Goal: Task Accomplishment & Management: Manage account settings

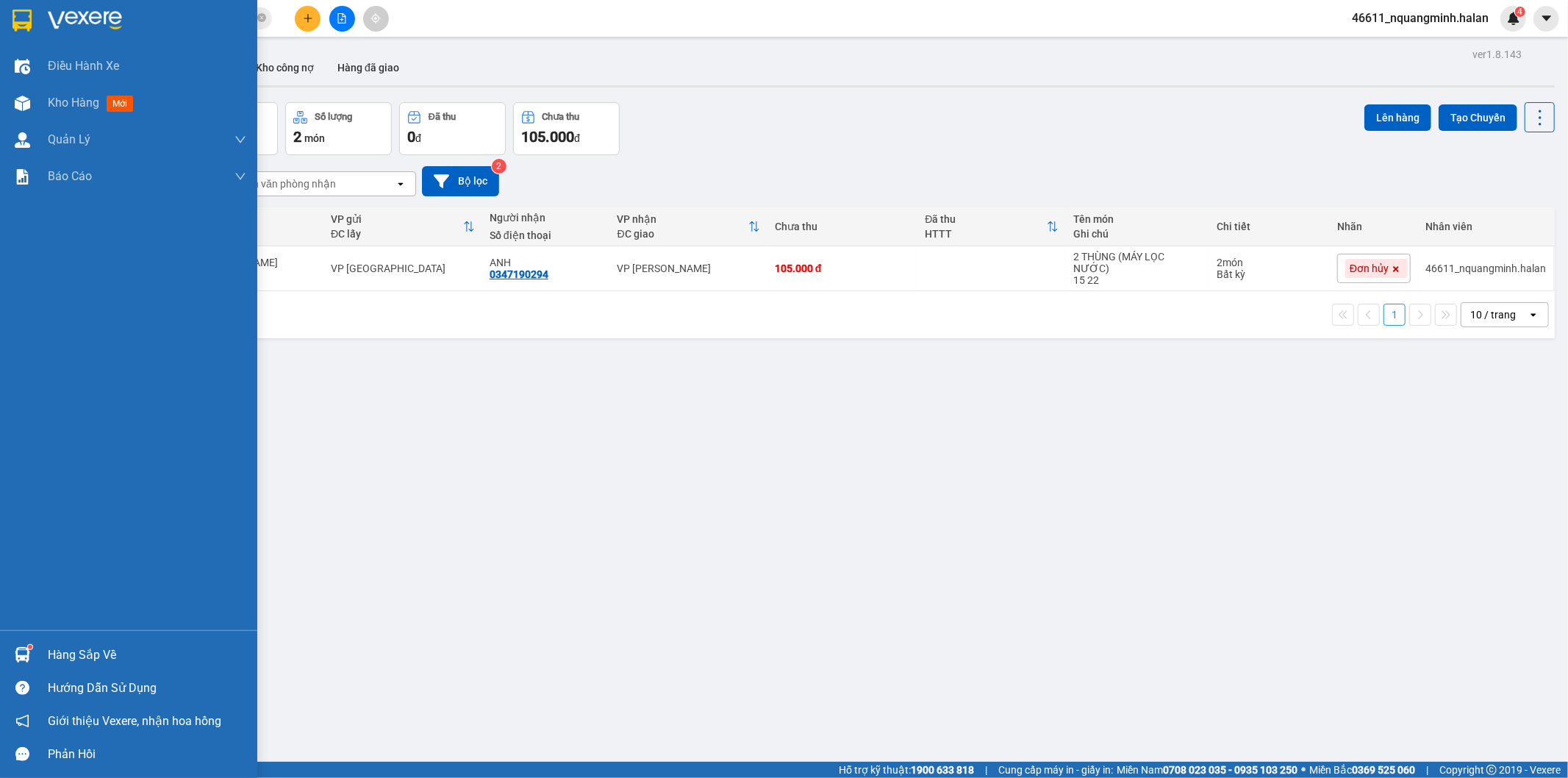
click at [60, 648] on div "Hàng sắp về" at bounding box center [147, 655] width 199 height 22
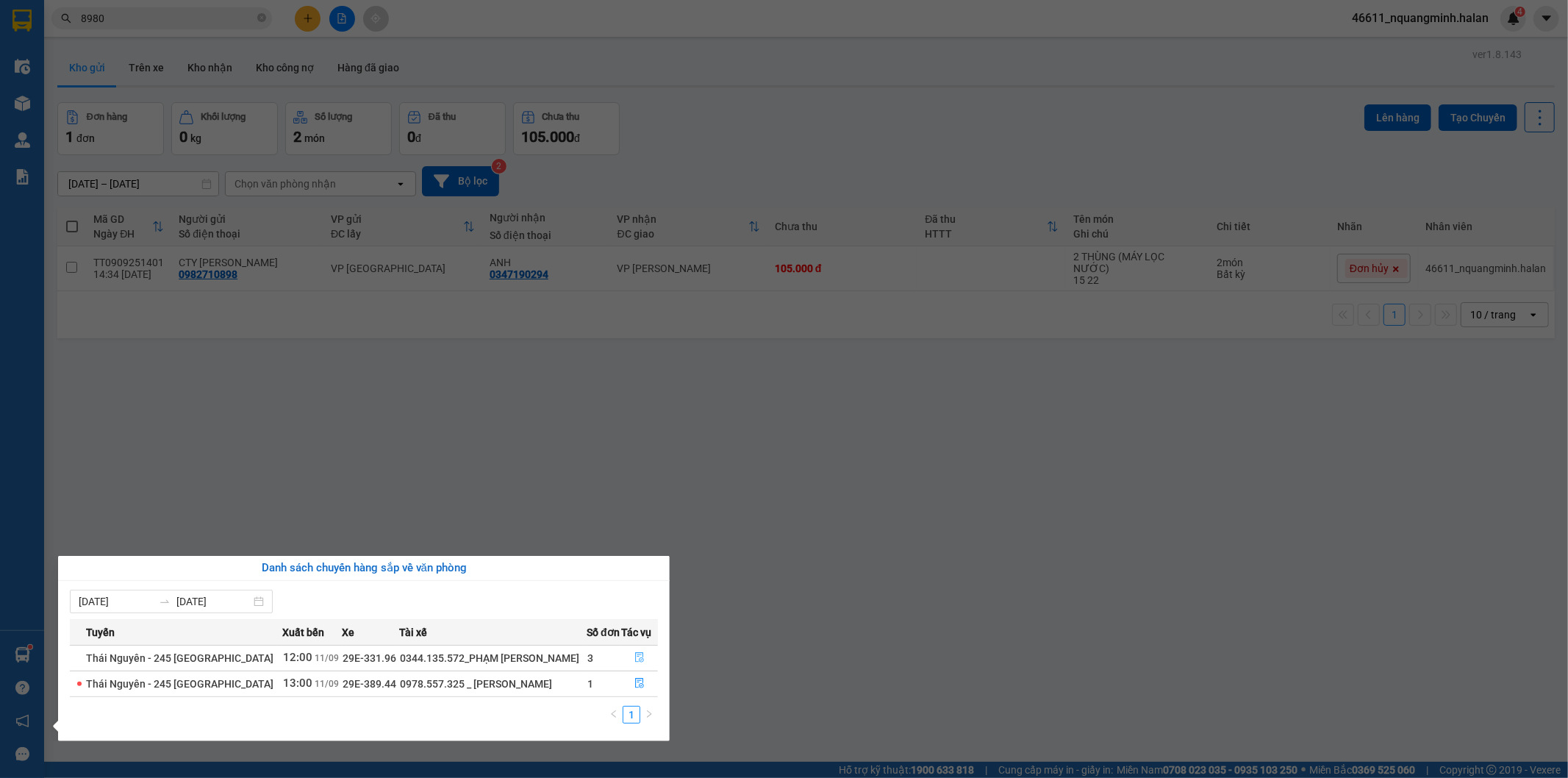
click at [636, 657] on icon "file-done" at bounding box center [639, 657] width 9 height 10
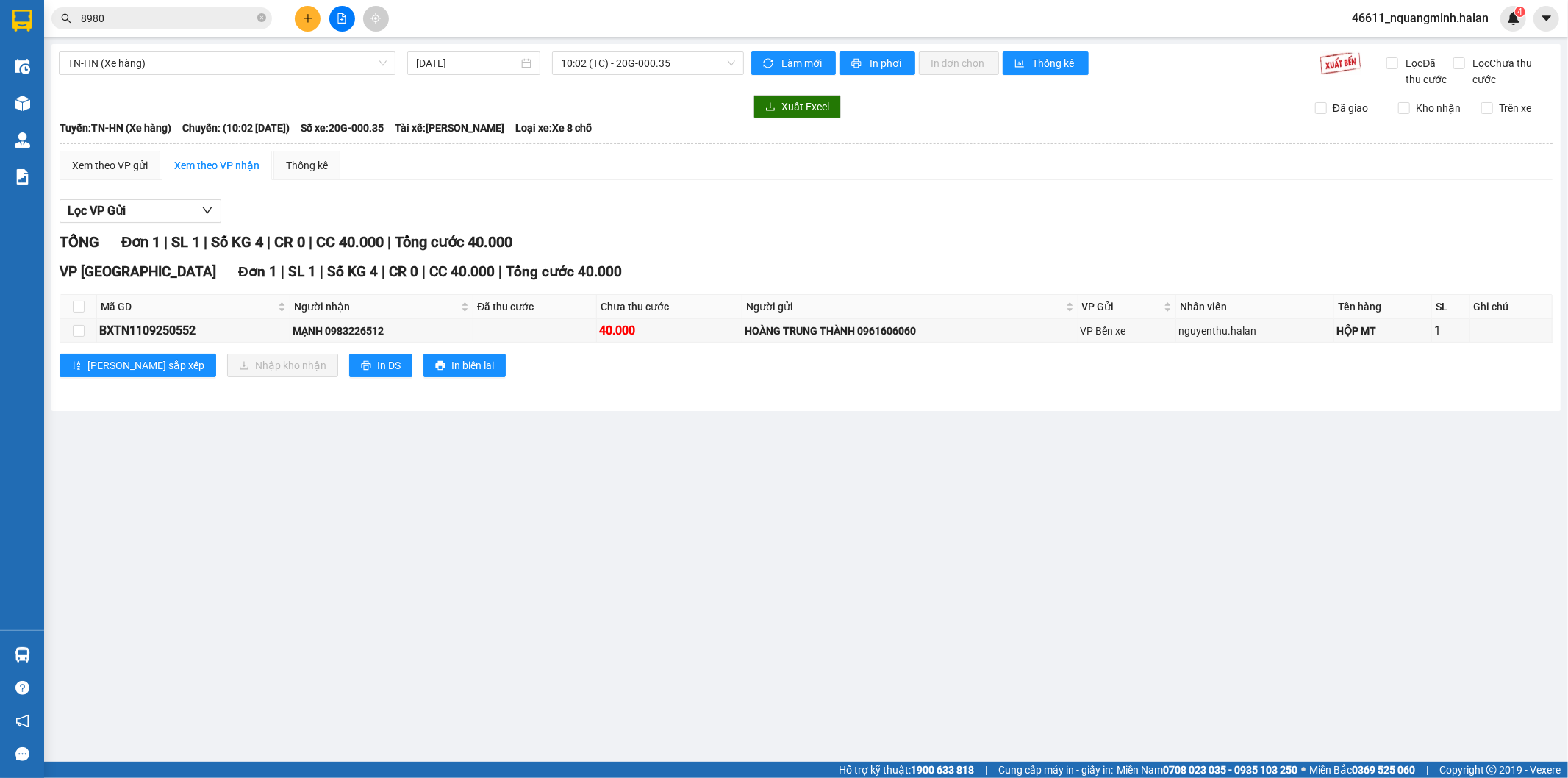
click at [756, 641] on main "TN-HN (Xe hàng) 11/09/2025 10:02 (TC) - 20G-000.35 Làm mới In phơi In đơn chọn …" at bounding box center [784, 381] width 1568 height 762
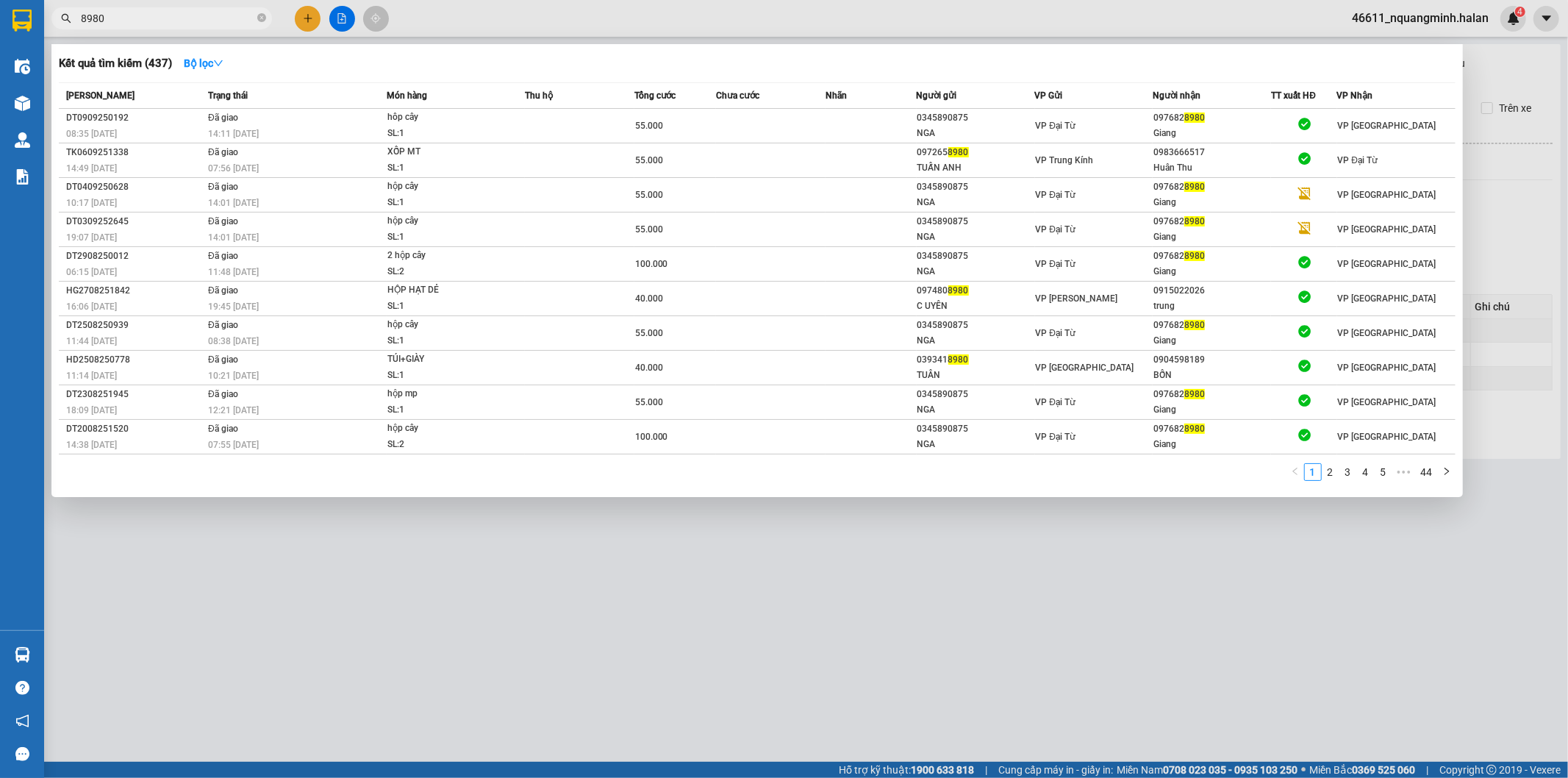
drag, startPoint x: 114, startPoint y: 12, endPoint x: 33, endPoint y: 6, distance: 81.2
click at [25, 13] on section "Kết quả tìm kiếm ( 437 ) Bộ lọc Mã ĐH Trạng thái Món hàng Thu hộ Tổng cước Chưa…" at bounding box center [784, 389] width 1568 height 778
paste input "BK11092507"
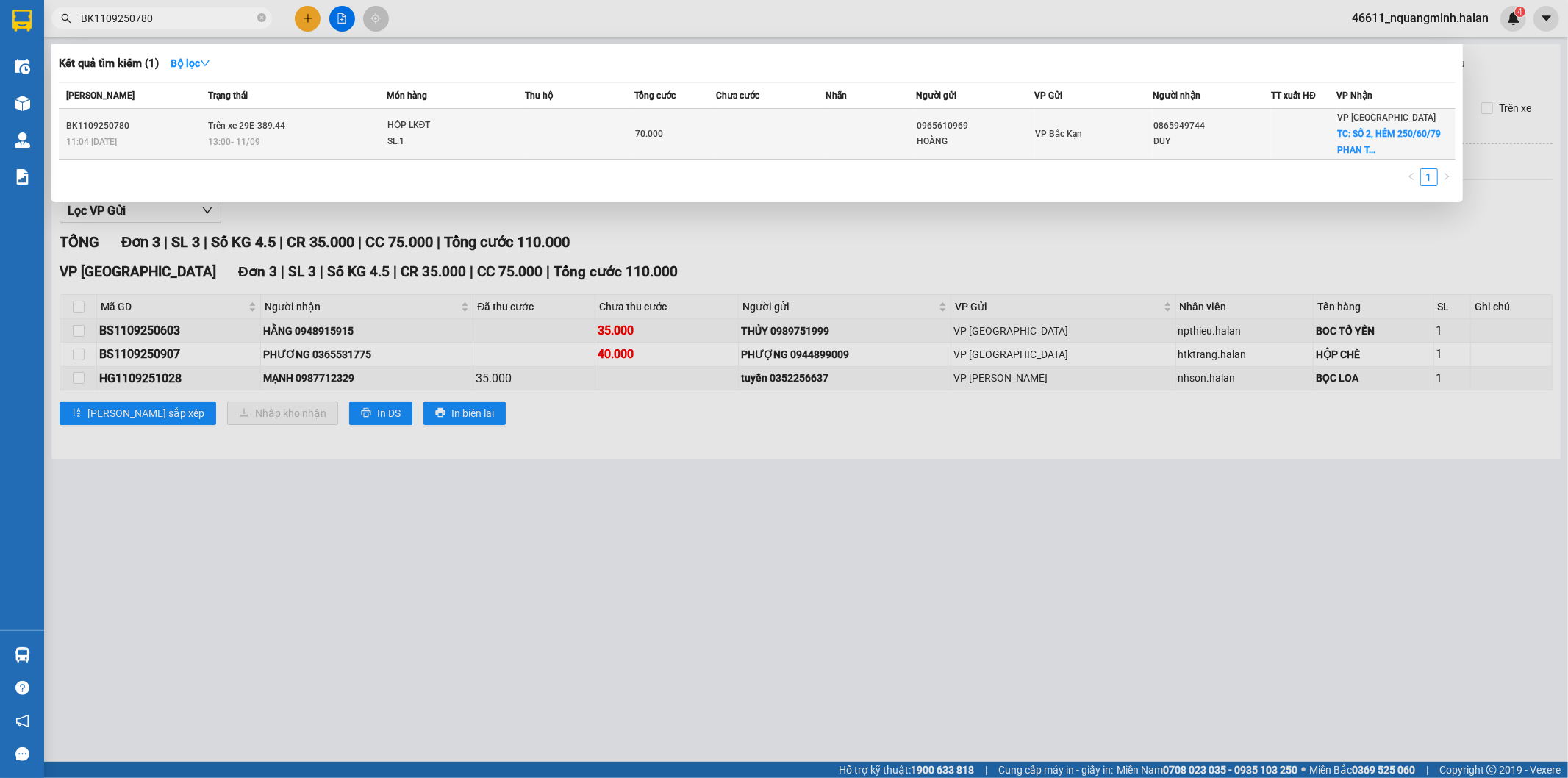
type input "BK1109250780"
click at [361, 128] on td "Trên xe 29E-389.44 13:00 - 11/09" at bounding box center [295, 134] width 182 height 50
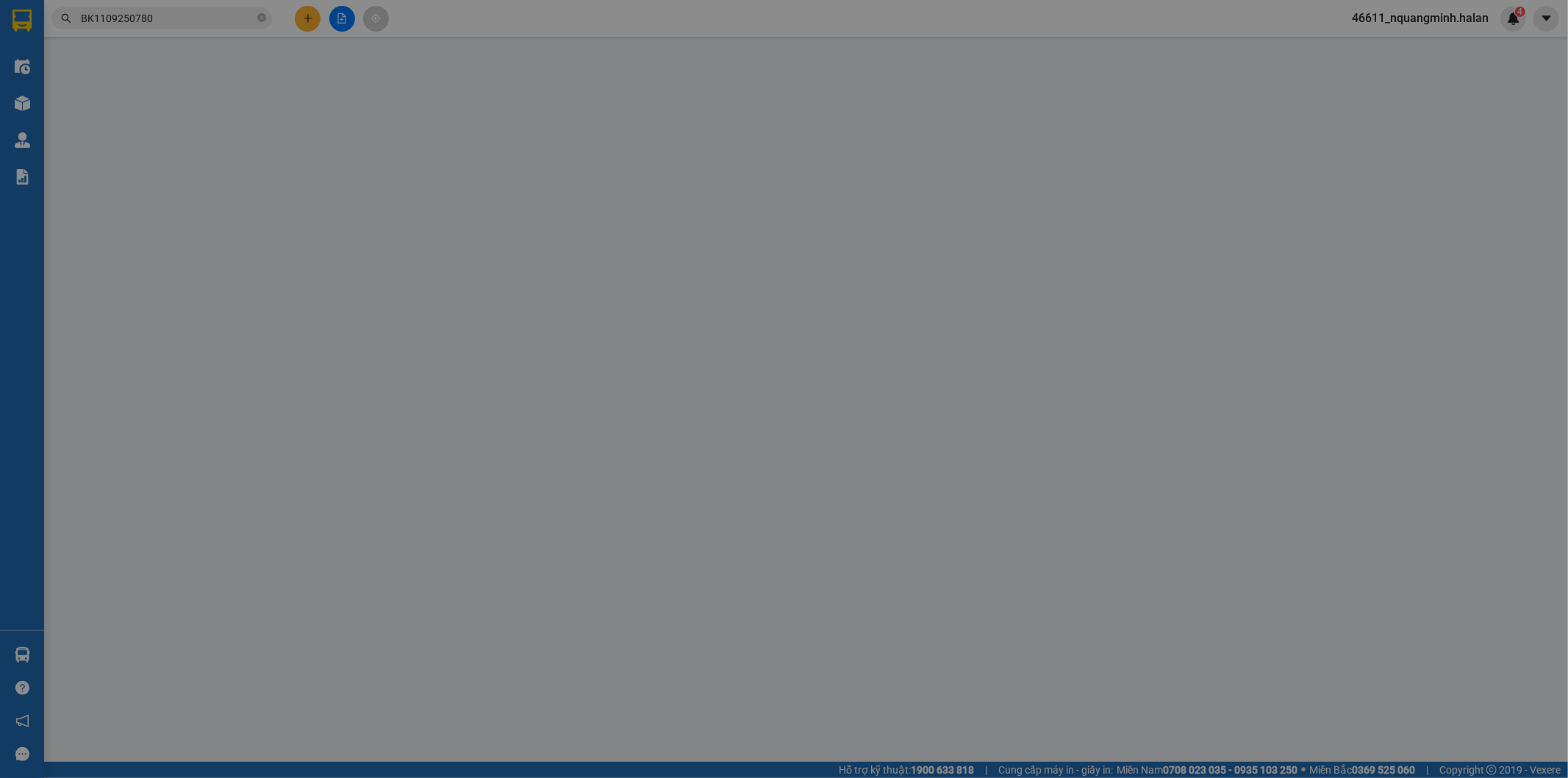
type input "0965610969"
type input "HOÀNG"
type input "0865949744"
type input "DUY"
checkbox input "true"
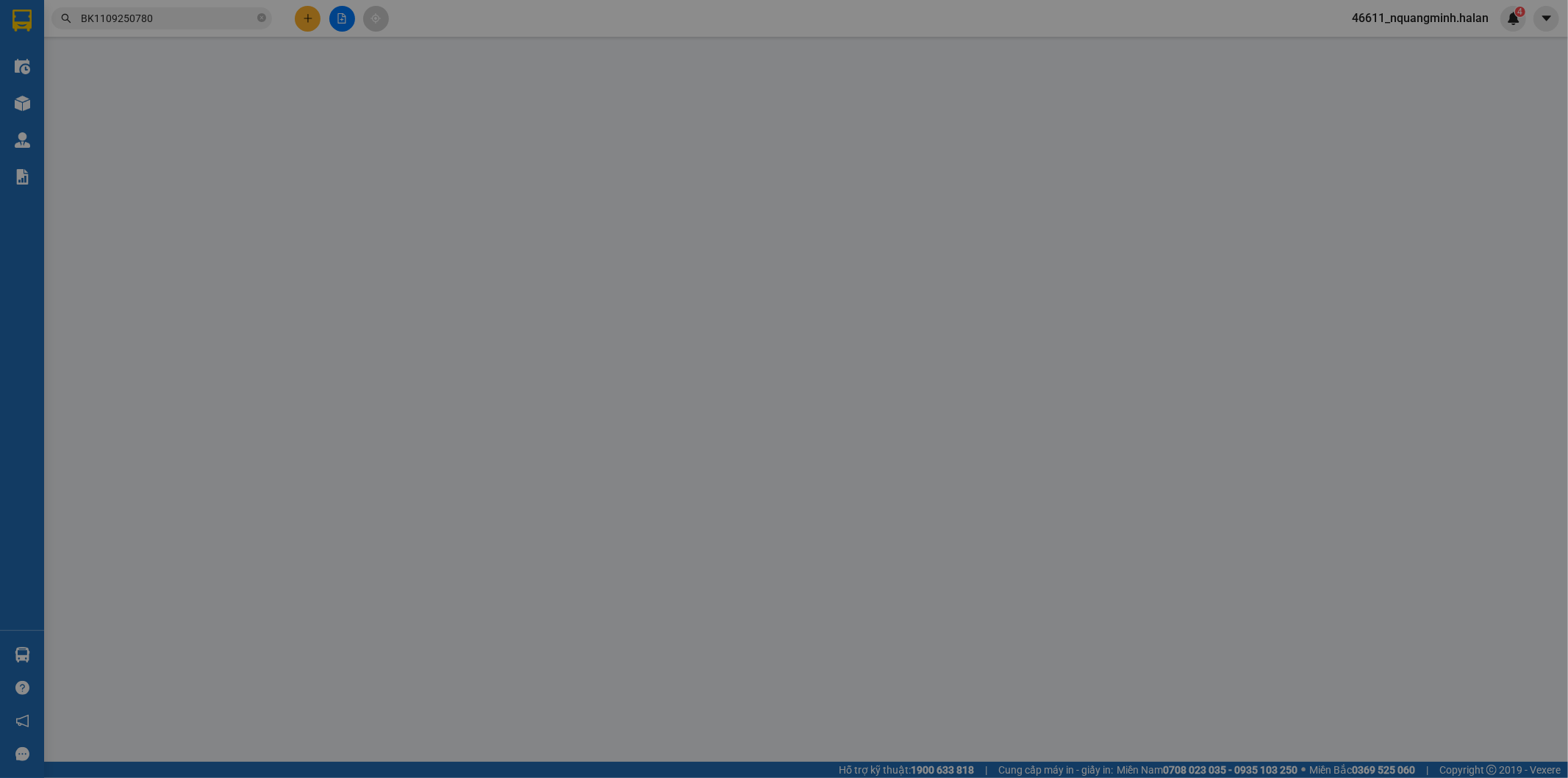
type input "[STREET_ADDRESS][PERSON_NAME][PERSON_NAME]"
type input "30.000"
type input "70.000"
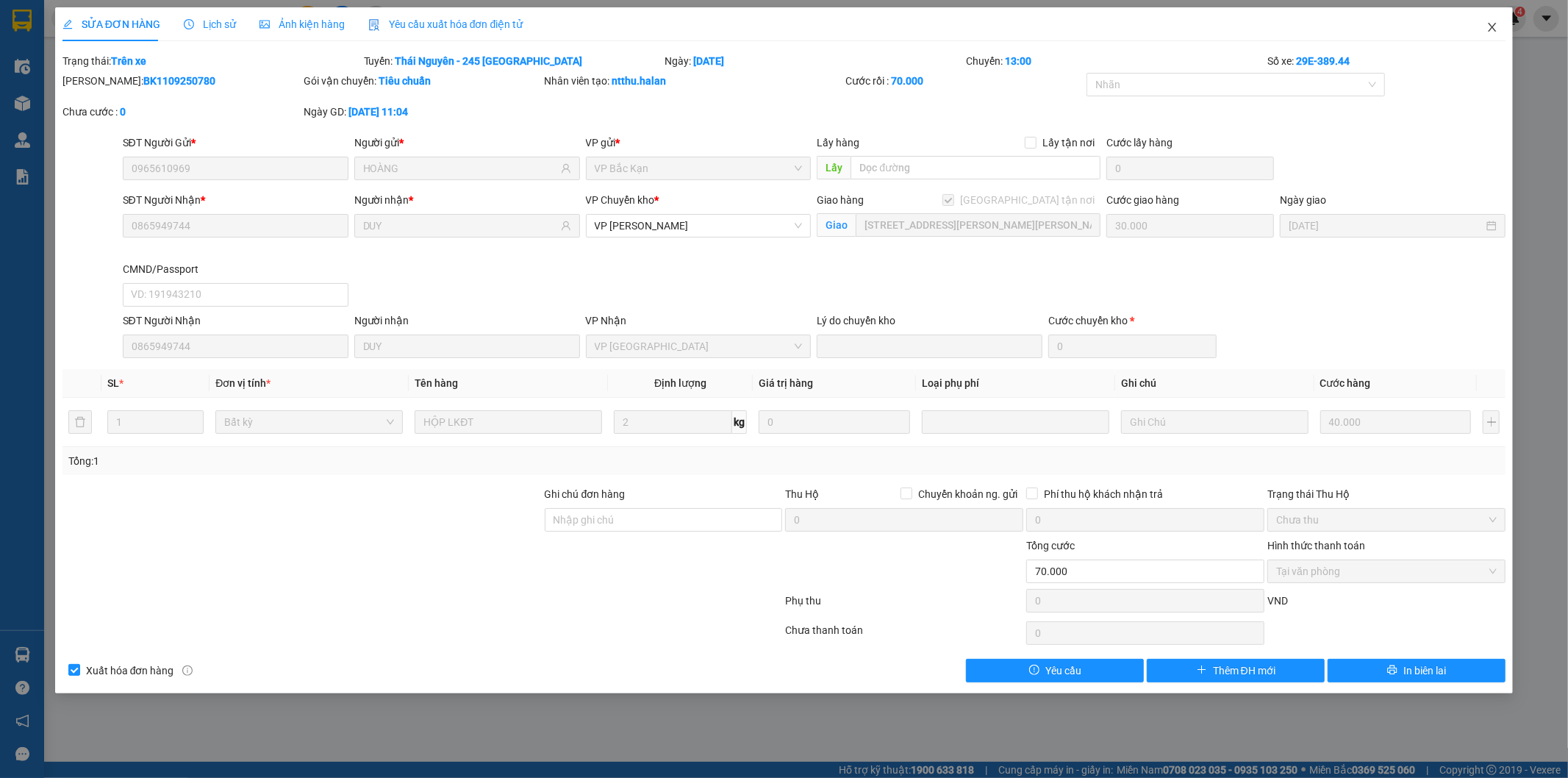
click at [1494, 27] on icon "close" at bounding box center [1492, 27] width 8 height 9
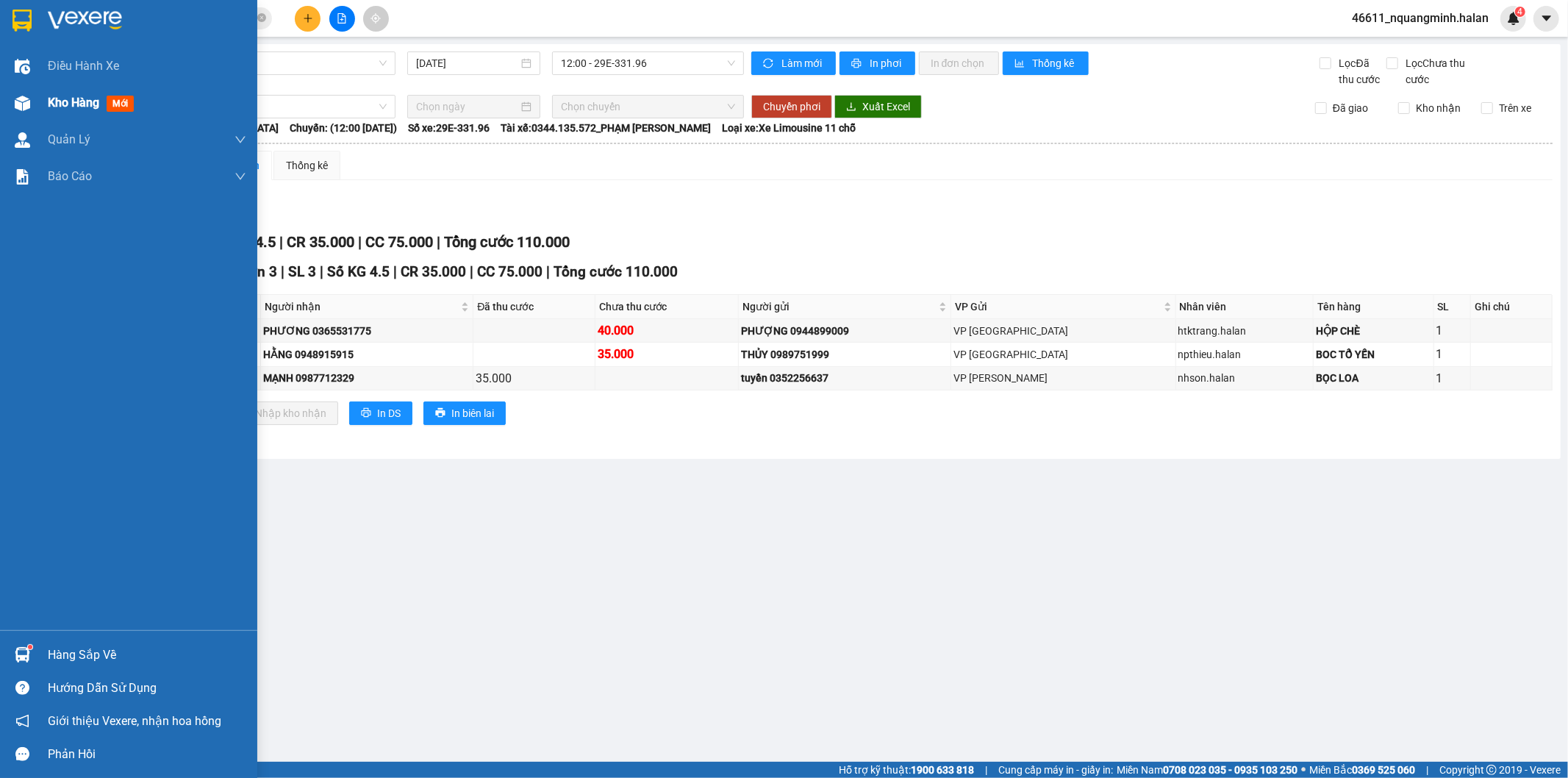
click at [31, 97] on div at bounding box center [22, 103] width 26 height 26
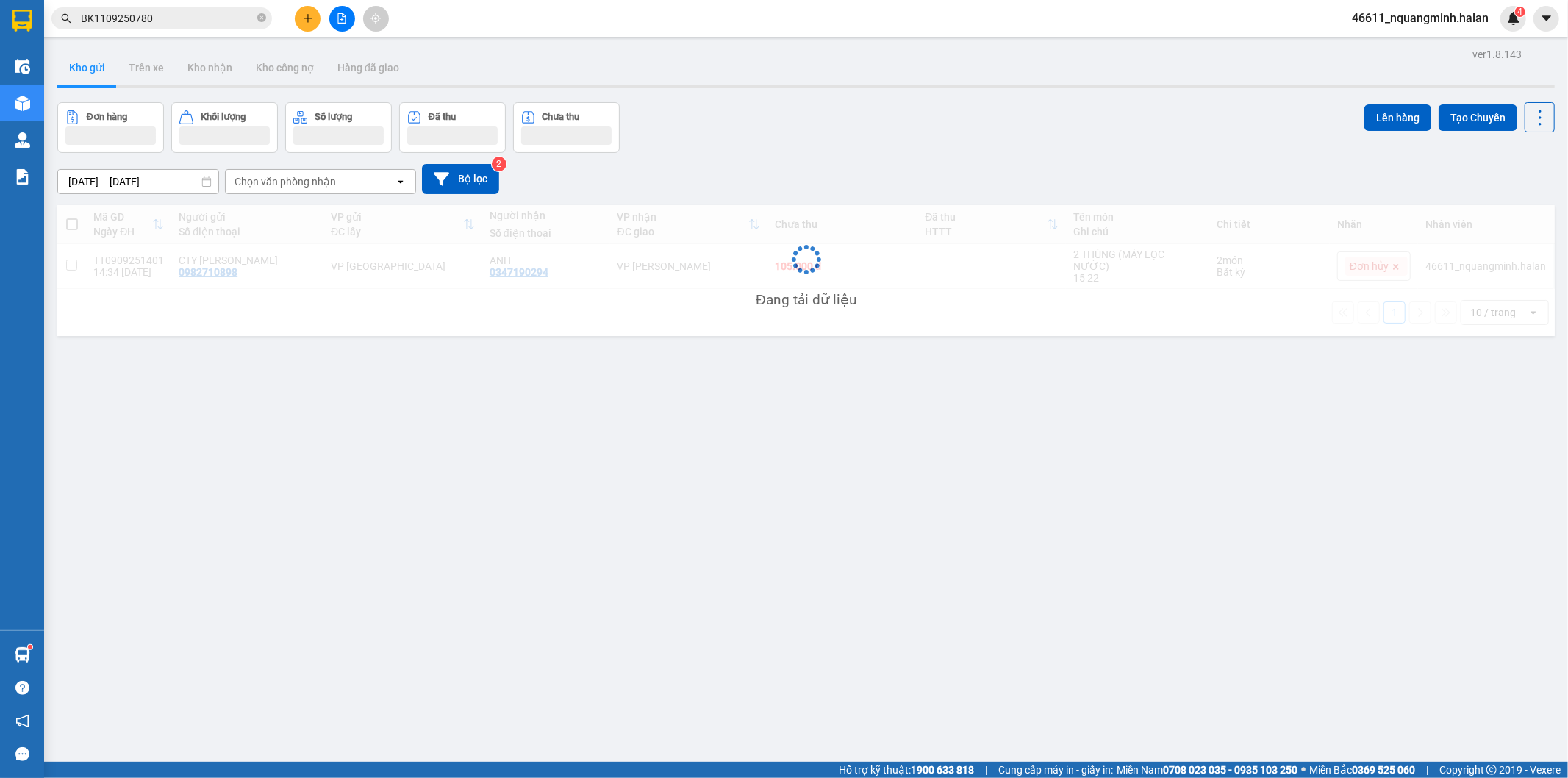
click at [436, 614] on div "ver 1.8.143 Kho gửi Trên xe Kho nhận Kho công nợ Hàng đã giao Đơn hàng Khối lượ…" at bounding box center [805, 433] width 1509 height 778
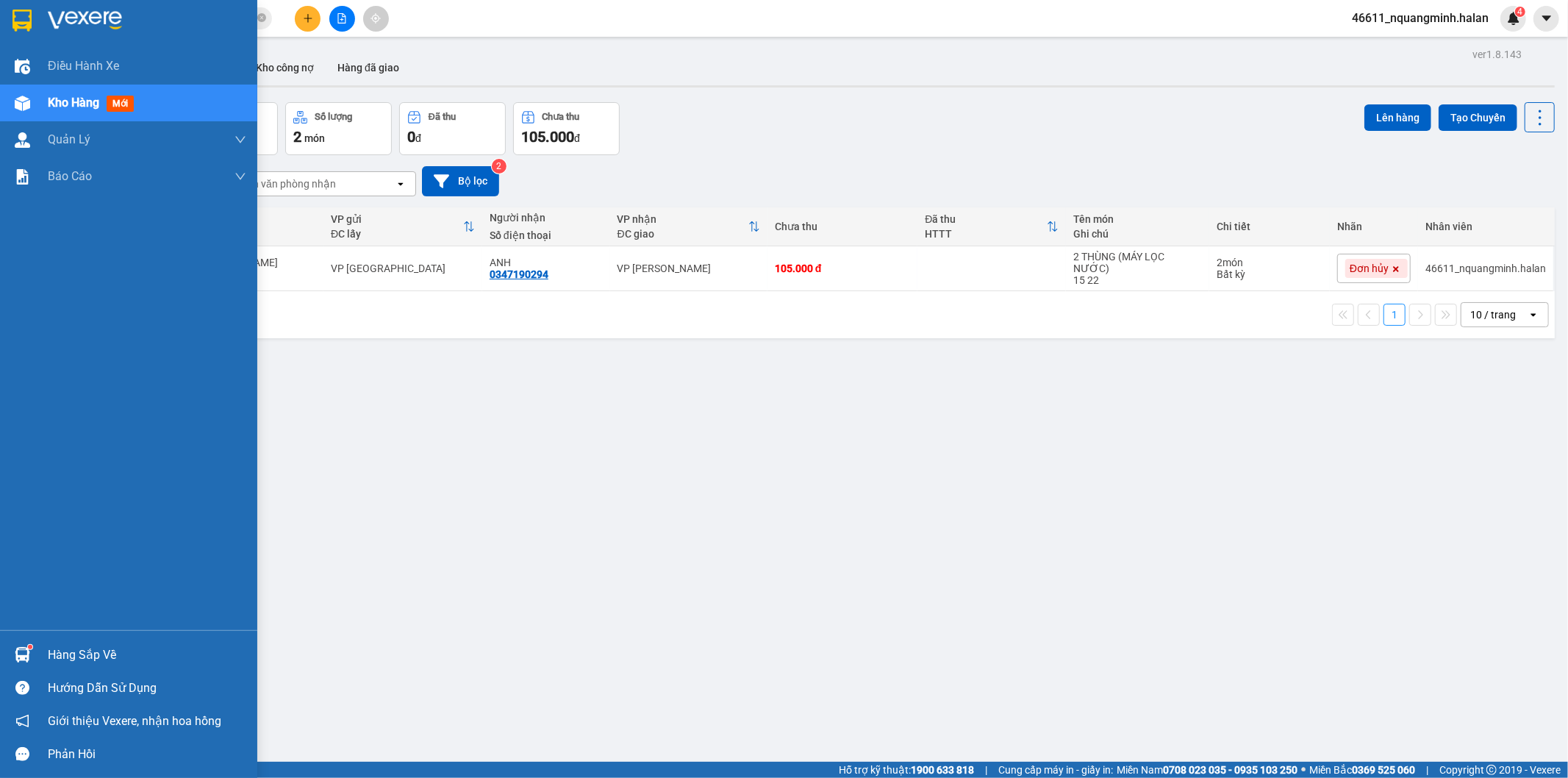
click at [1, 653] on div "Hàng sắp về" at bounding box center [128, 655] width 258 height 33
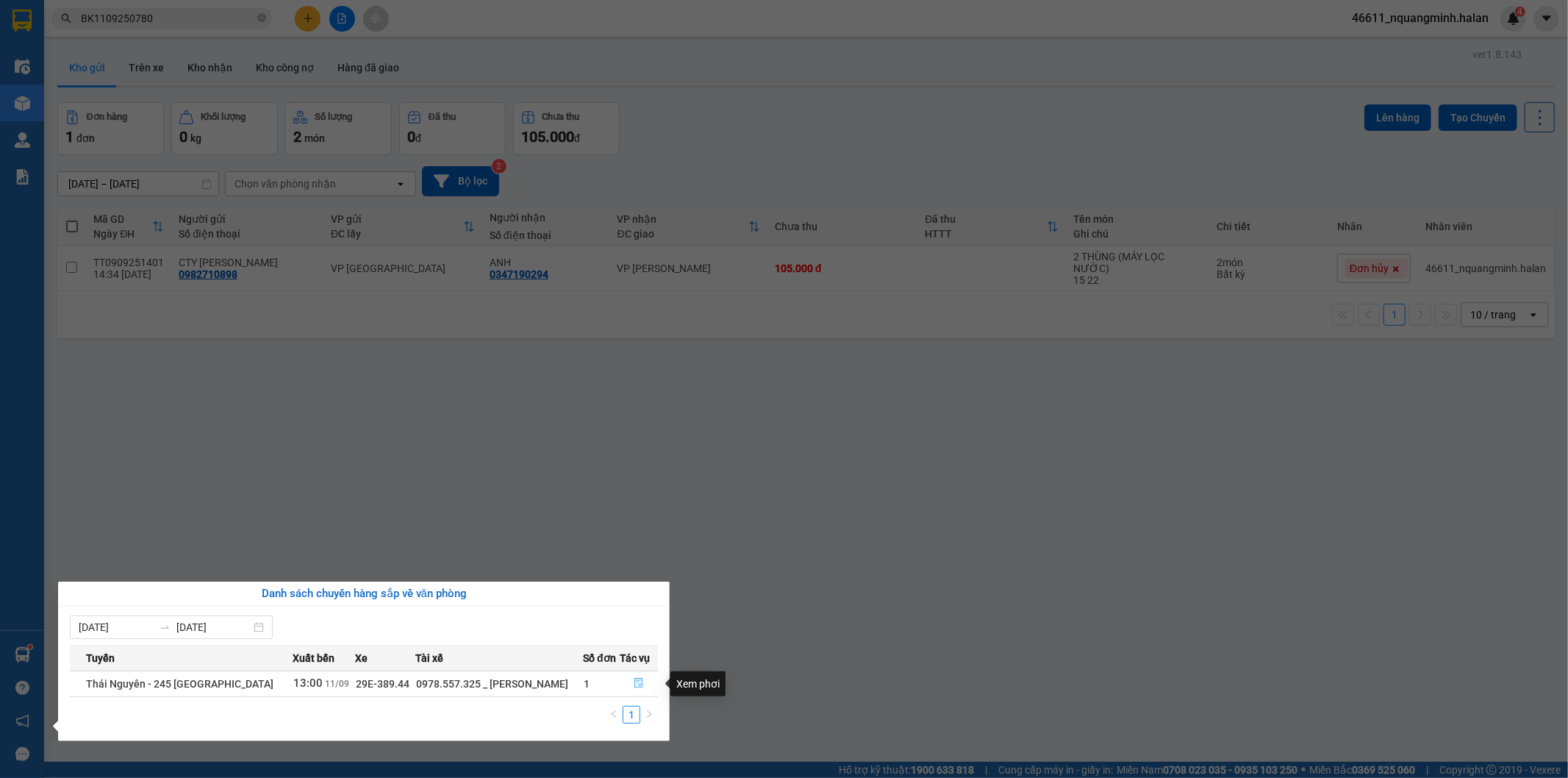
click at [628, 680] on button "button" at bounding box center [639, 684] width 37 height 23
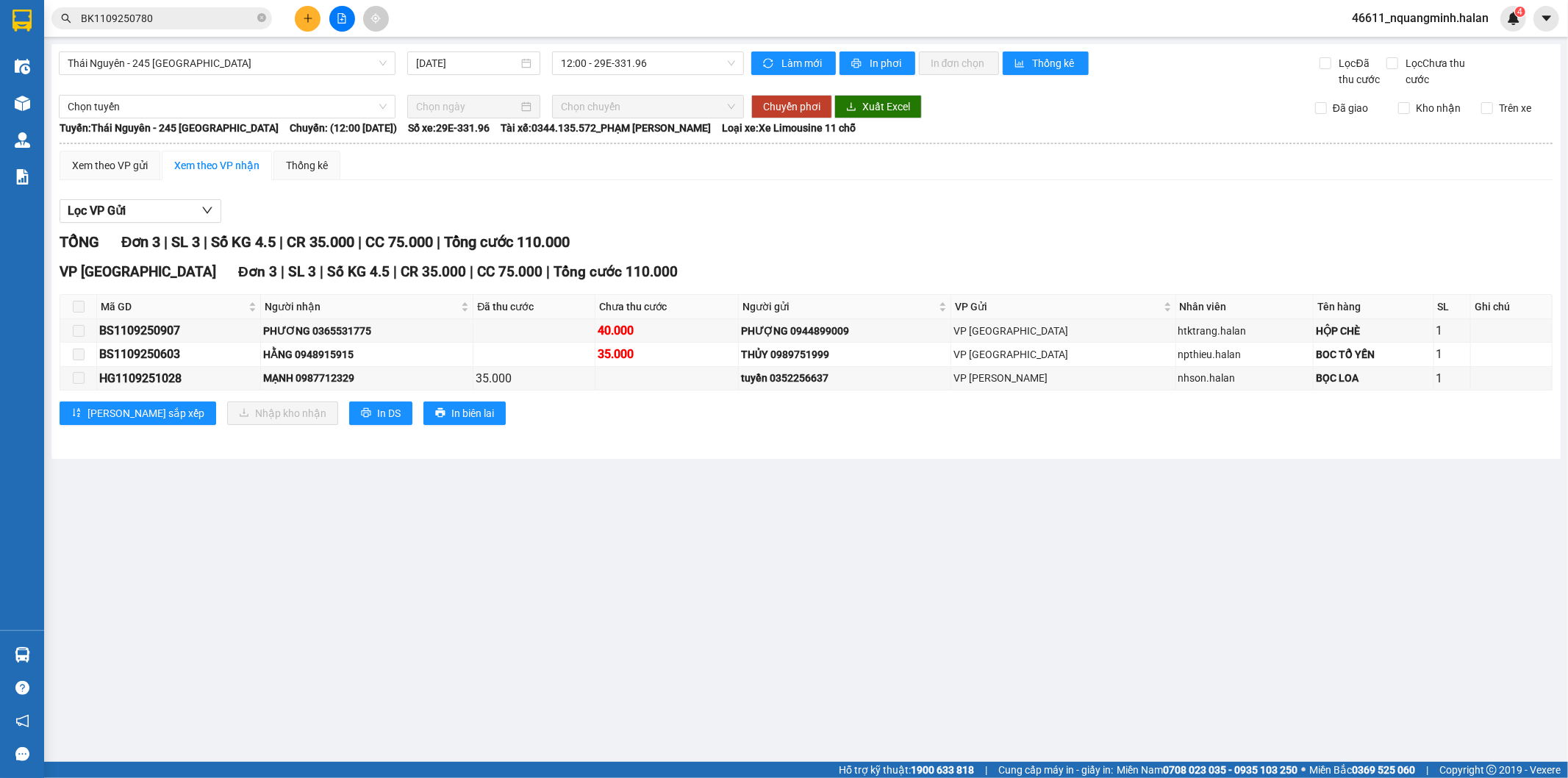
drag, startPoint x: 979, startPoint y: 538, endPoint x: 1252, endPoint y: 442, distance: 289.4
click at [987, 537] on main "Thái Nguyên - 245 Quang Trung 11/09/2025 12:00 - 29E-331.96 Làm mới In phơi In …" at bounding box center [784, 381] width 1568 height 762
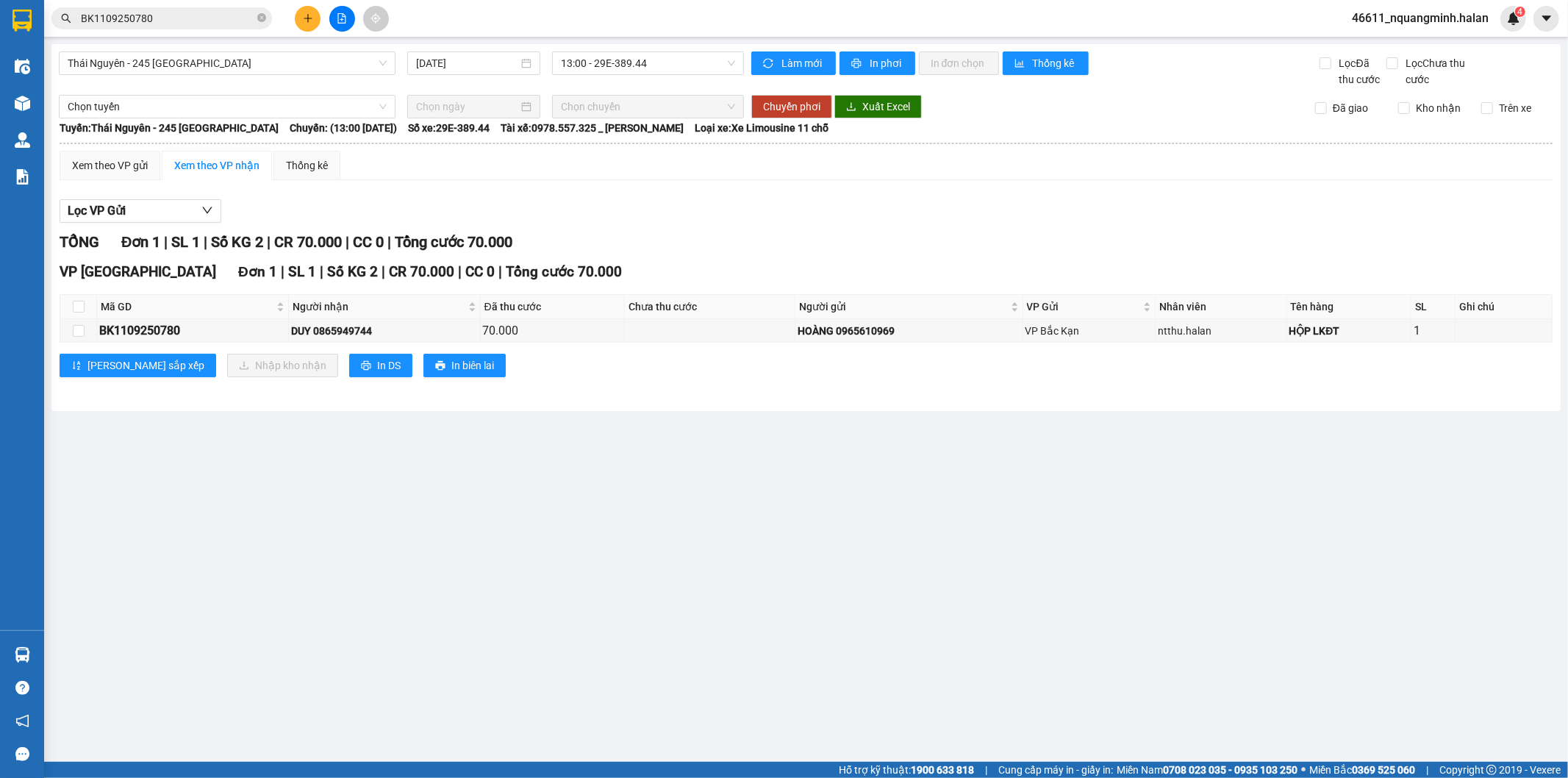
click at [825, 565] on main "Thái Nguyên - 245 Quang Trung 11/09/2025 13:00 - 29E-389.44 Làm mới In phơi In …" at bounding box center [784, 381] width 1568 height 762
drag, startPoint x: 181, startPoint y: 19, endPoint x: 0, endPoint y: 12, distance: 181.1
click at [0, 12] on section "Kết quả tìm kiếm ( 1 ) Bộ lọc Mã ĐH Trạng thái Món hàng Thu hộ Tổng cước Chưa c…" at bounding box center [784, 389] width 1568 height 778
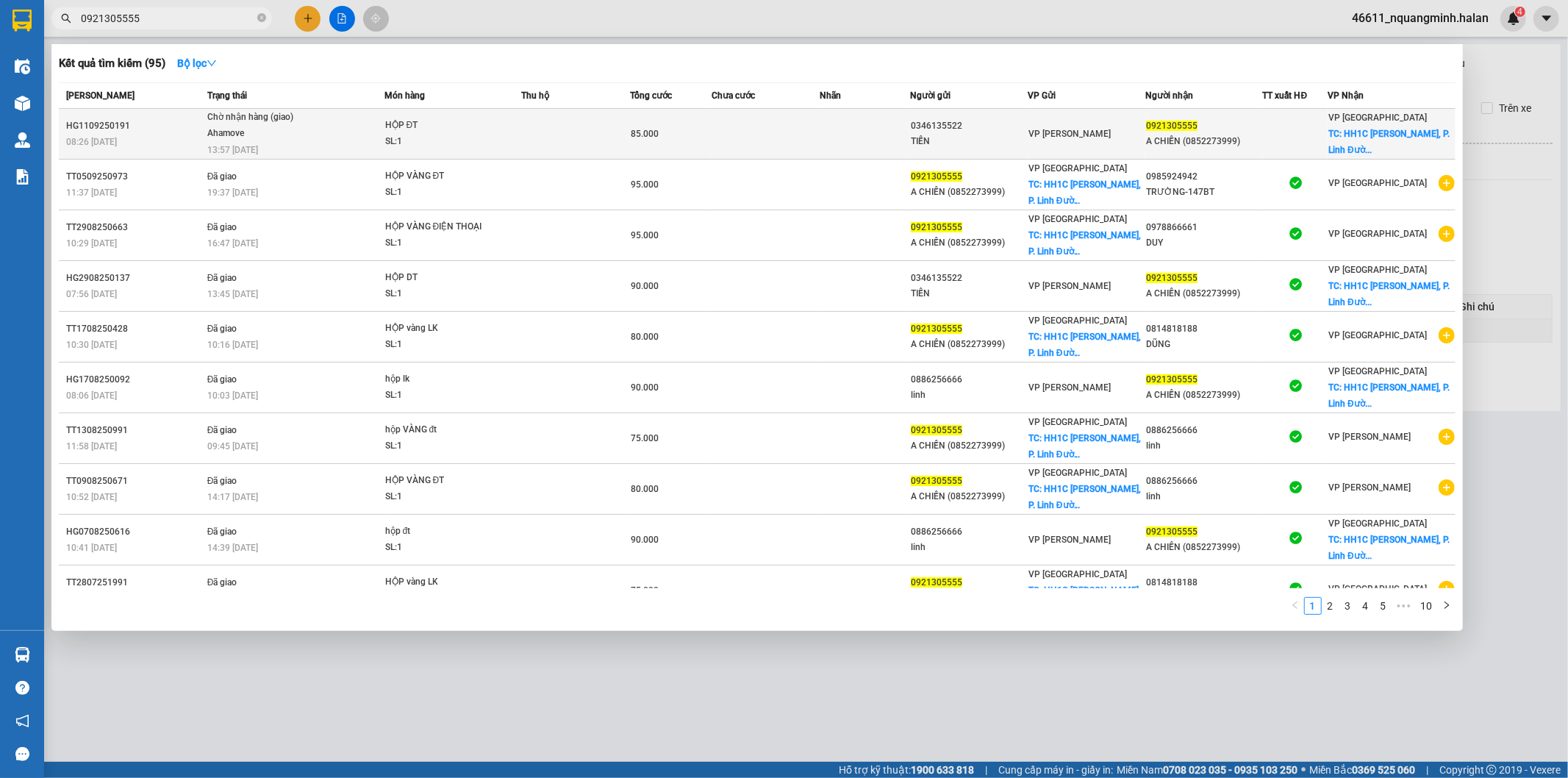
type input "0921305555"
click at [631, 128] on span "85.000" at bounding box center [644, 133] width 28 height 10
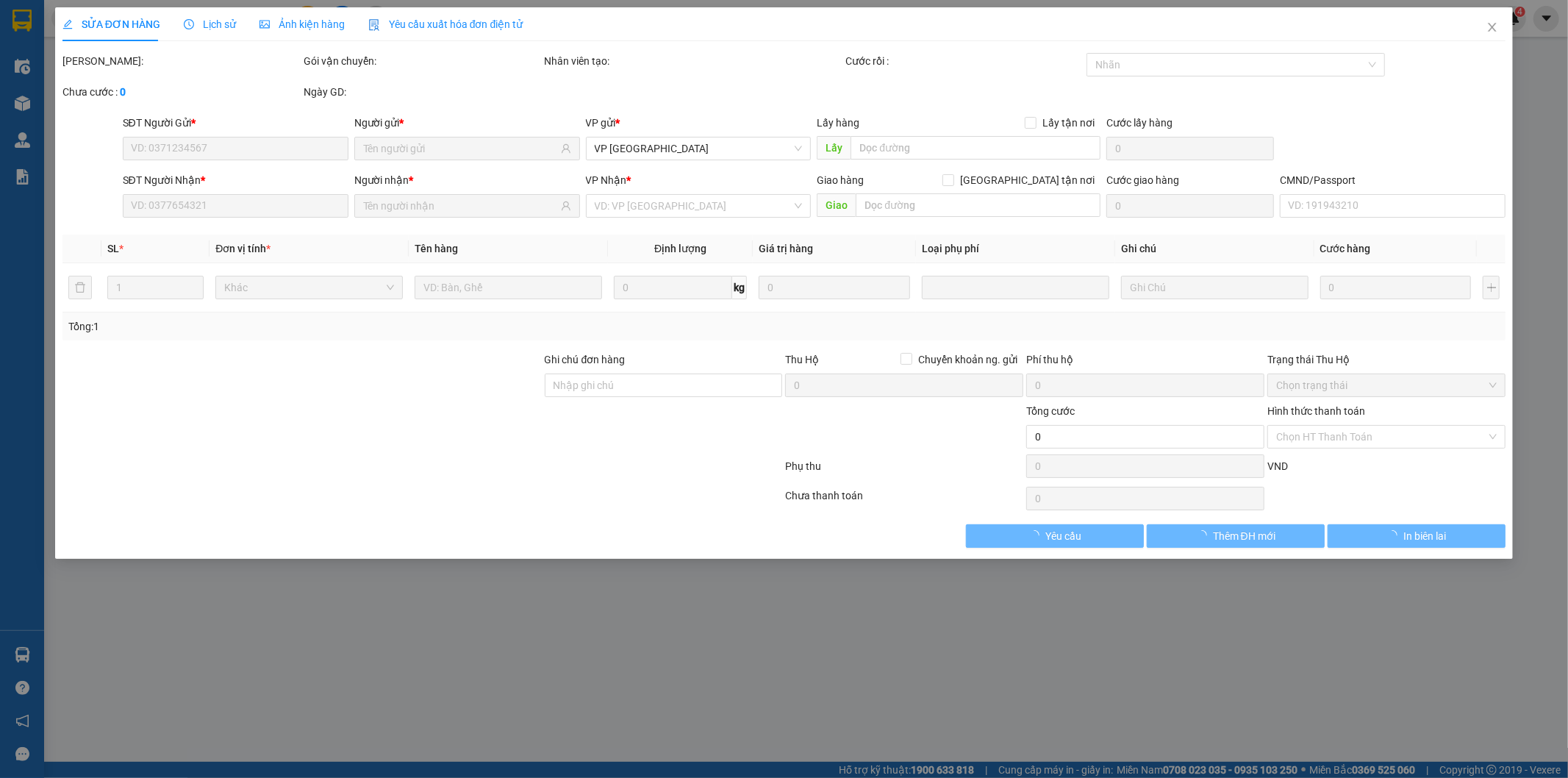
type input "0346135522"
type input "TIẾN"
type input "0921305555"
type input "A CHIẾN (0852273999)"
checkbox input "true"
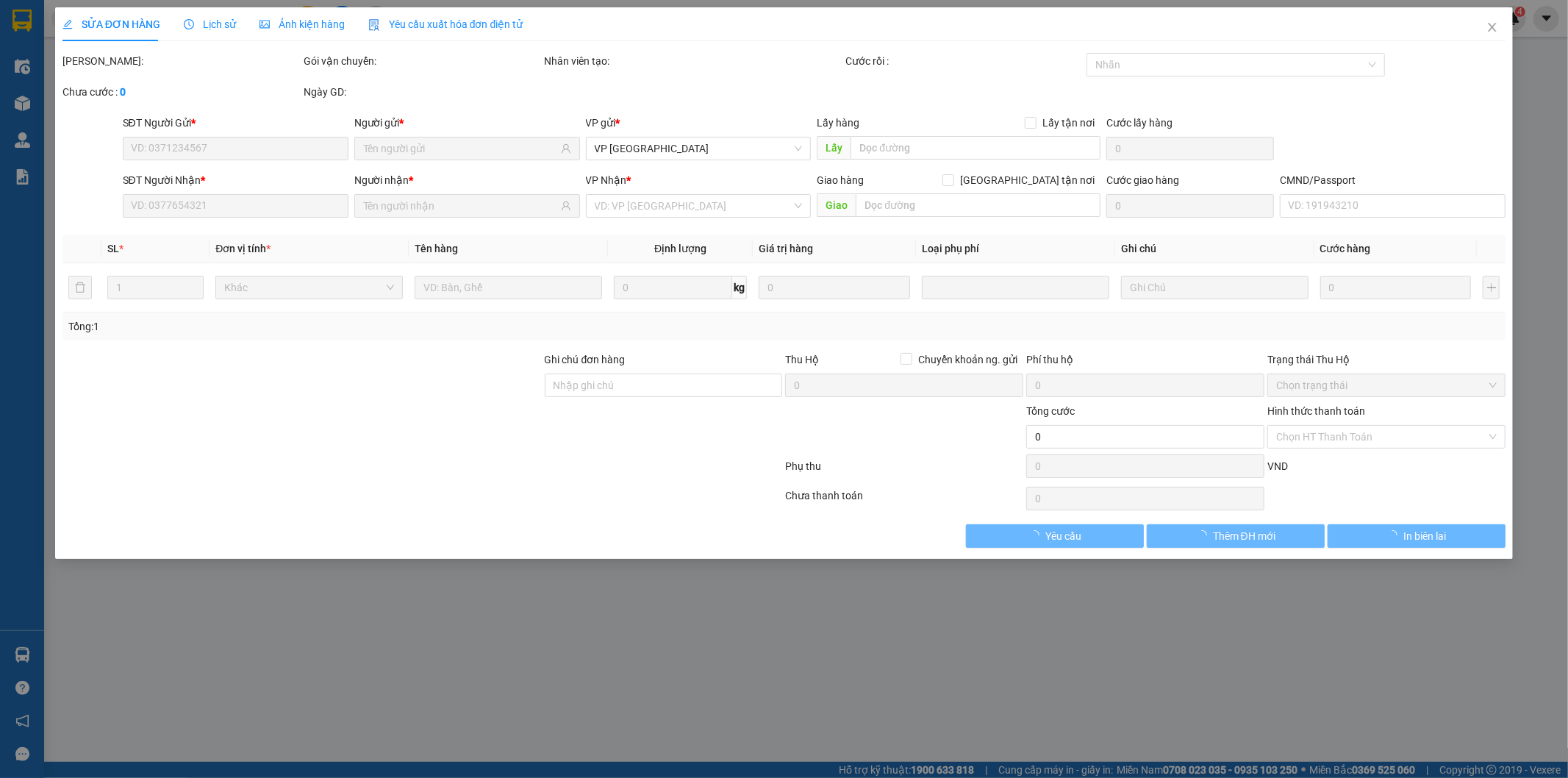
type input "HH1C Linh Đàm, P. Linh Đường, Hoàng Liệt, Hoàng Mai, Hà Nội 100000, Việt Nam"
type input "50.000"
type input "85.000"
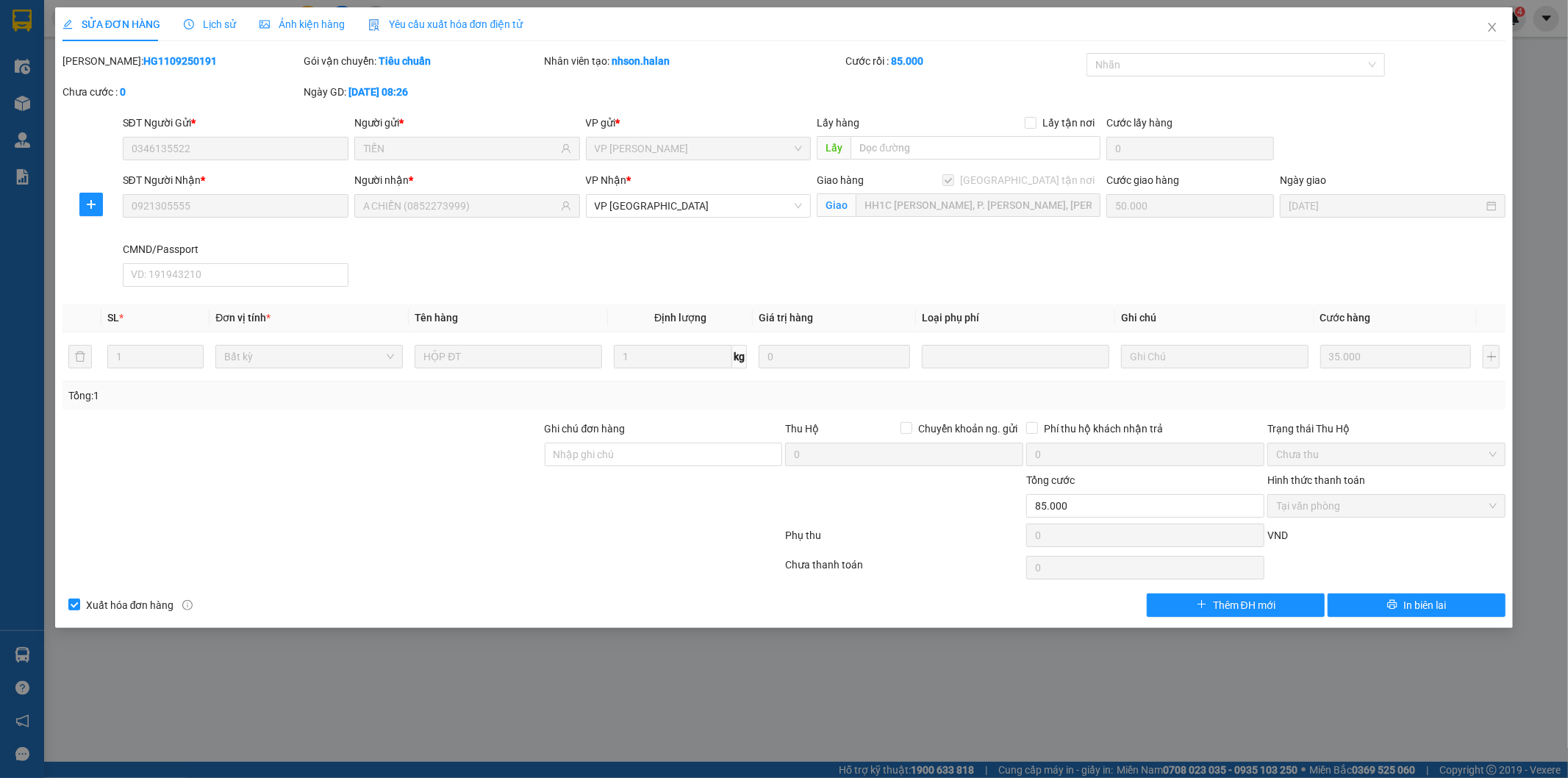
click at [186, 23] on div "SỬA ĐƠN HÀNG Lịch sử Ảnh kiện hàng Yêu cầu xuất hóa đơn điện tử" at bounding box center [292, 24] width 461 height 34
click at [188, 23] on icon "clock-circle" at bounding box center [189, 23] width 3 height 4
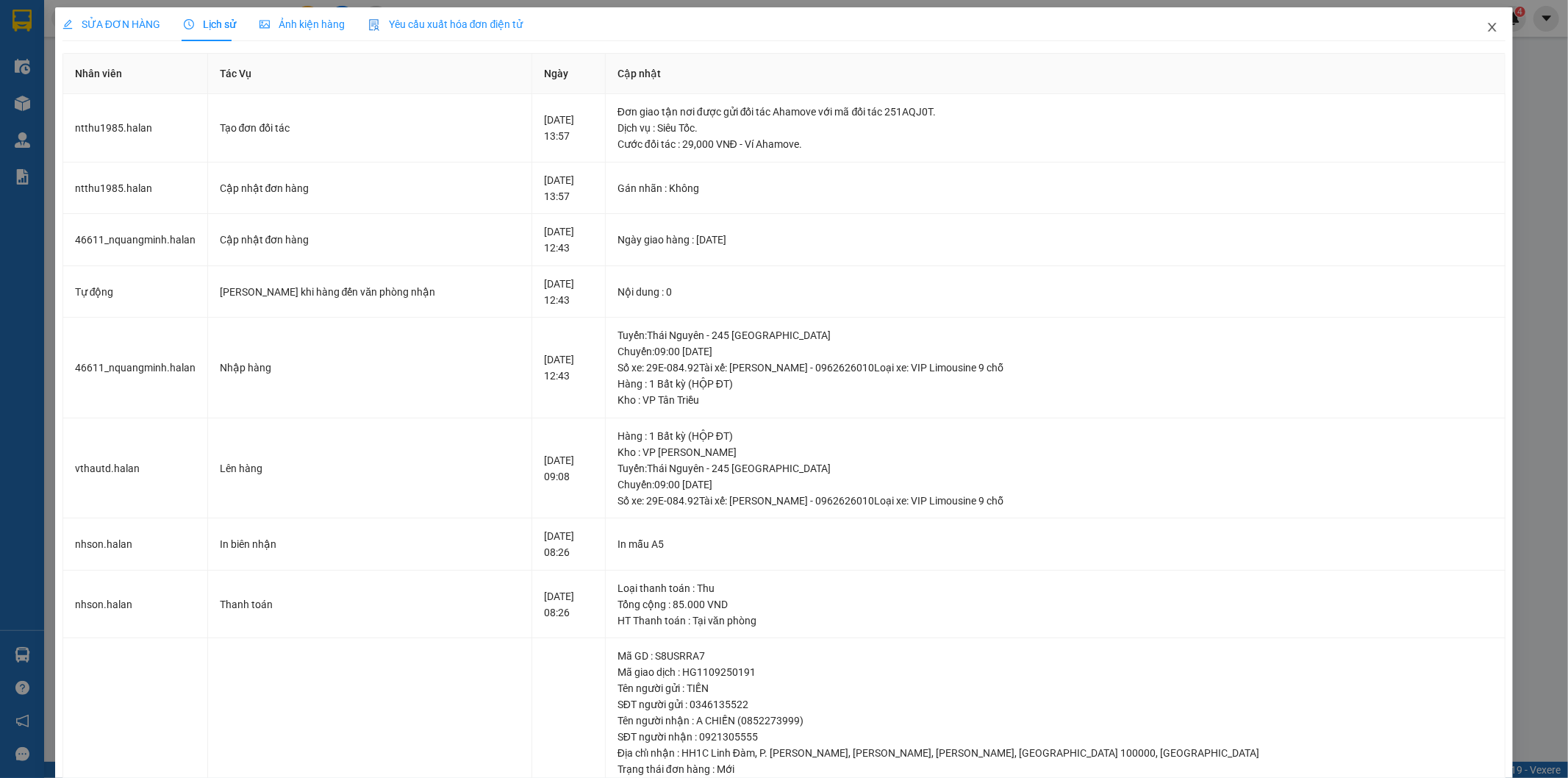
click at [1472, 29] on span "Close" at bounding box center [1492, 28] width 41 height 41
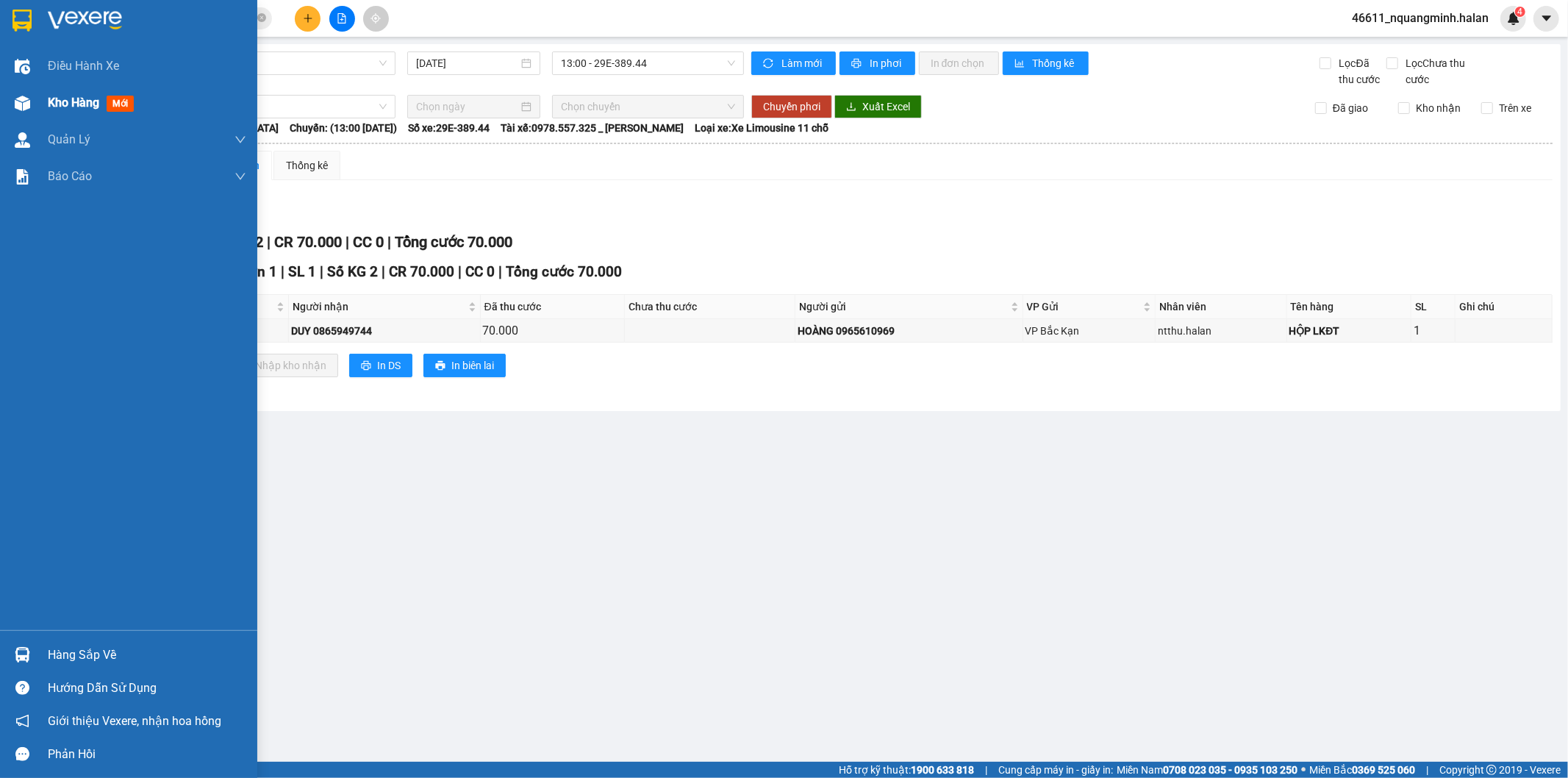
click at [33, 92] on div at bounding box center [22, 103] width 26 height 26
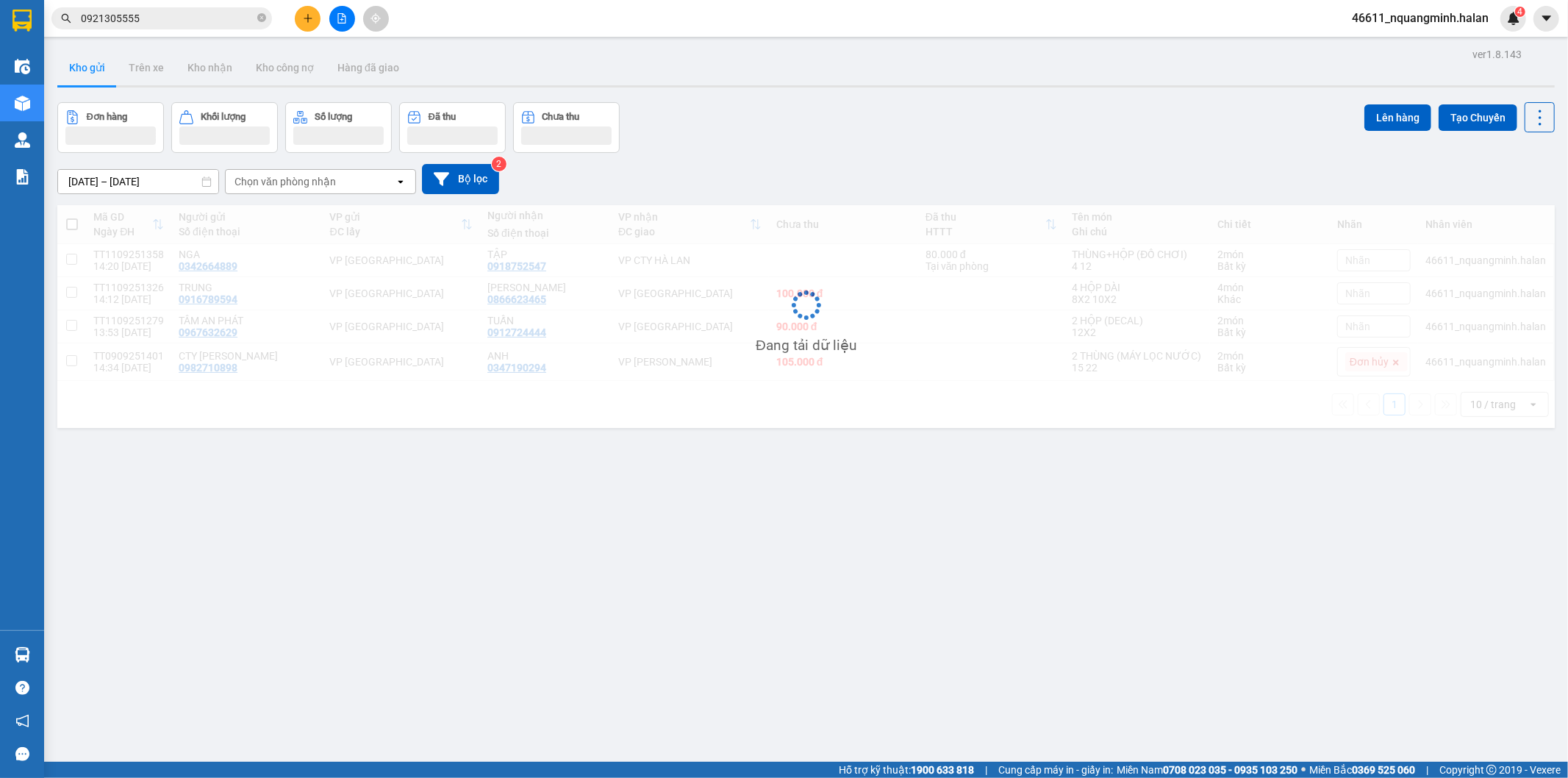
drag, startPoint x: 977, startPoint y: 123, endPoint x: 977, endPoint y: 133, distance: 10.0
click at [977, 125] on div "Đơn hàng Khối lượng Số lượng Đã thu Chưa thu Lên hàng Tạo Chuyến" at bounding box center [805, 128] width 1498 height 50
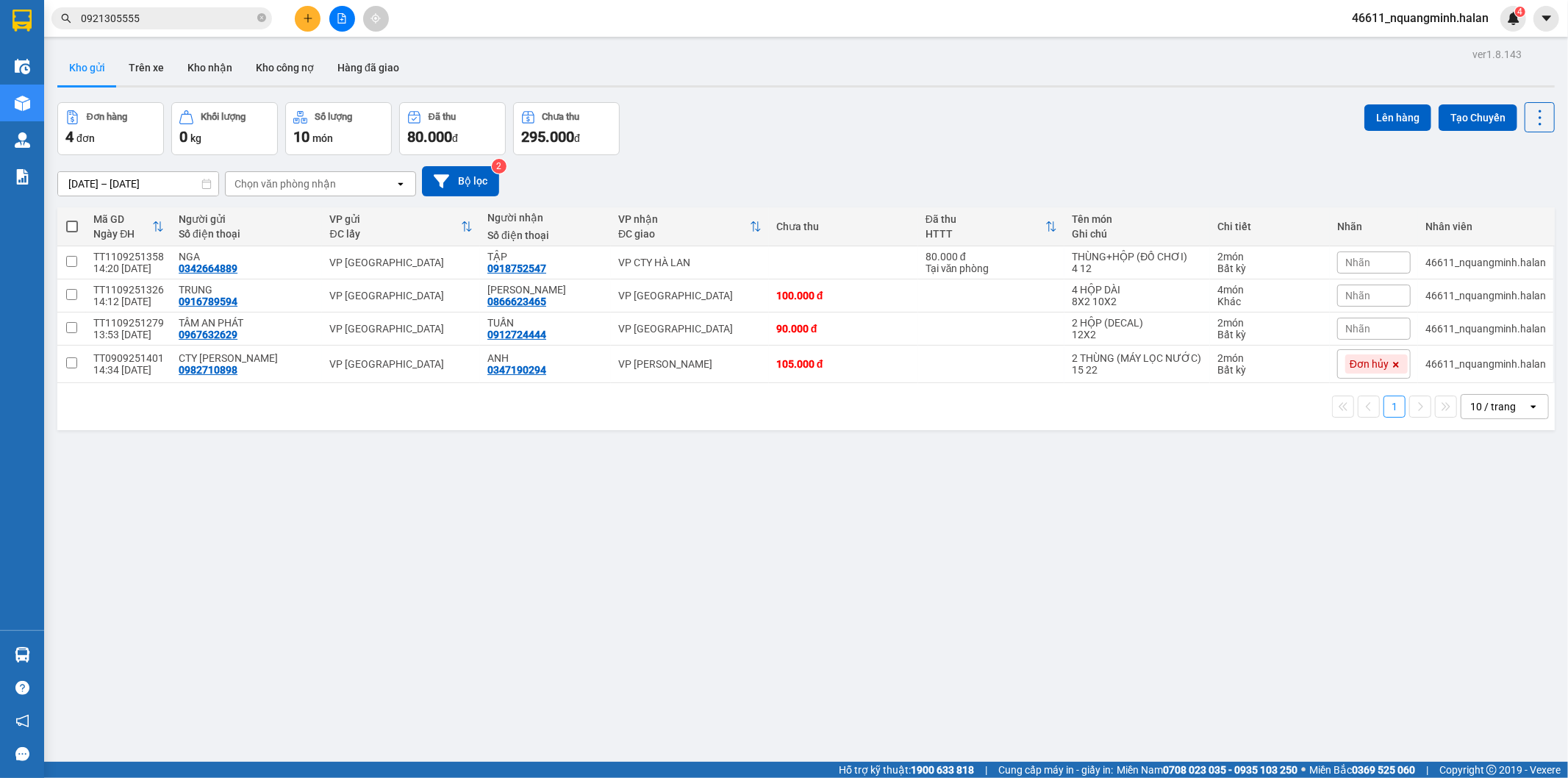
click at [977, 133] on div "Đơn hàng 4 đơn Khối lượng 0 kg Số lượng 10 món Đã thu 80.000 đ Chưa thu 295.000…" at bounding box center [805, 128] width 1498 height 53
click at [307, 22] on icon "plus" at bounding box center [307, 18] width 1 height 8
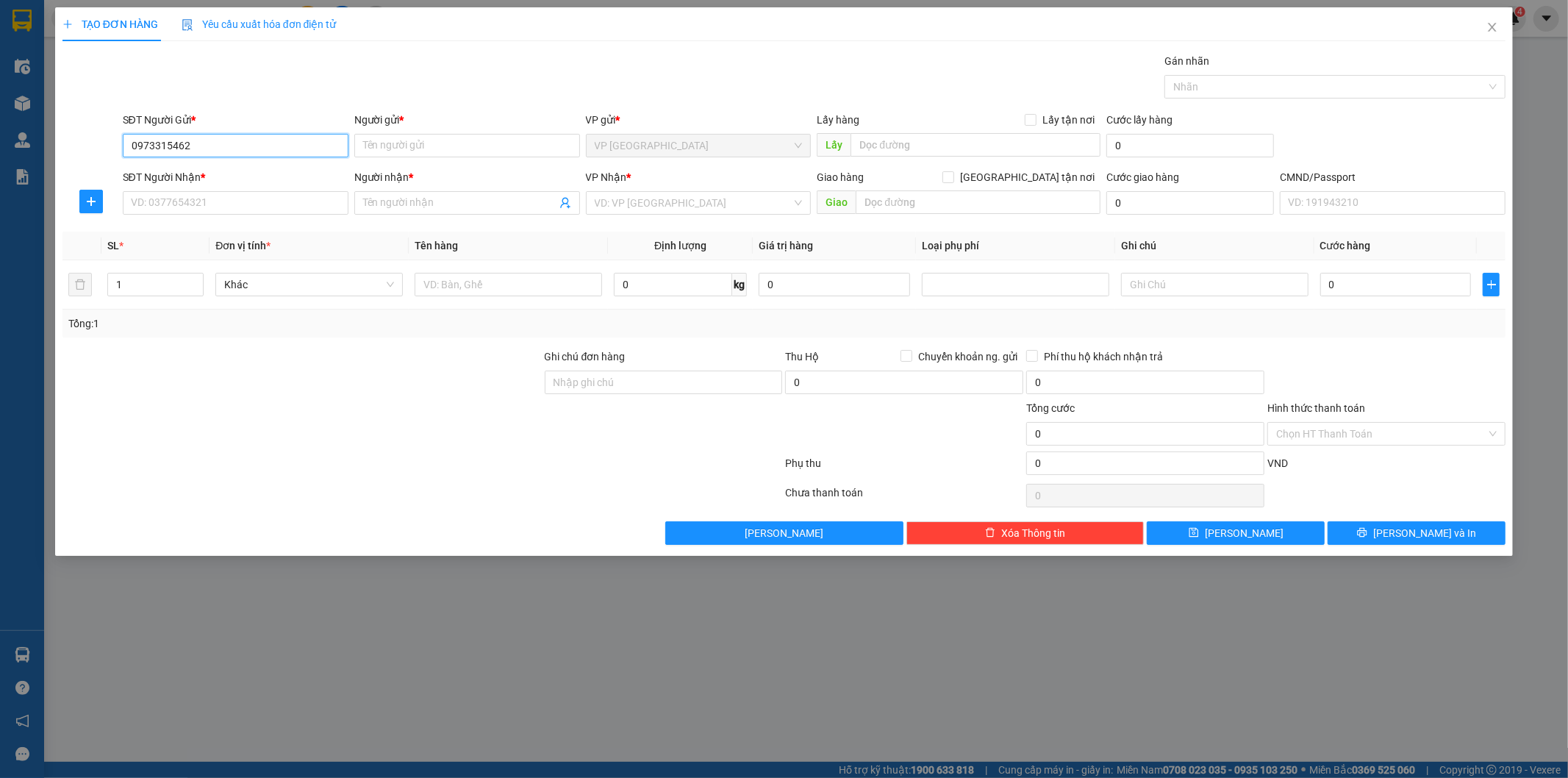
drag, startPoint x: 206, startPoint y: 144, endPoint x: 0, endPoint y: 140, distance: 206.0
click at [0, 140] on div "TẠO ĐƠN HÀNG Yêu cầu xuất hóa đơn điện tử Transit Pickup Surcharge Ids Transit …" at bounding box center [784, 389] width 1568 height 778
type input "0973315462"
click at [180, 480] on div "Transit Pickup Surcharge Ids Transit Deliver Surcharge Ids Transit Deliver Surc…" at bounding box center [784, 299] width 1444 height 492
click at [409, 133] on input "Người gửi *" at bounding box center [466, 145] width 226 height 23
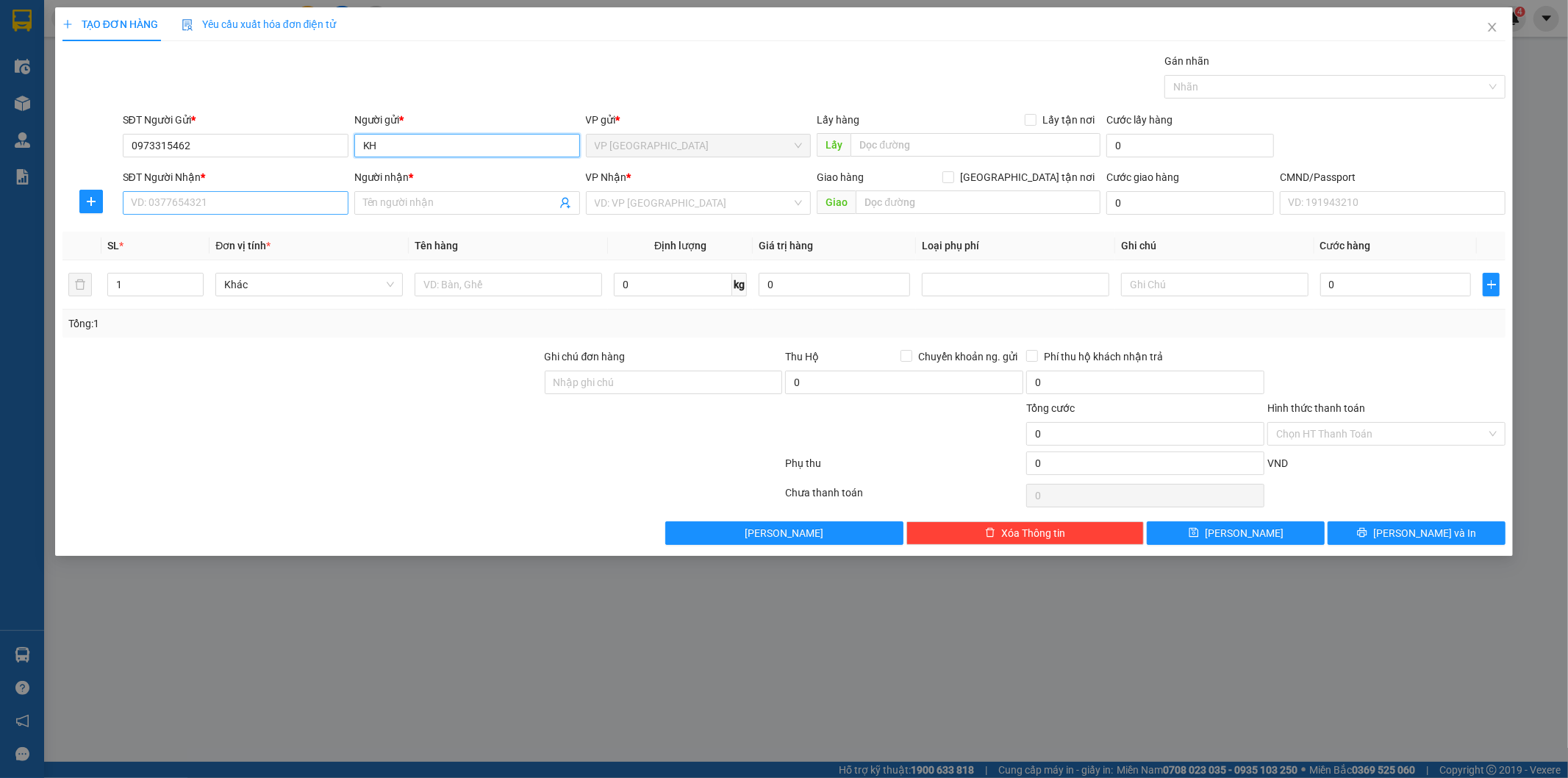
type input "KH"
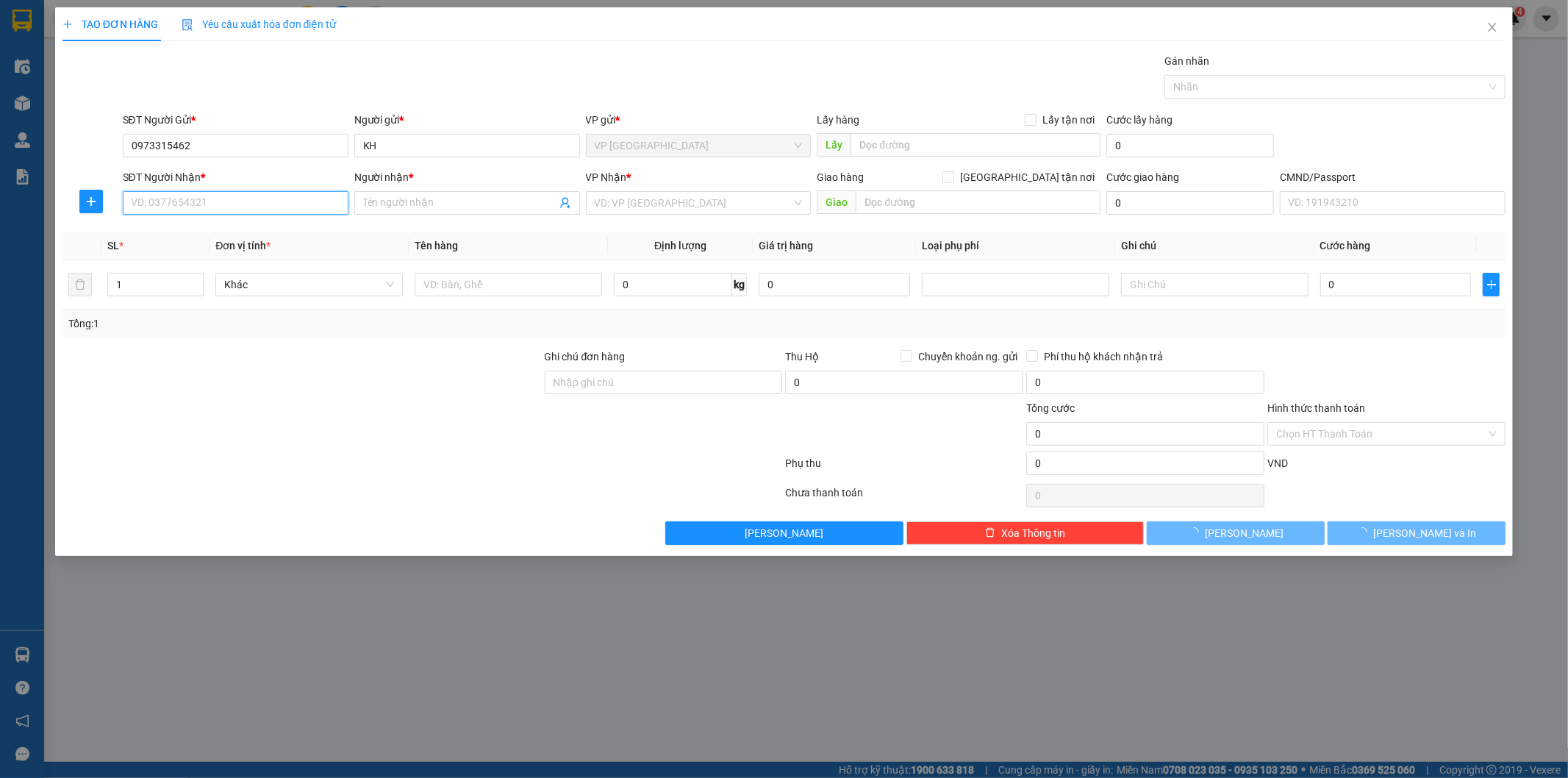
click at [239, 214] on input "SĐT Người Nhận *" at bounding box center [235, 203] width 226 height 23
type input "0394964881"
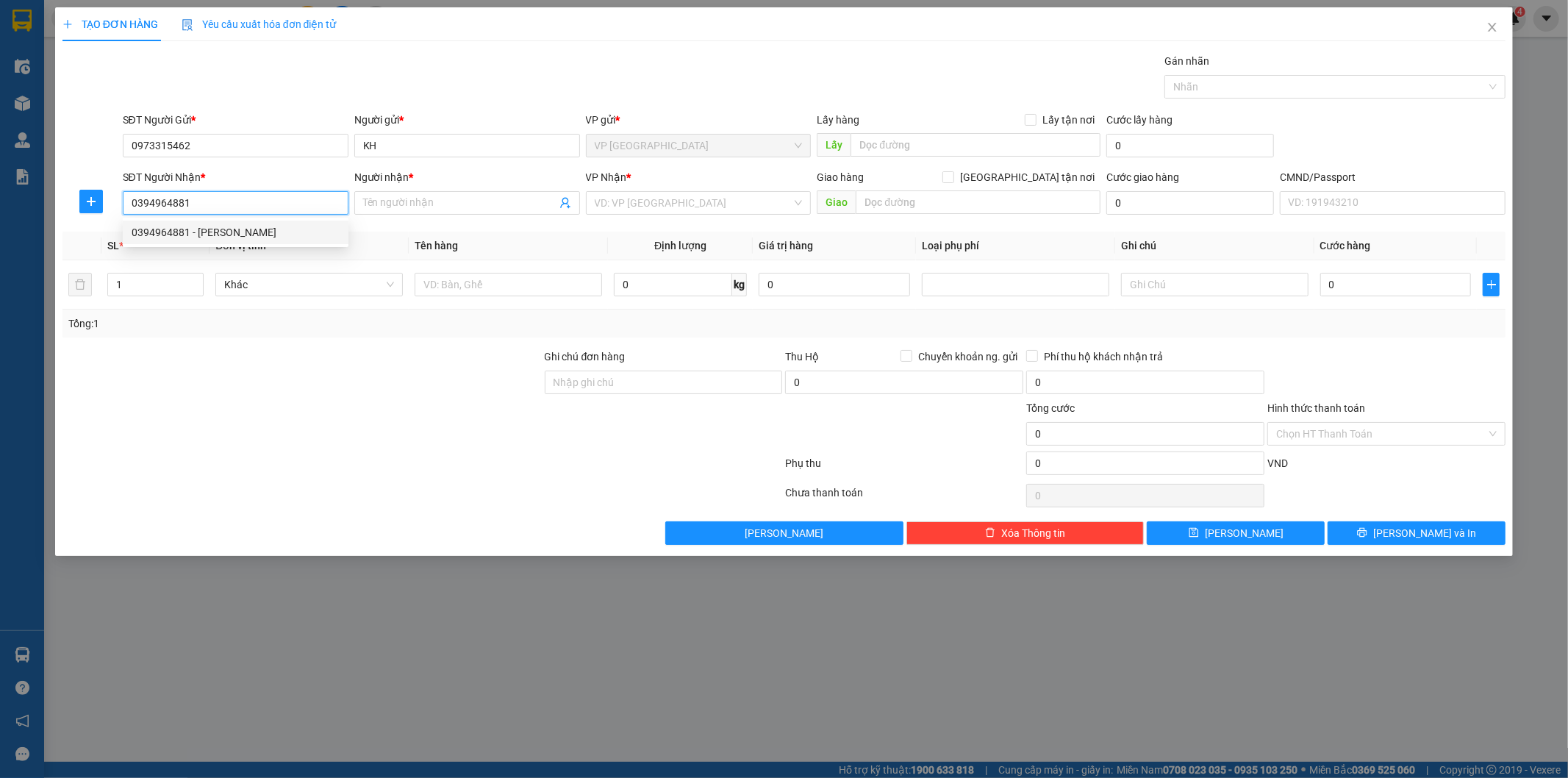
drag, startPoint x: 230, startPoint y: 222, endPoint x: 341, endPoint y: 253, distance: 115.2
click at [232, 222] on div "0394964881 - HUYỀN" at bounding box center [235, 232] width 226 height 23
type input "HUYỀN"
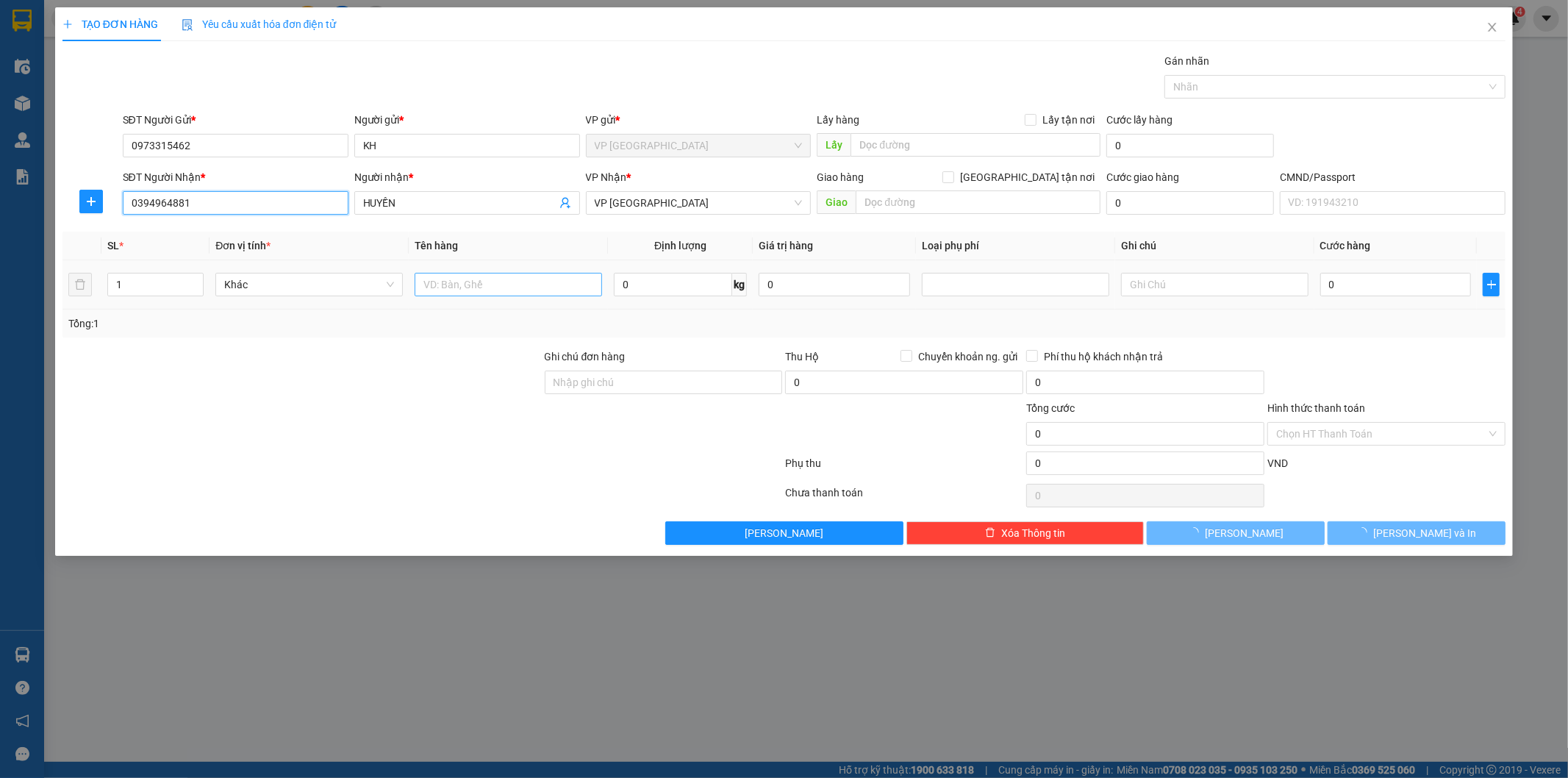
type input "0394964881"
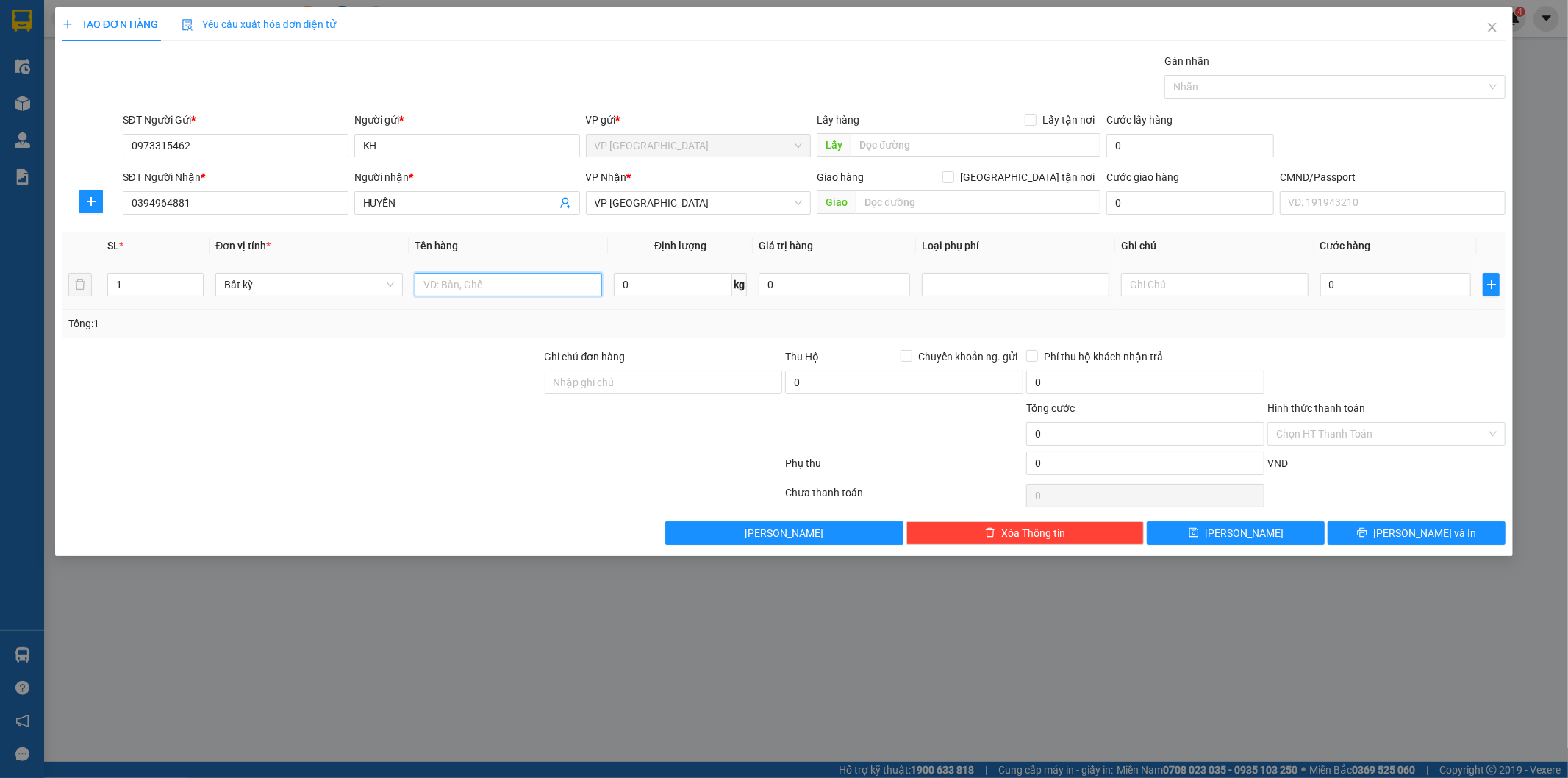
click at [486, 276] on input "text" at bounding box center [508, 285] width 187 height 23
type input "BỌC ĐEN (SÁCH)"
type input "3"
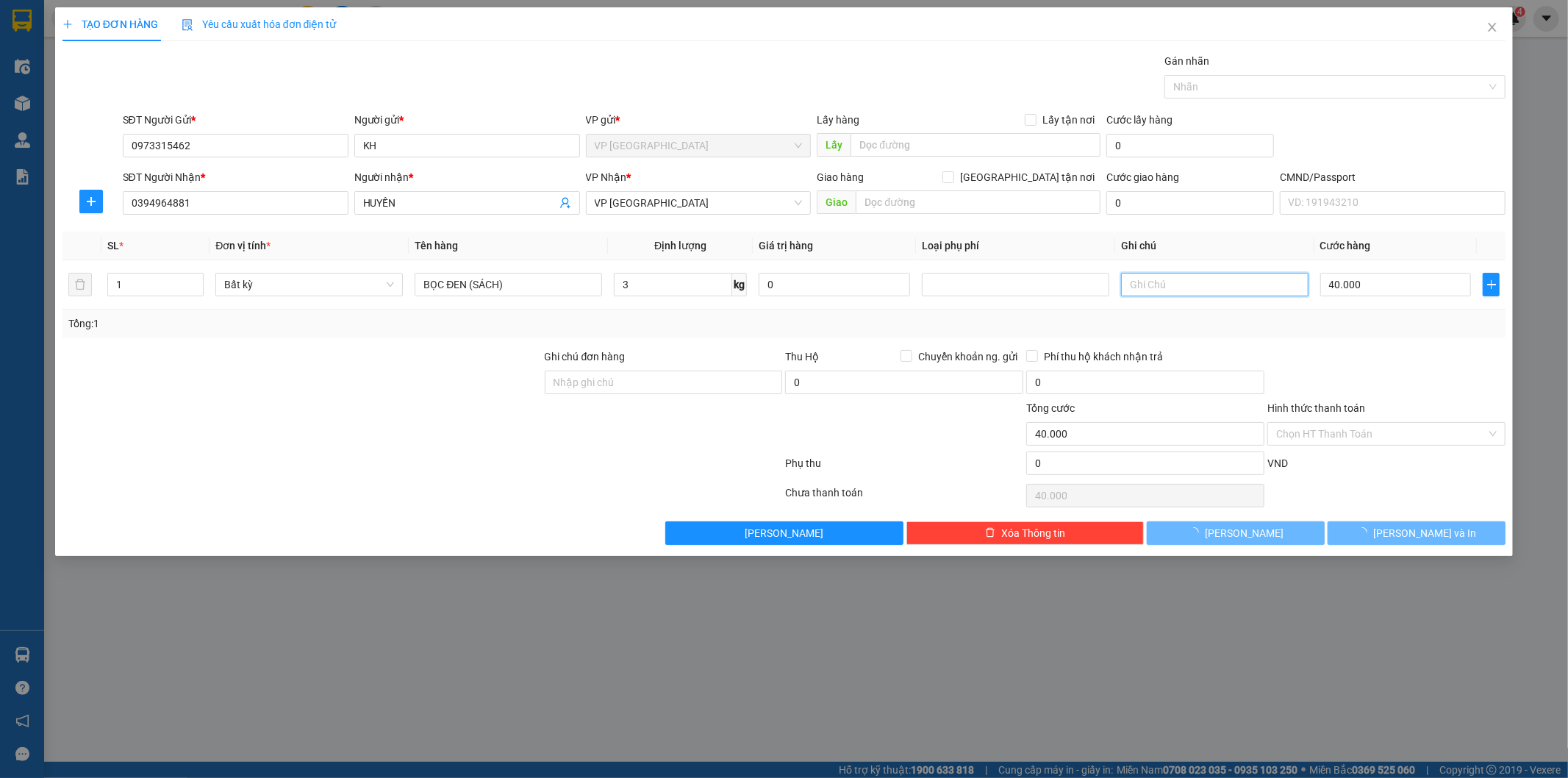
type input "40.000"
click at [1430, 532] on button "[PERSON_NAME] và In" at bounding box center [1417, 533] width 178 height 23
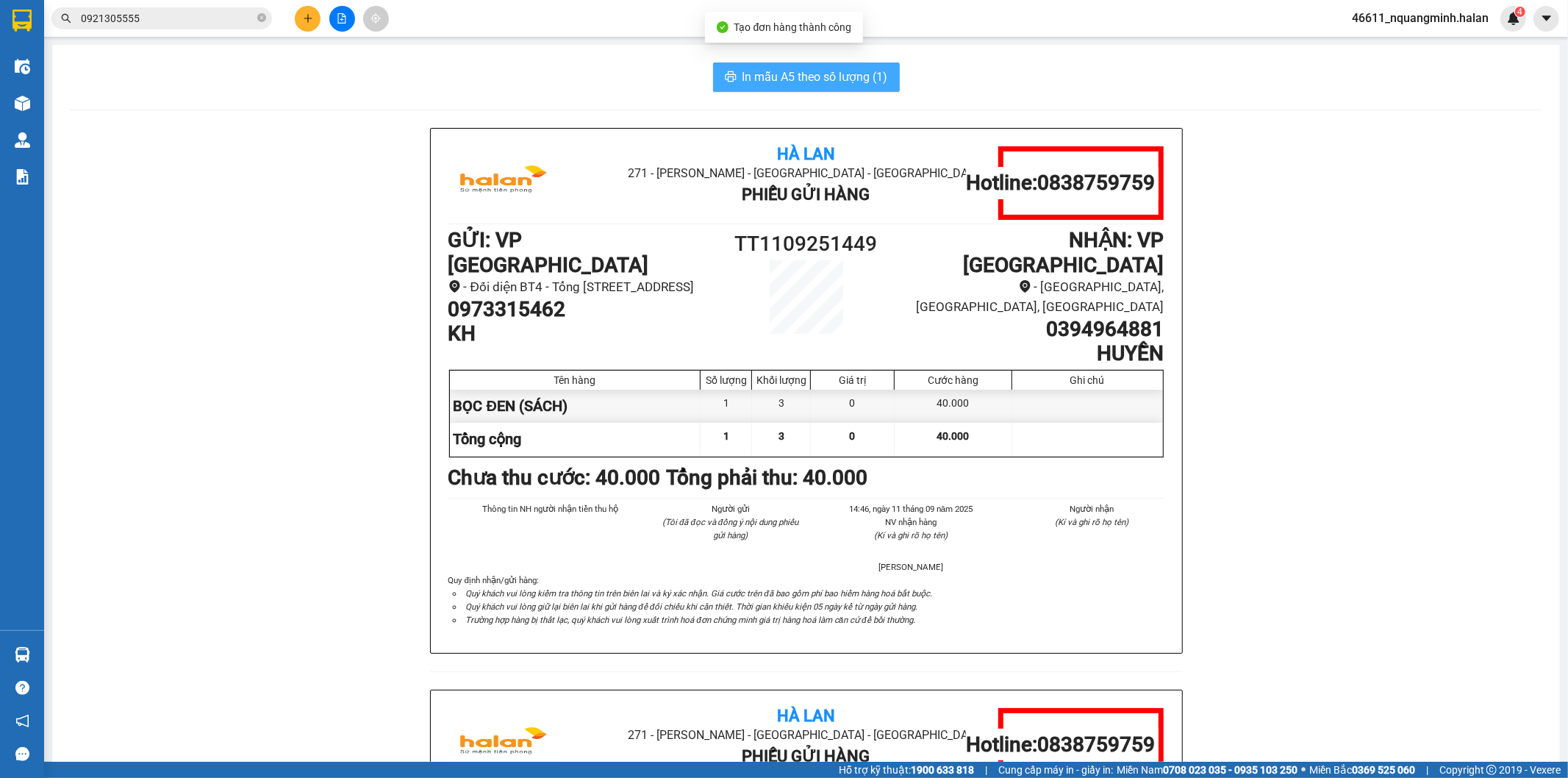
click at [861, 68] on span "In mẫu A5 theo số lượng (1)" at bounding box center [815, 77] width 145 height 18
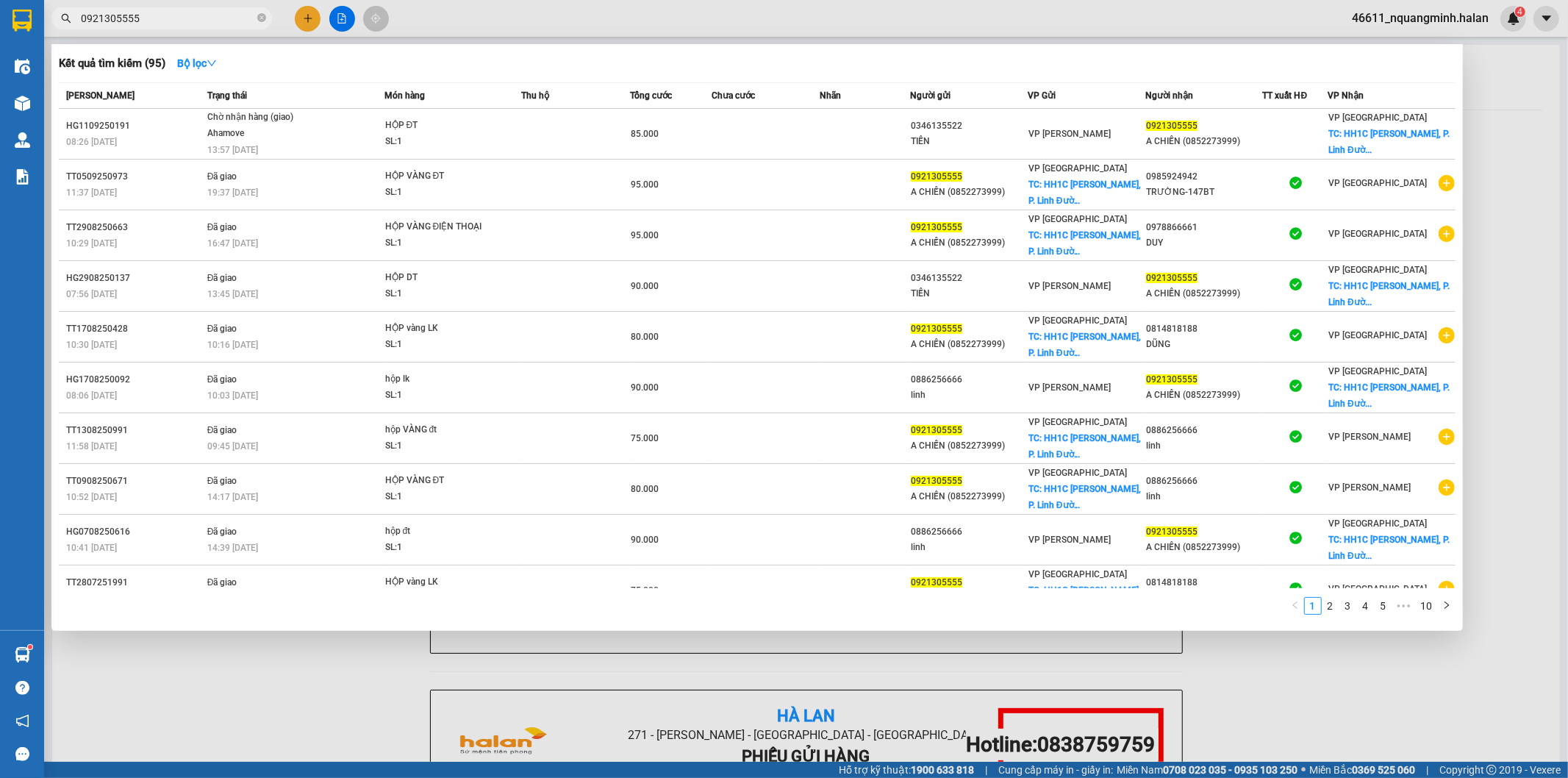
drag, startPoint x: 148, startPoint y: 21, endPoint x: 60, endPoint y: 4, distance: 89.6
click at [60, 6] on div "Kết quả tìm kiếm ( 95 ) Bộ lọc Mã ĐH Trạng thái Món hàng Thu hộ Tổng cước Chưa …" at bounding box center [143, 18] width 287 height 26
paste input "86553240"
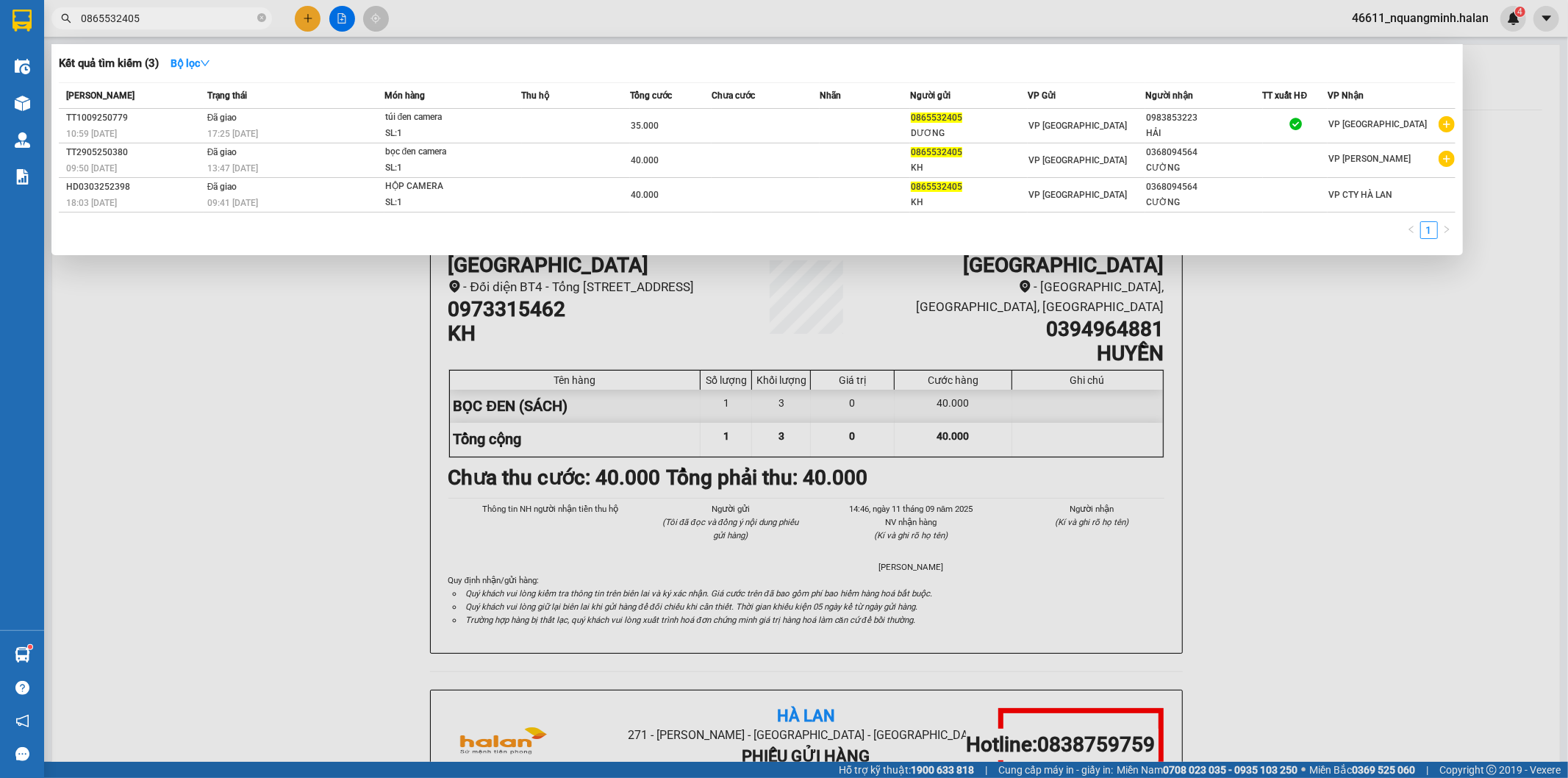
type input "0865532405"
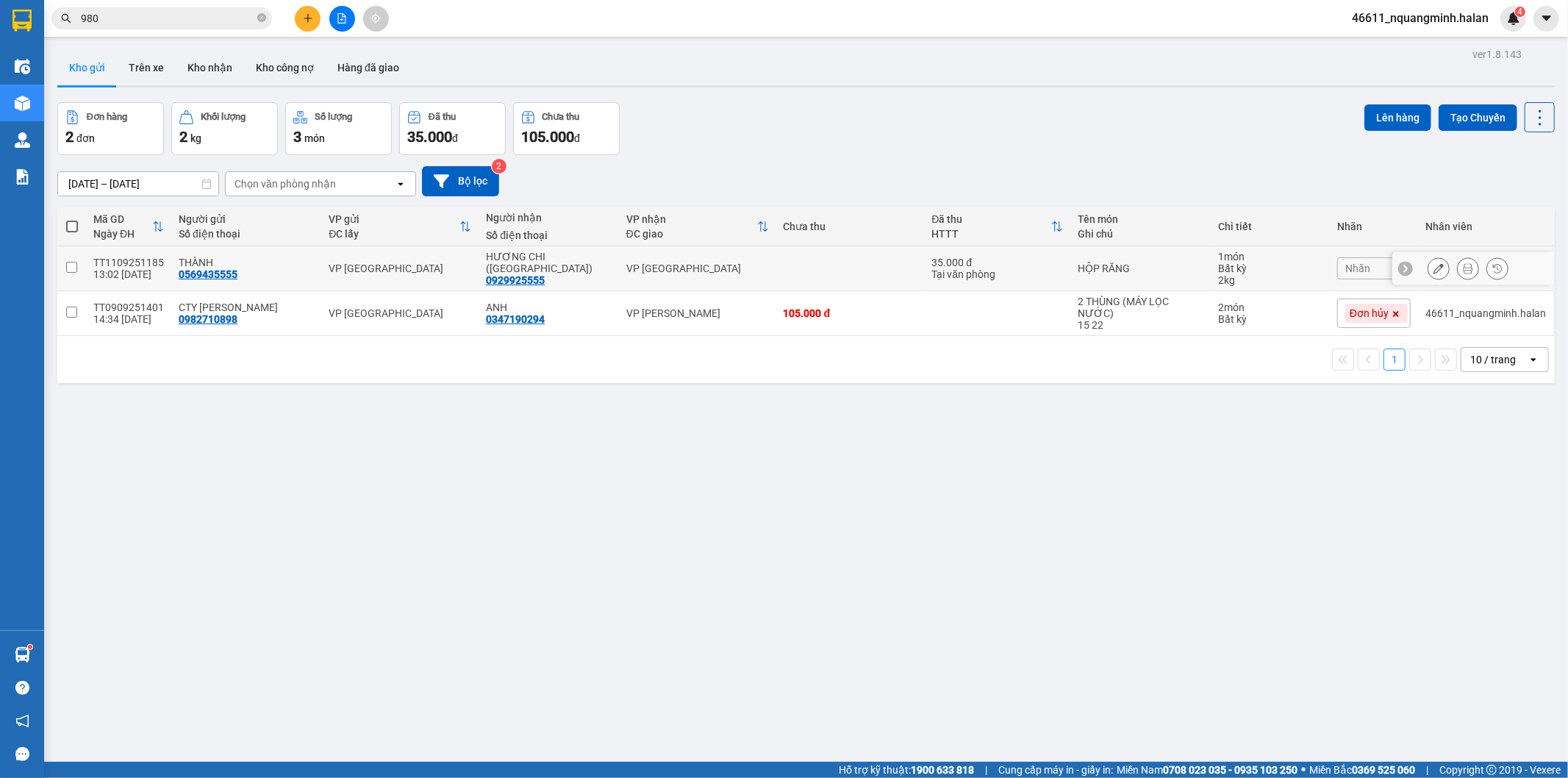
drag, startPoint x: 675, startPoint y: 269, endPoint x: 1341, endPoint y: 173, distance: 672.9
click at [677, 269] on div "VP [GEOGRAPHIC_DATA]" at bounding box center [698, 269] width 143 height 12
checkbox input "true"
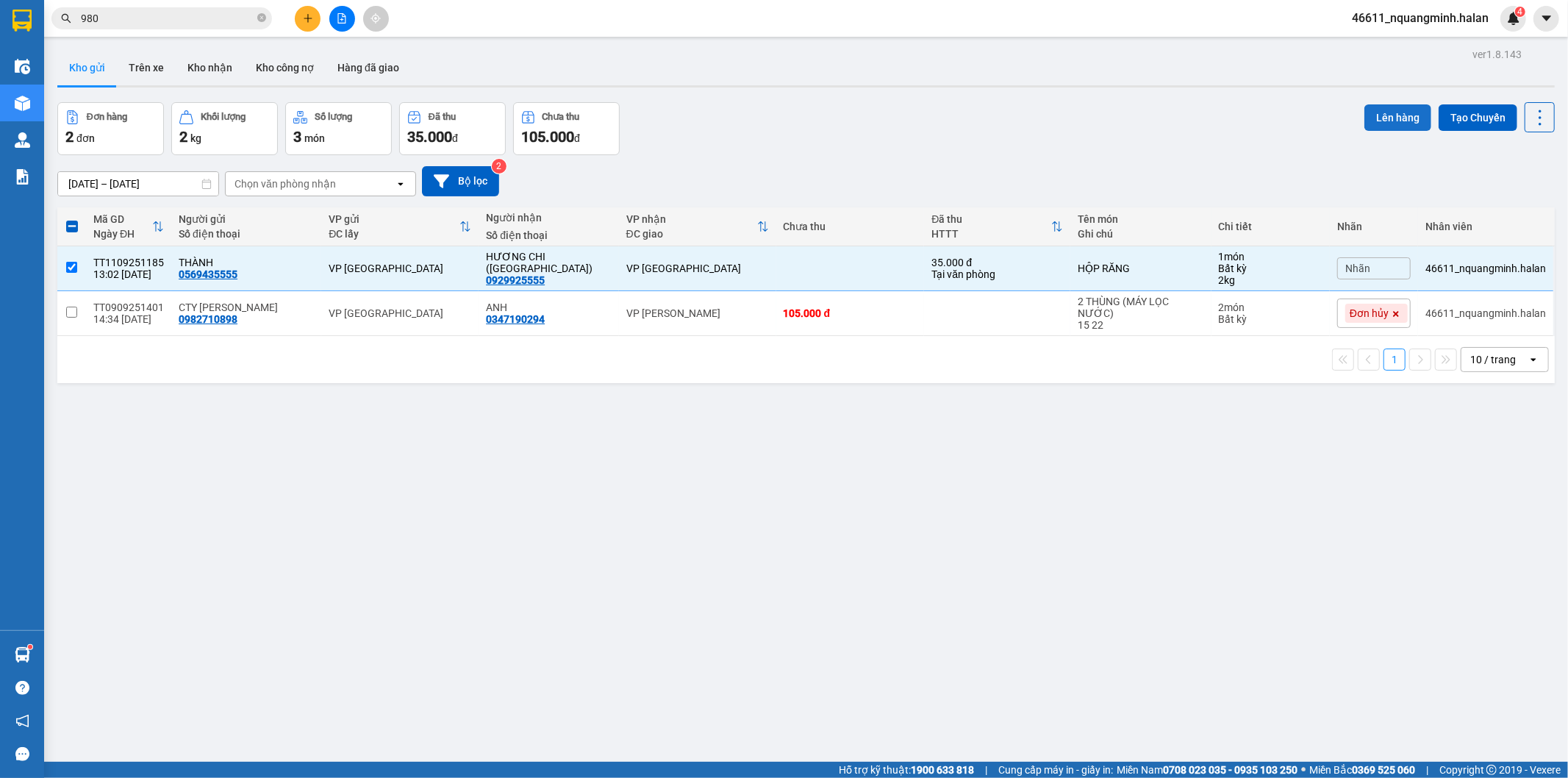
click at [1373, 122] on button "Lên hàng" at bounding box center [1398, 117] width 67 height 27
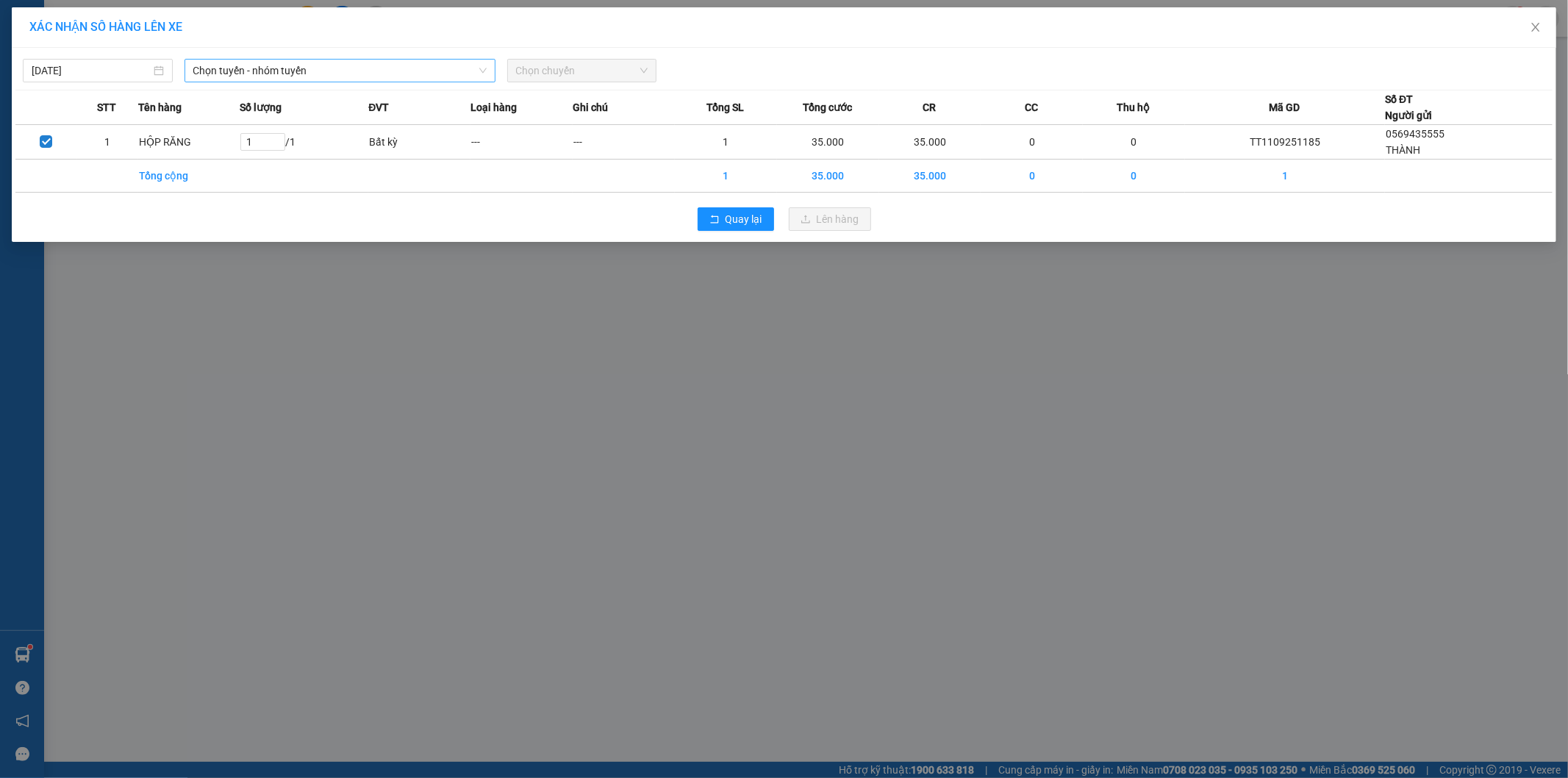
drag, startPoint x: 199, startPoint y: 86, endPoint x: 205, endPoint y: 79, distance: 9.2
click at [201, 82] on div "11/09/2025 Chọn tuyến - nhóm tuyến Chọn chuyến STT Tên hàng Số lượng ĐVT Loại h…" at bounding box center [784, 144] width 1545 height 194
click at [216, 70] on span "Chọn tuyến - nhóm tuyến" at bounding box center [340, 70] width 294 height 22
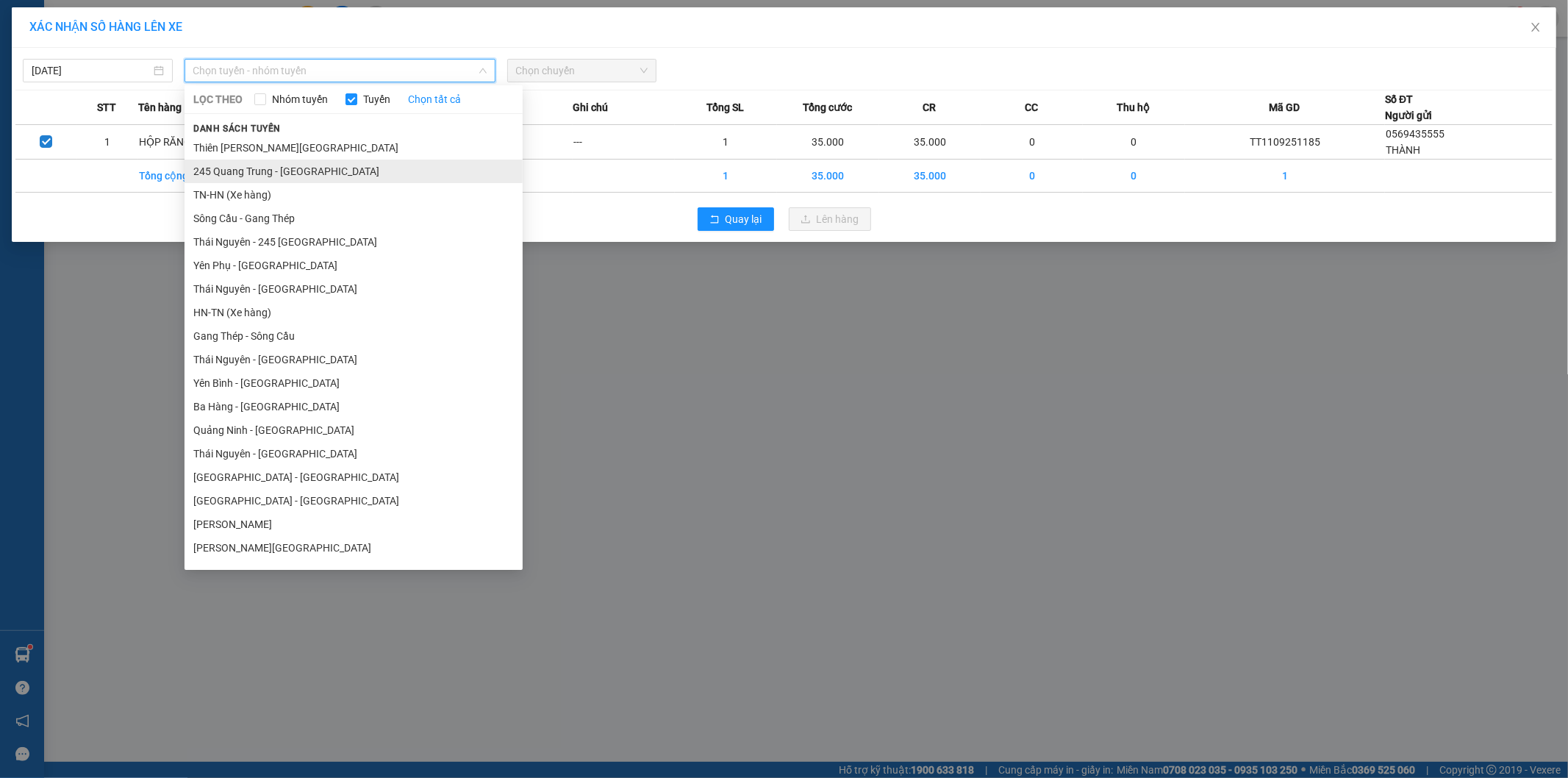
click at [227, 170] on li "245 Quang Trung - [GEOGRAPHIC_DATA]" at bounding box center [353, 171] width 338 height 23
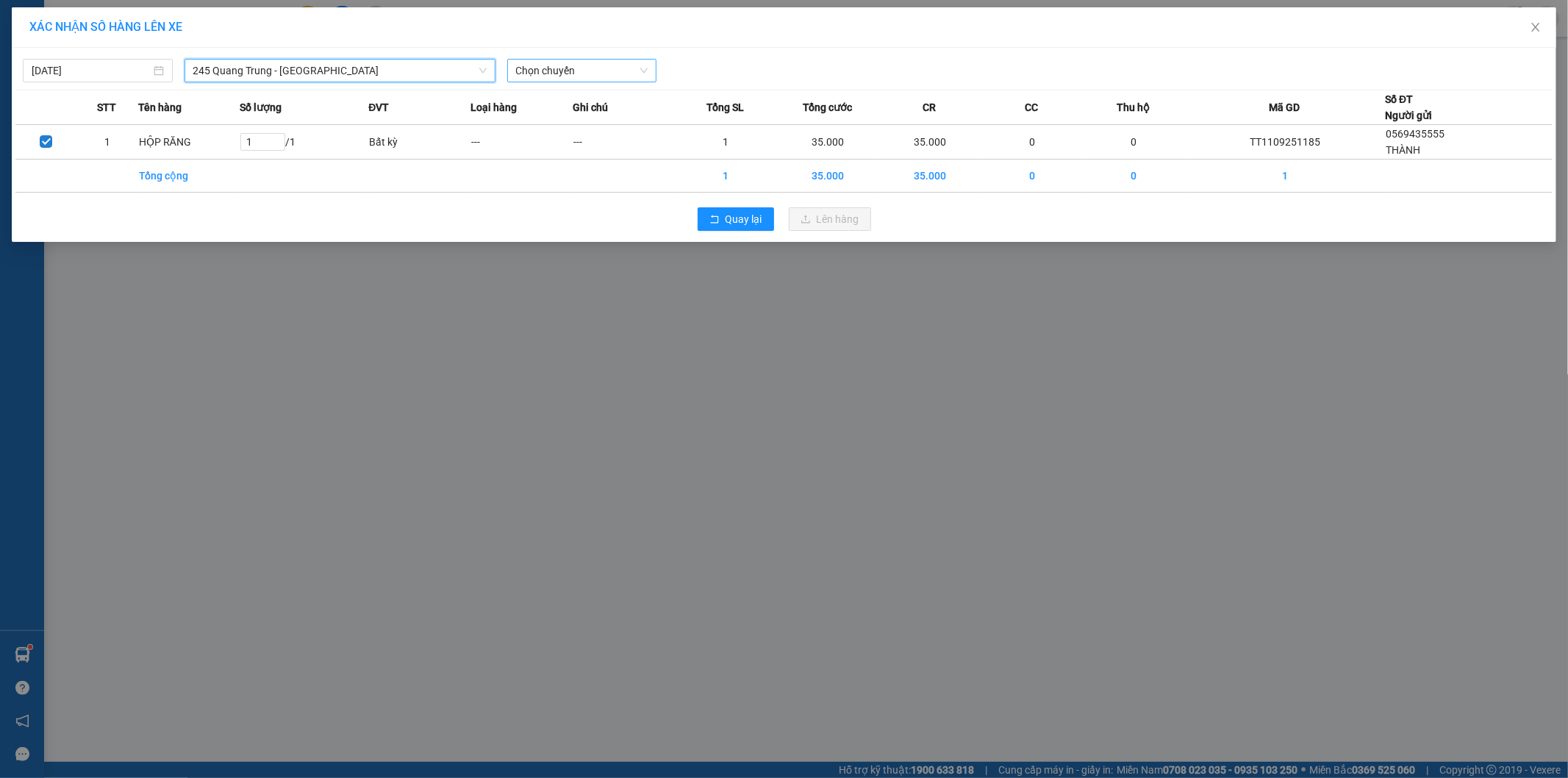
click at [549, 77] on span "Chọn chuyến" at bounding box center [582, 70] width 133 height 22
type input "874"
click at [552, 92] on div "13:30 - 29H-998.74" at bounding box center [573, 100] width 115 height 16
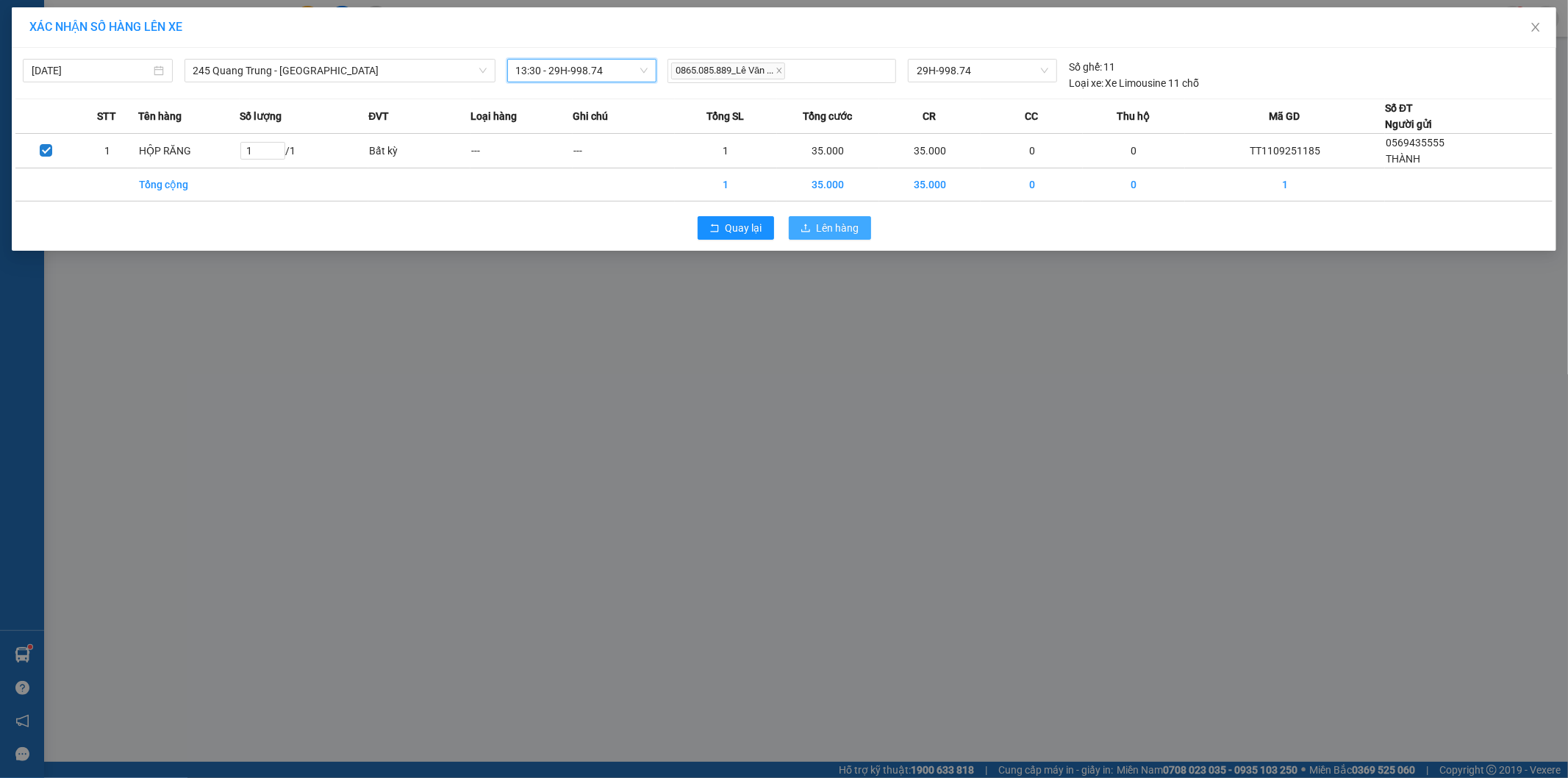
click at [826, 217] on button "Lên hàng" at bounding box center [830, 228] width 82 height 23
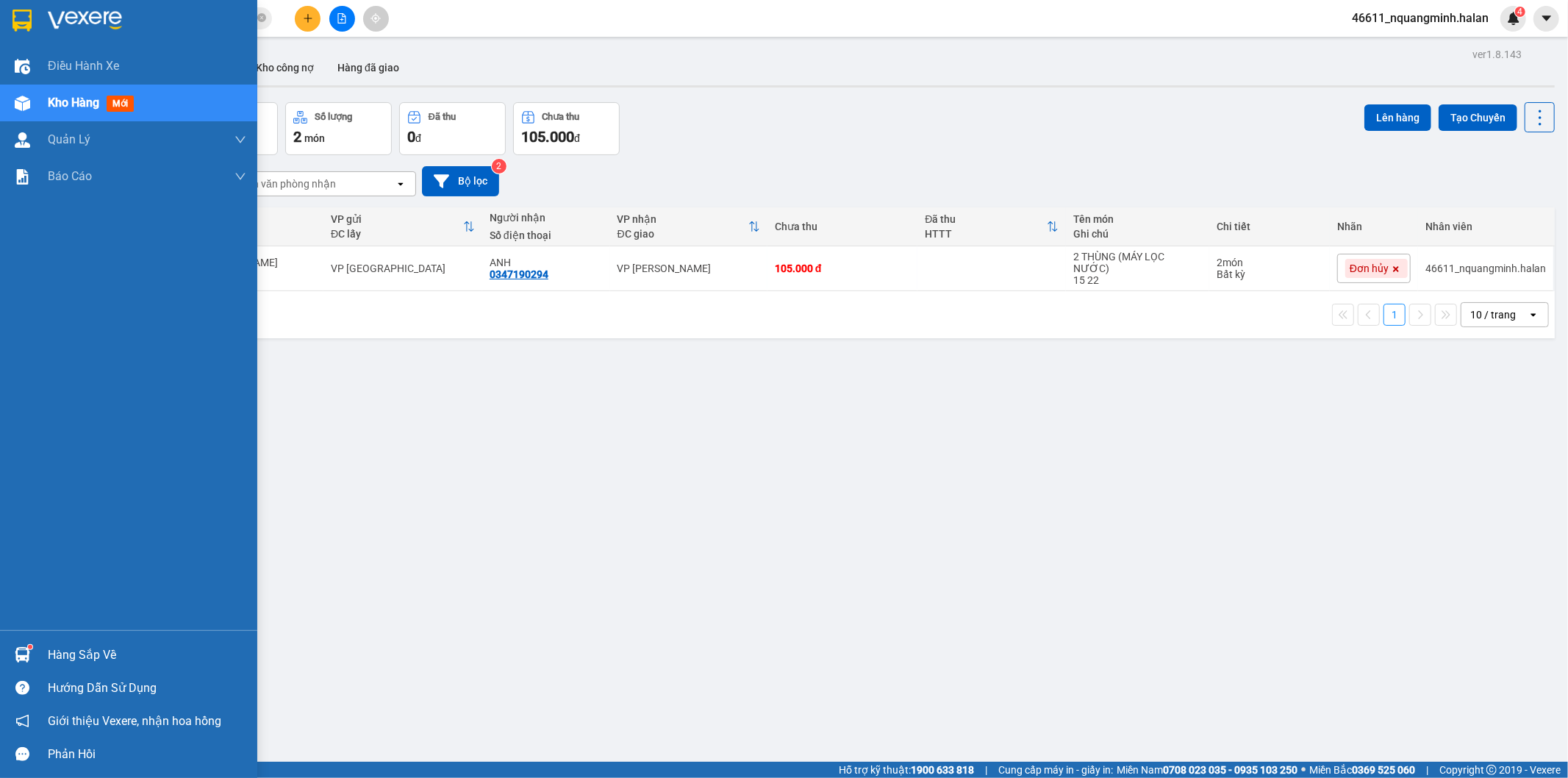
click at [56, 645] on div "Hàng sắp về" at bounding box center [147, 655] width 199 height 22
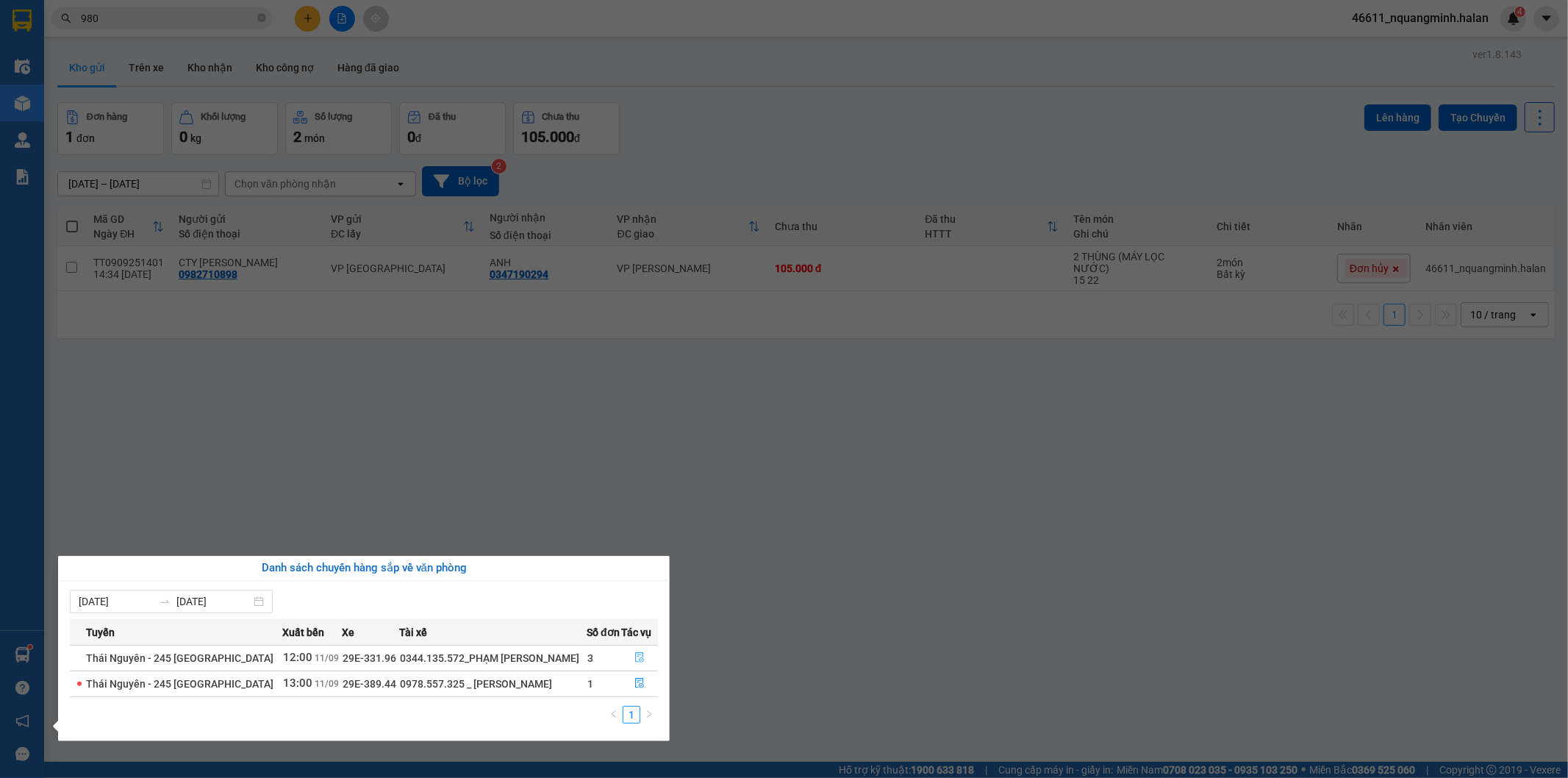
click at [623, 652] on button "button" at bounding box center [639, 658] width 35 height 23
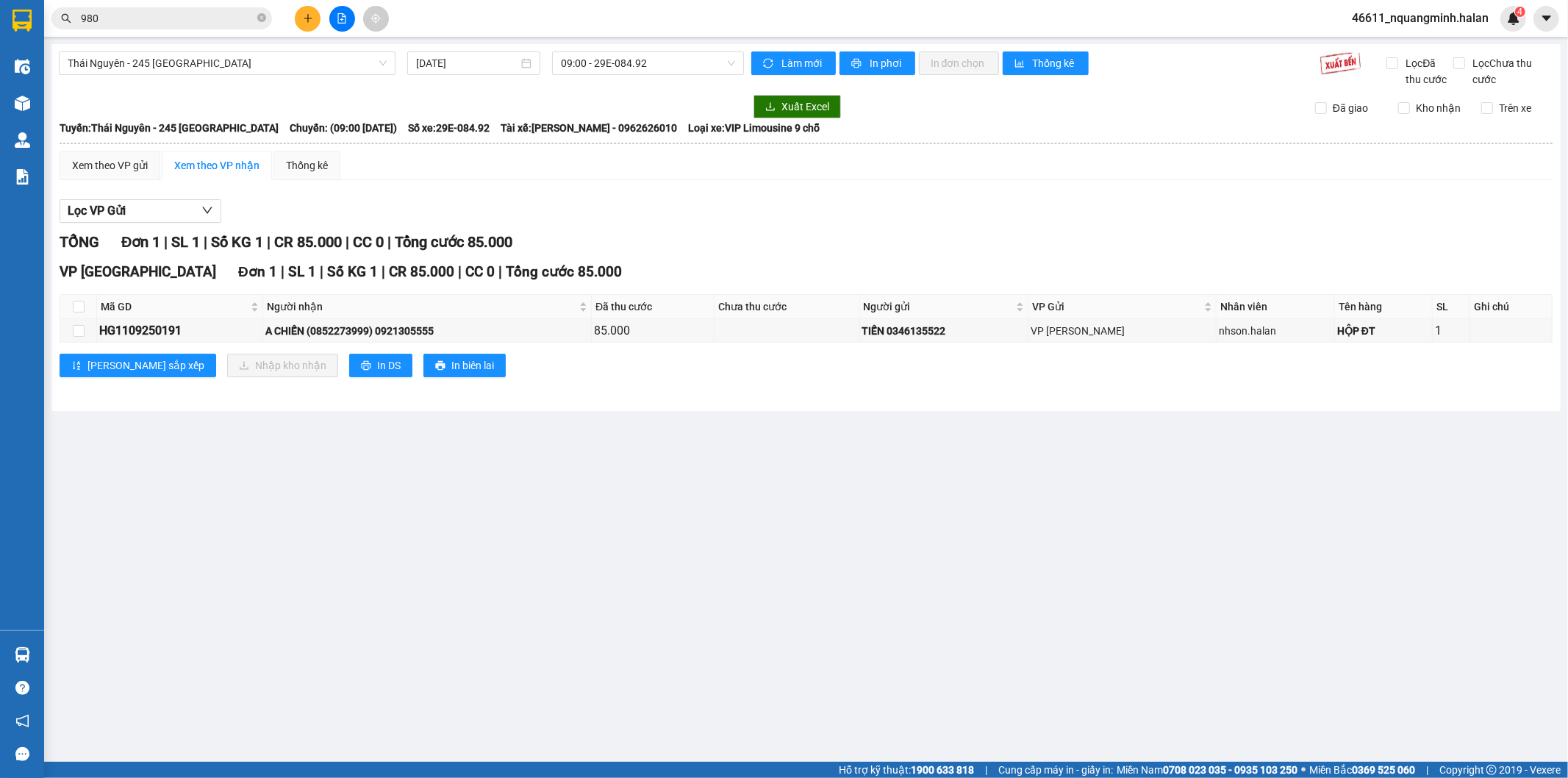
drag, startPoint x: 697, startPoint y: 627, endPoint x: 557, endPoint y: 544, distance: 162.8
click at [691, 621] on main "Thái Nguyên - 245 Quang Trung 11/09/2025 09:00 - 29E-084.92 Làm mới In phơi In …" at bounding box center [784, 381] width 1568 height 762
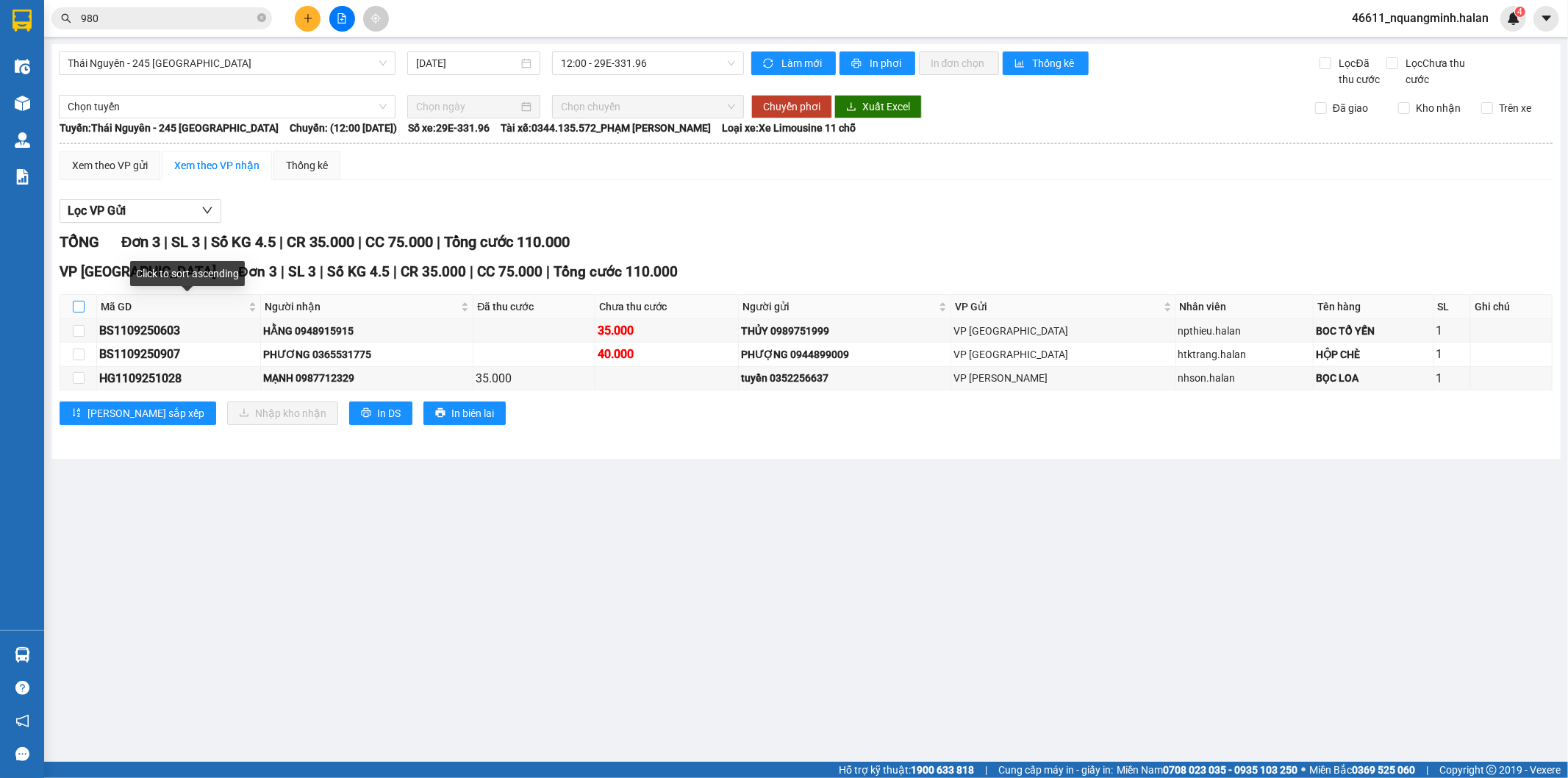
click at [81, 305] on input "checkbox" at bounding box center [79, 306] width 12 height 12
checkbox input "true"
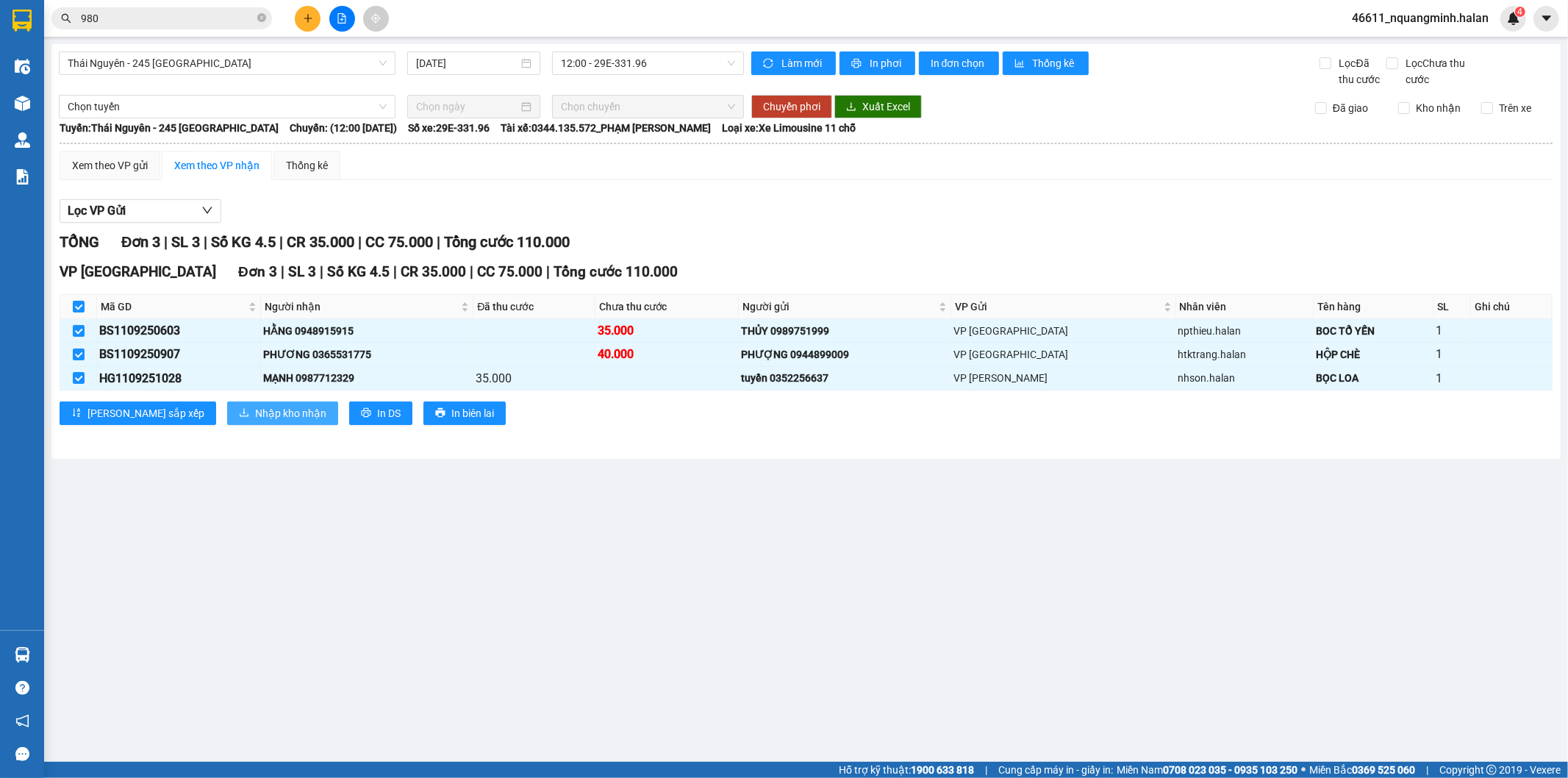
click at [255, 414] on span "Nhập kho nhận" at bounding box center [290, 413] width 71 height 16
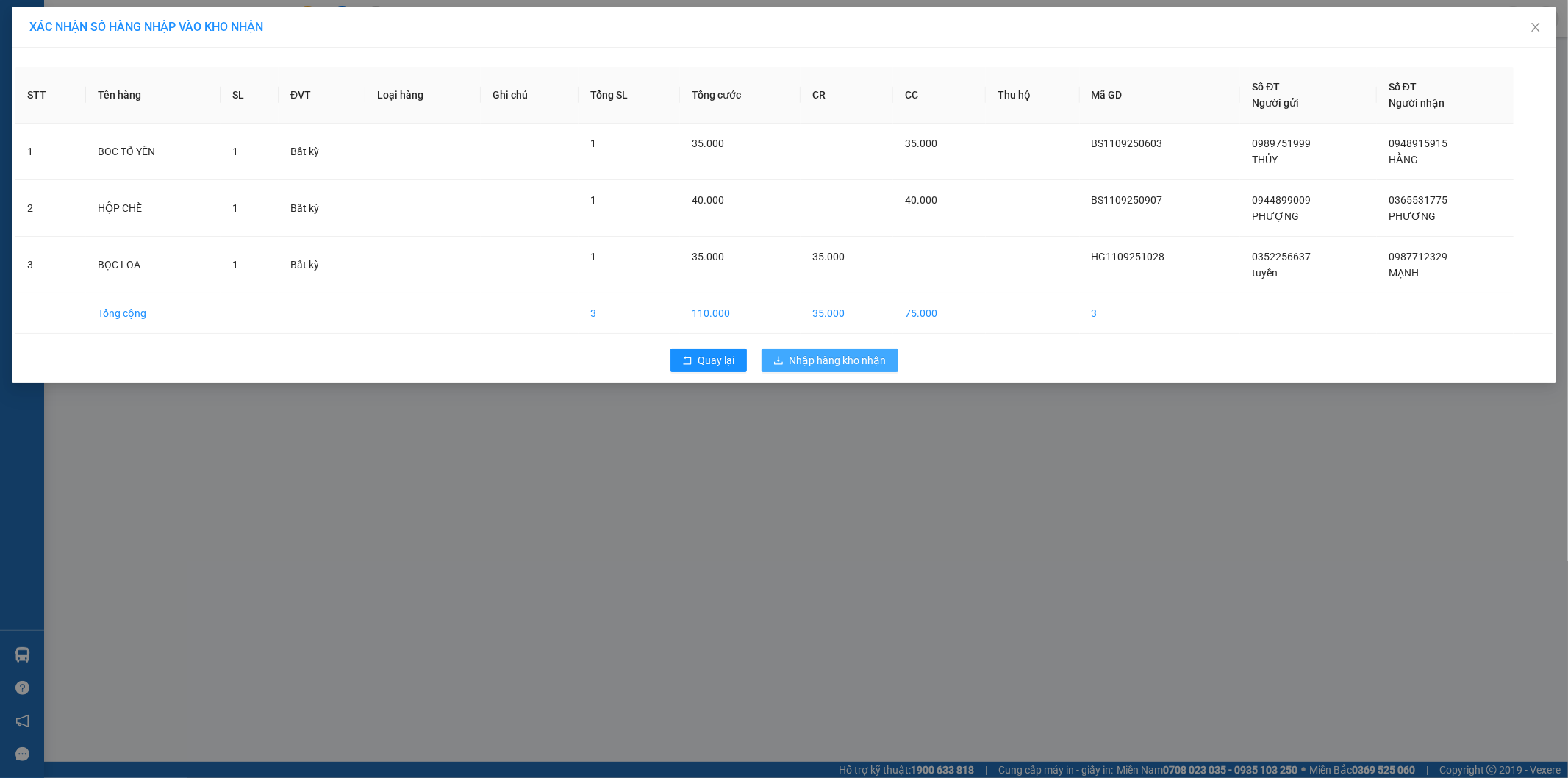
click at [824, 352] on span "Nhập hàng kho nhận" at bounding box center [838, 360] width 97 height 16
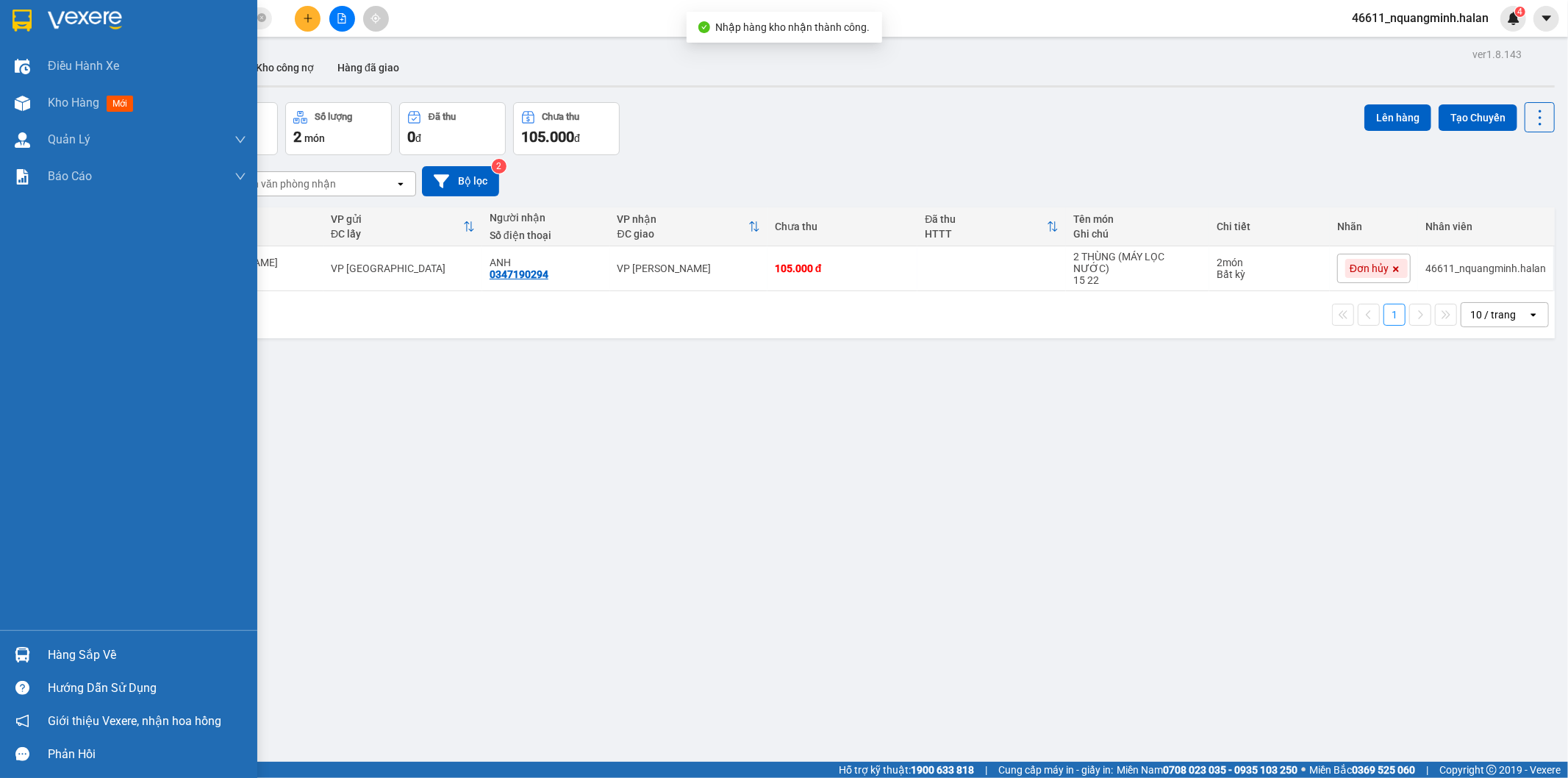
click at [20, 660] on img at bounding box center [23, 655] width 15 height 15
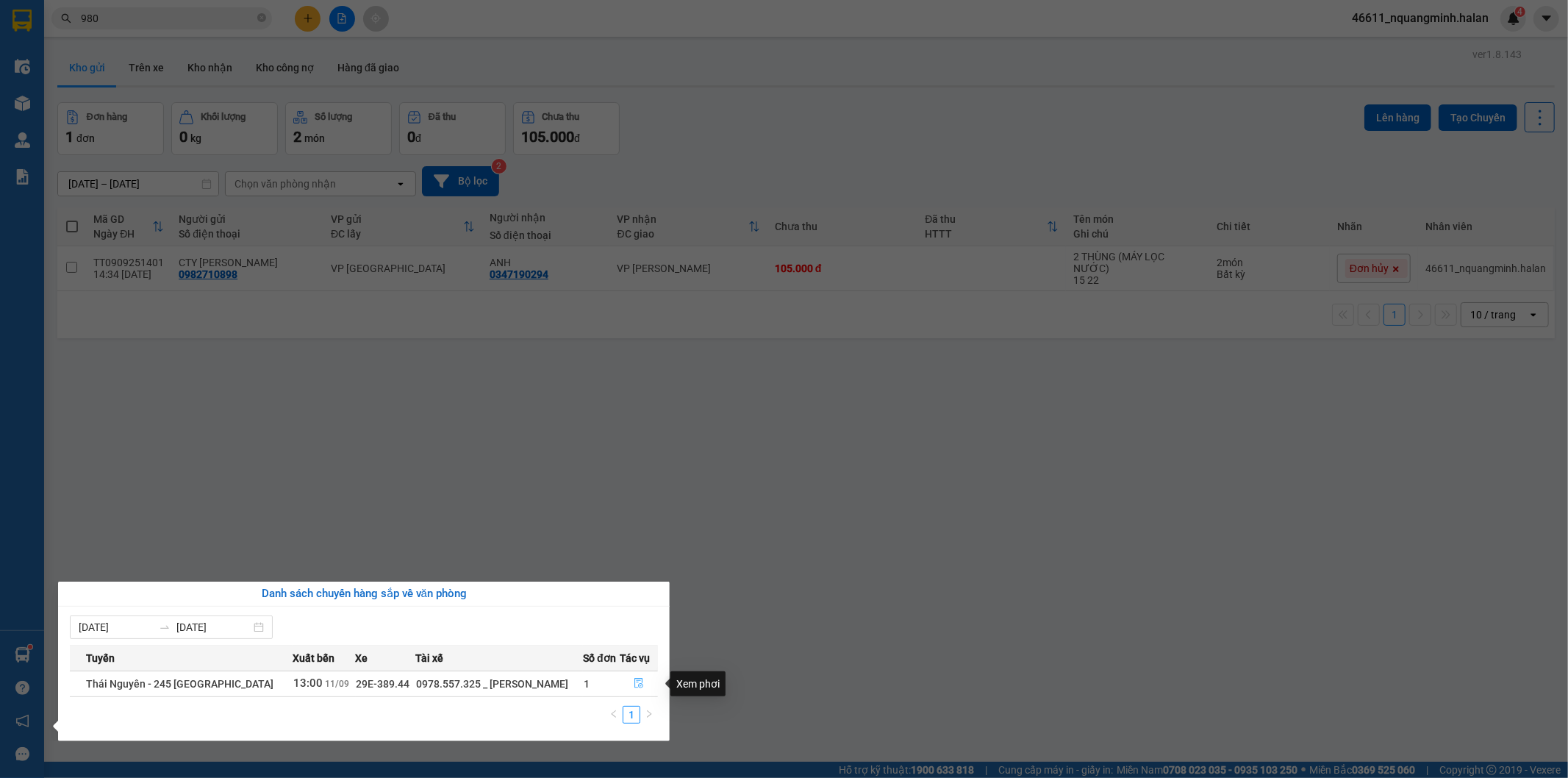
click at [639, 677] on button "button" at bounding box center [639, 684] width 37 height 23
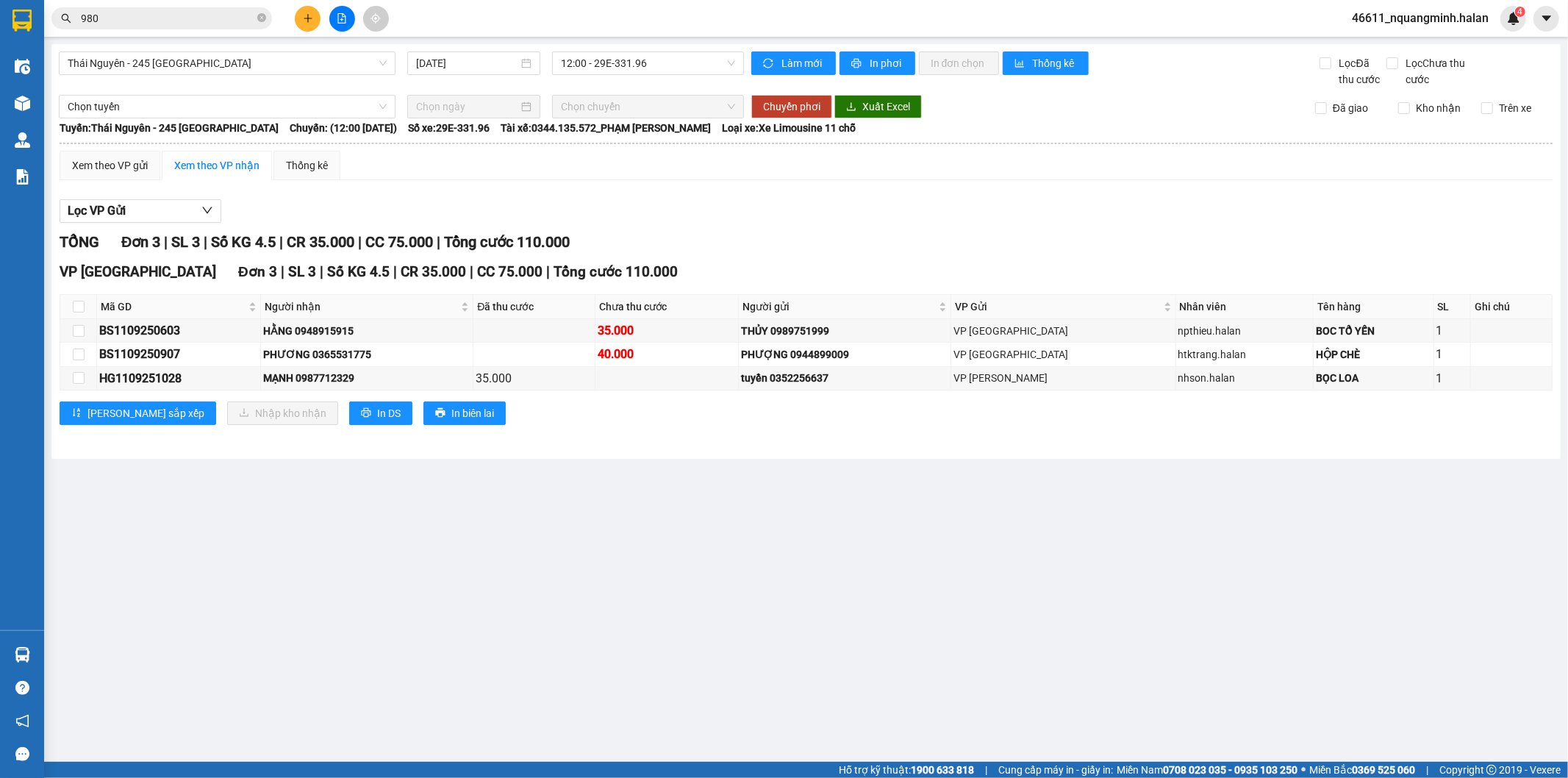
click at [804, 598] on main "Thái Nguyên - 245 Quang Trung 11/09/2025 12:00 - 29E-331.96 Làm mới In phơi In …" at bounding box center [784, 381] width 1568 height 762
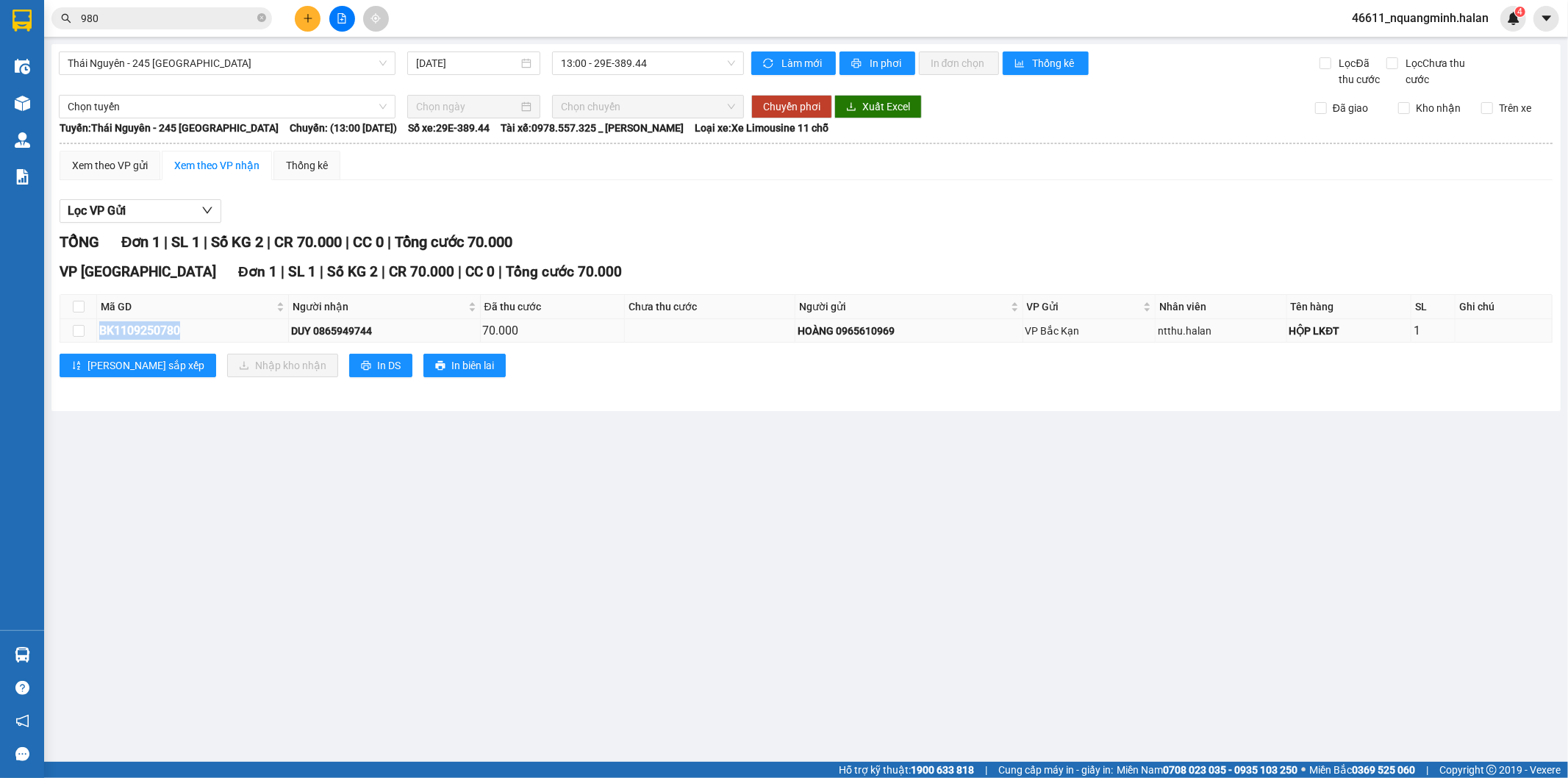
drag, startPoint x: 195, startPoint y: 334, endPoint x: 88, endPoint y: 325, distance: 107.4
click at [88, 325] on tr "BK1109250780 DUY 0865949744 70.000 HOÀNG 0965610969 VP Bắc Kạn ntthu.halan HỘP …" at bounding box center [806, 331] width 1492 height 23
copy tr "BK1109250780"
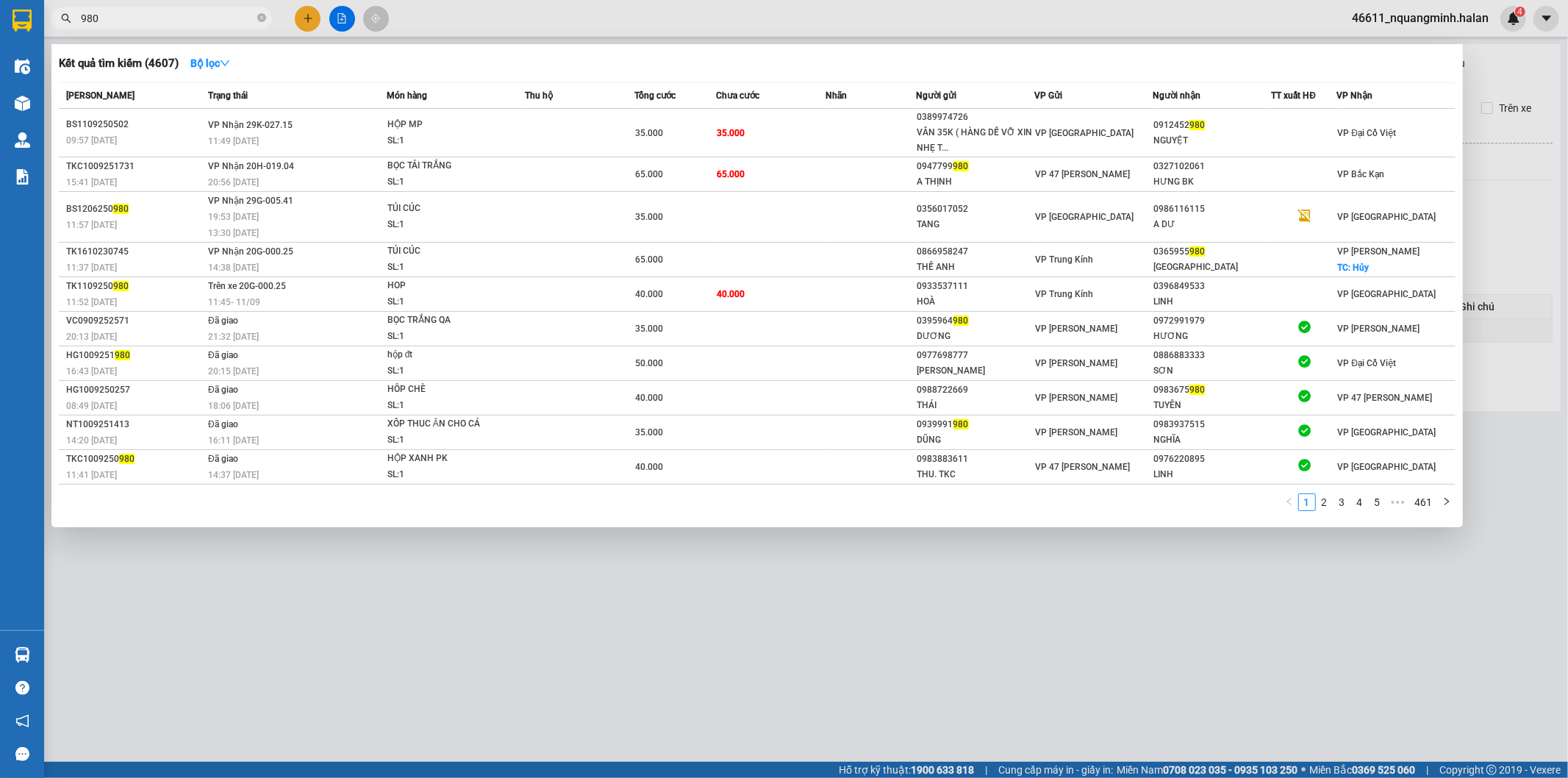
paste input "BK1109250780"
type input "980 BK1109250780"
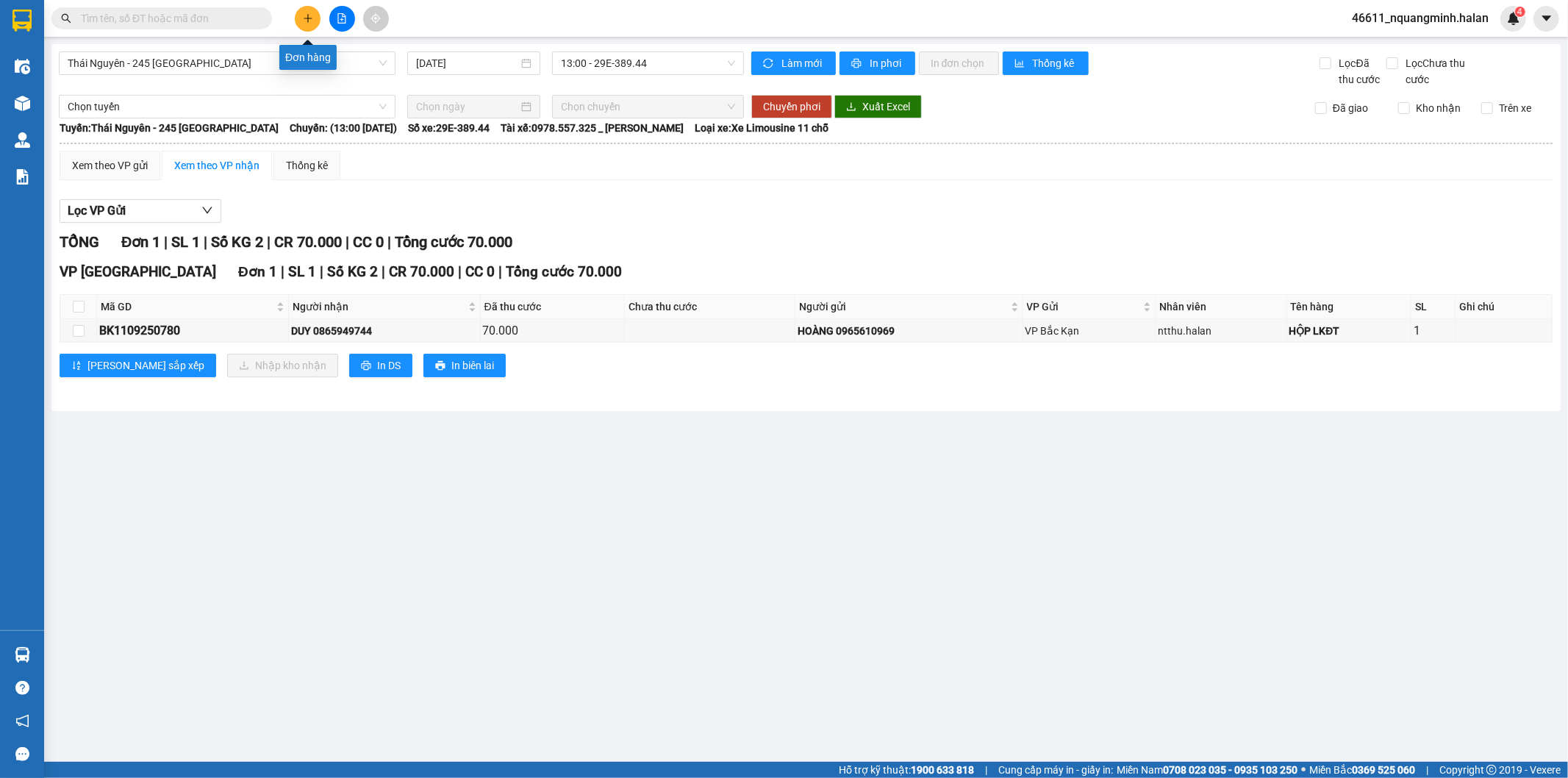
click at [312, 27] on button at bounding box center [307, 18] width 26 height 26
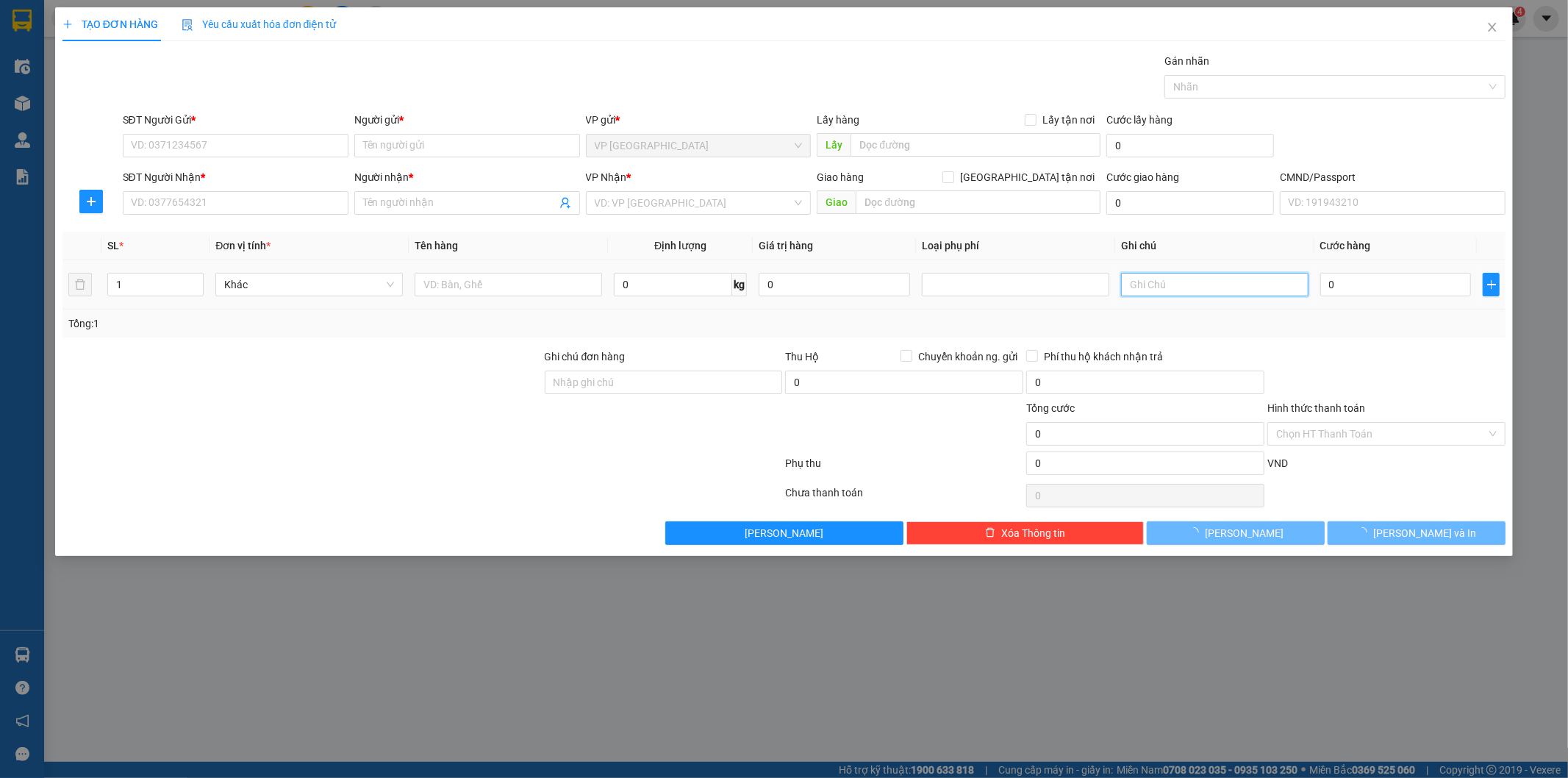
click at [1162, 289] on input "text" at bounding box center [1214, 285] width 187 height 23
click at [194, 283] on span "Decrease Value" at bounding box center [195, 289] width 16 height 13
type input "12X2"
click at [193, 279] on icon "up" at bounding box center [195, 281] width 5 height 5
type input "2"
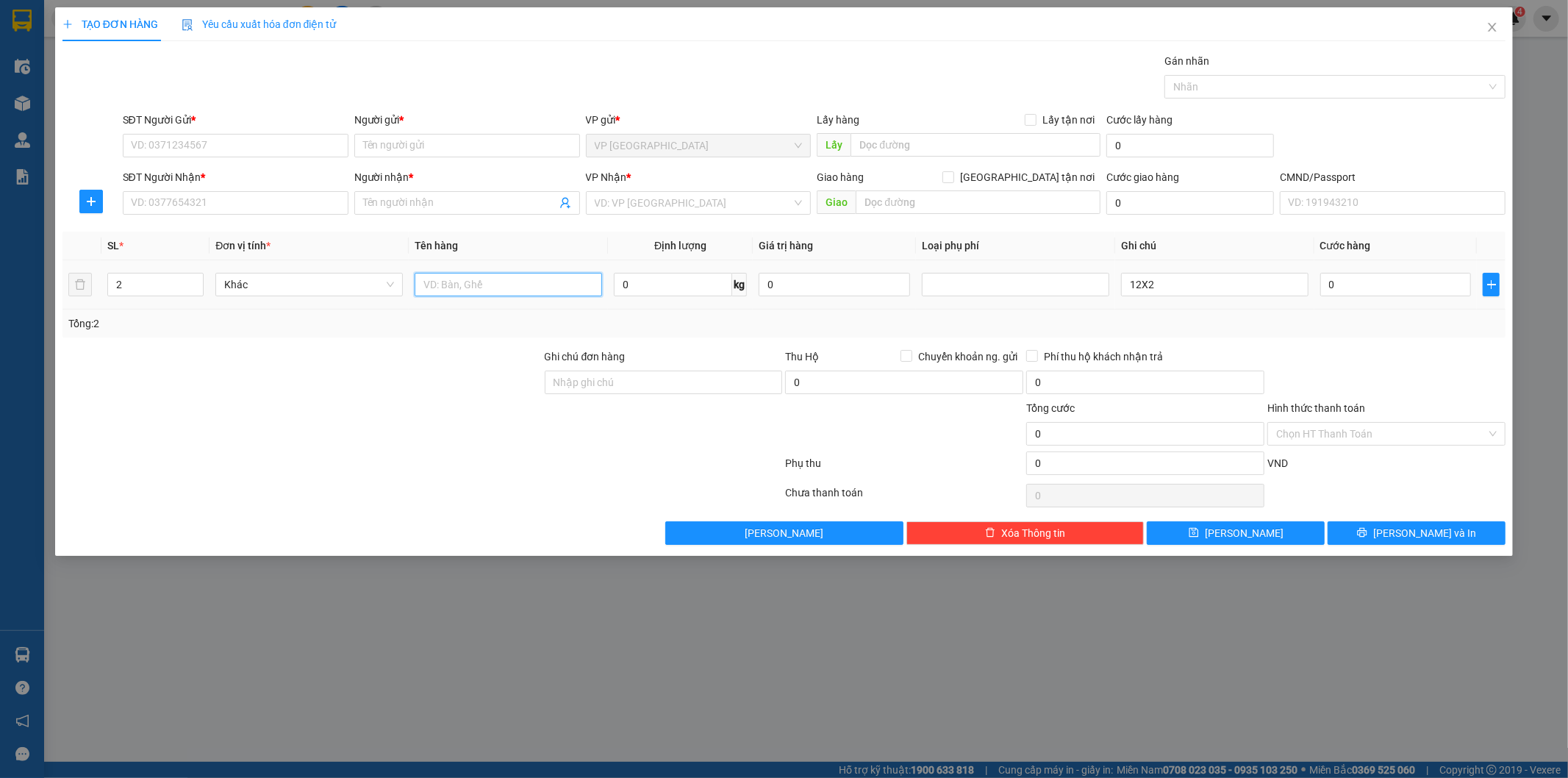
click at [548, 282] on input "text" at bounding box center [508, 285] width 187 height 23
type input "2 HỘP (DECAL)"
click at [274, 150] on input "SĐT Người Gửi *" at bounding box center [235, 145] width 226 height 23
type input "0967632629"
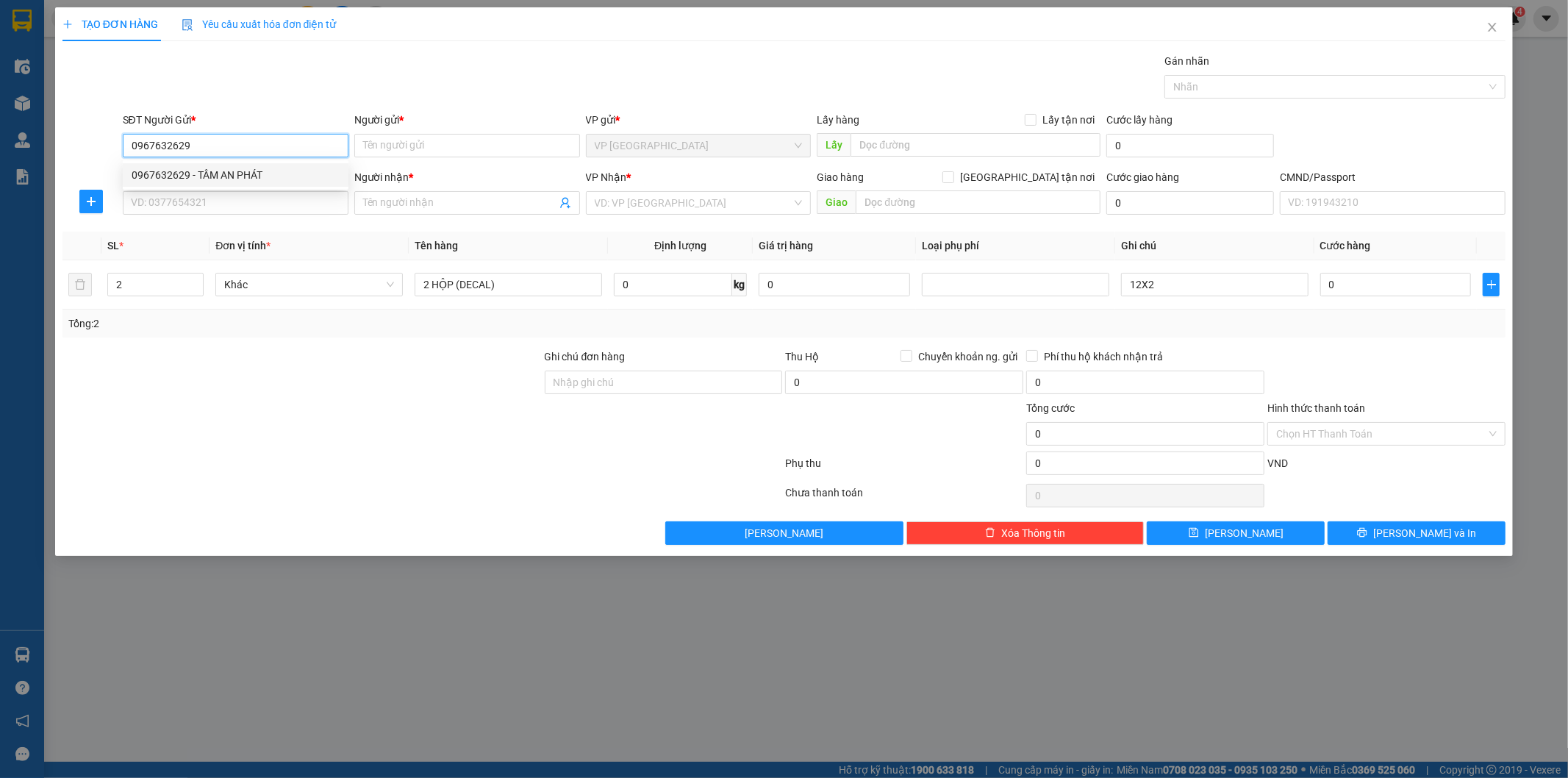
click at [229, 180] on div "0967632629 - TÂM AN PHÁT" at bounding box center [236, 175] width 208 height 16
type input "TÂM AN PHÁT"
type input "0967632629"
click at [237, 194] on input "SĐT Người Nhận *" at bounding box center [235, 203] width 226 height 23
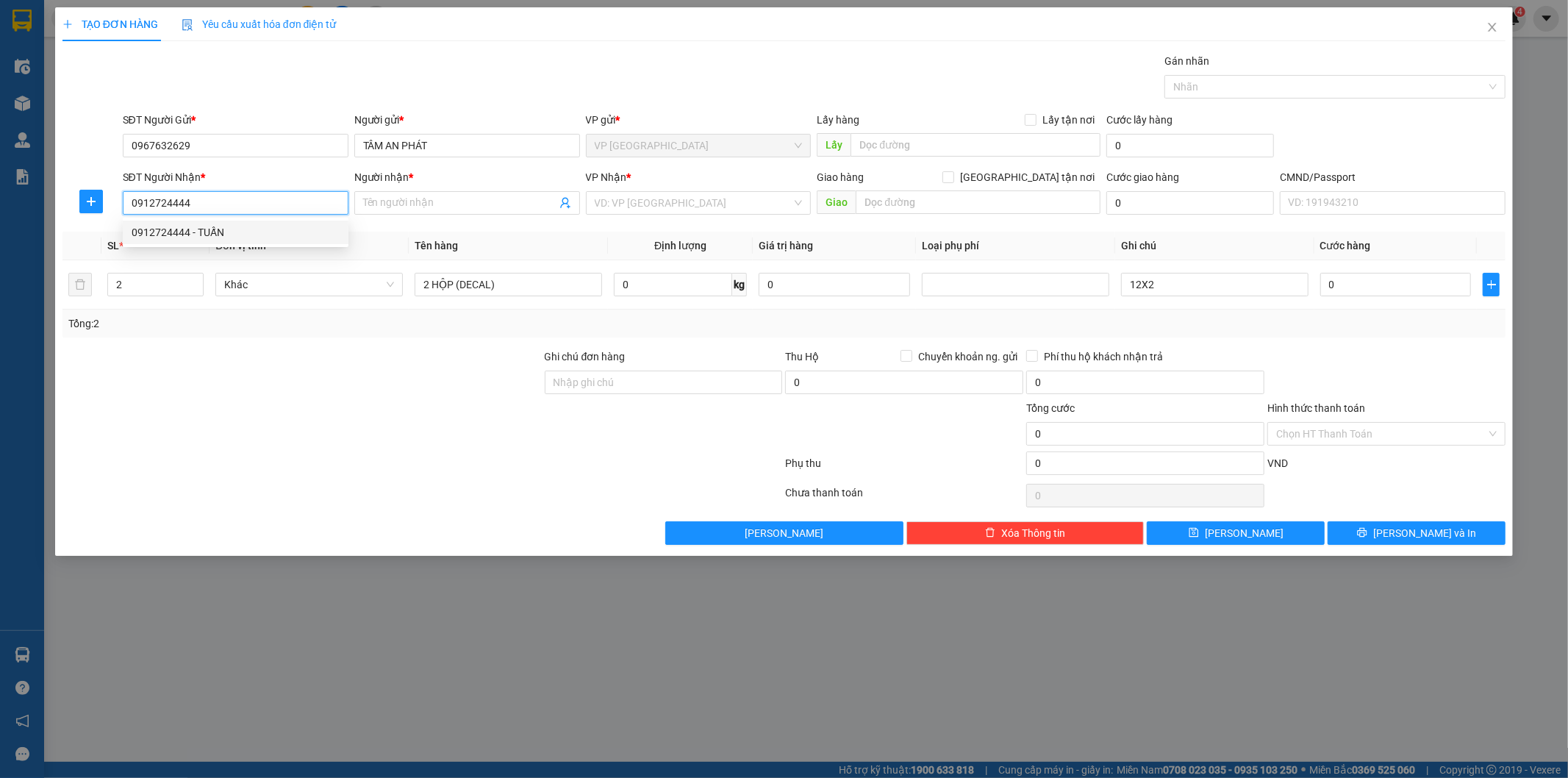
type input "0912724444"
click at [312, 245] on div "0912724444 0912724444 - TUẤN" at bounding box center [235, 232] width 226 height 29
click at [331, 208] on input "0912724444" at bounding box center [235, 203] width 226 height 23
click at [276, 226] on div "0912724444 - TUẤN" at bounding box center [236, 232] width 208 height 16
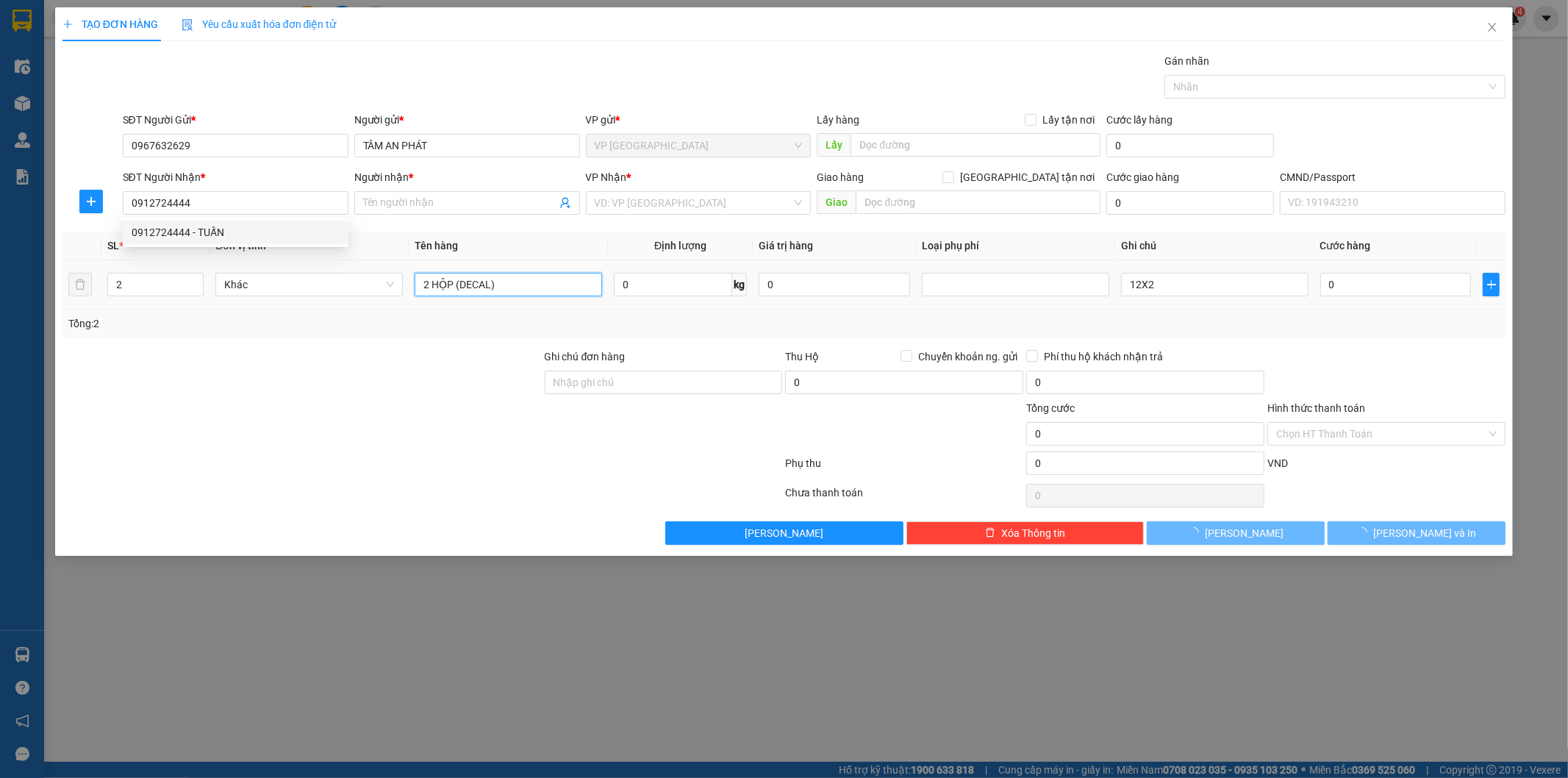
type input "TUẤN"
click at [539, 288] on input "2 HỘP (DECAL)" at bounding box center [508, 285] width 187 height 23
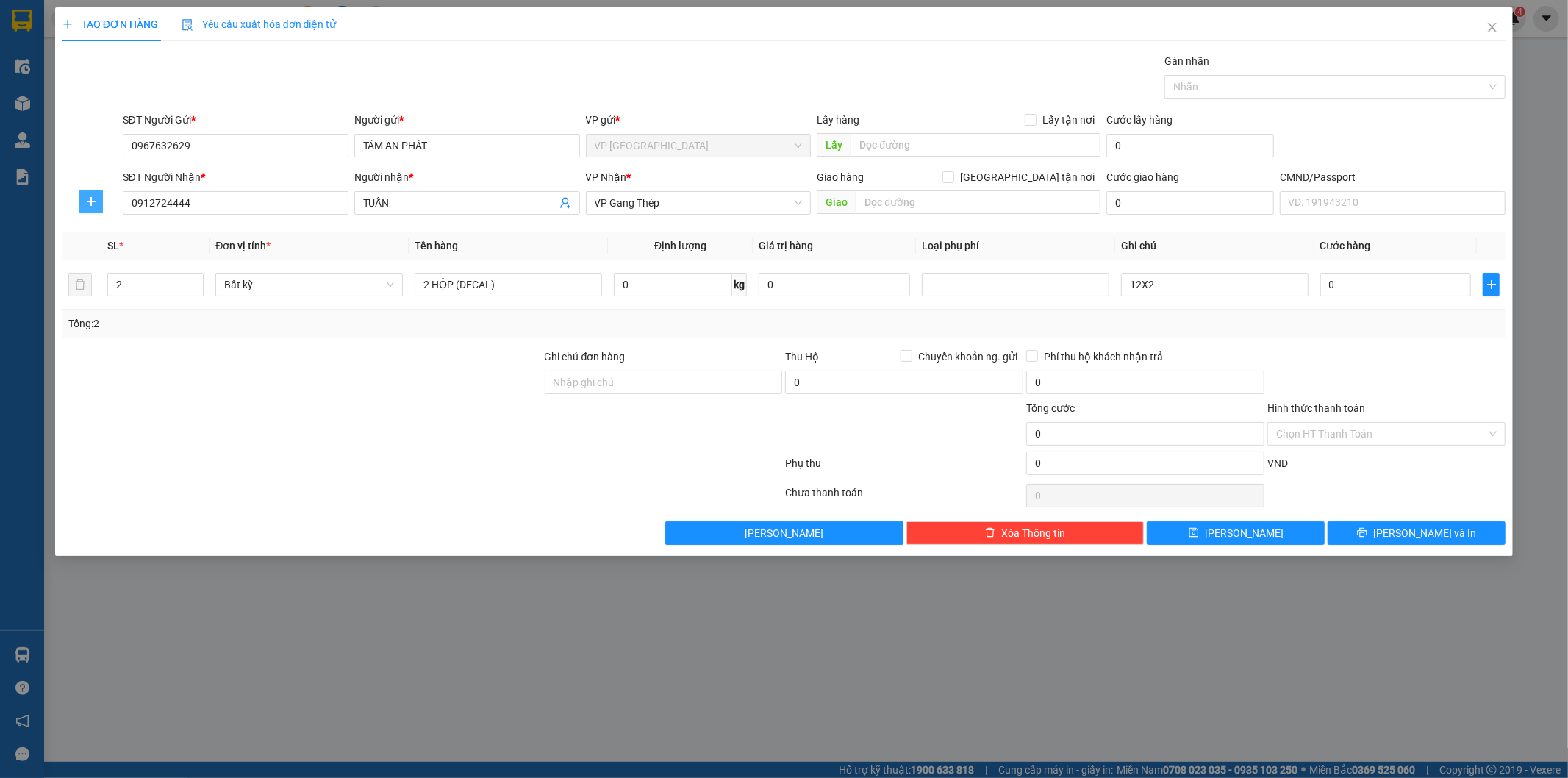
click at [90, 193] on button "button" at bounding box center [91, 201] width 23 height 23
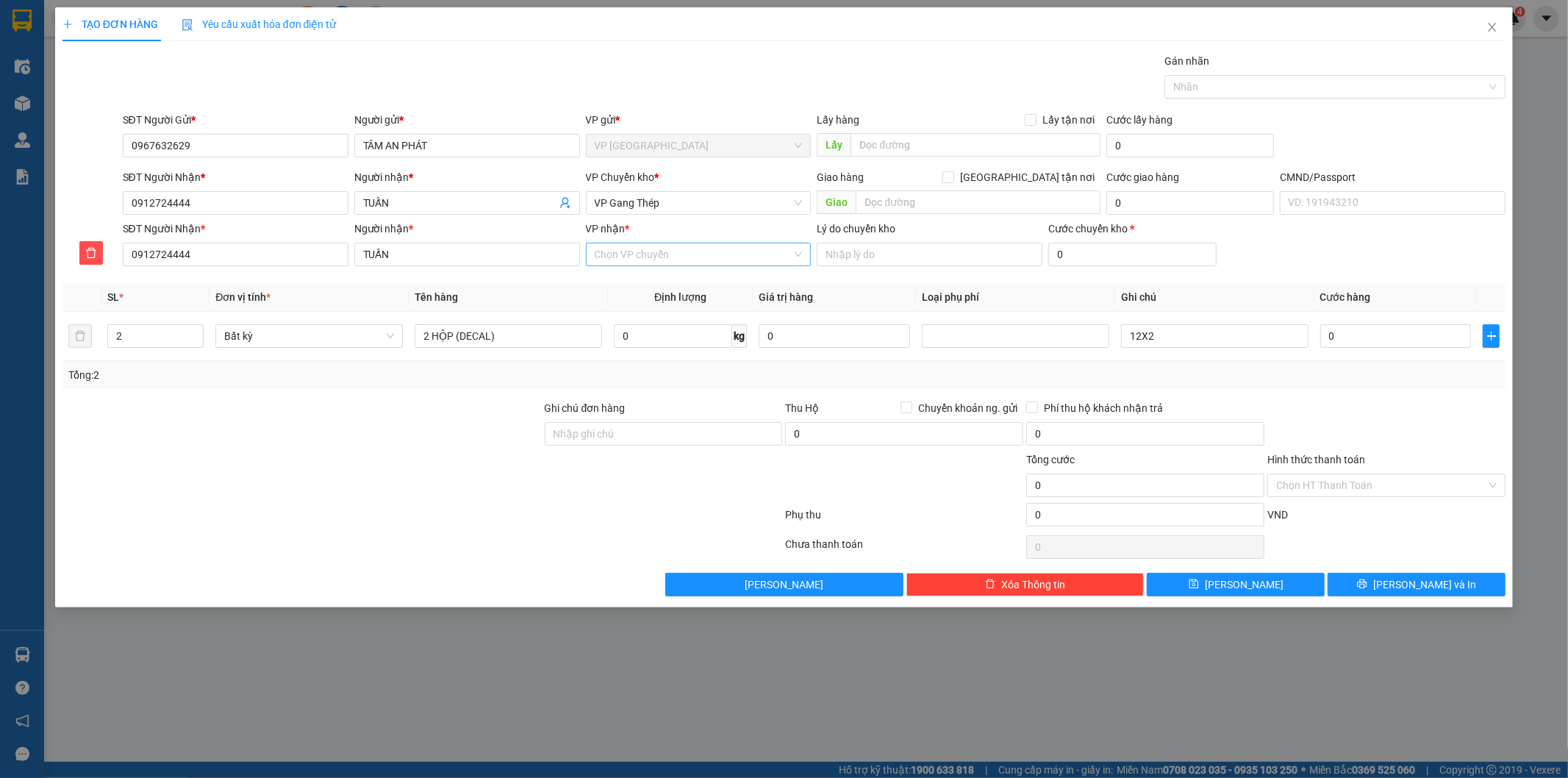
click at [665, 250] on input "VP nhận *" at bounding box center [694, 254] width 198 height 22
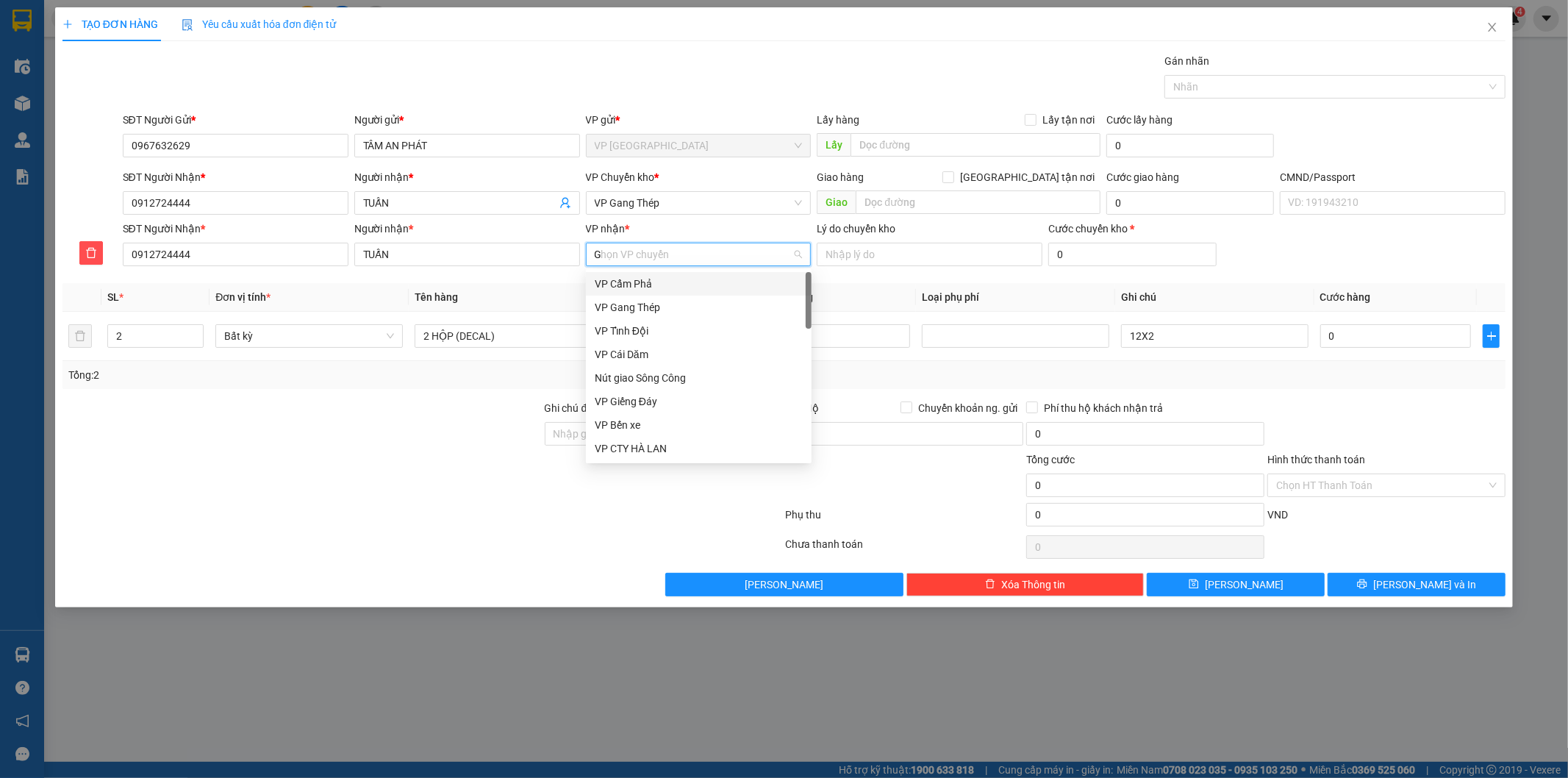
type input "GT"
click at [653, 272] on div "VP Gang Thép" at bounding box center [698, 284] width 226 height 23
click at [647, 203] on span "VP Gang Thép" at bounding box center [699, 203] width 208 height 22
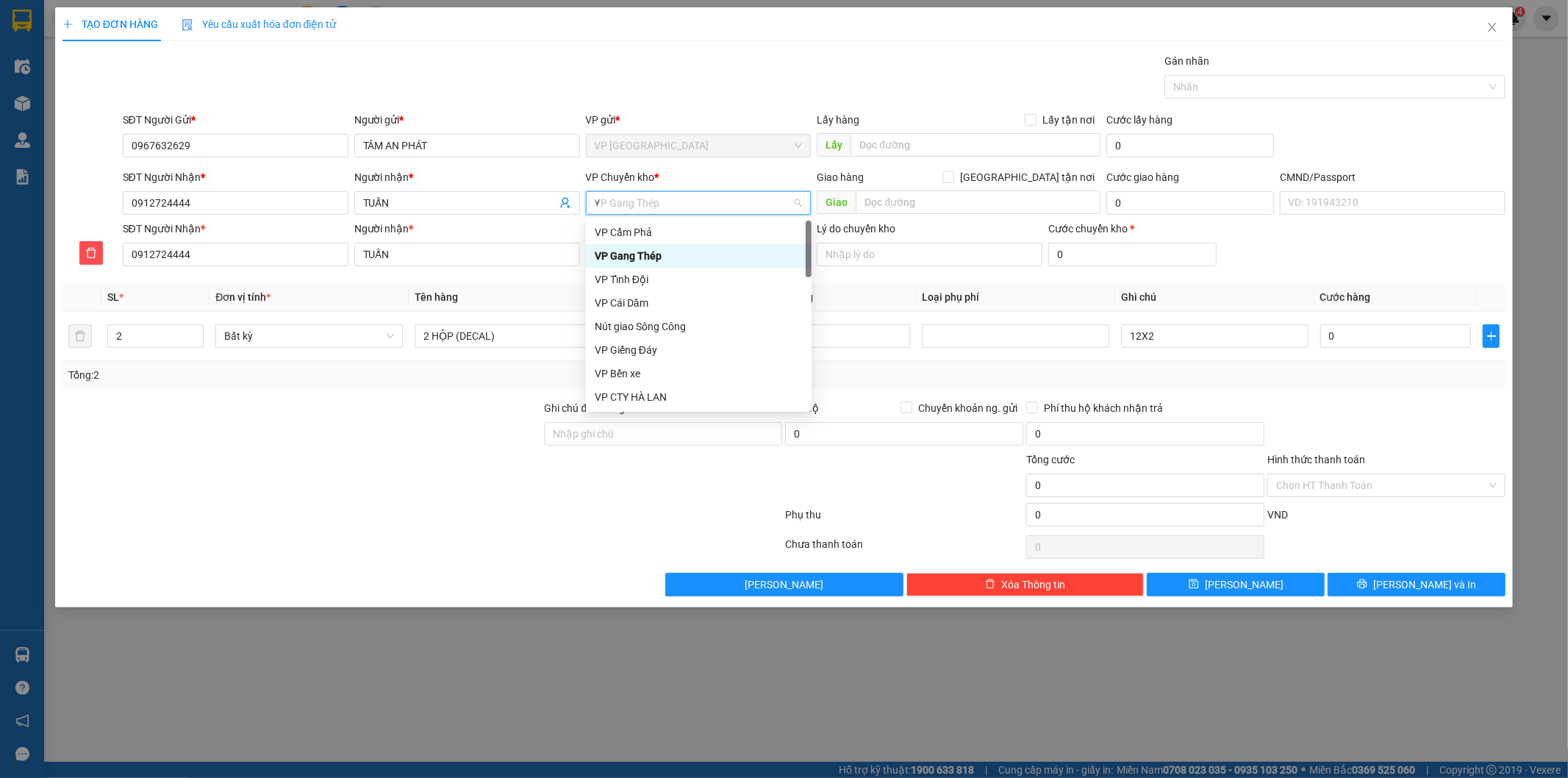
type input "YB"
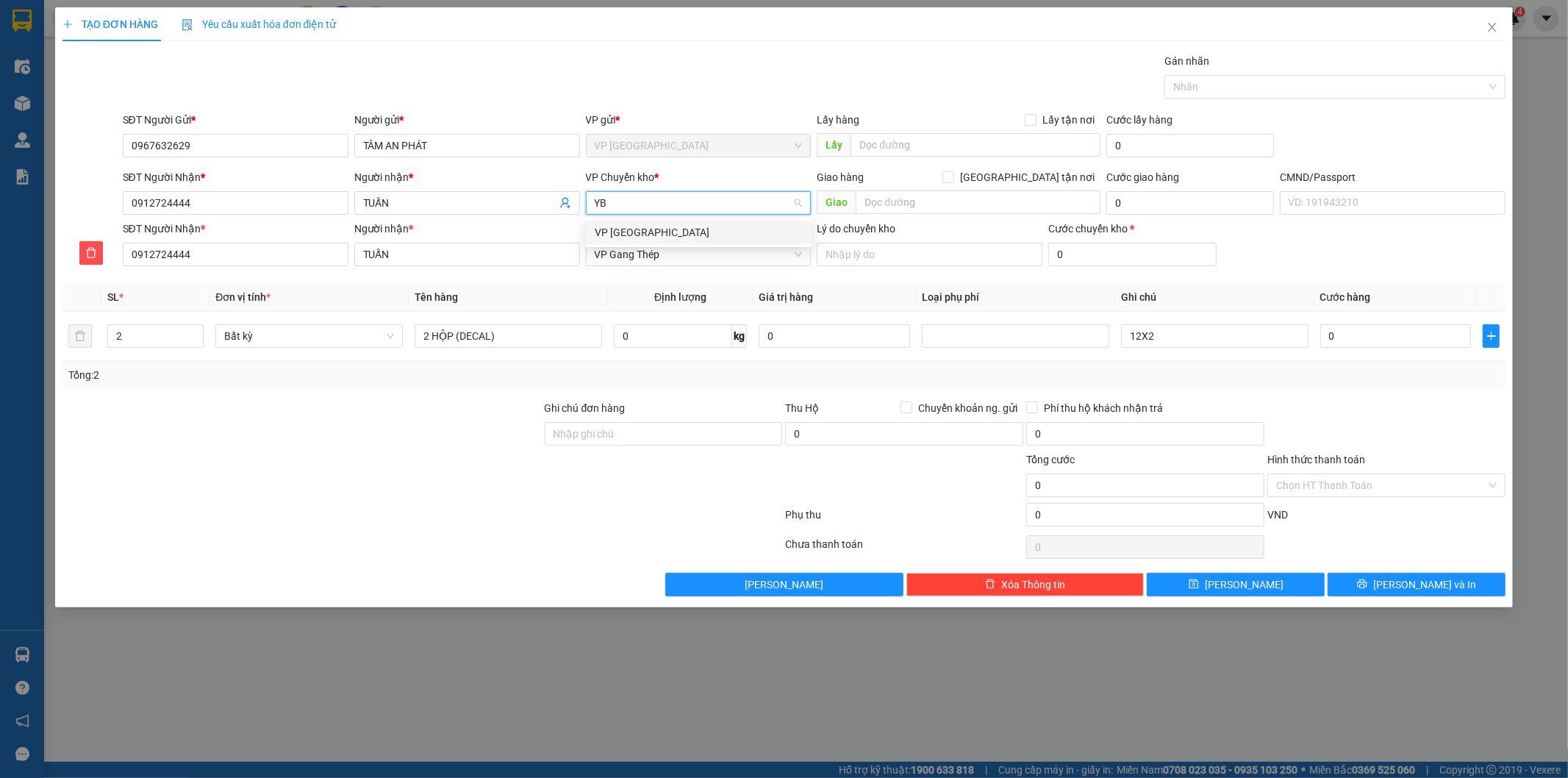
click at [648, 229] on div "VP [GEOGRAPHIC_DATA]" at bounding box center [699, 232] width 208 height 16
click at [1384, 336] on input "0" at bounding box center [1396, 336] width 152 height 23
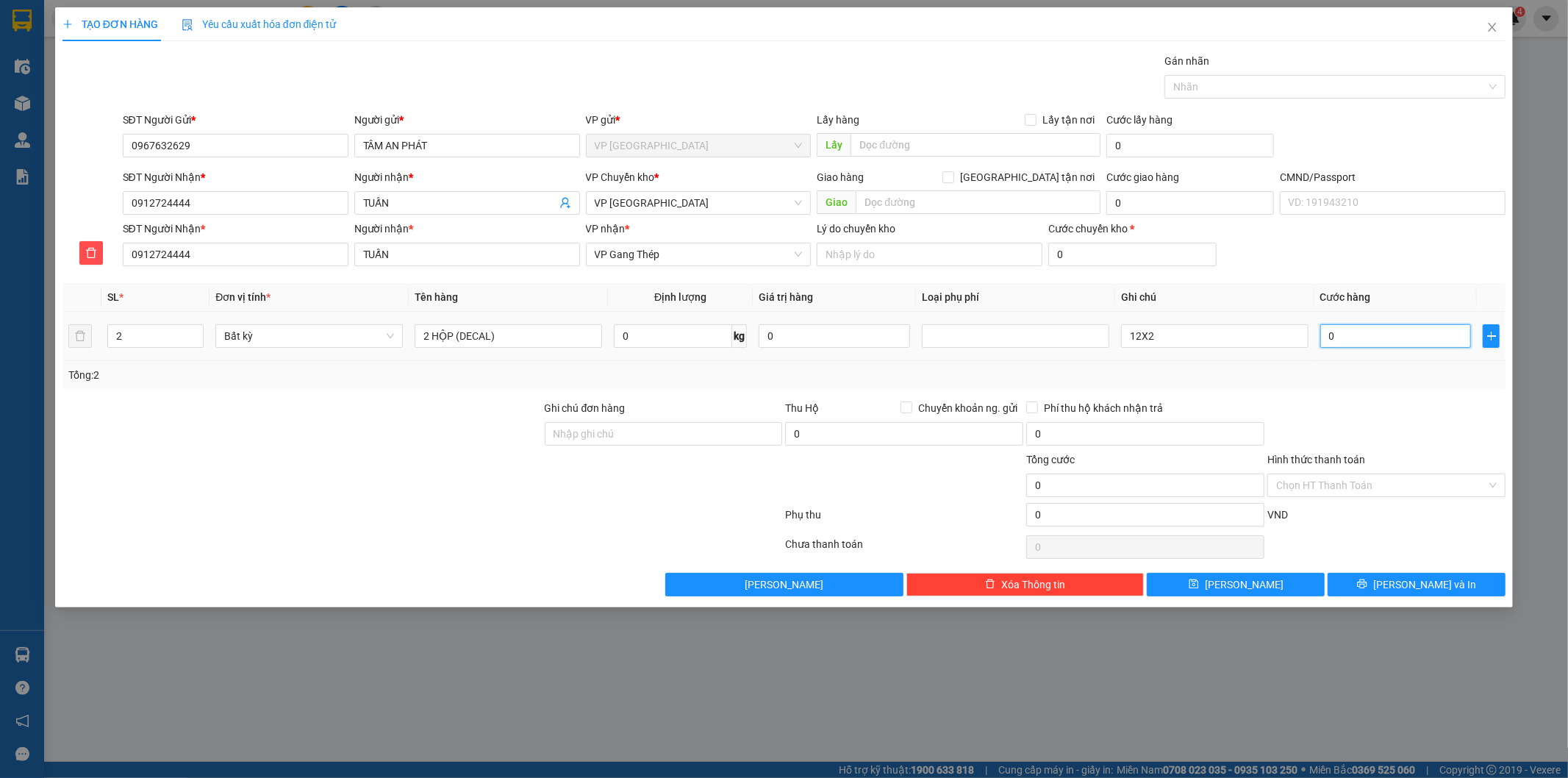
type input "9"
type input "90"
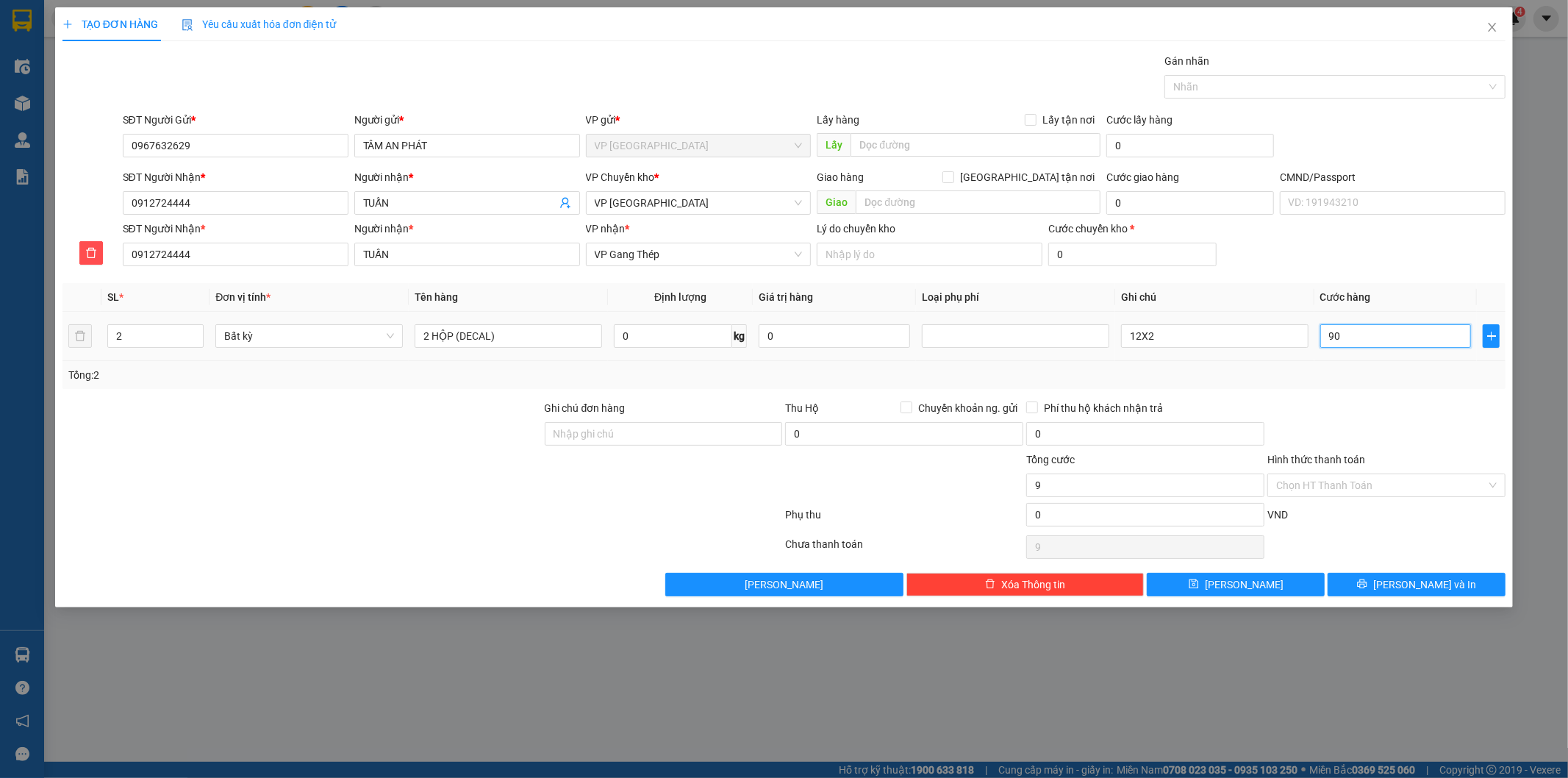
type input "90"
type input "90.000"
drag, startPoint x: 1346, startPoint y: 393, endPoint x: 1352, endPoint y: 403, distance: 11.7
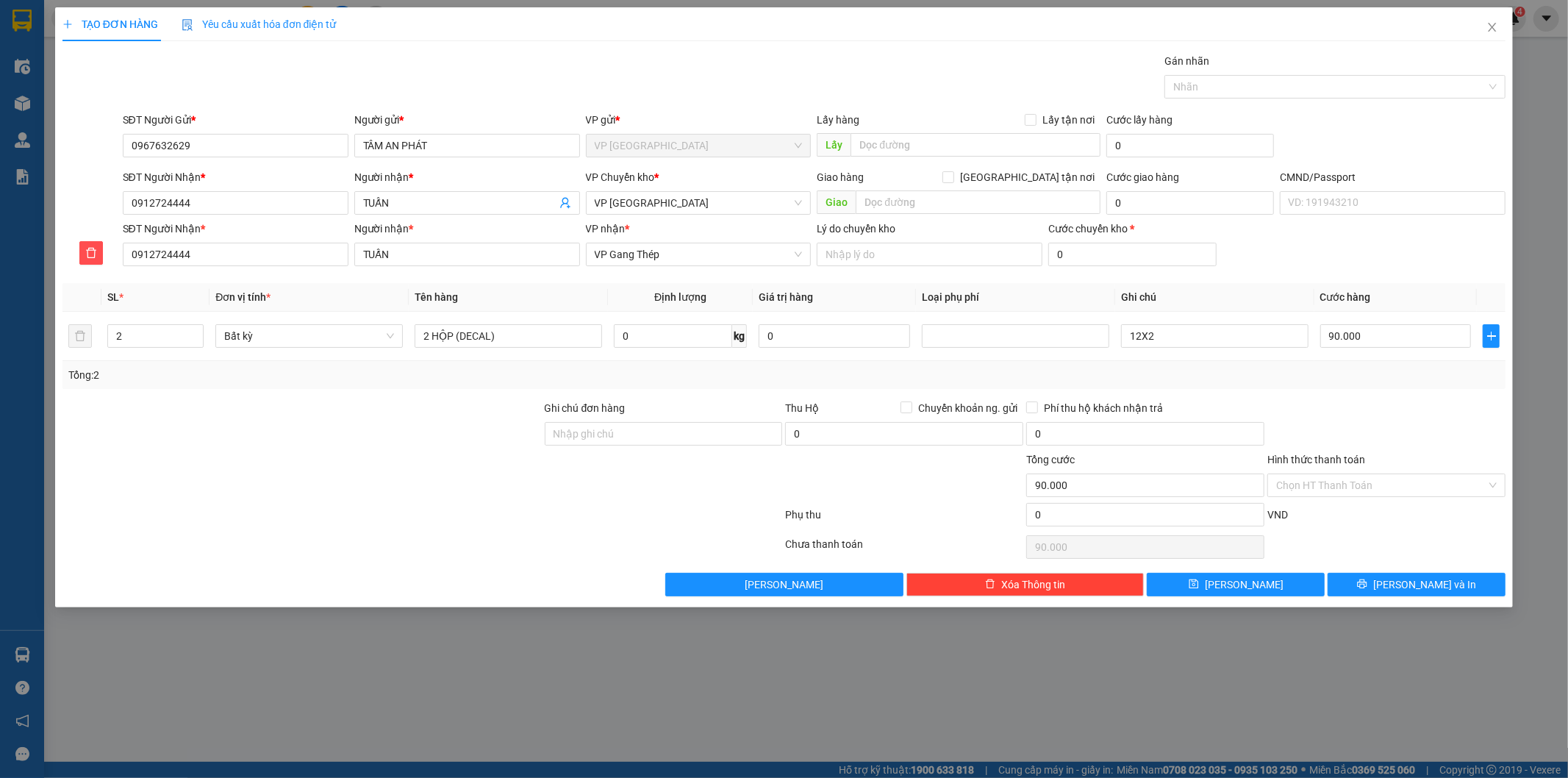
click at [1347, 393] on div "Transit Pickup Surcharge Ids Transit Deliver Surcharge Ids Transit Deliver Surc…" at bounding box center [784, 325] width 1444 height 544
click at [1411, 590] on span "[PERSON_NAME] và In" at bounding box center [1425, 584] width 103 height 16
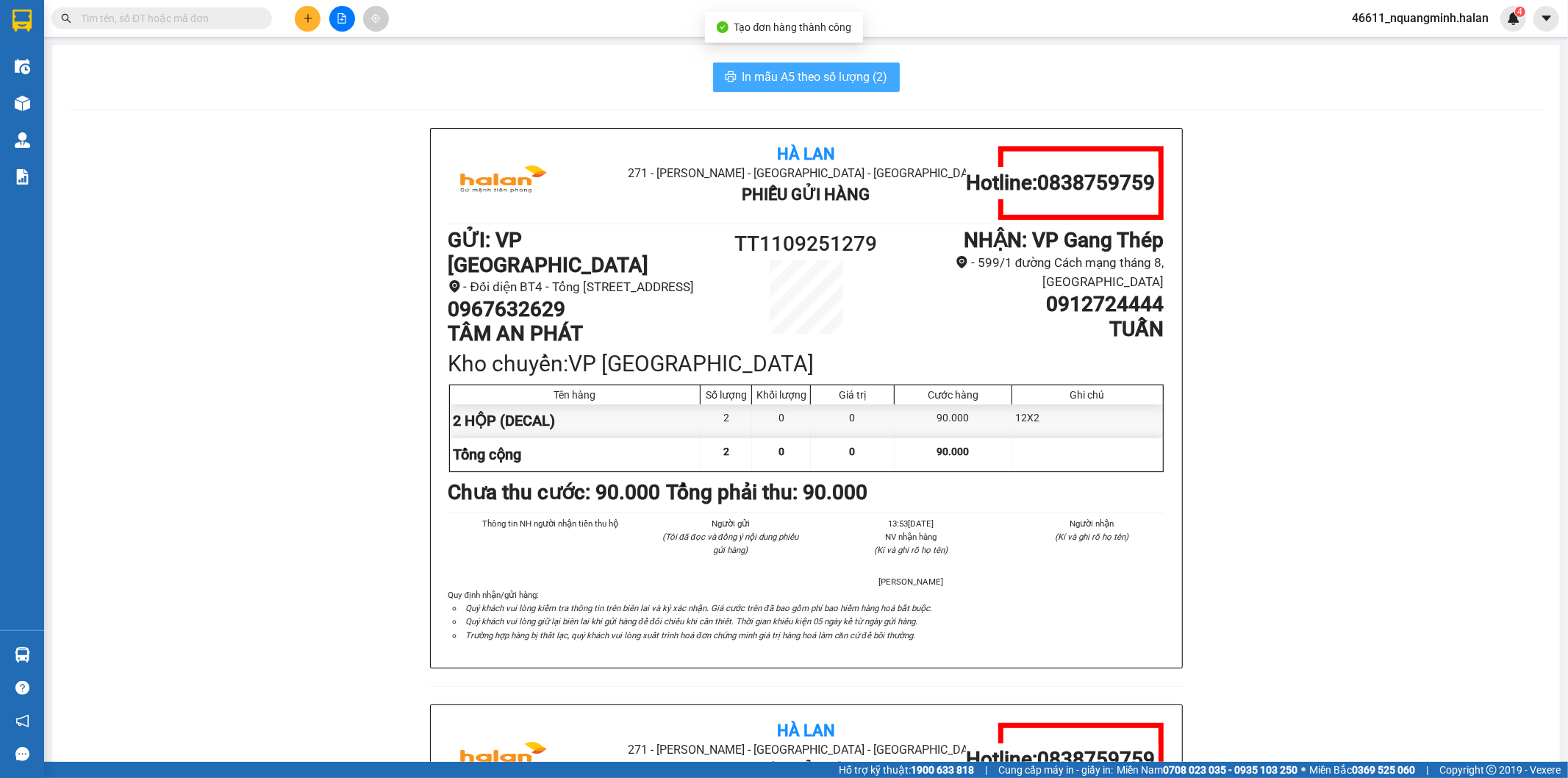
click at [829, 86] on button "In mẫu A5 theo số lượng (2)" at bounding box center [806, 76] width 187 height 29
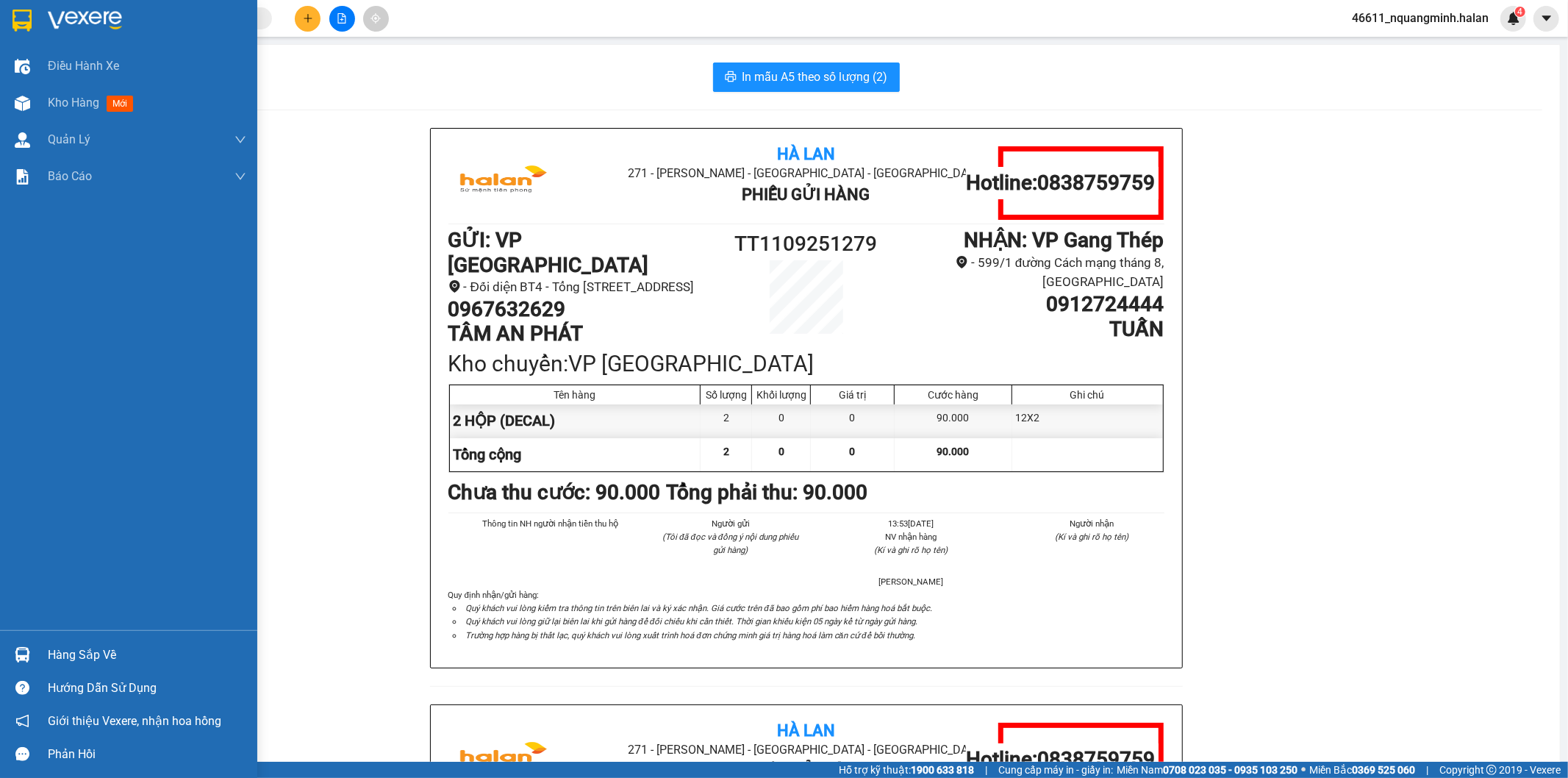
click at [5, 644] on div "Hàng sắp về" at bounding box center [128, 655] width 258 height 33
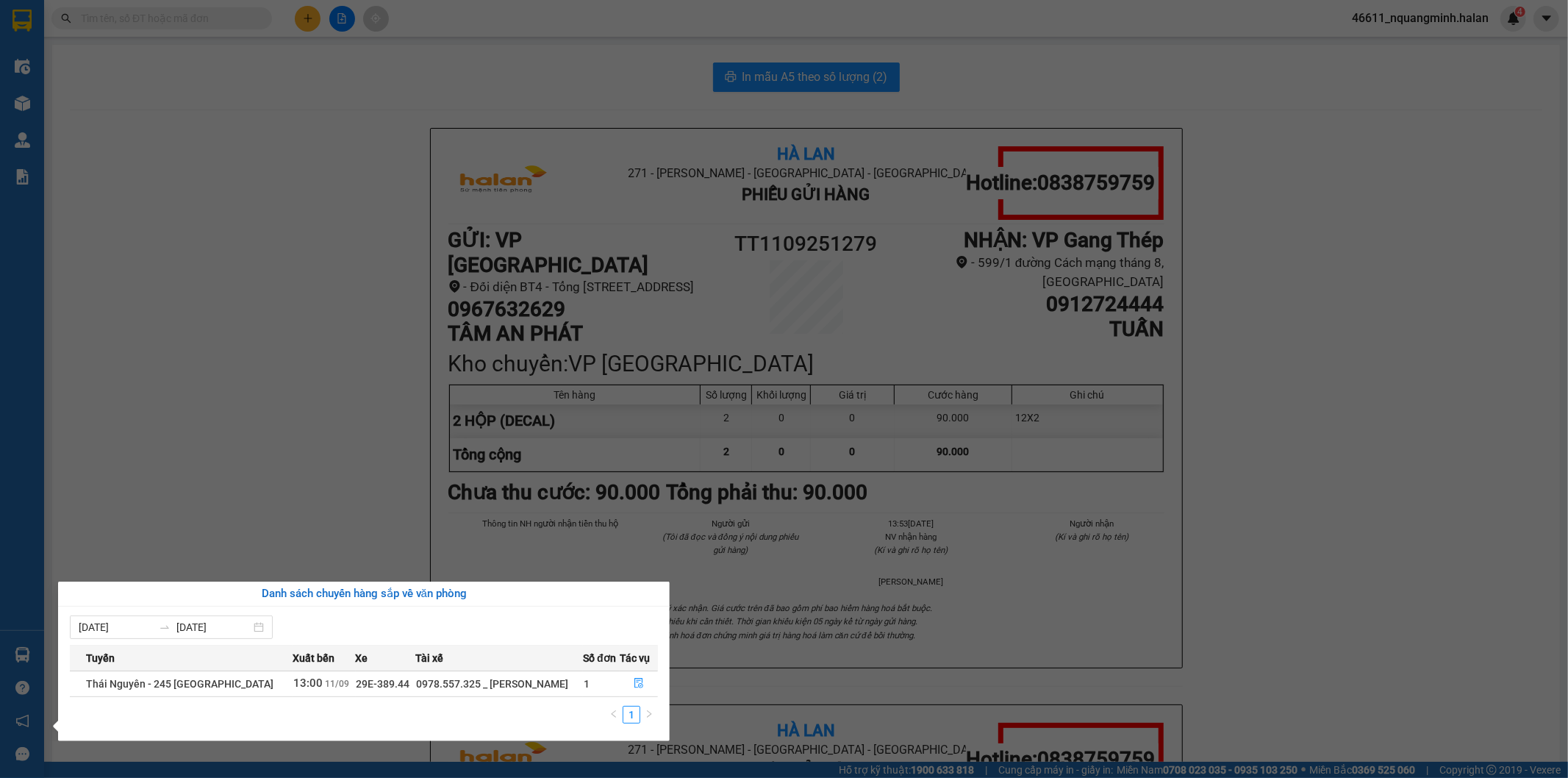
click at [402, 373] on section "Kết quả tìm kiếm ( 0 ) Bộ lọc No Data 46611_nquangminh.halan 4 Điều hành xe Kho…" at bounding box center [784, 389] width 1568 height 778
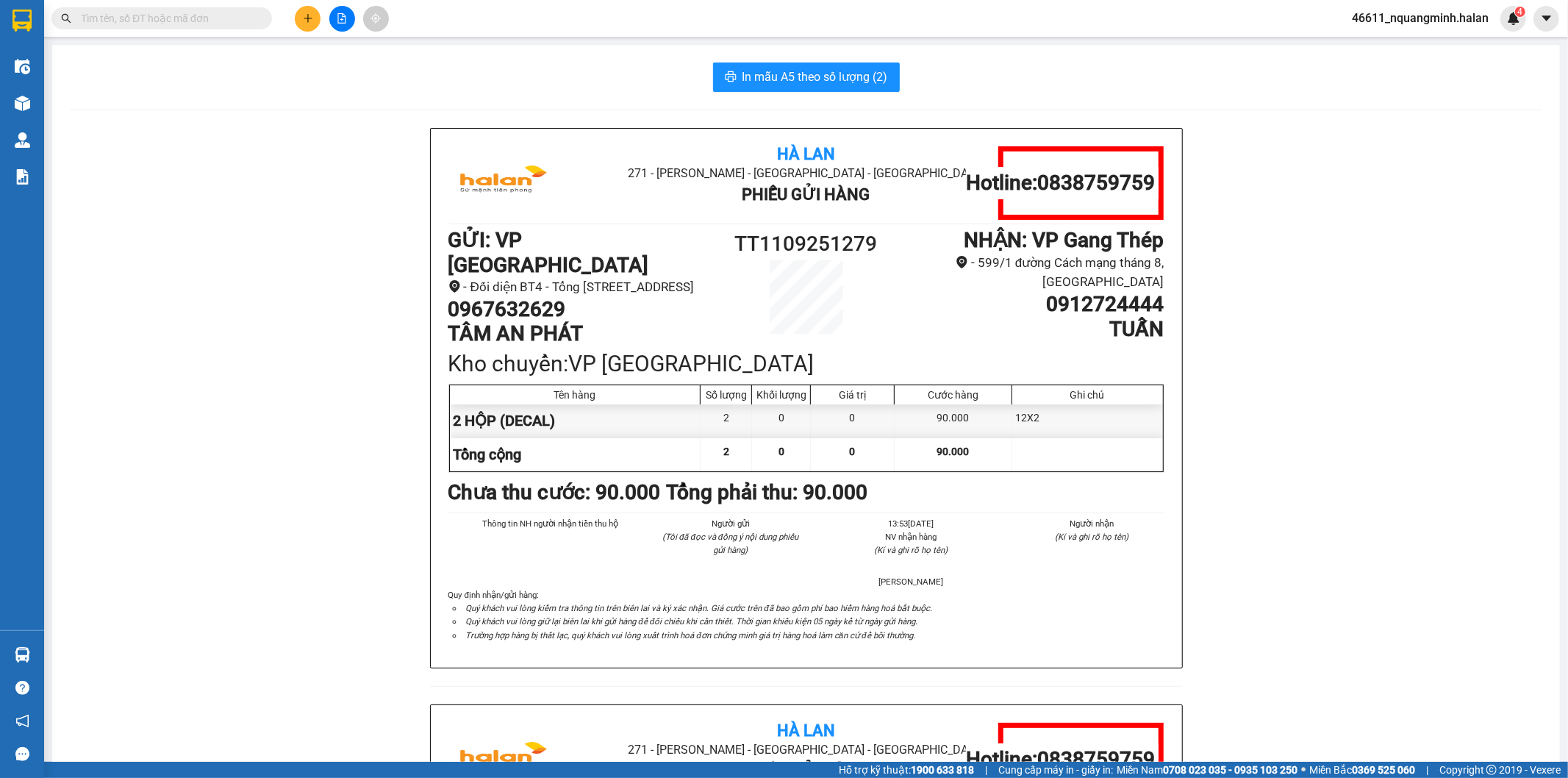
click at [305, 6] on button at bounding box center [307, 18] width 26 height 26
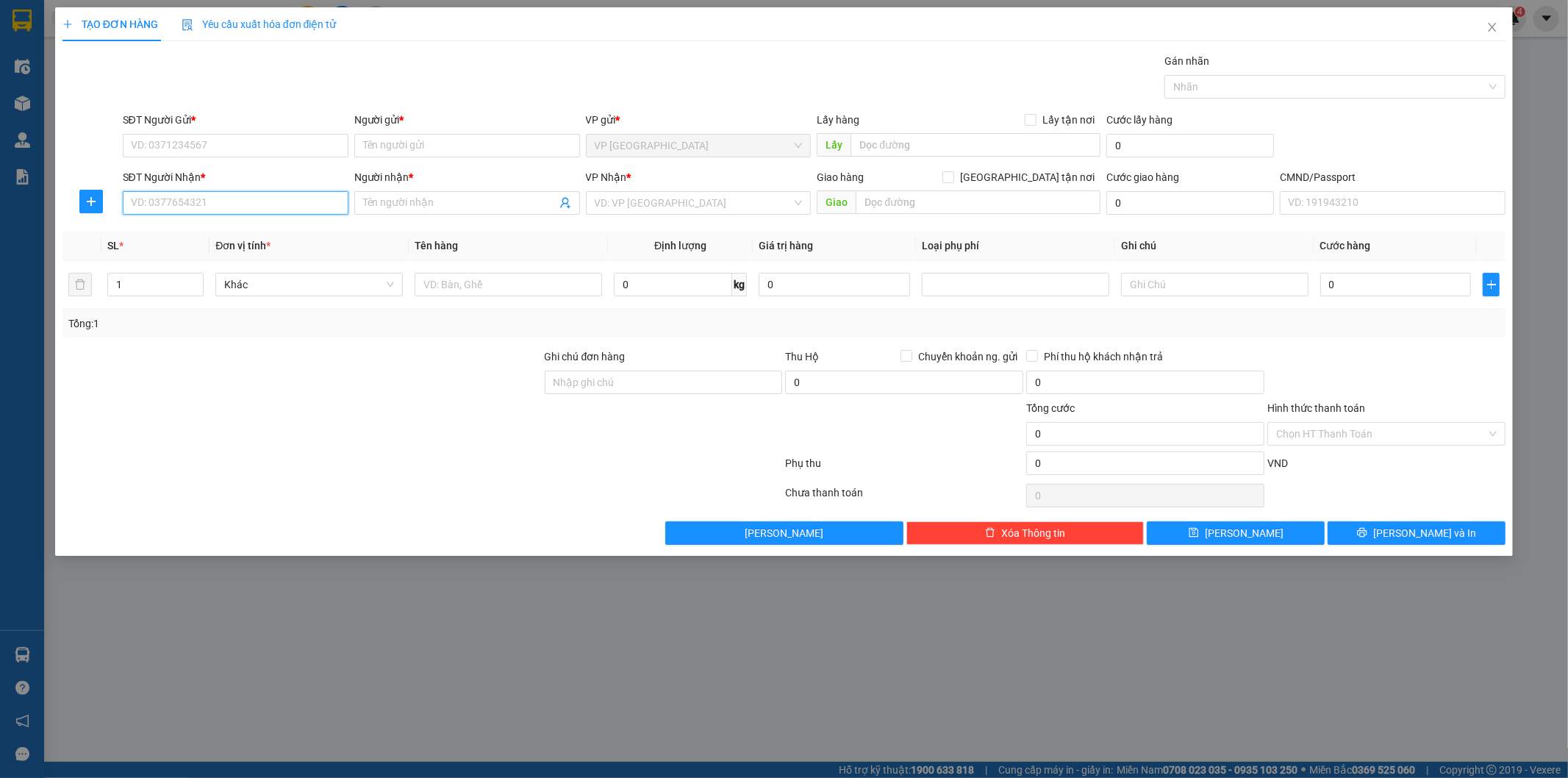
click at [273, 206] on input "SĐT Người Nhận *" at bounding box center [235, 203] width 226 height 23
click at [273, 206] on input "0866623465" at bounding box center [235, 203] width 226 height 23
click at [216, 231] on div "0866623465 - [PERSON_NAME]" at bounding box center [236, 232] width 208 height 16
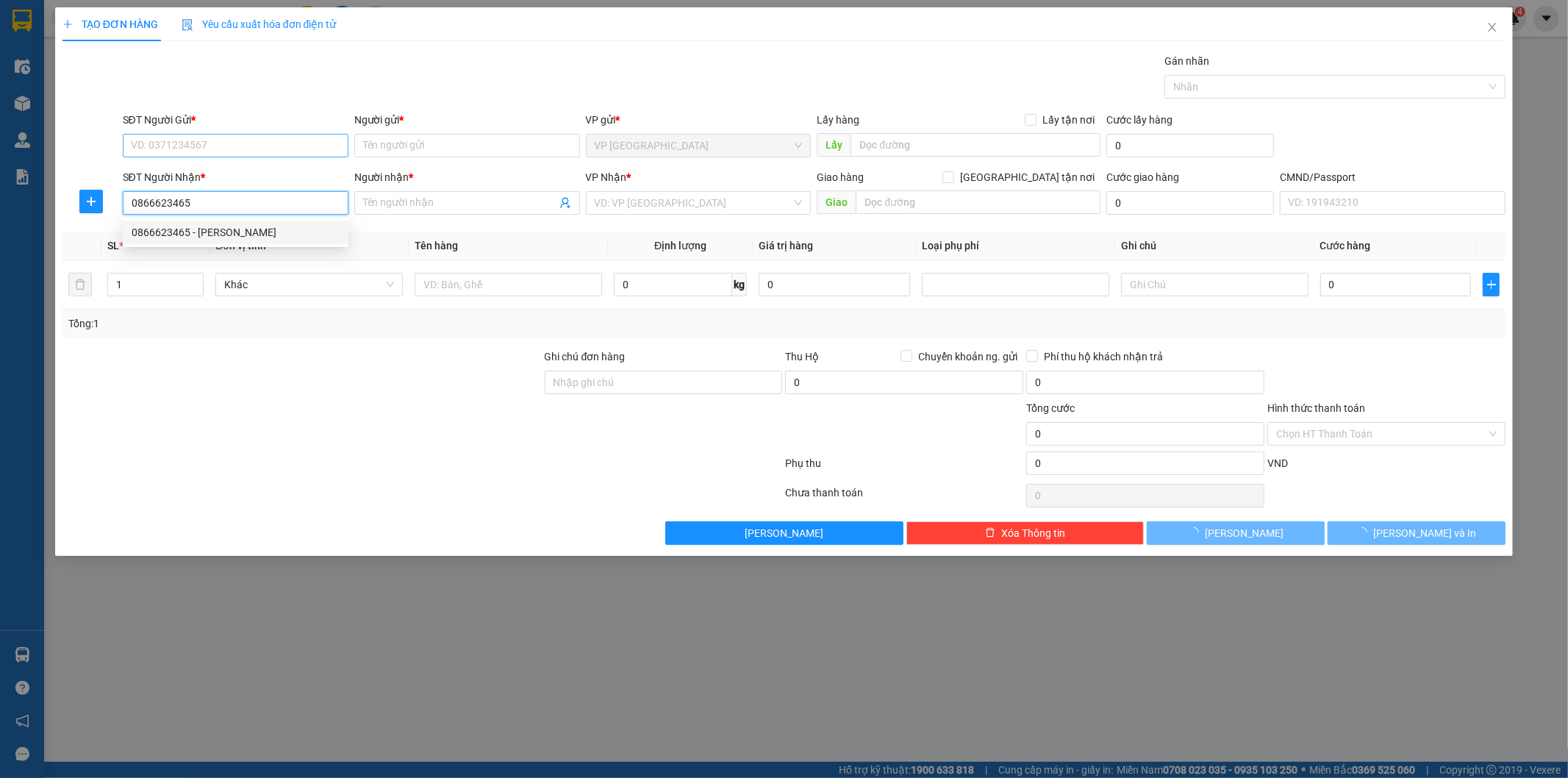
type input "0866623465"
type input "[PERSON_NAME]"
click at [258, 143] on input "SĐT Người Gửi *" at bounding box center [235, 145] width 226 height 23
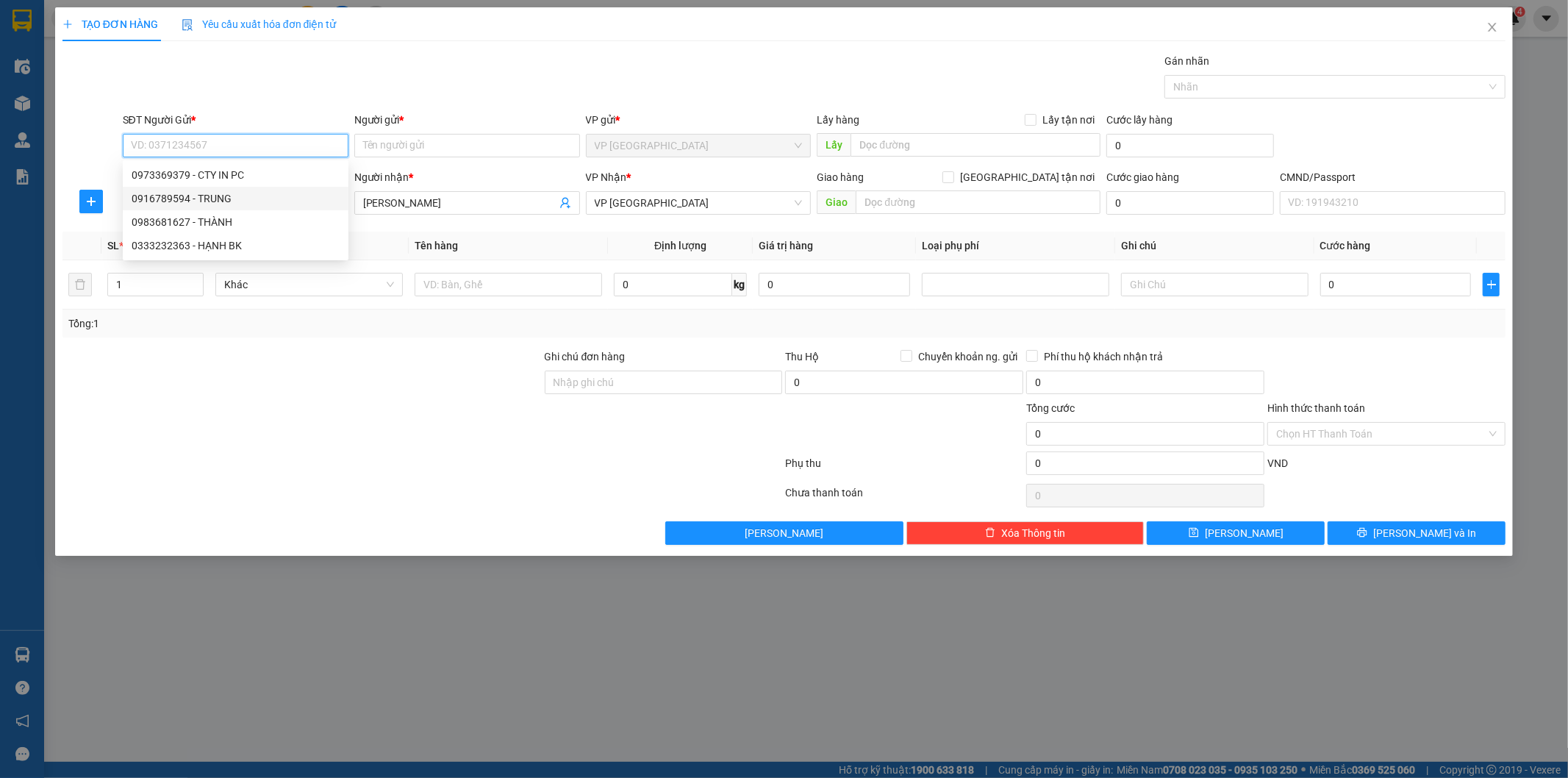
click at [217, 193] on div "0916789594 - TRUNG" at bounding box center [236, 198] width 208 height 16
type input "0916789594"
type input "TRUNG"
click at [191, 275] on span "Increase Value" at bounding box center [195, 280] width 16 height 13
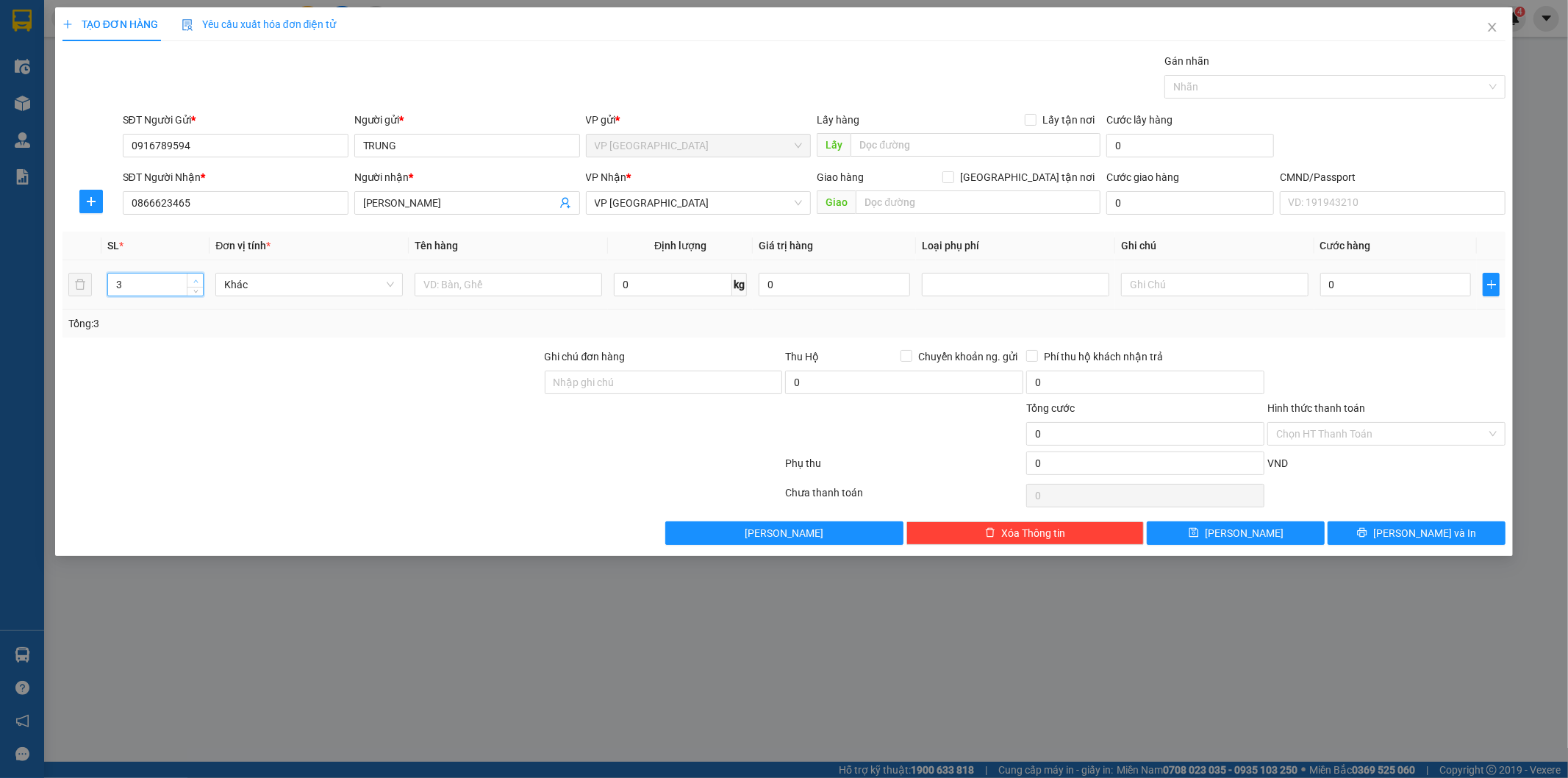
type input "4"
click at [191, 275] on span "Increase Value" at bounding box center [195, 280] width 16 height 13
click at [449, 288] on input "text" at bounding box center [508, 285] width 187 height 23
type input "4 HỘP DÀI"
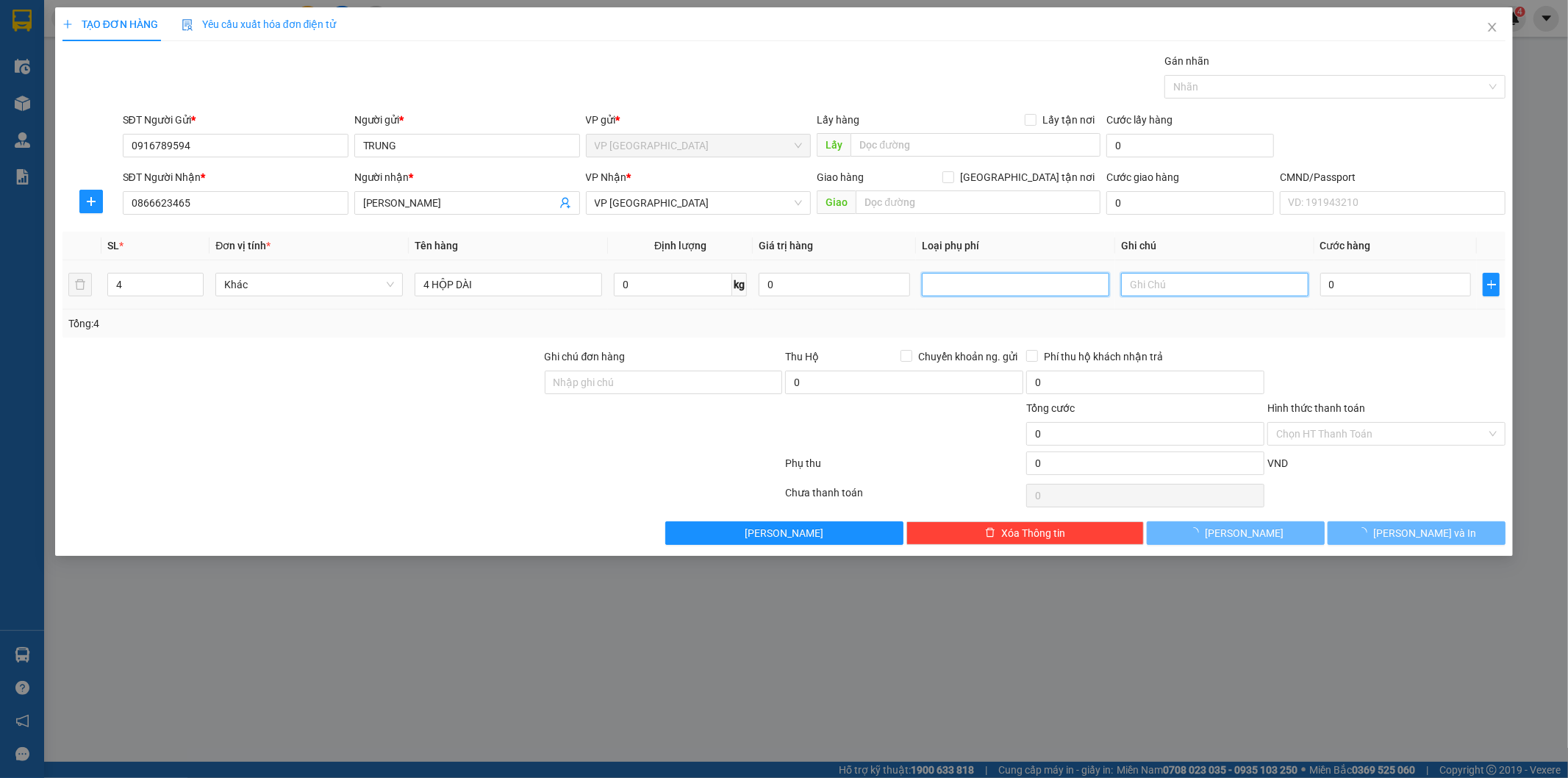
click at [1191, 283] on input "text" at bounding box center [1214, 285] width 187 height 23
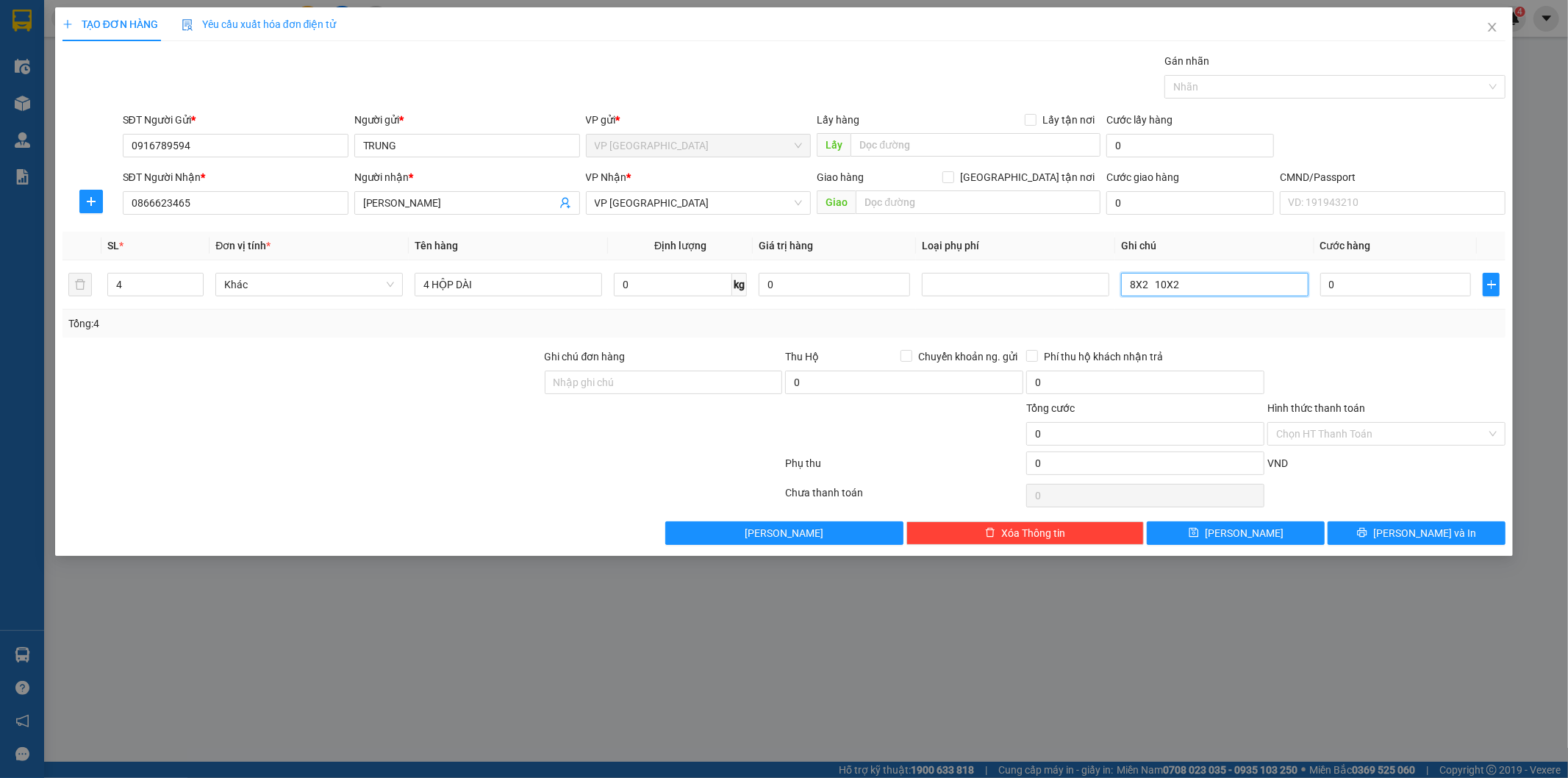
type input "8X2 10X2"
click at [1349, 279] on input "0" at bounding box center [1396, 285] width 152 height 23
type input "1"
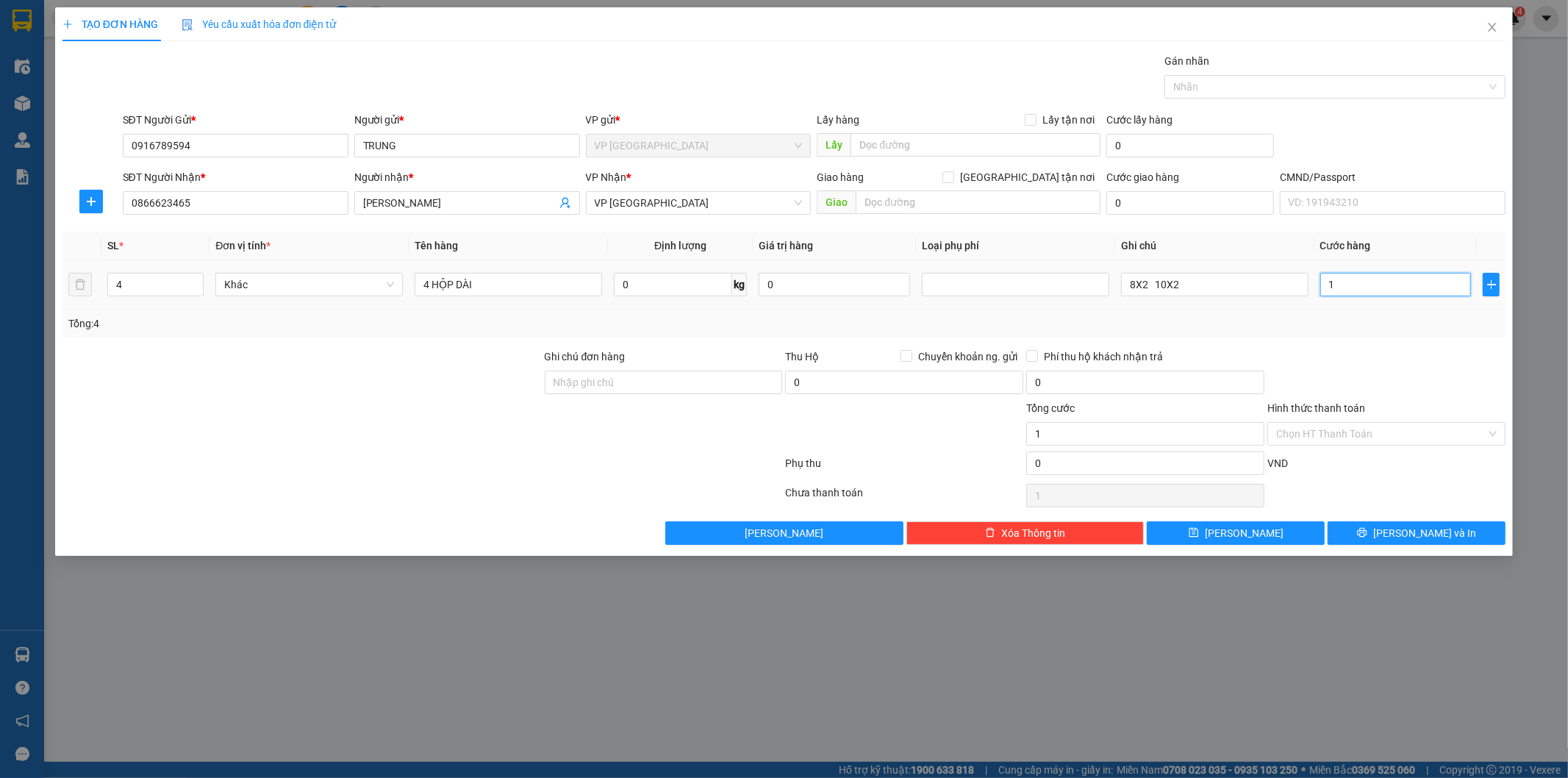
type input "10"
type input "100"
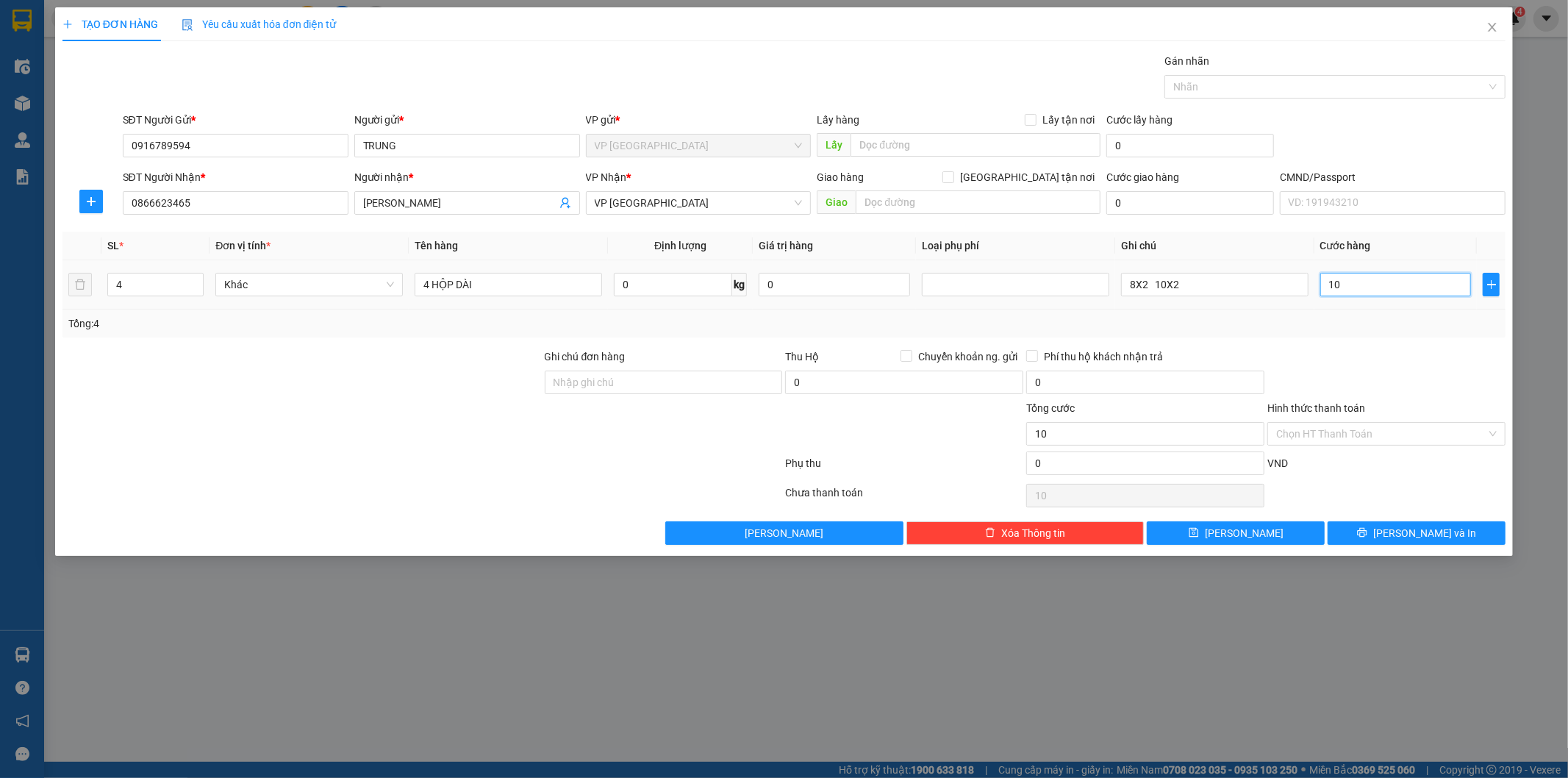
type input "100"
type input "100.000"
drag, startPoint x: 1363, startPoint y: 330, endPoint x: 1383, endPoint y: 491, distance: 162.2
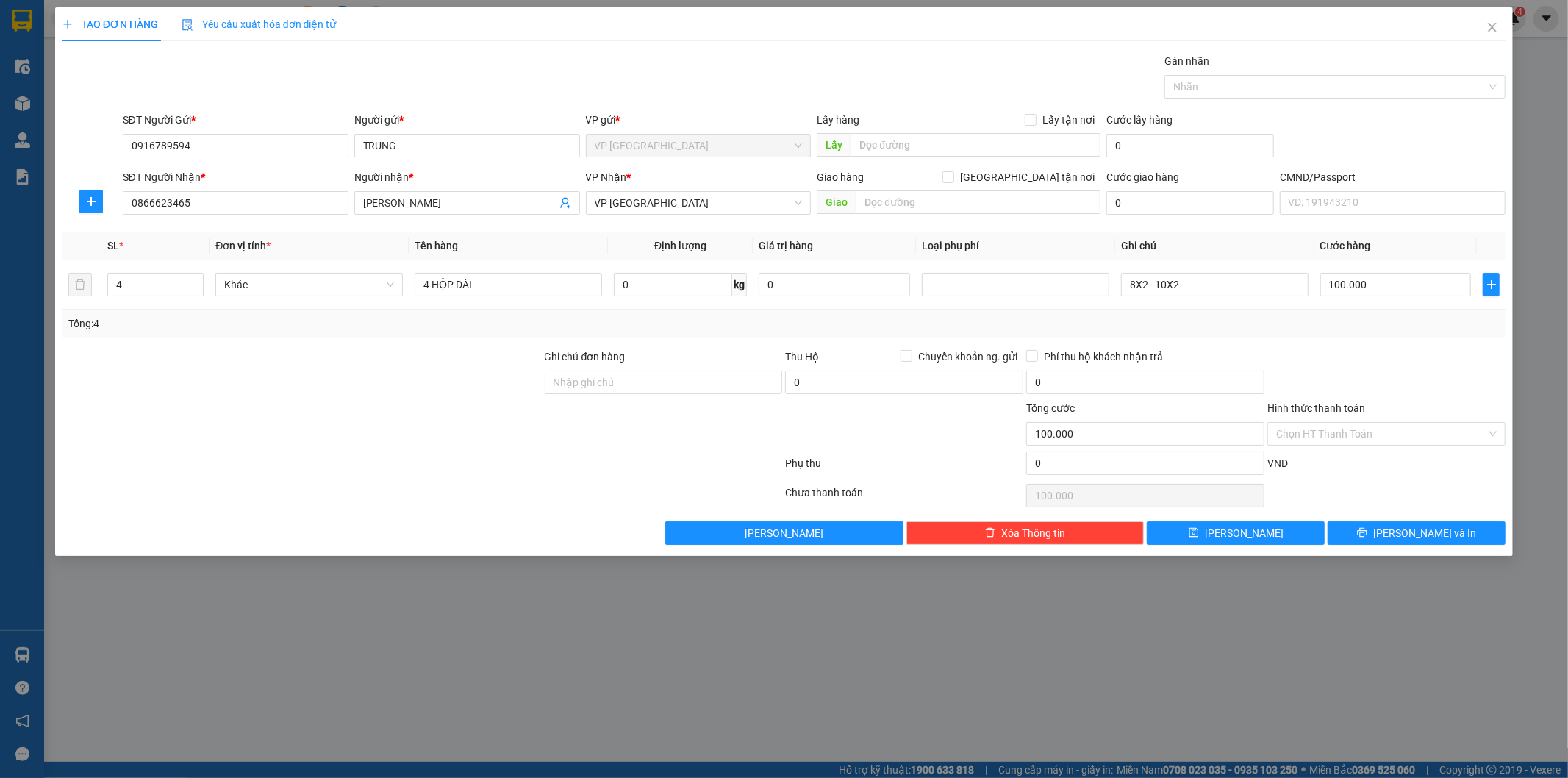
click at [1363, 334] on div "Tổng: 4" at bounding box center [784, 323] width 1444 height 28
click at [1391, 520] on div "Transit Pickup Surcharge Ids Transit Deliver Surcharge Ids Transit Deliver Surc…" at bounding box center [784, 299] width 1444 height 492
drag, startPoint x: 1385, startPoint y: 535, endPoint x: 697, endPoint y: 177, distance: 775.6
click at [1385, 535] on button "[PERSON_NAME] và In" at bounding box center [1417, 533] width 178 height 23
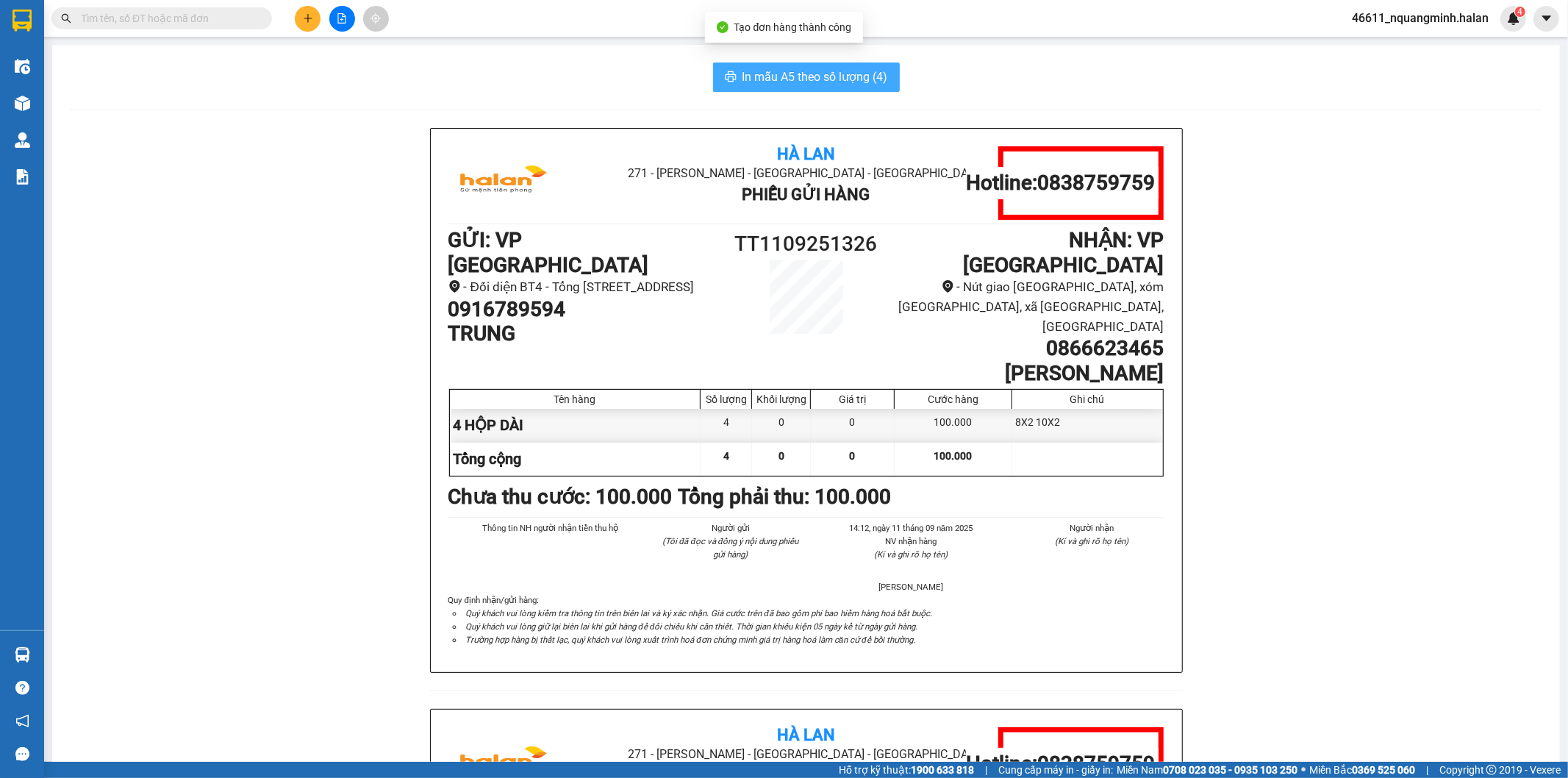
click at [799, 75] on span "In mẫu A5 theo số lượng (4)" at bounding box center [815, 77] width 145 height 18
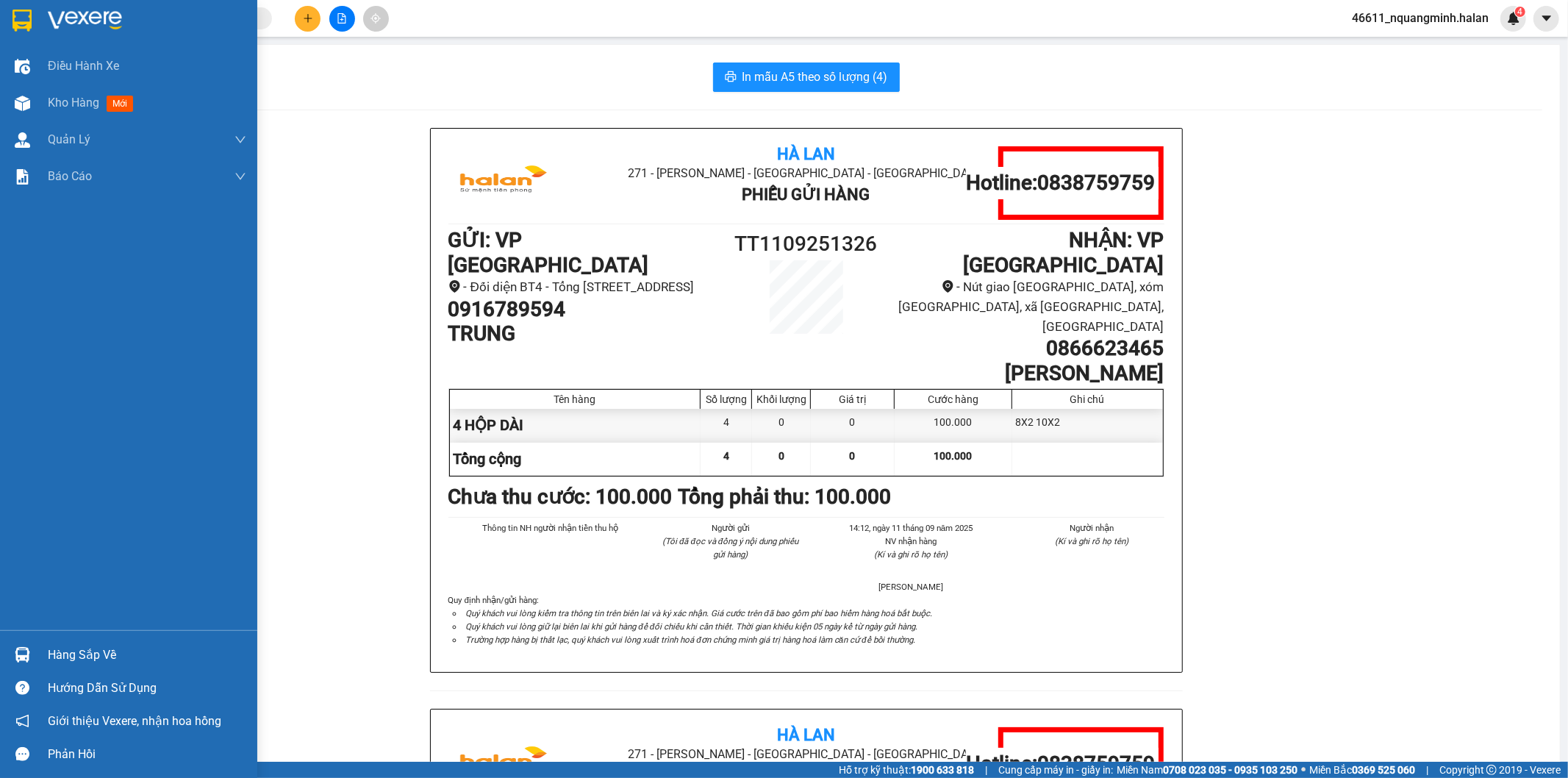
click at [28, 650] on img at bounding box center [23, 655] width 15 height 15
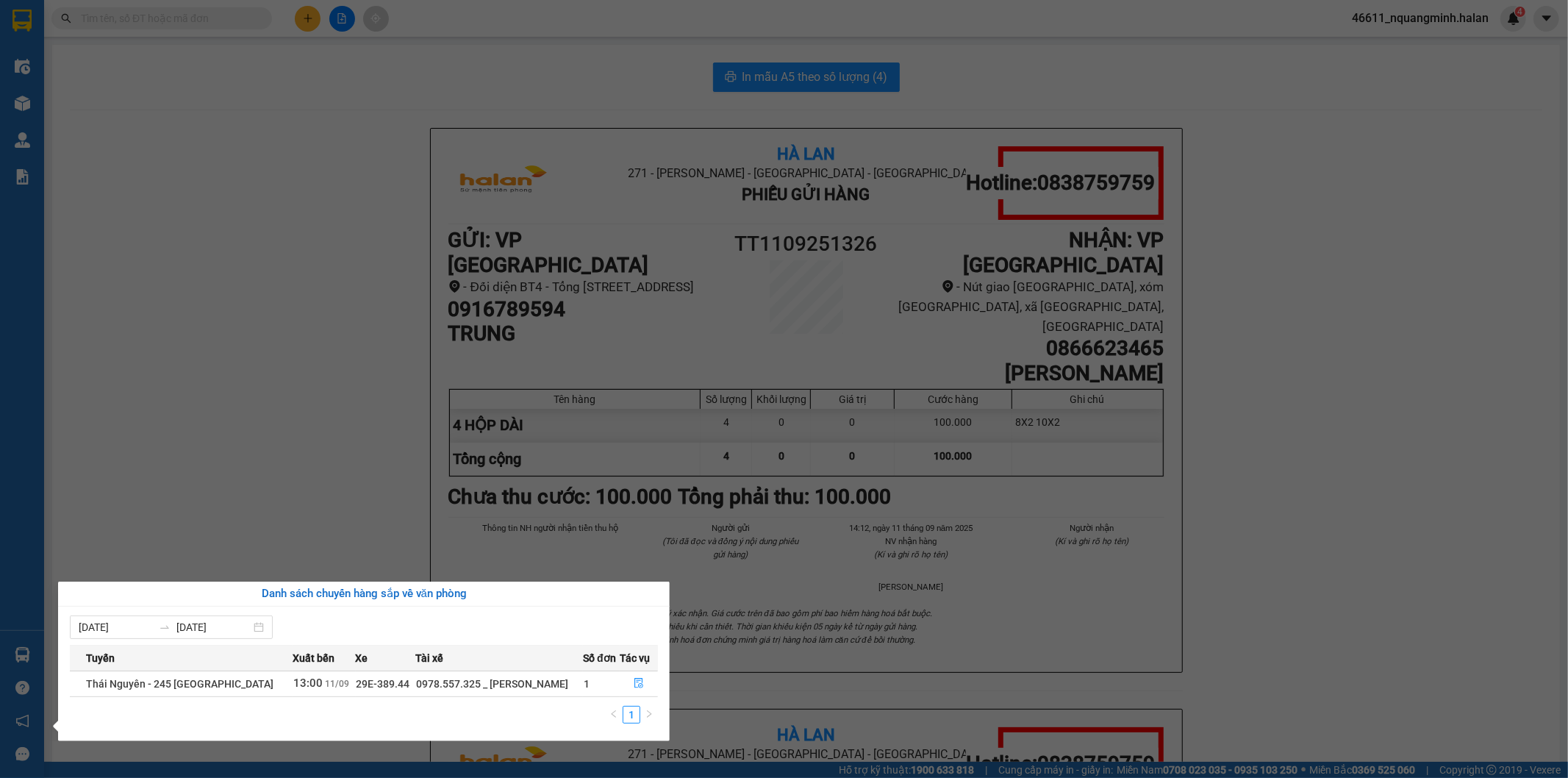
click at [357, 438] on section "Kết quả tìm kiếm ( 0 ) Bộ lọc No Data 46611_nquangminh.halan 4 Điều hành xe Kho…" at bounding box center [784, 389] width 1568 height 778
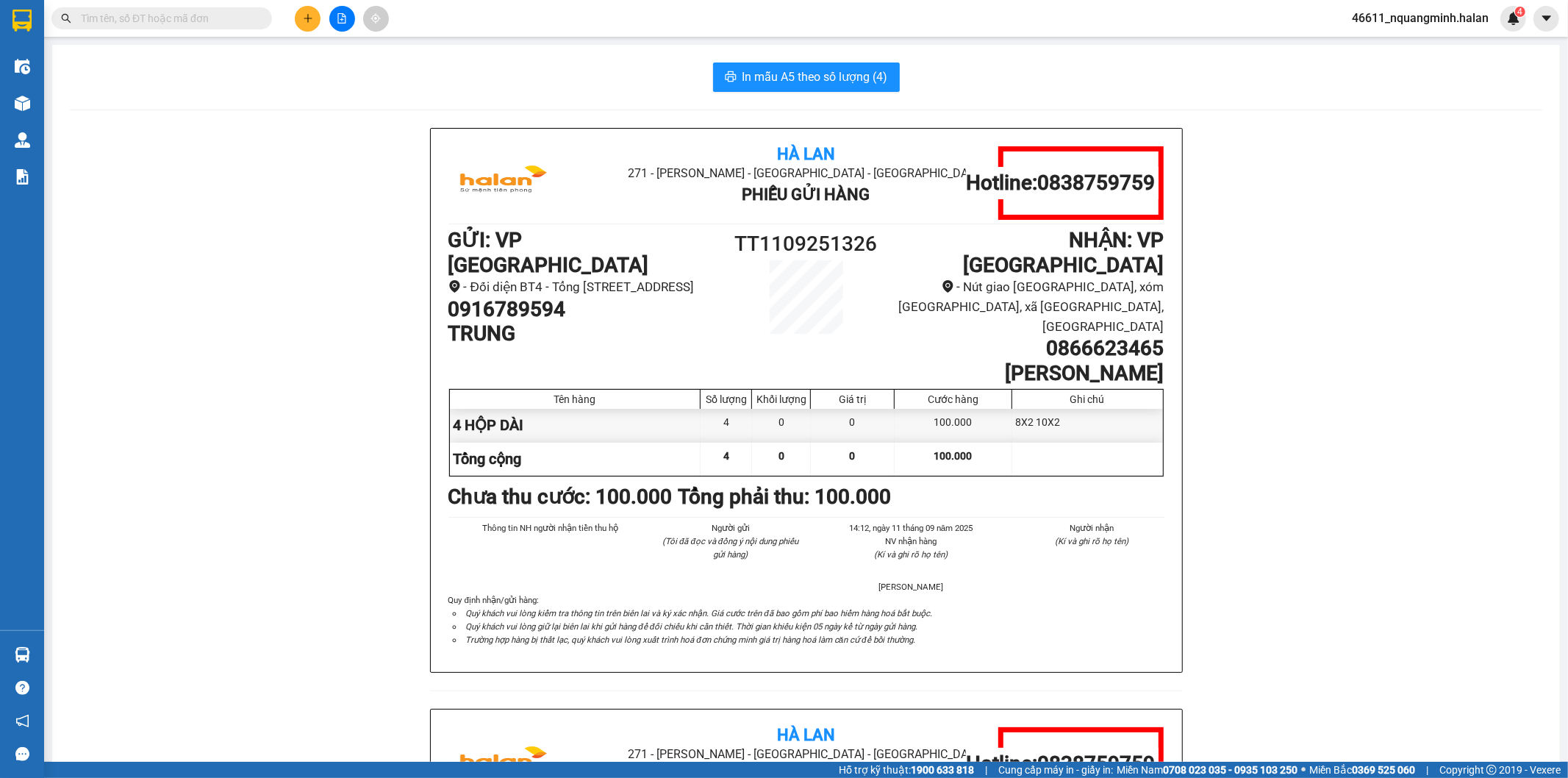
click at [336, 532] on div "Hà Lan 271 - [GEOGRAPHIC_DATA] - [GEOGRAPHIC_DATA] Long - [GEOGRAPHIC_DATA] Phi…" at bounding box center [805, 708] width 1472 height 1162
click at [297, 19] on button at bounding box center [307, 18] width 26 height 26
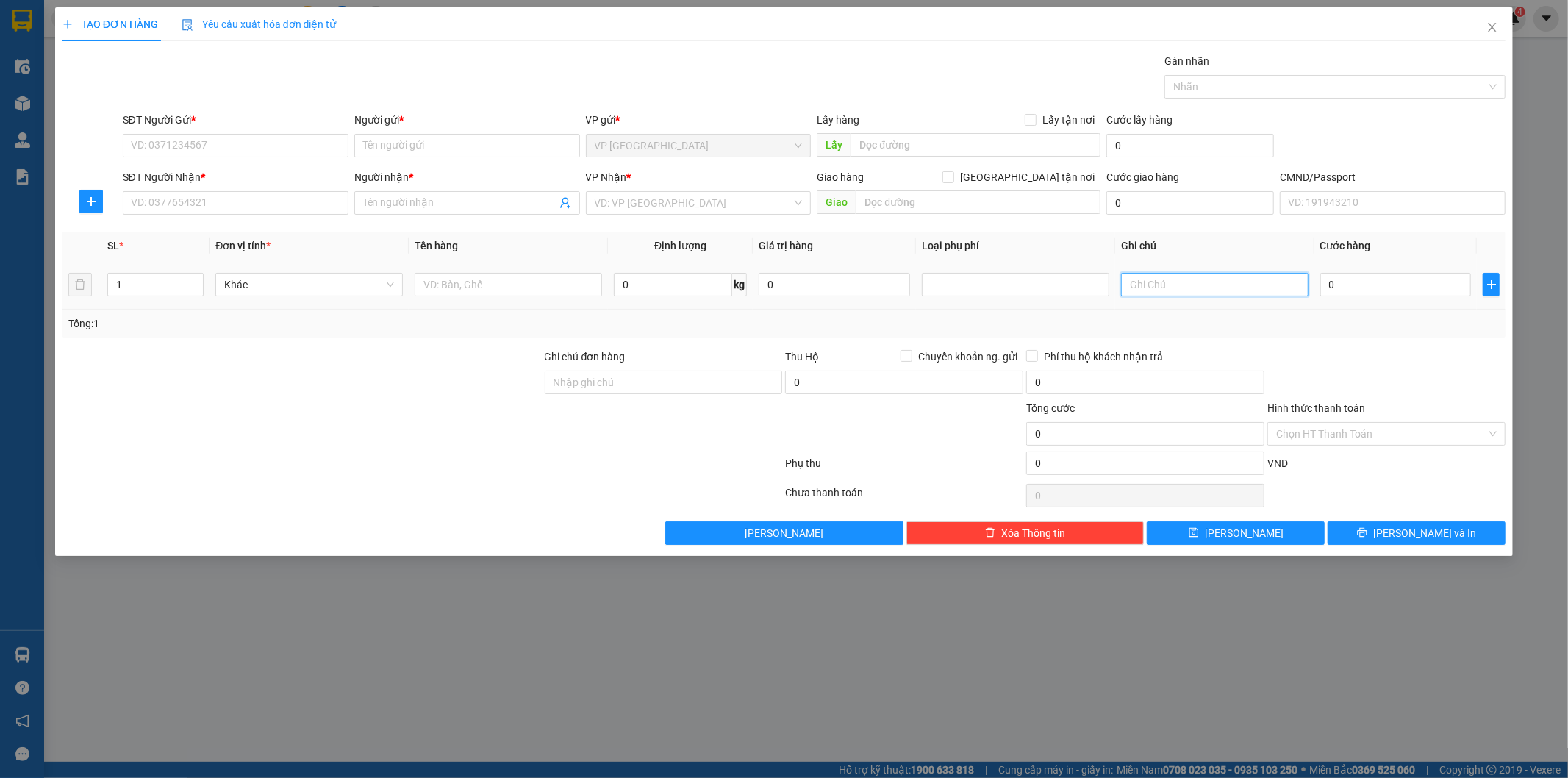
click at [1193, 284] on input "text" at bounding box center [1214, 285] width 187 height 23
type input "4 12"
type input "2"
click at [188, 277] on span "Increase Value" at bounding box center [195, 280] width 16 height 13
click at [455, 287] on input "text" at bounding box center [508, 285] width 187 height 23
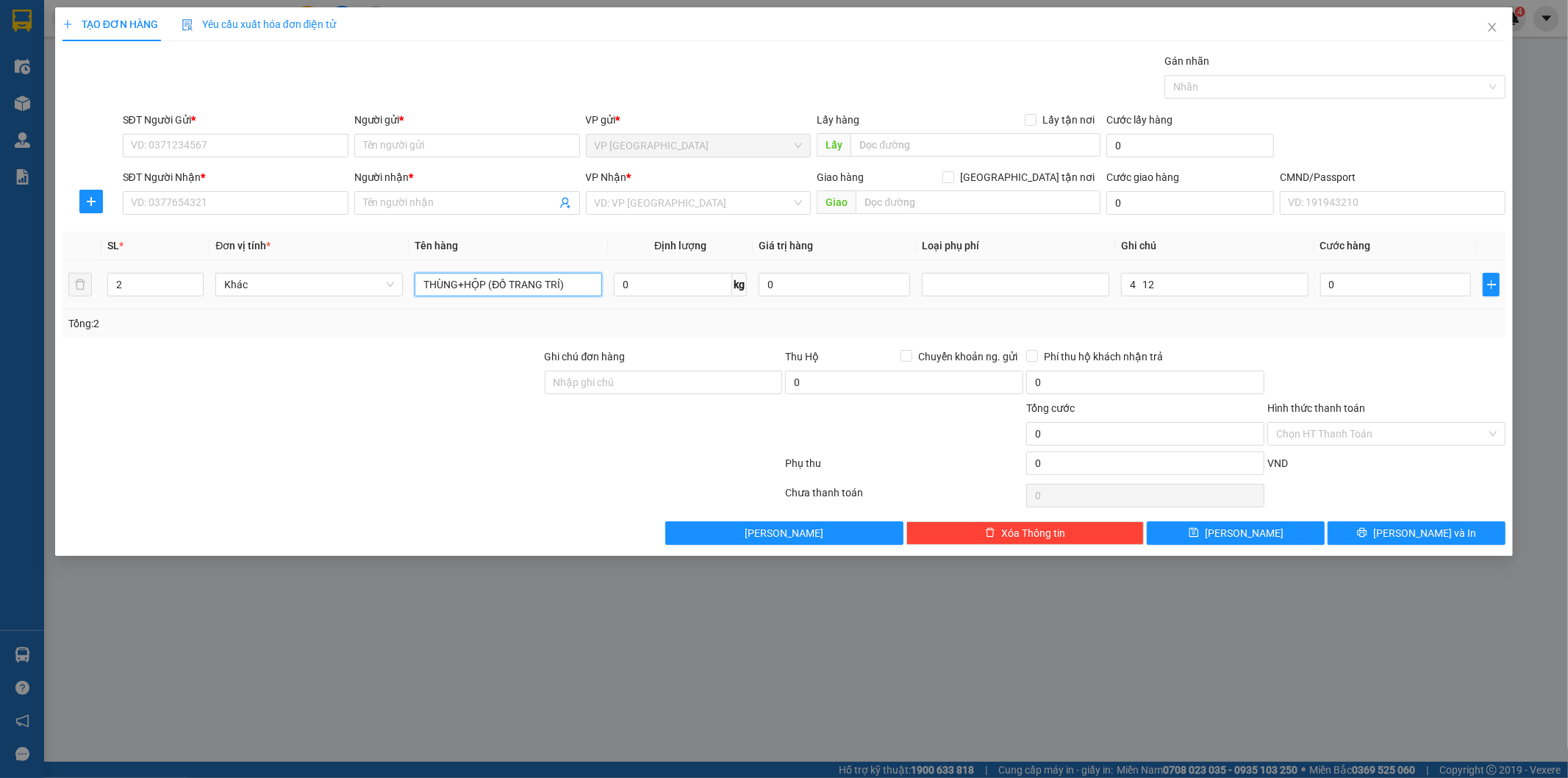
drag, startPoint x: 564, startPoint y: 285, endPoint x: 510, endPoint y: 300, distance: 56.0
click at [510, 300] on td "THÙNG+HỘP (ĐỒ TRANG TRÍ)" at bounding box center [508, 285] width 199 height 50
type input "THÙNG+HỘP (ĐỒ CHƠI)"
click at [243, 133] on input "SĐT Người Gửi *" at bounding box center [235, 145] width 226 height 23
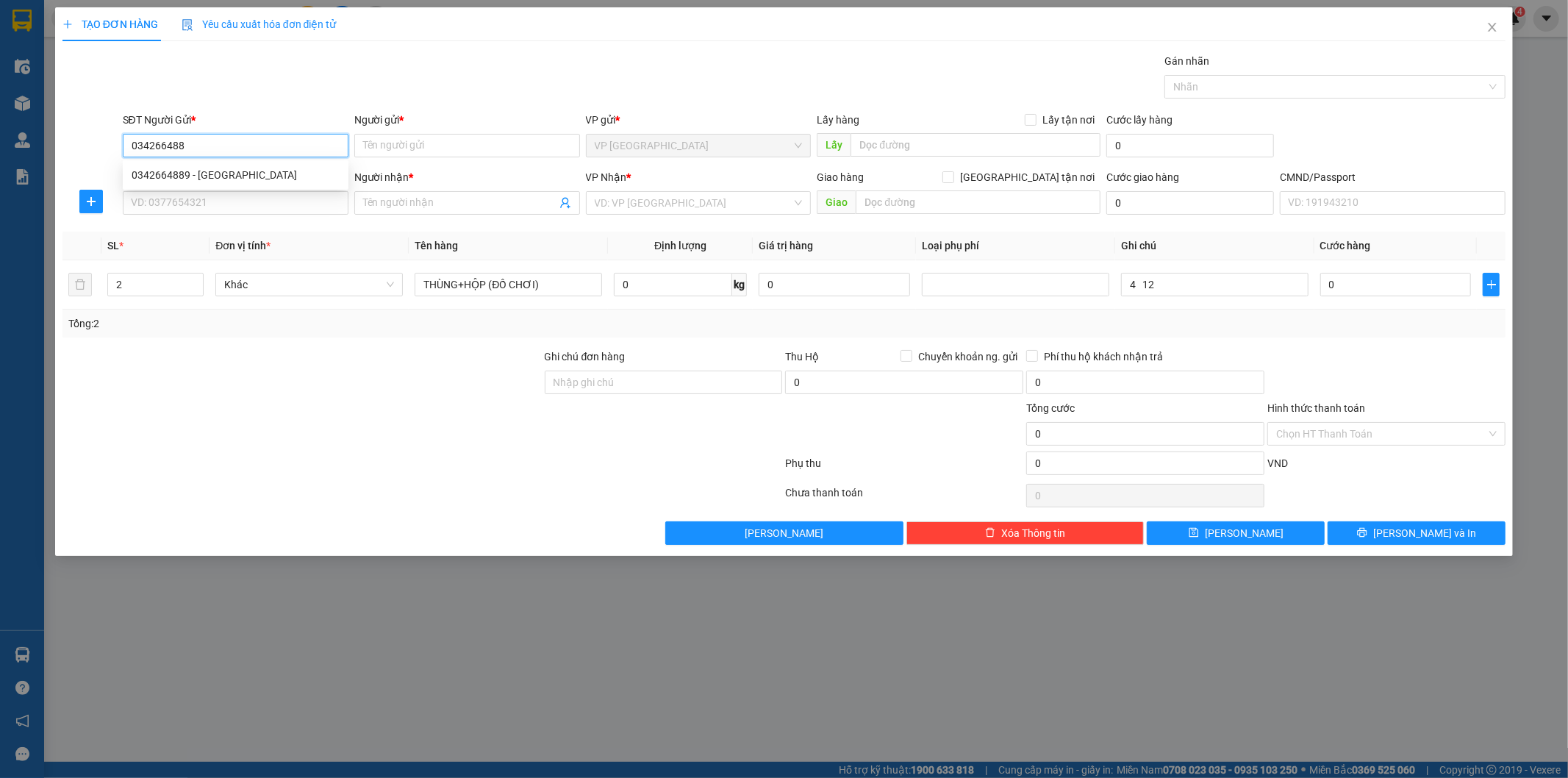
type input "0342664889"
drag, startPoint x: 226, startPoint y: 170, endPoint x: 225, endPoint y: 187, distance: 17.0
click at [226, 176] on div "0342664889 - [GEOGRAPHIC_DATA]" at bounding box center [236, 175] width 208 height 16
type input "NGA"
type input "0342664889"
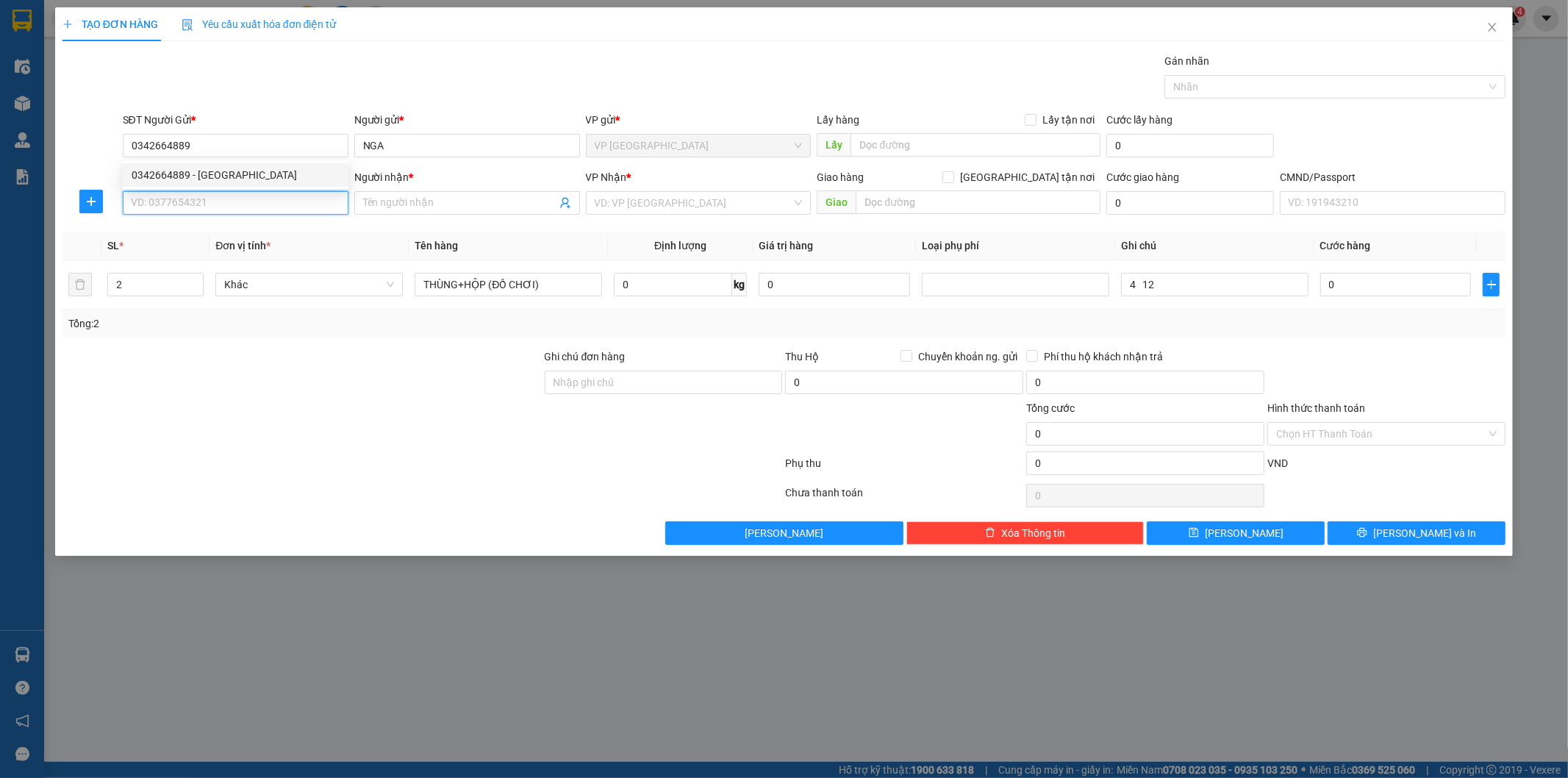
click at [225, 196] on input "SĐT Người Nhận *" at bounding box center [235, 203] width 226 height 23
type input "0918752547"
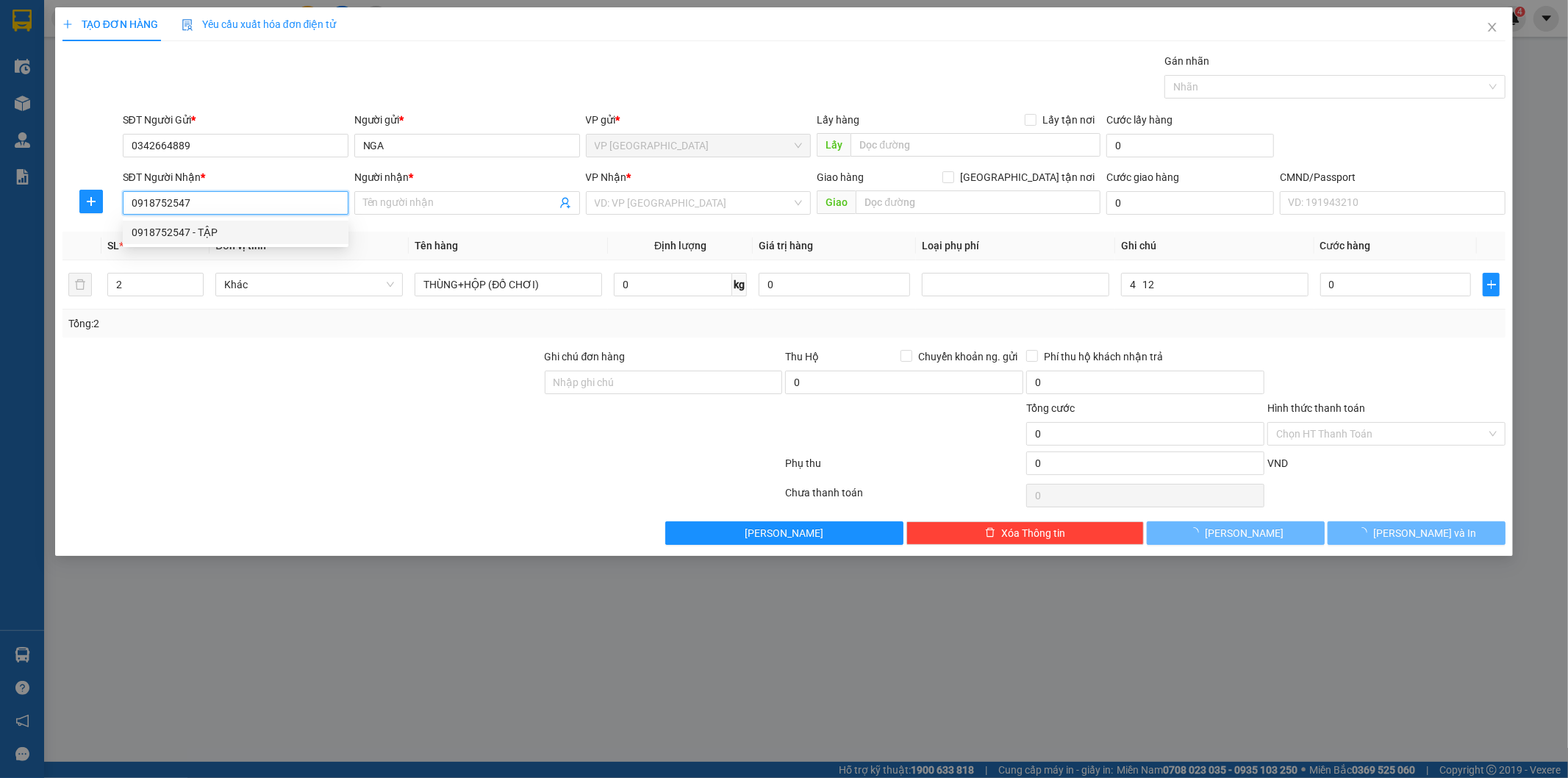
click at [223, 224] on div "0918752547 - TẬP" at bounding box center [236, 232] width 208 height 16
type input "TẬP"
type input "0918752547"
click at [570, 282] on input "THÙNG+HỘP (ĐỒ CHƠI)" at bounding box center [508, 285] width 187 height 23
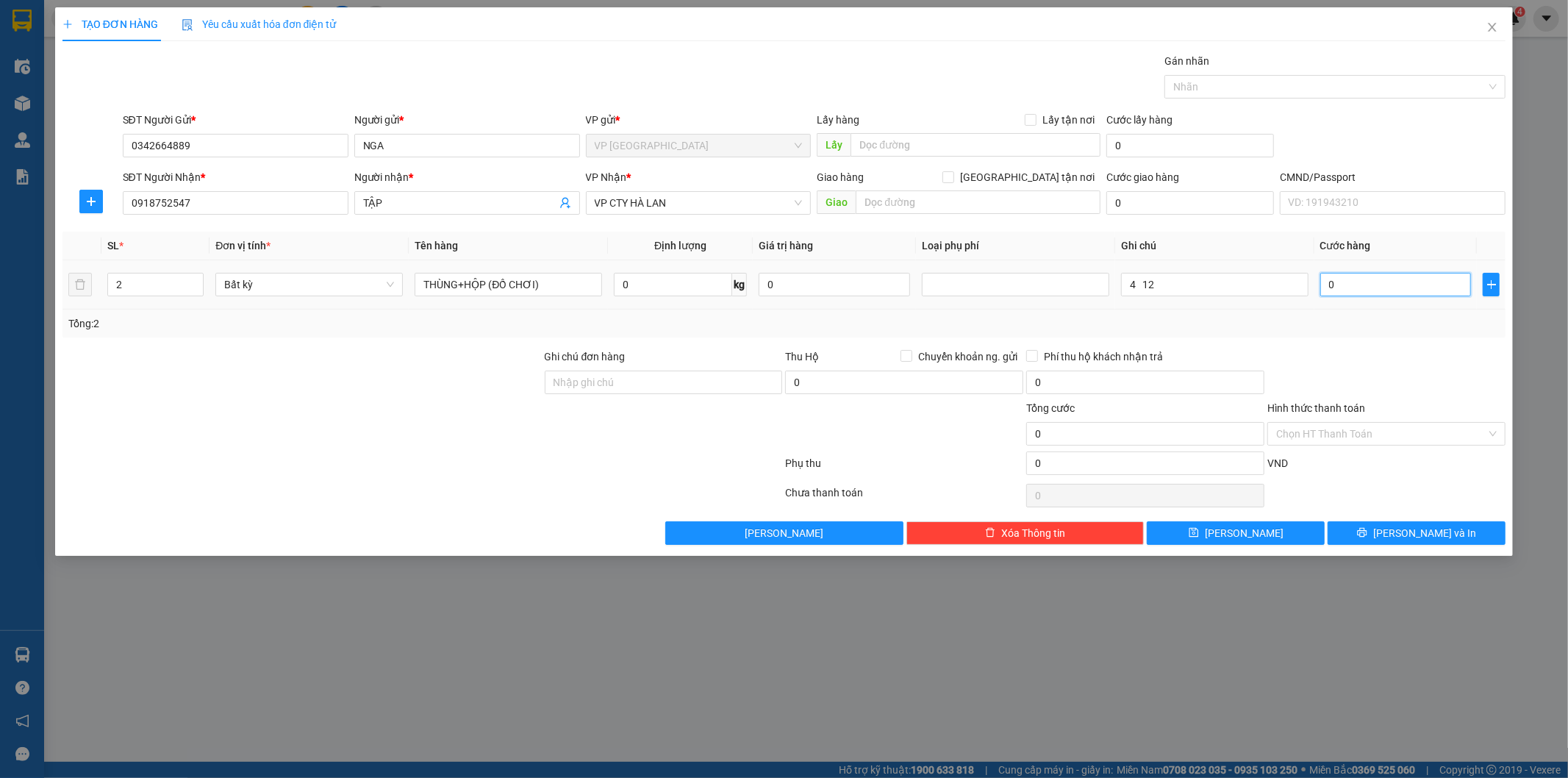
click at [1355, 292] on input "0" at bounding box center [1396, 285] width 152 height 23
type input "80"
type input "80.000"
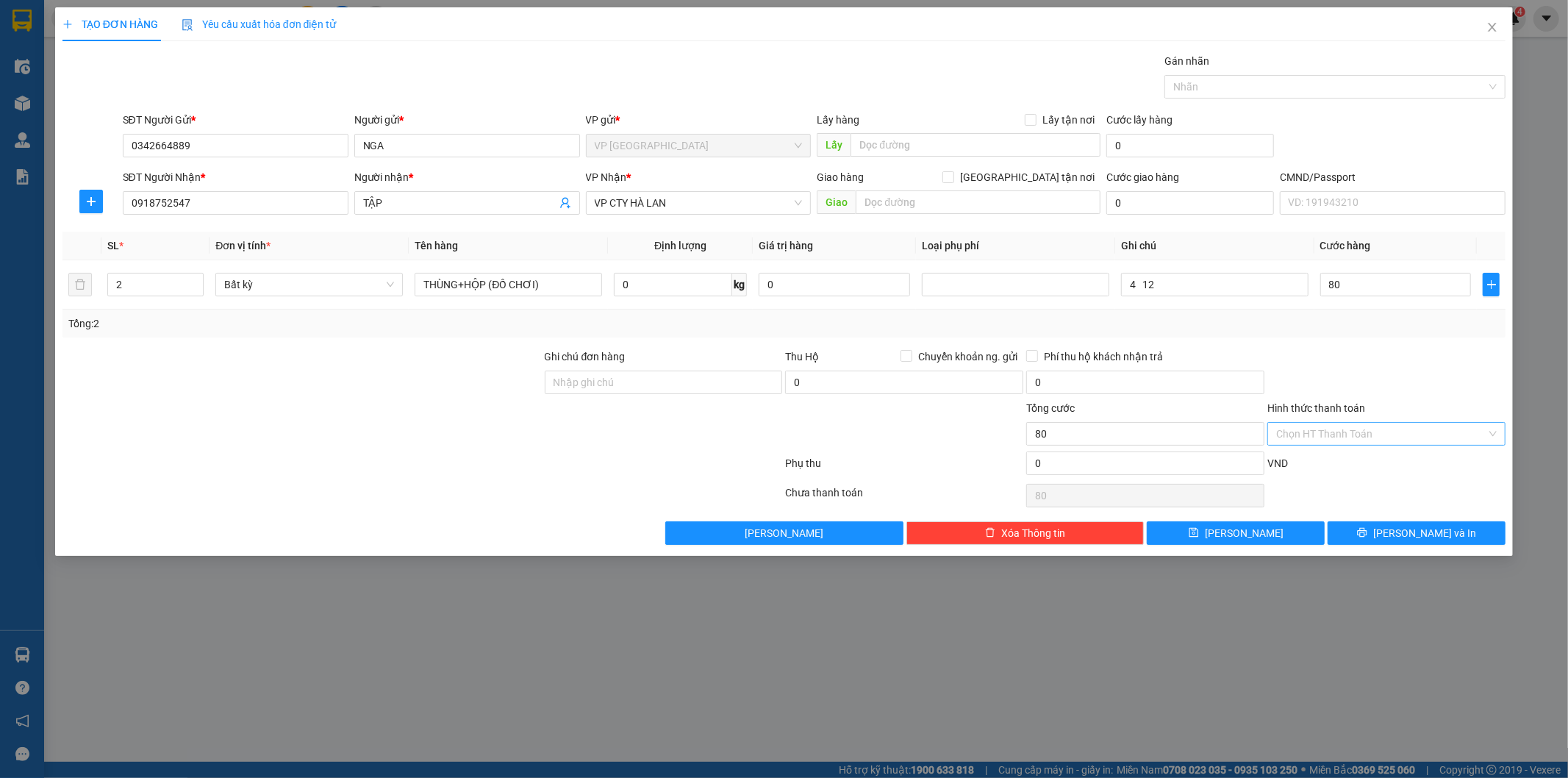
type input "80.000"
click at [1371, 432] on input "Hình thức thanh toán" at bounding box center [1381, 434] width 211 height 22
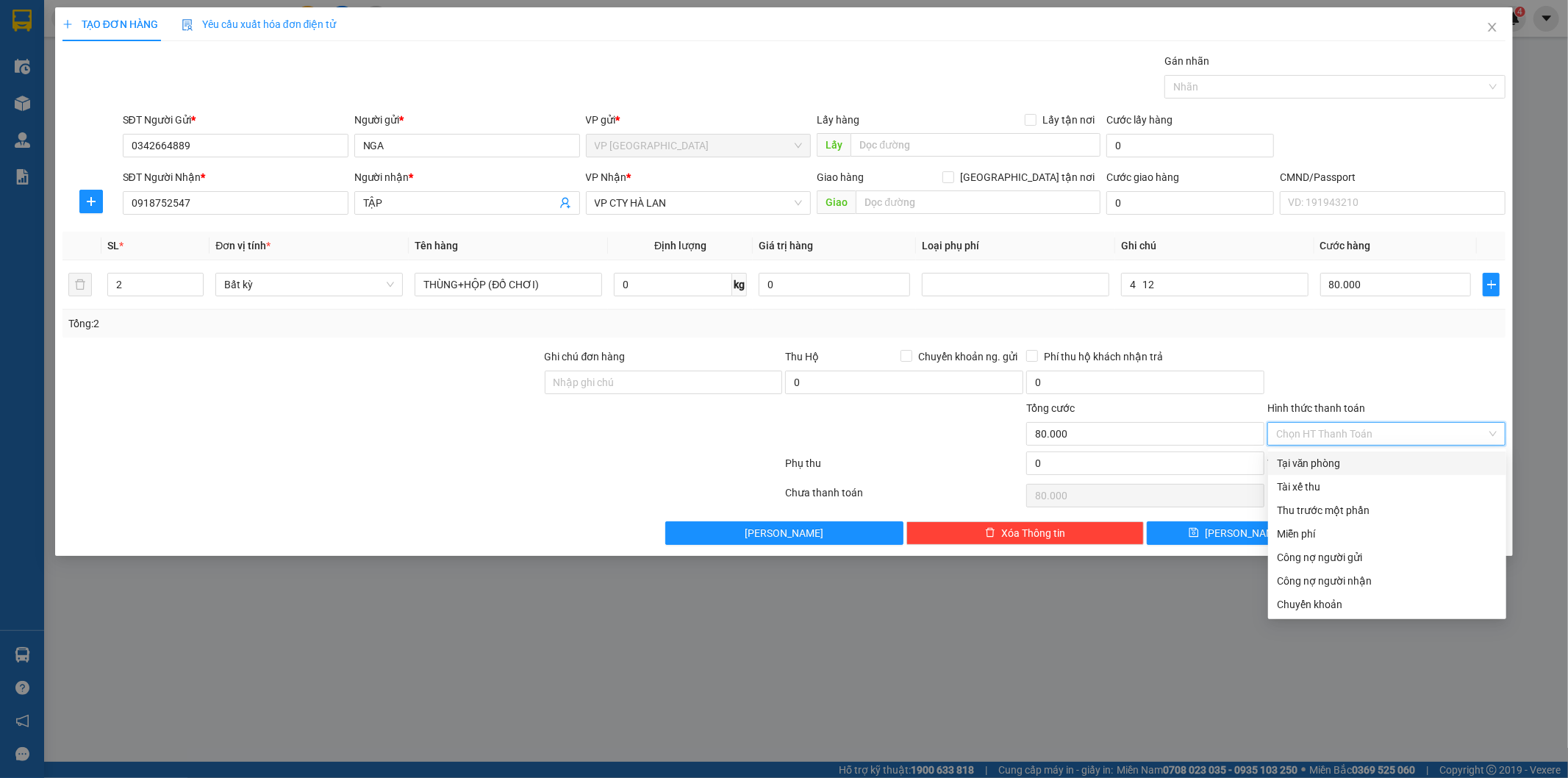
click at [1344, 456] on div "Tại văn phòng" at bounding box center [1387, 462] width 221 height 16
type input "0"
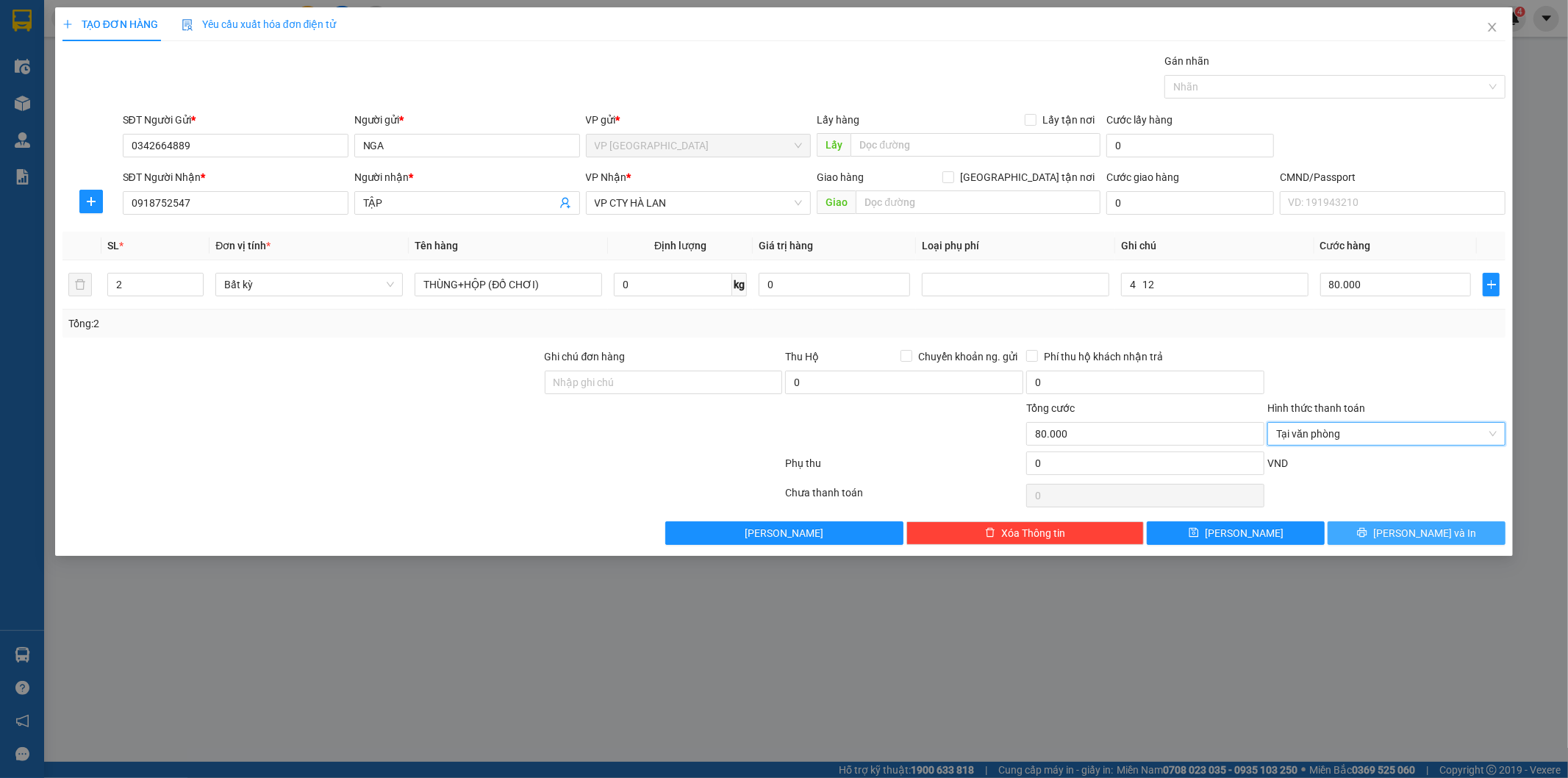
click at [1399, 542] on button "[PERSON_NAME] và In" at bounding box center [1417, 533] width 178 height 23
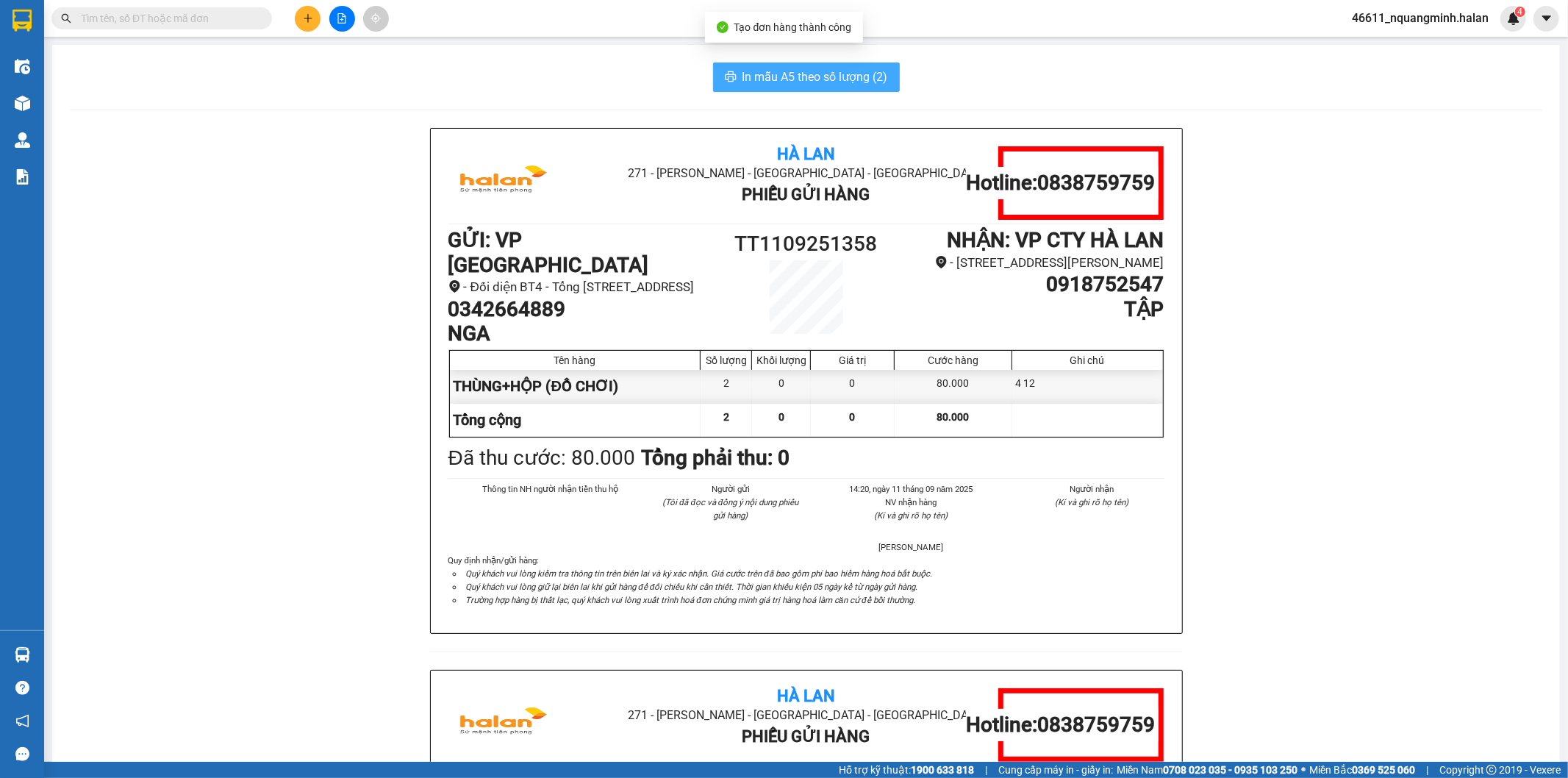
click at [794, 81] on span "In mẫu A5 theo số lượng (2)" at bounding box center [815, 77] width 145 height 18
click at [320, 21] on div at bounding box center [341, 18] width 110 height 26
click at [313, 20] on button at bounding box center [307, 18] width 26 height 26
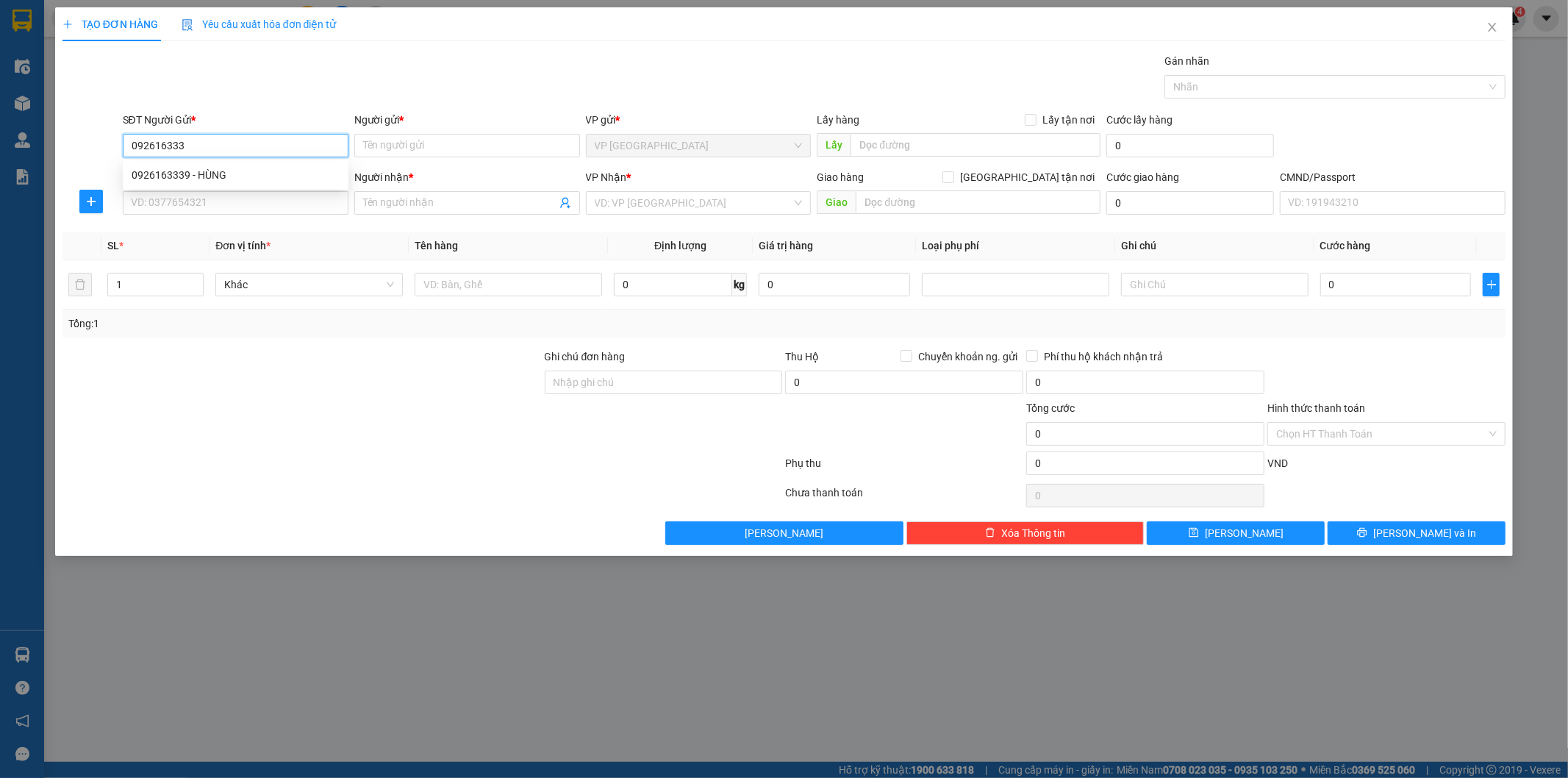
type input "0926163339"
click at [211, 171] on div "0926163339 - HÙNG" at bounding box center [236, 175] width 208 height 16
type input "HÙNG"
type input "0926163339"
drag, startPoint x: 214, startPoint y: 195, endPoint x: 223, endPoint y: 190, distance: 10.3
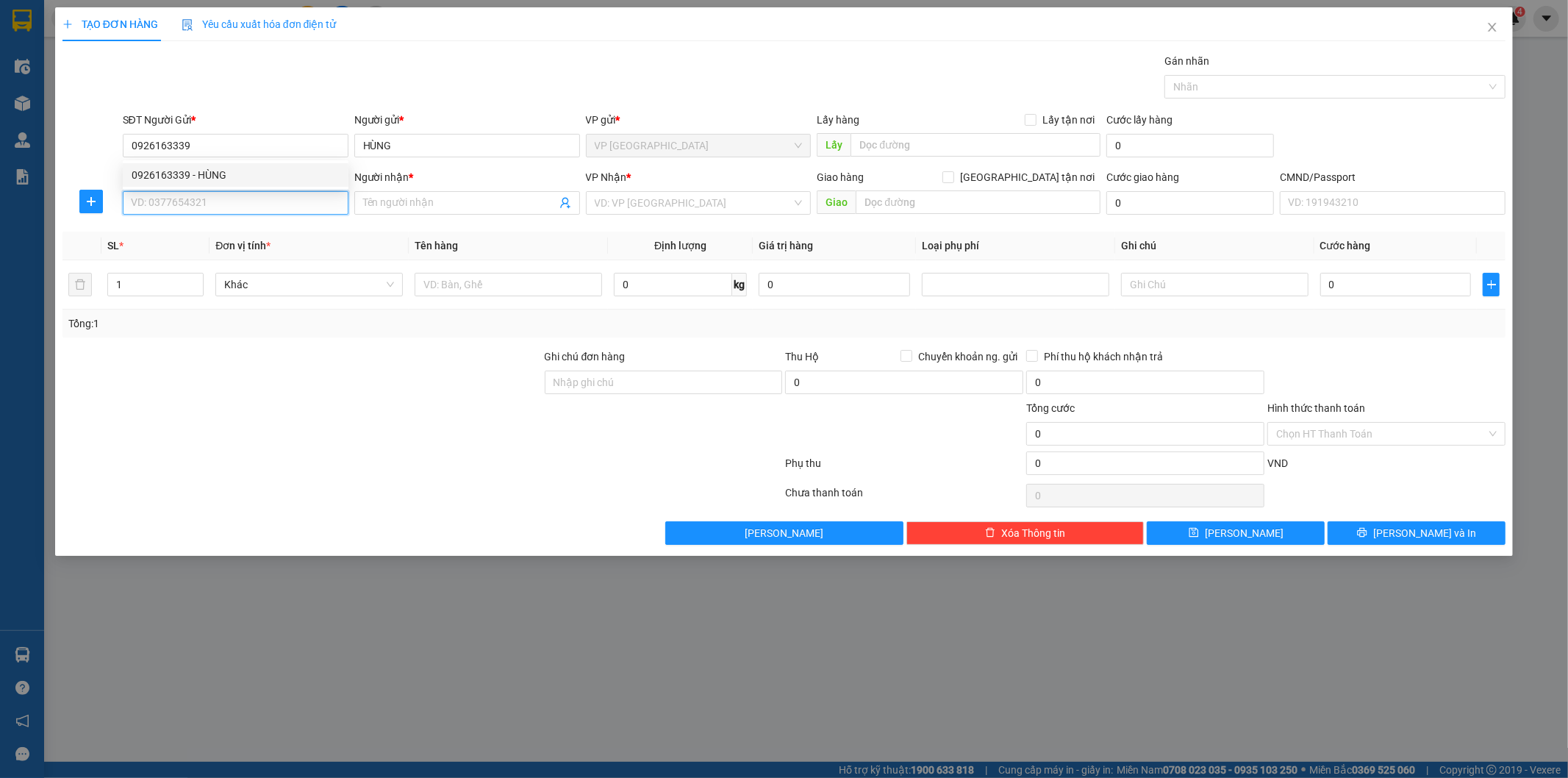
click at [214, 196] on input "SĐT Người Nhận *" at bounding box center [235, 203] width 226 height 23
click at [189, 231] on div "0911236242 - HƯƠNG" at bounding box center [236, 232] width 208 height 16
type input "0911236242"
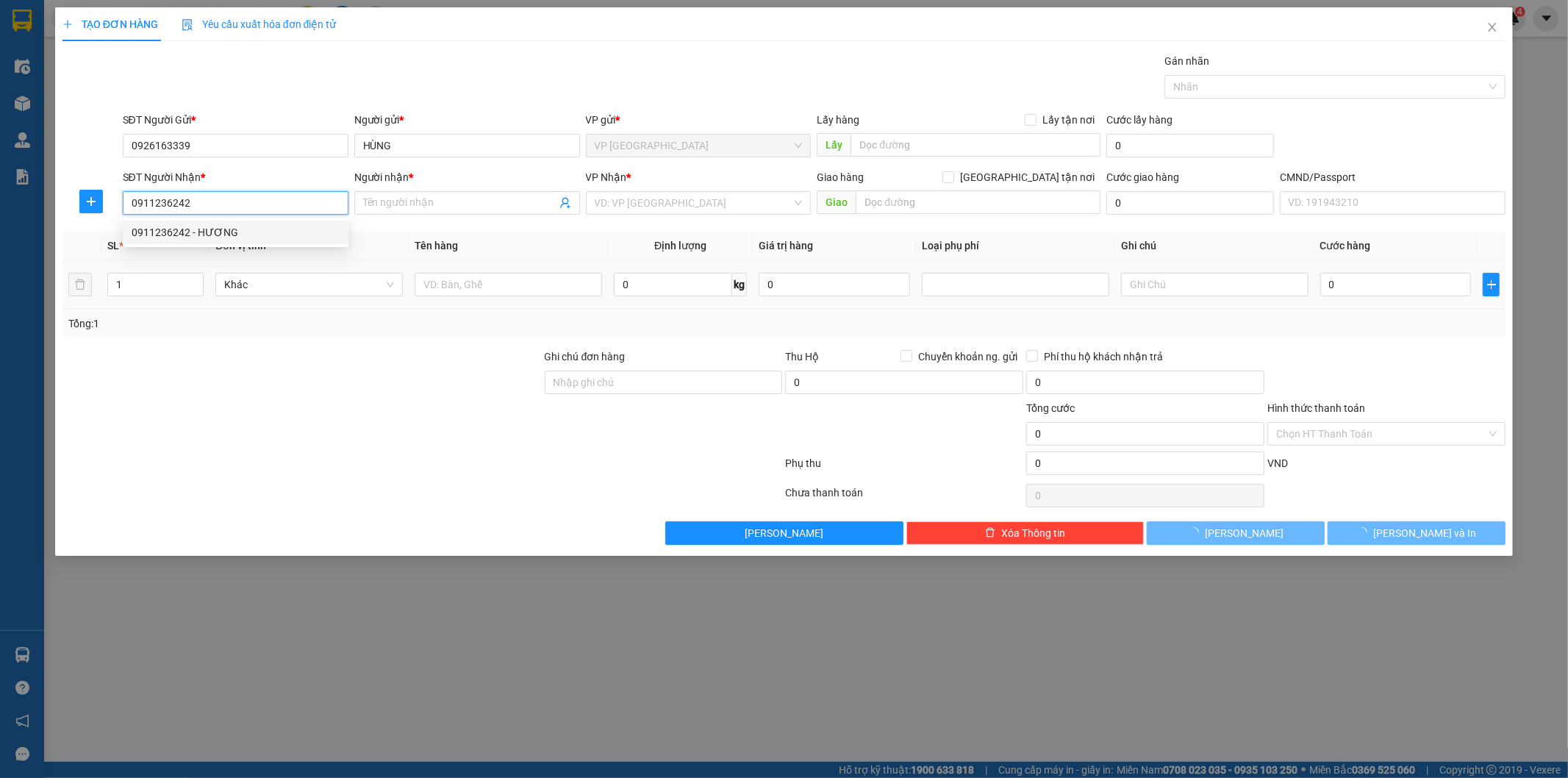
type input "HƯƠNG"
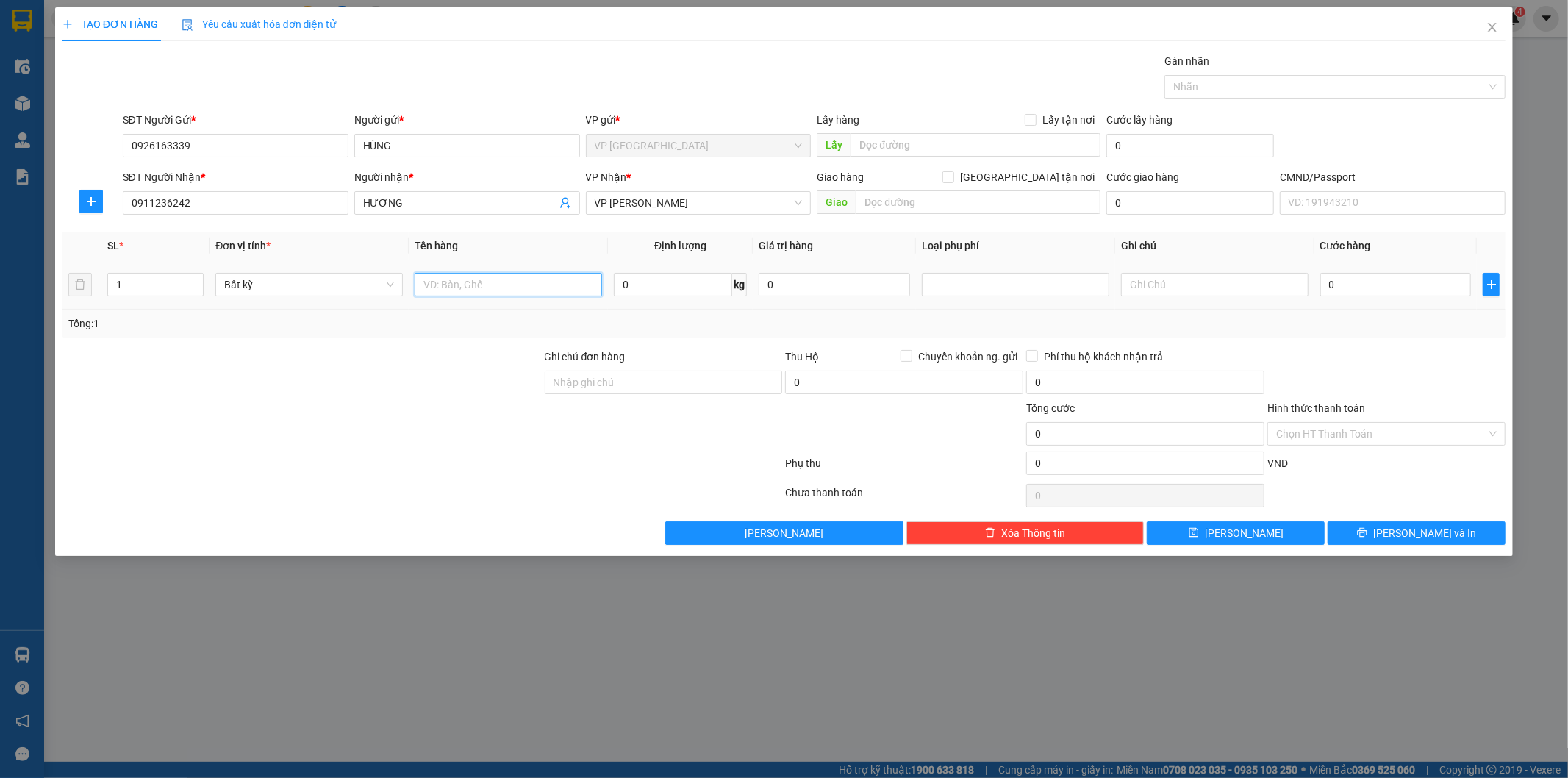
click at [569, 290] on input "text" at bounding box center [508, 285] width 187 height 23
type input "BỌC VÀNG (BÁNH ĐẬU XANH)"
type input "3"
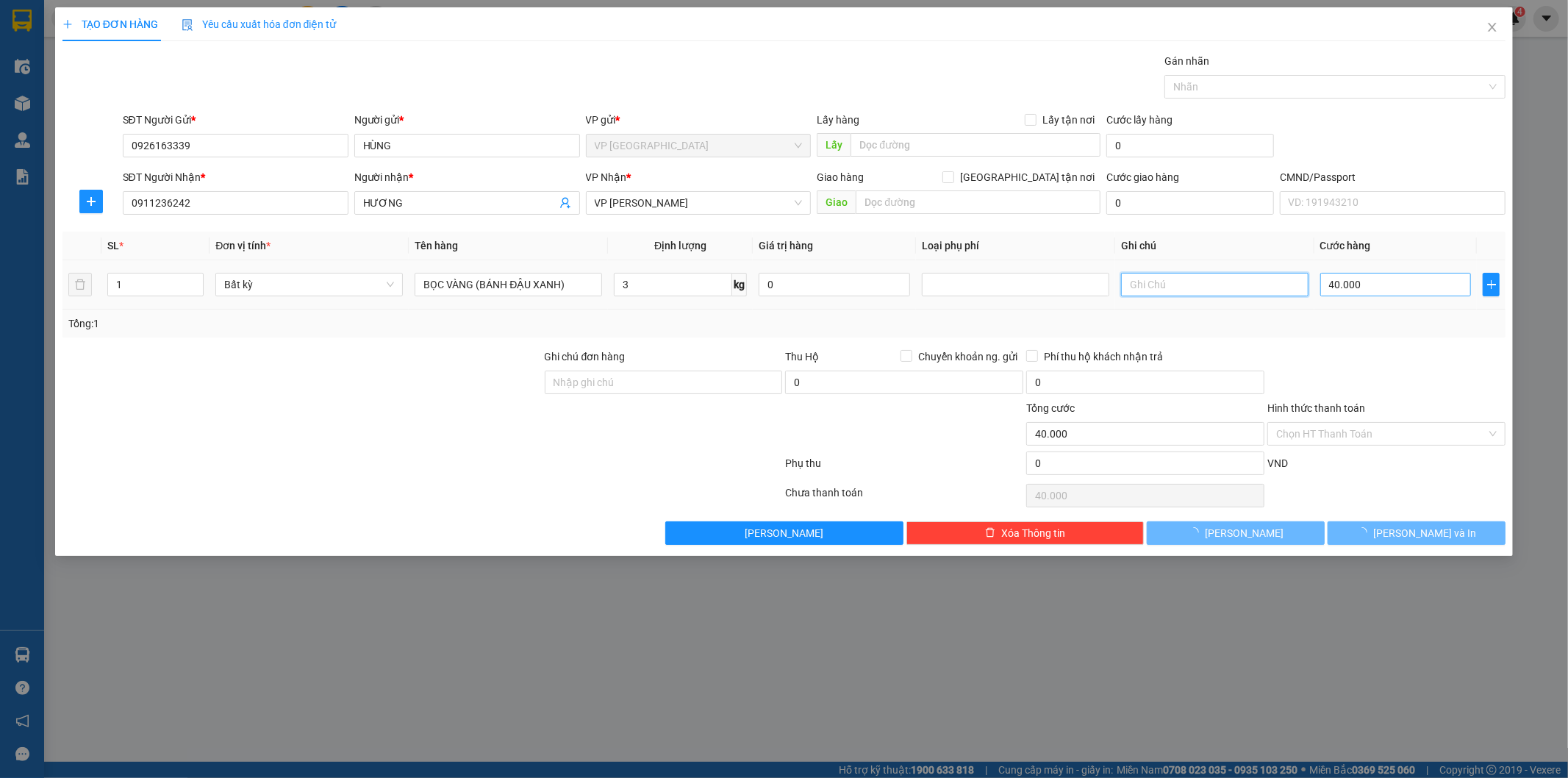
type input "40.000"
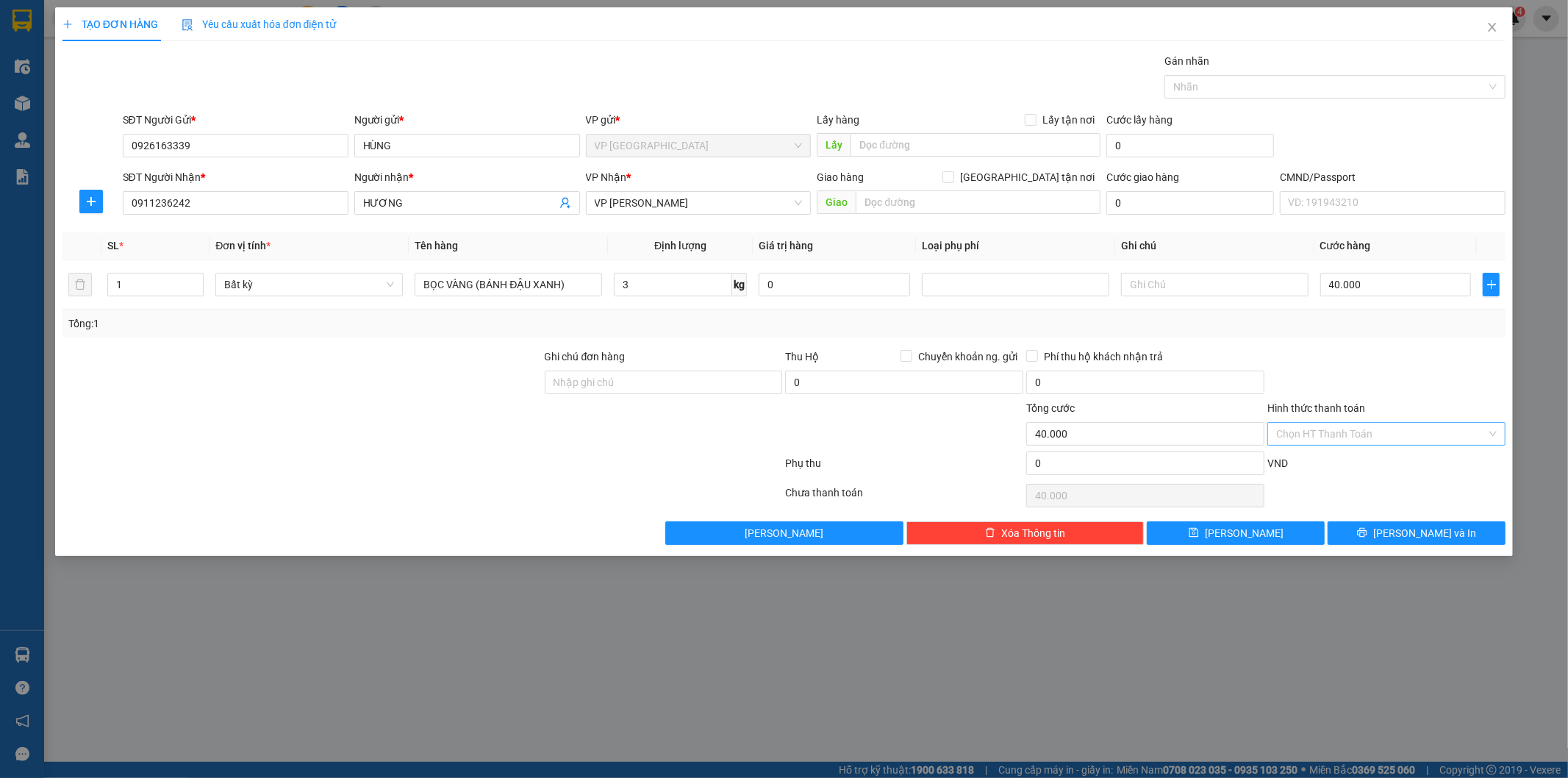
click at [1375, 432] on input "Hình thức thanh toán" at bounding box center [1381, 434] width 211 height 22
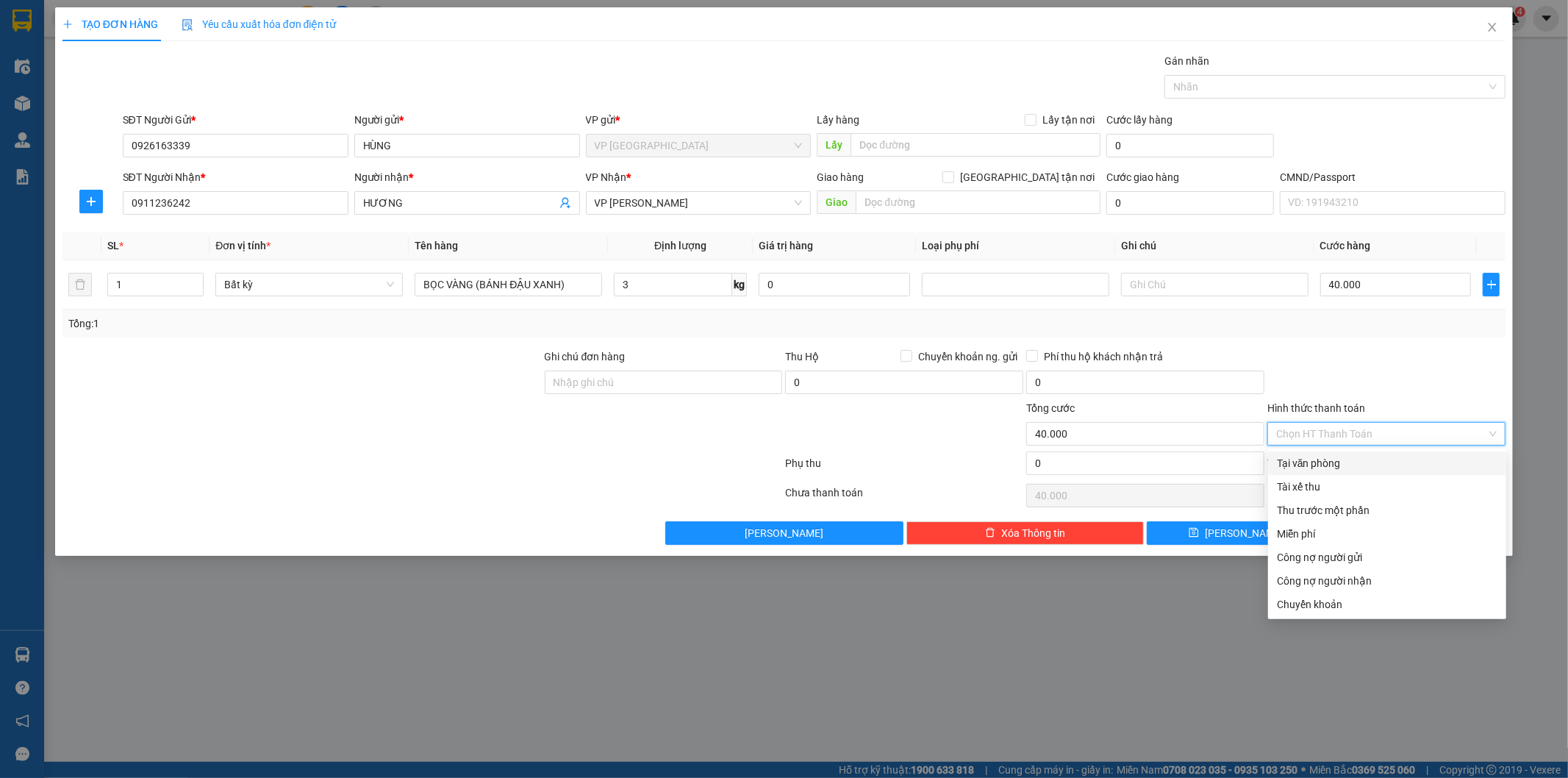
click at [1331, 458] on div "Tại văn phòng" at bounding box center [1387, 462] width 221 height 16
type input "0"
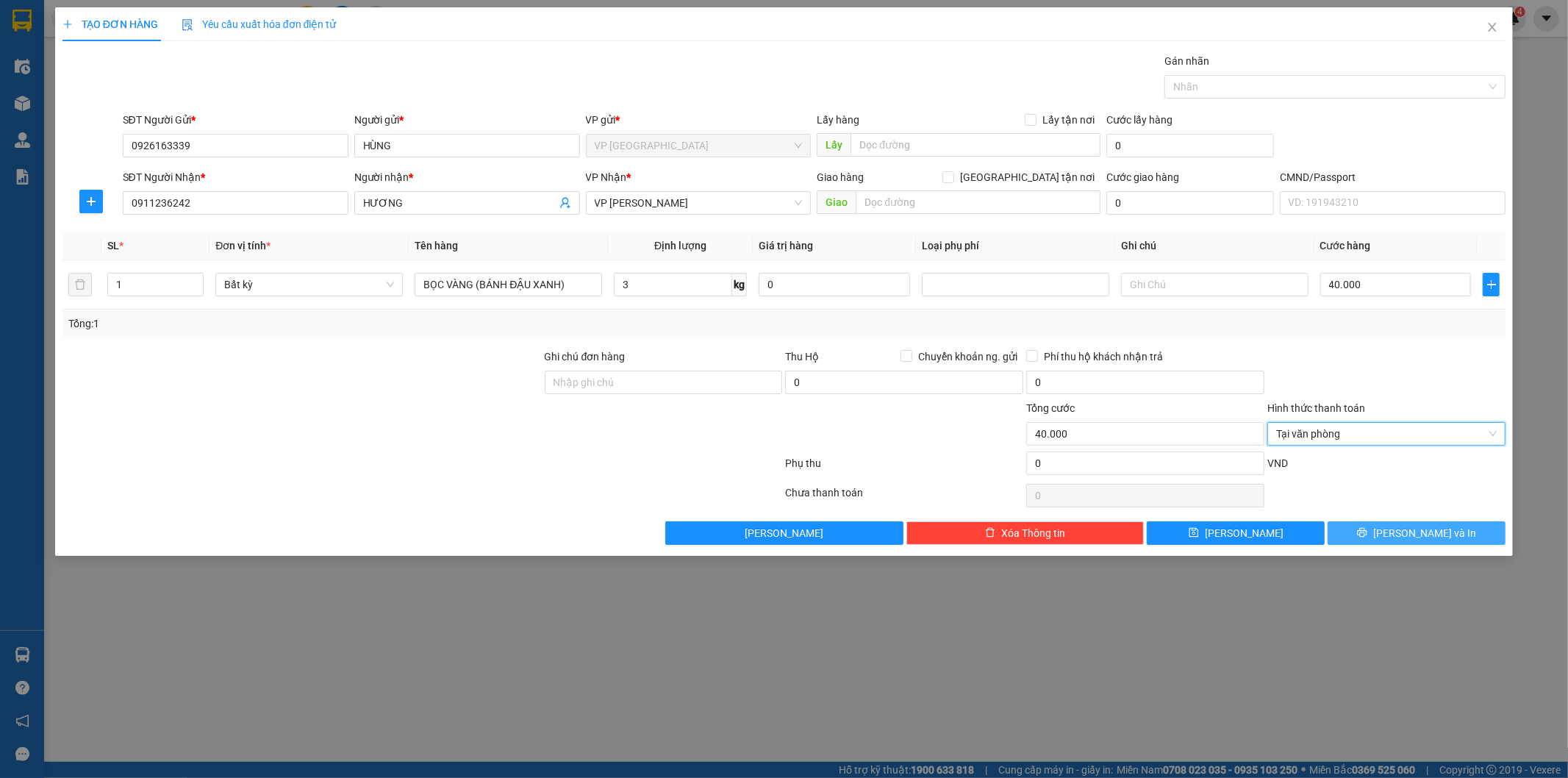
drag, startPoint x: 1404, startPoint y: 527, endPoint x: 1257, endPoint y: 467, distance: 158.8
click at [1404, 528] on span "[PERSON_NAME] và In" at bounding box center [1425, 533] width 103 height 16
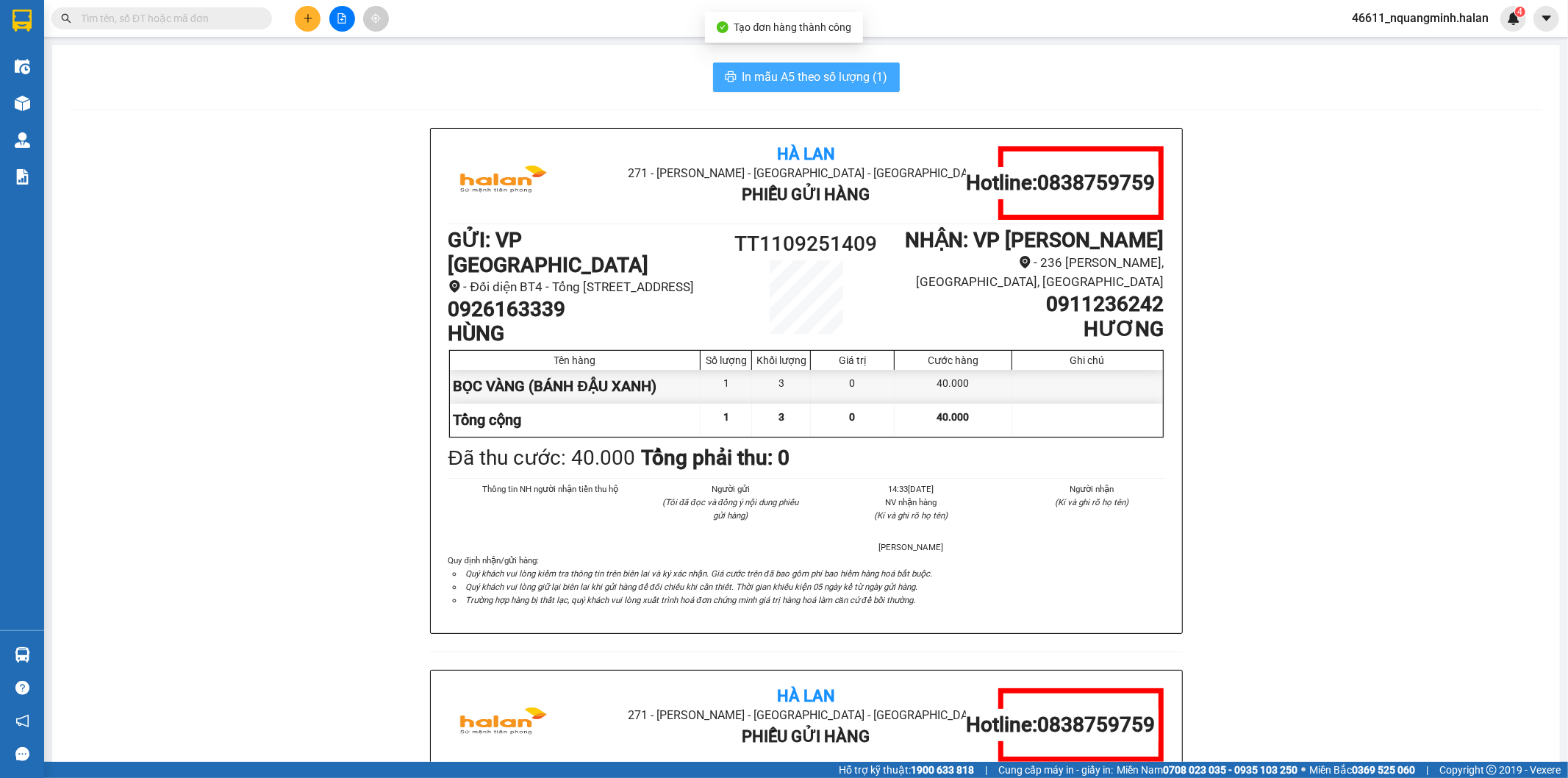
drag, startPoint x: 876, startPoint y: 77, endPoint x: 737, endPoint y: 76, distance: 139.0
click at [873, 77] on span "In mẫu A5 theo số lượng (1)" at bounding box center [815, 77] width 145 height 18
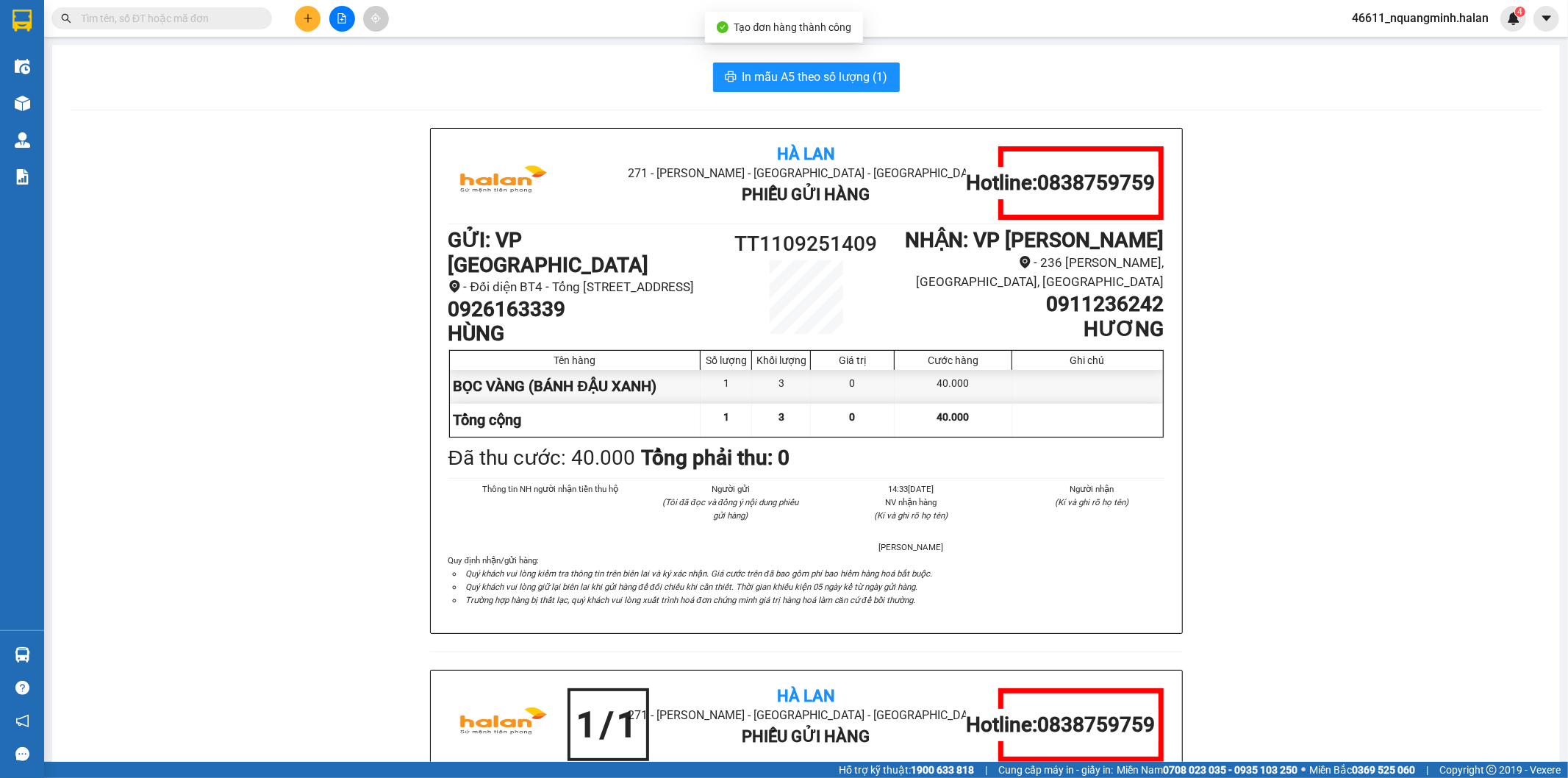
click at [110, 489] on div "Hà Lan 271 - [PERSON_NAME] - [GEOGRAPHIC_DATA] Long - [GEOGRAPHIC_DATA] Phiếu G…" at bounding box center [805, 670] width 1472 height 1084
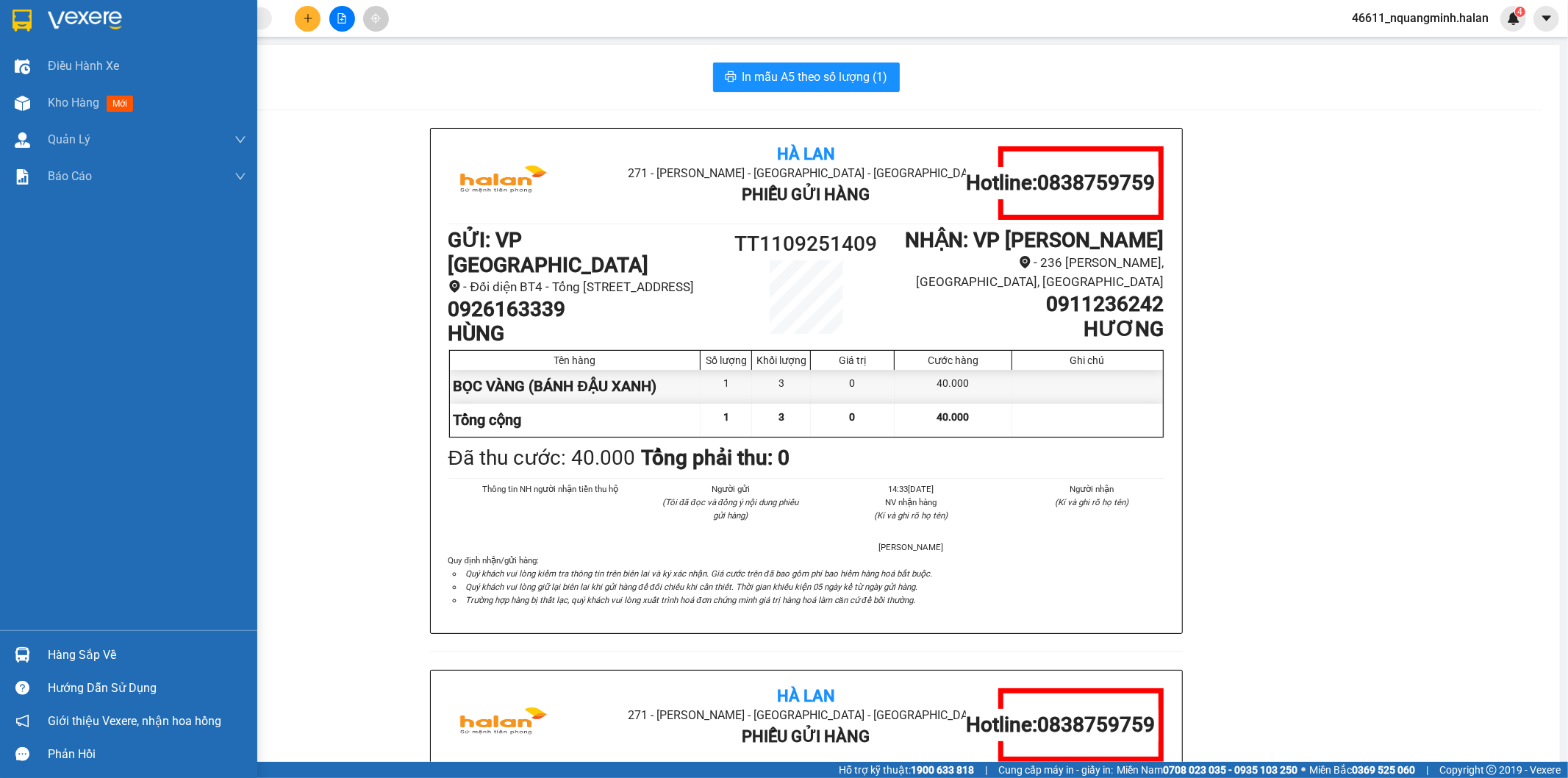
click at [34, 663] on div "Hàng sắp về" at bounding box center [128, 655] width 258 height 33
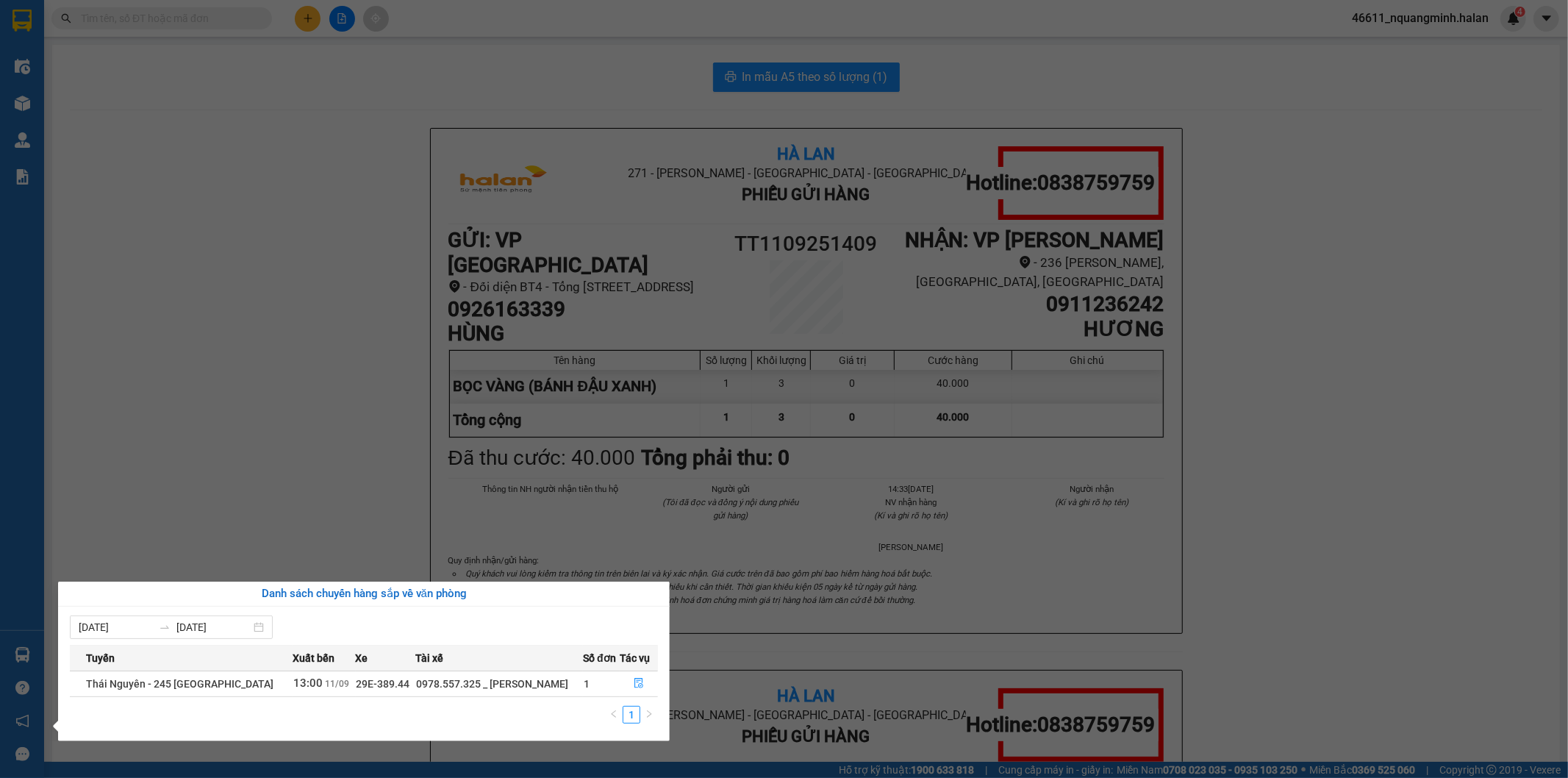
drag, startPoint x: 414, startPoint y: 297, endPoint x: 489, endPoint y: 438, distance: 159.7
click at [414, 305] on section "Kết quả tìm kiếm ( 0 ) Bộ lọc No Data 46611_nquangminh.halan 4 Điều hành xe Kho…" at bounding box center [784, 389] width 1568 height 778
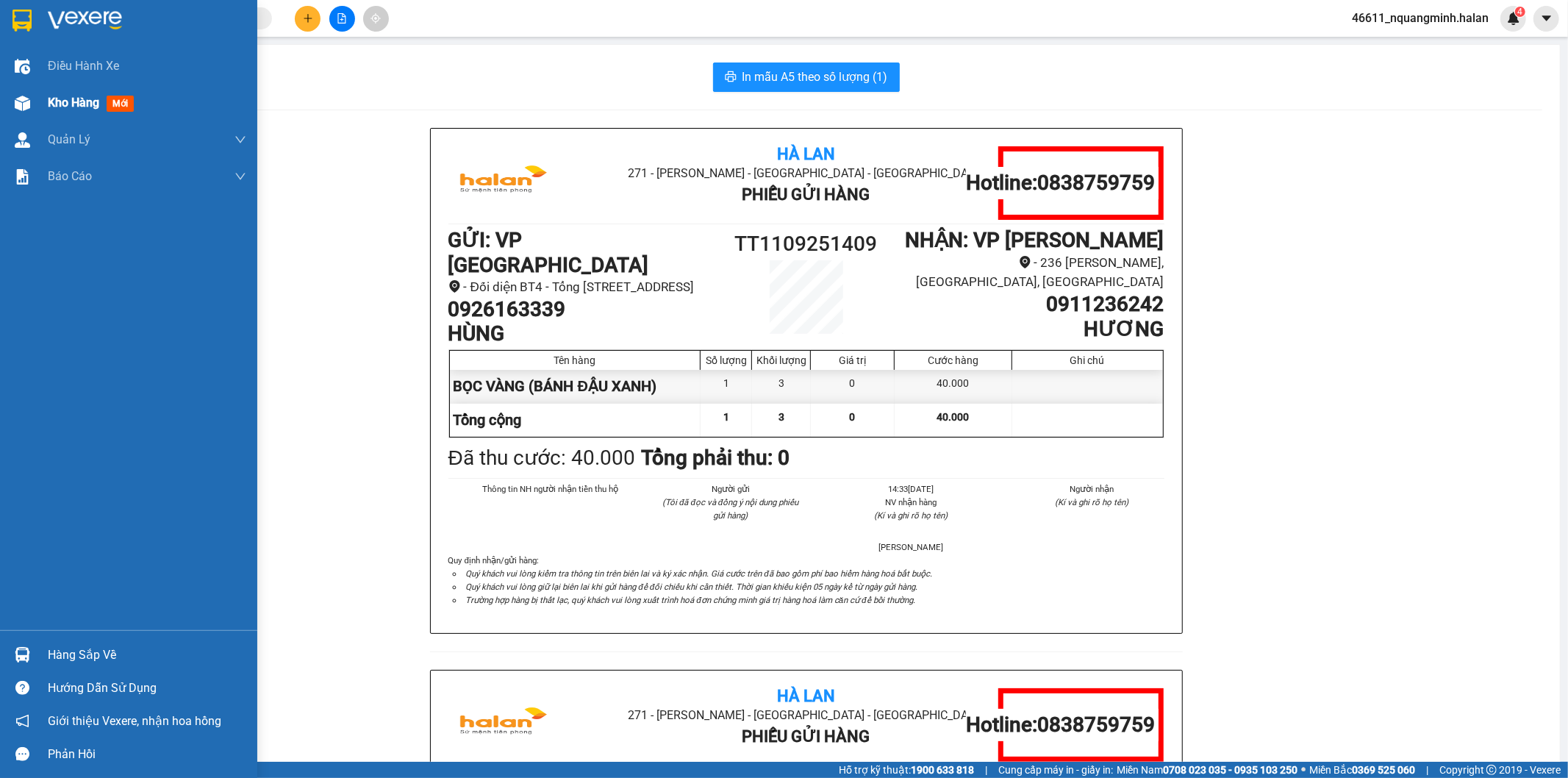
click at [29, 96] on img at bounding box center [23, 103] width 15 height 15
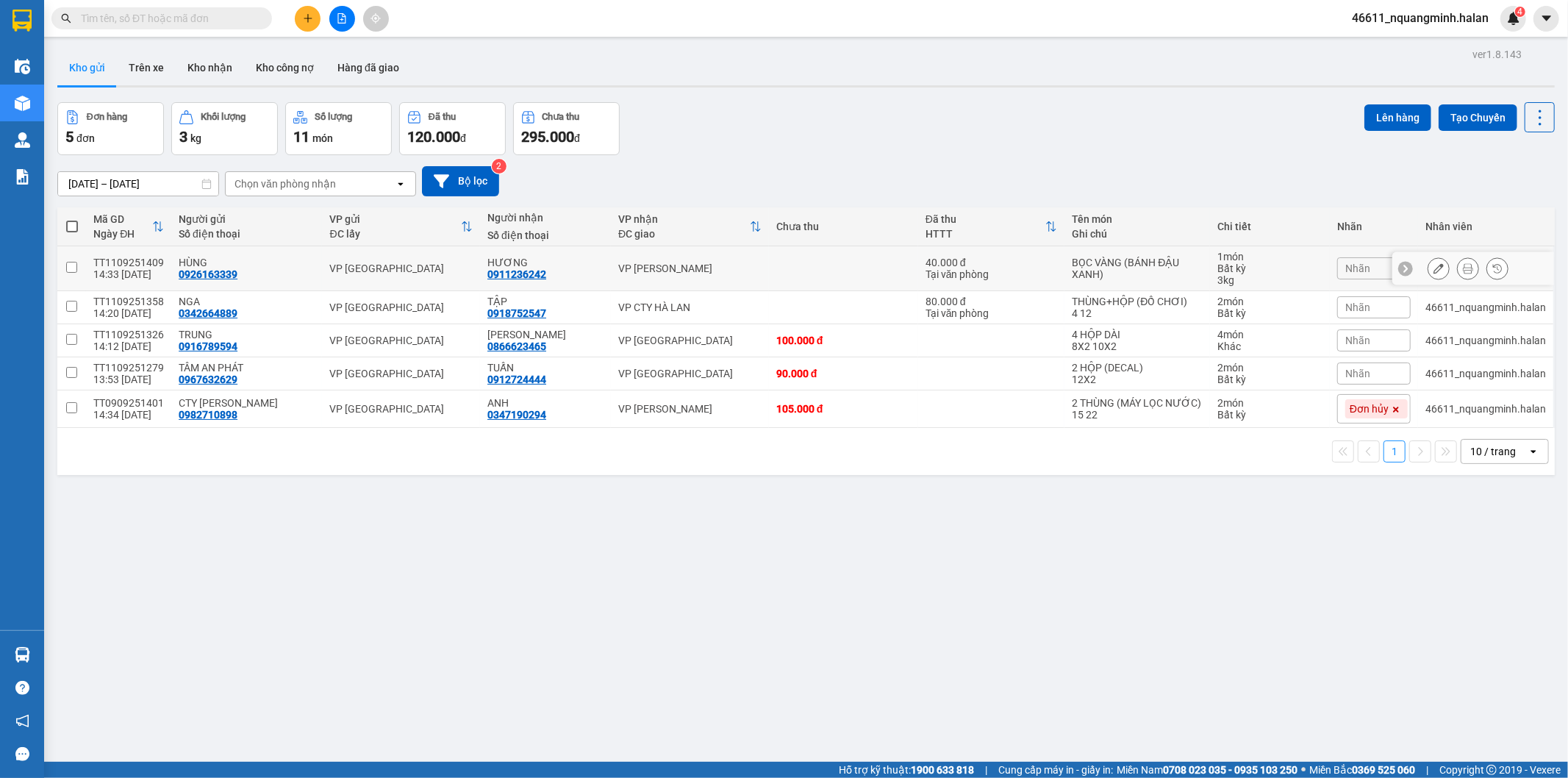
click at [710, 264] on div "VP [PERSON_NAME]" at bounding box center [690, 269] width 143 height 12
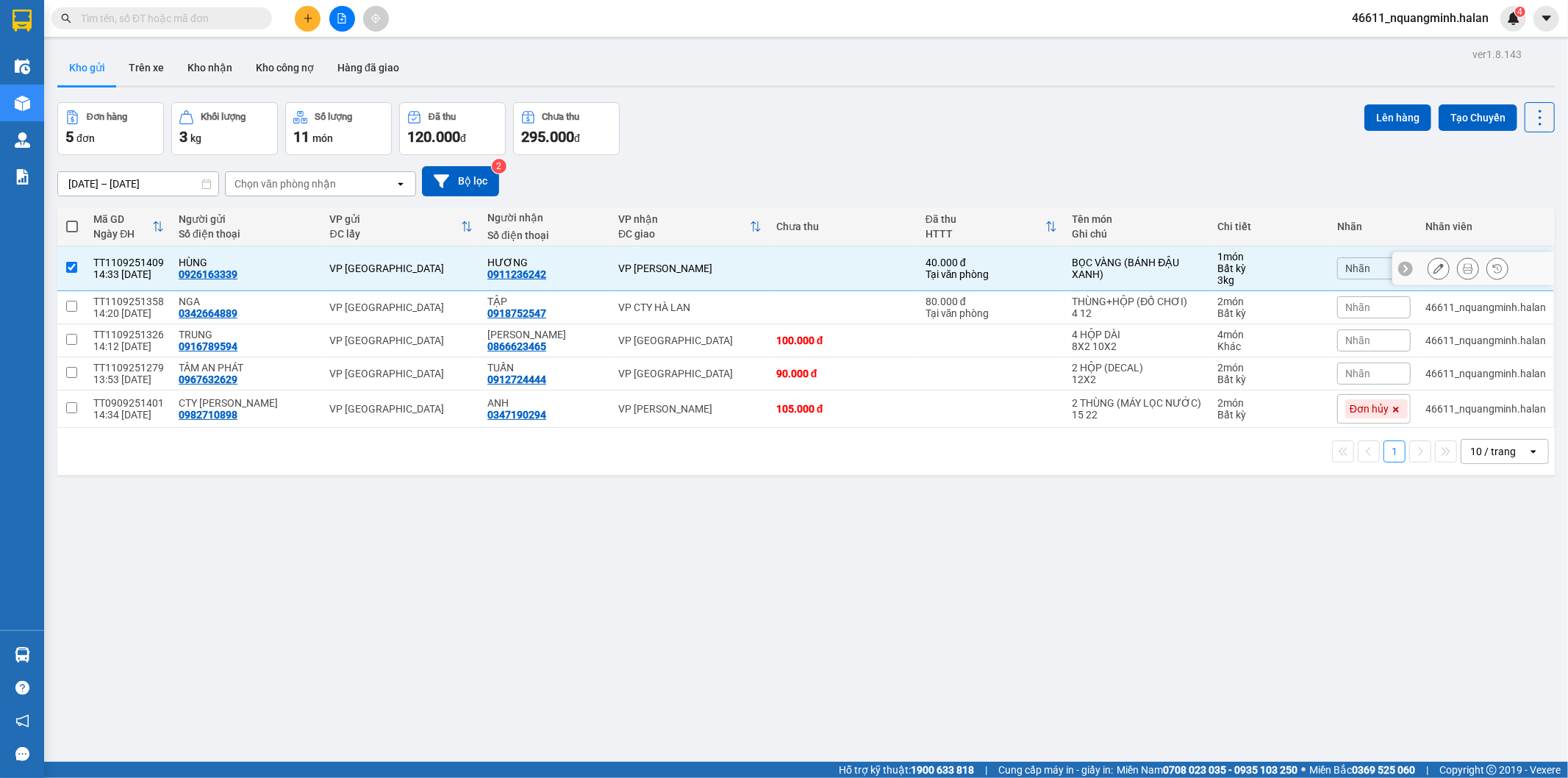
checkbox input "true"
click at [1373, 105] on button "Lên hàng" at bounding box center [1398, 117] width 67 height 27
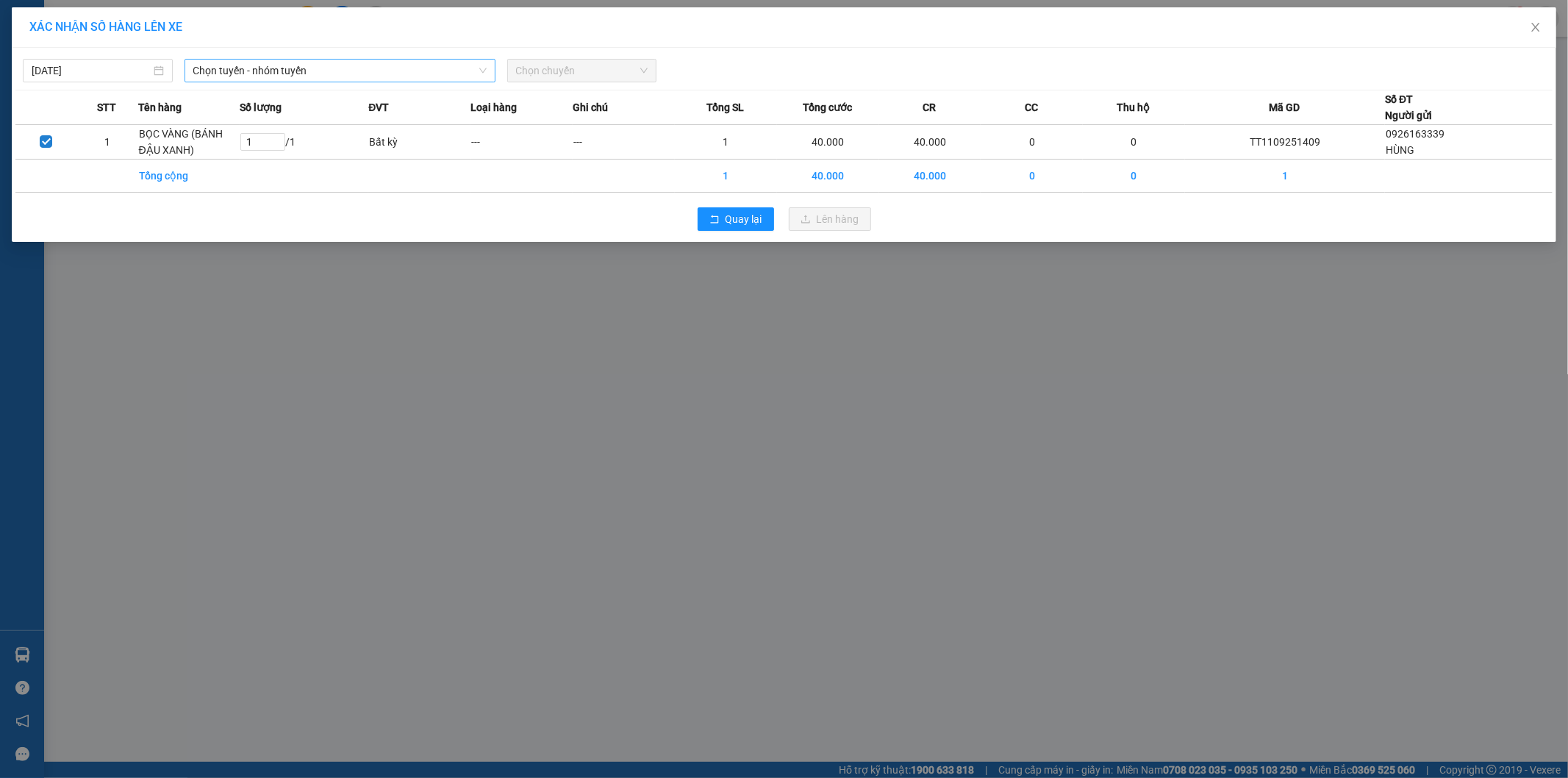
click at [247, 76] on span "Chọn tuyến - nhóm tuyến" at bounding box center [340, 70] width 294 height 22
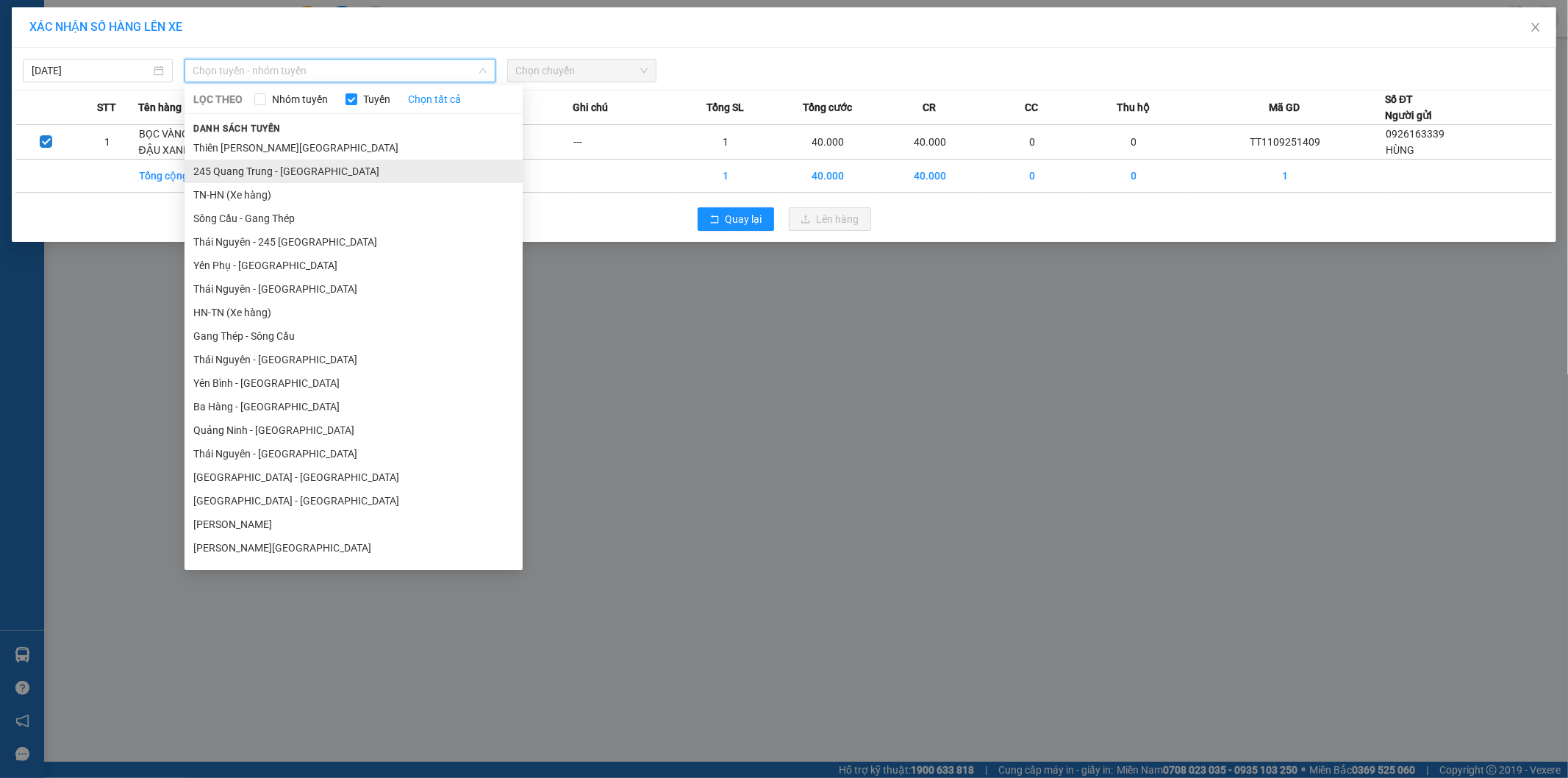
click at [226, 173] on li "245 Quang Trung - [GEOGRAPHIC_DATA]" at bounding box center [353, 171] width 338 height 23
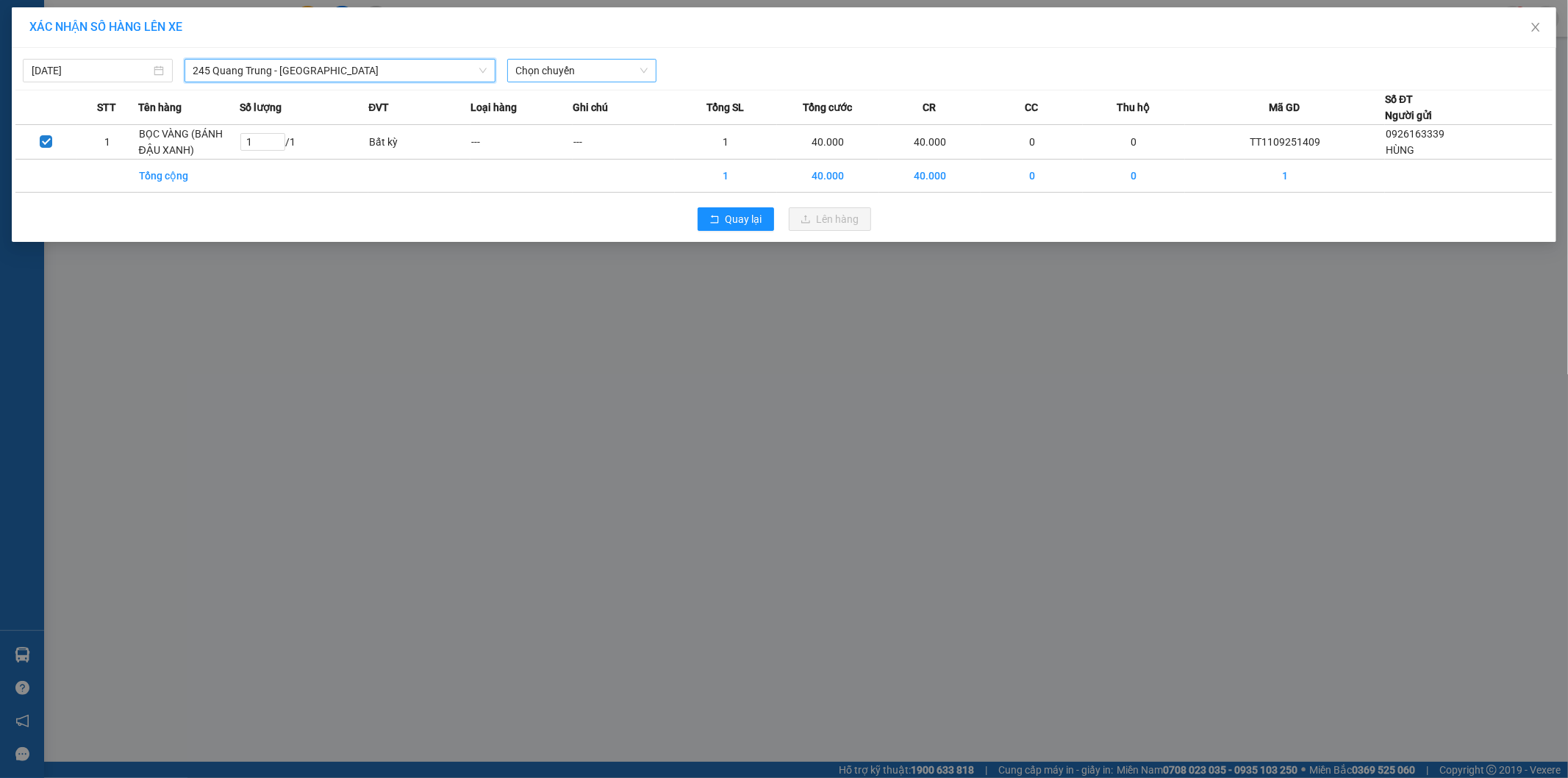
click at [611, 59] on div "Chọn chuyến" at bounding box center [582, 70] width 150 height 23
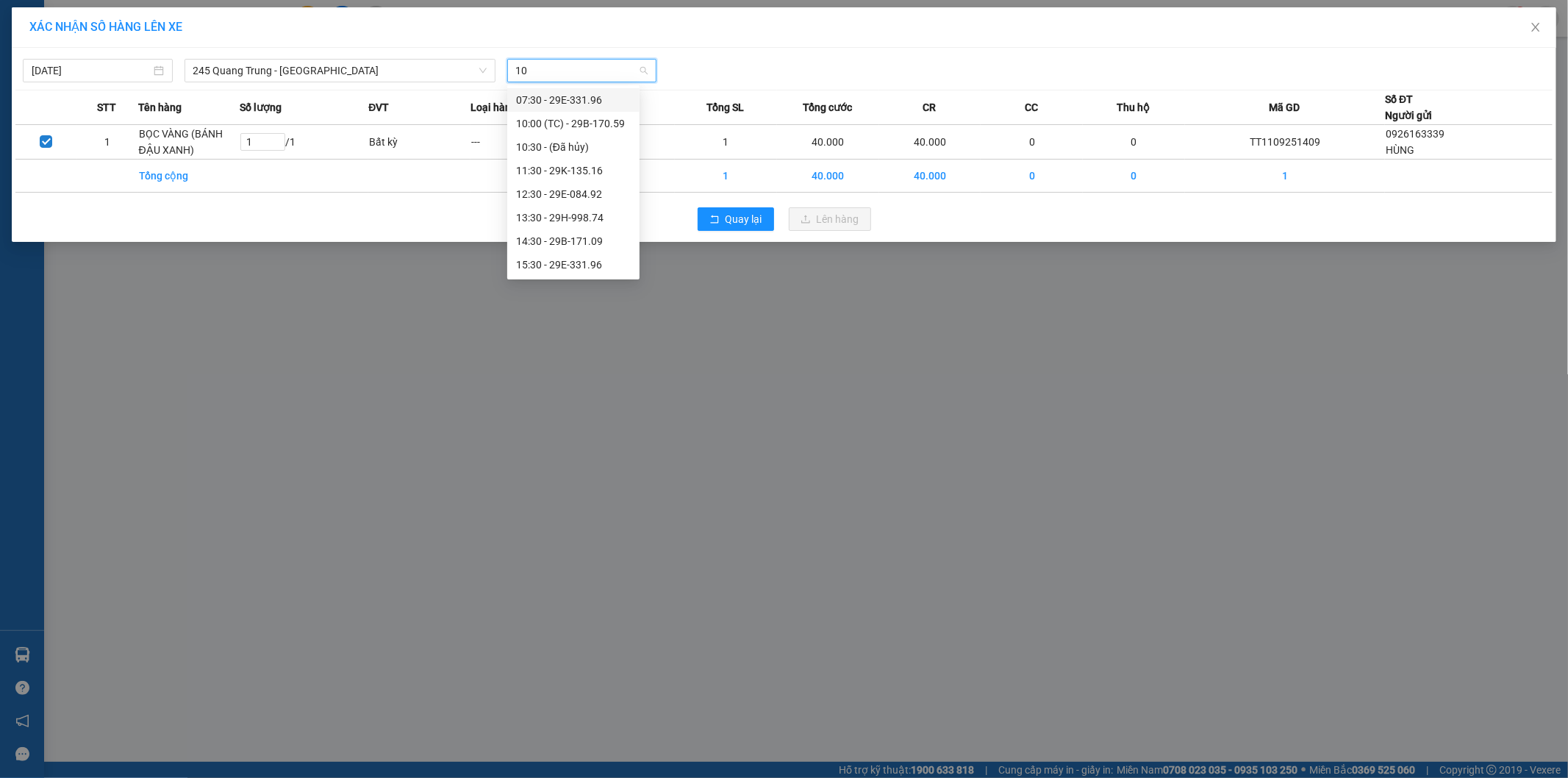
type input "109"
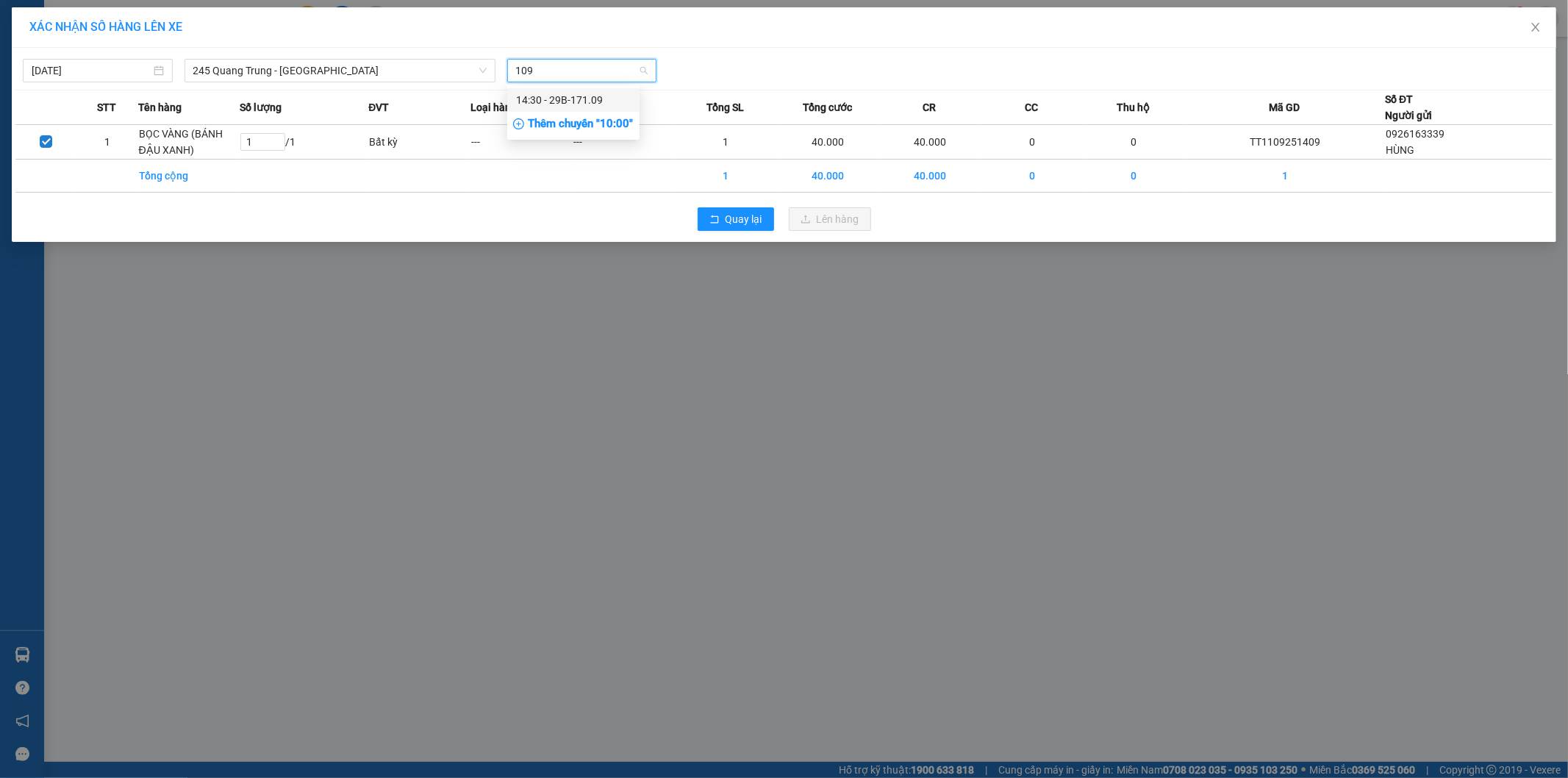
click at [550, 103] on div "14:30 - 29B-171.09" at bounding box center [573, 100] width 115 height 16
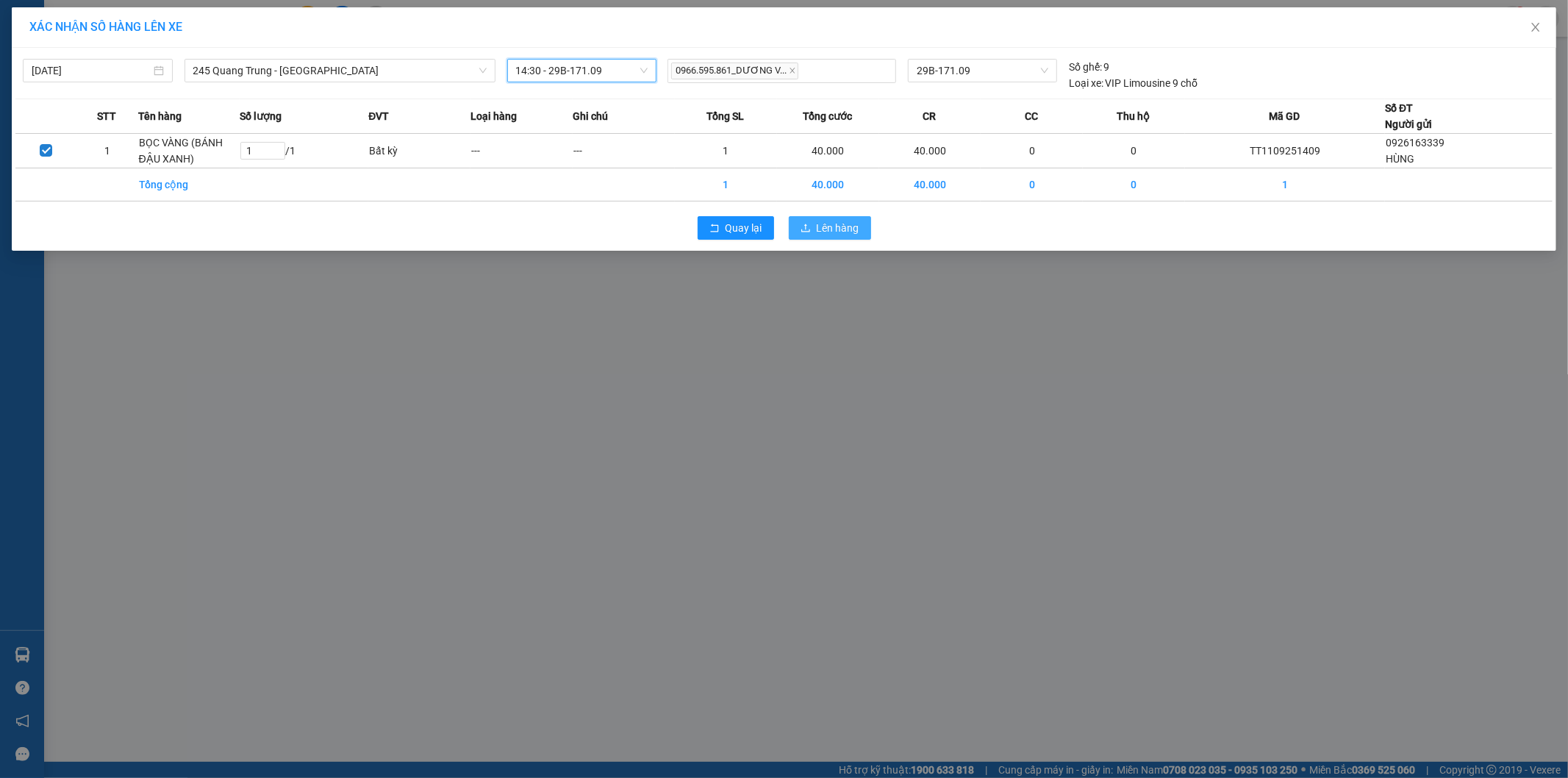
drag, startPoint x: 858, startPoint y: 240, endPoint x: 847, endPoint y: 228, distance: 16.3
click at [858, 239] on div "Quay lại Lên hàng" at bounding box center [784, 228] width 1537 height 39
click at [847, 228] on span "Lên hàng" at bounding box center [838, 227] width 43 height 16
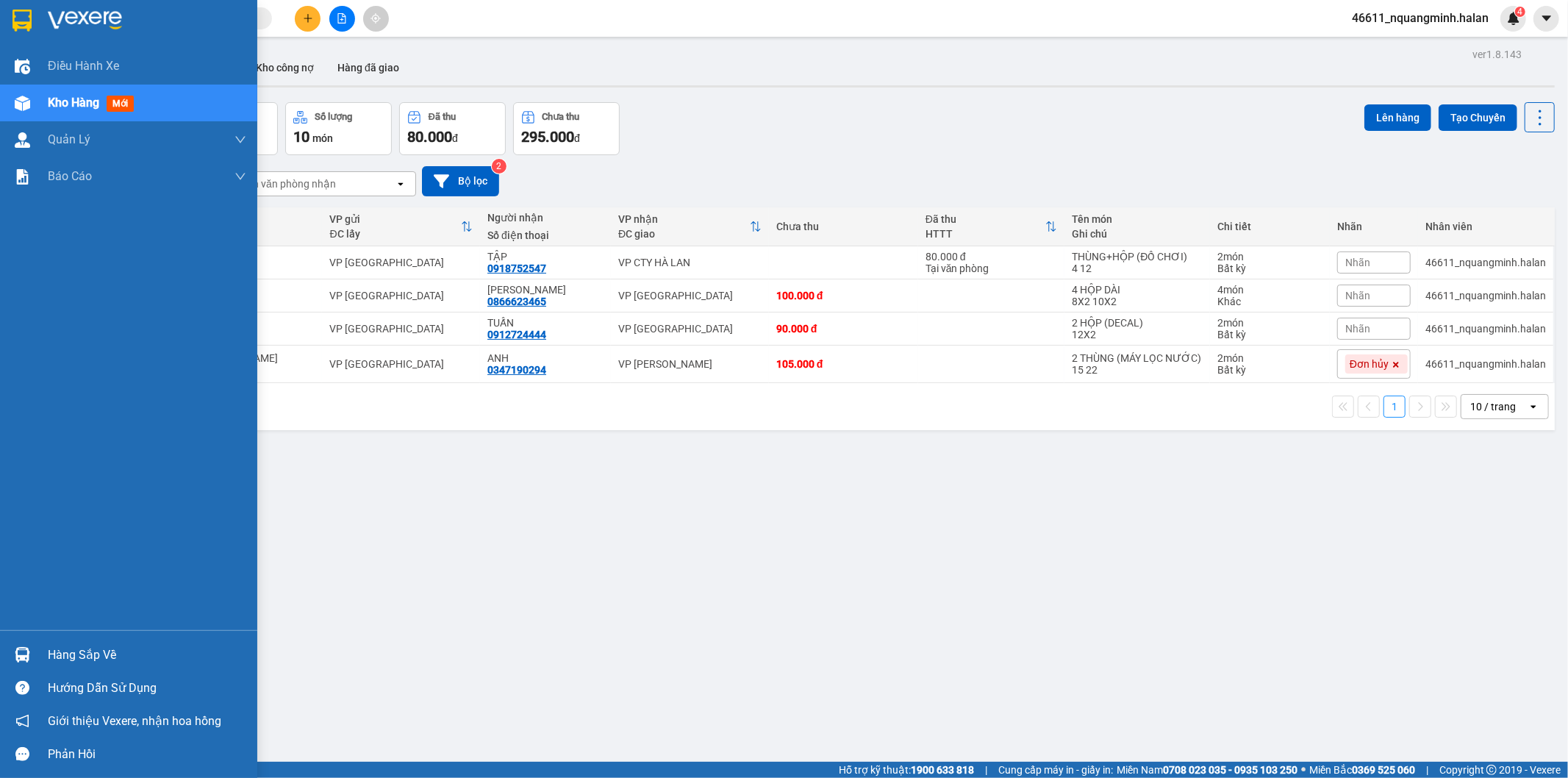
drag, startPoint x: 23, startPoint y: 647, endPoint x: 147, endPoint y: 605, distance: 130.9
click at [23, 645] on div at bounding box center [22, 655] width 26 height 26
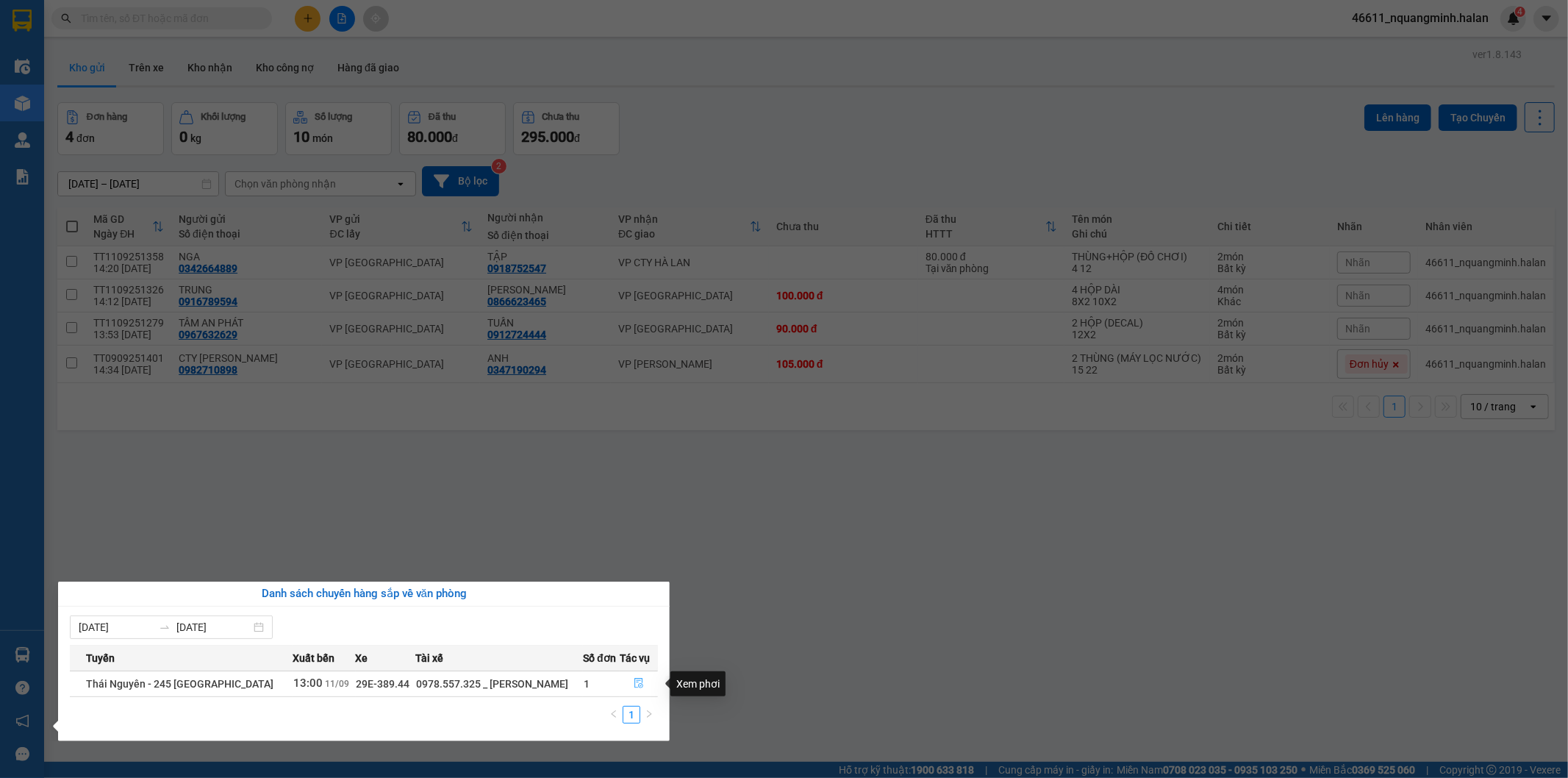
click at [638, 688] on icon "file-done" at bounding box center [638, 683] width 9 height 10
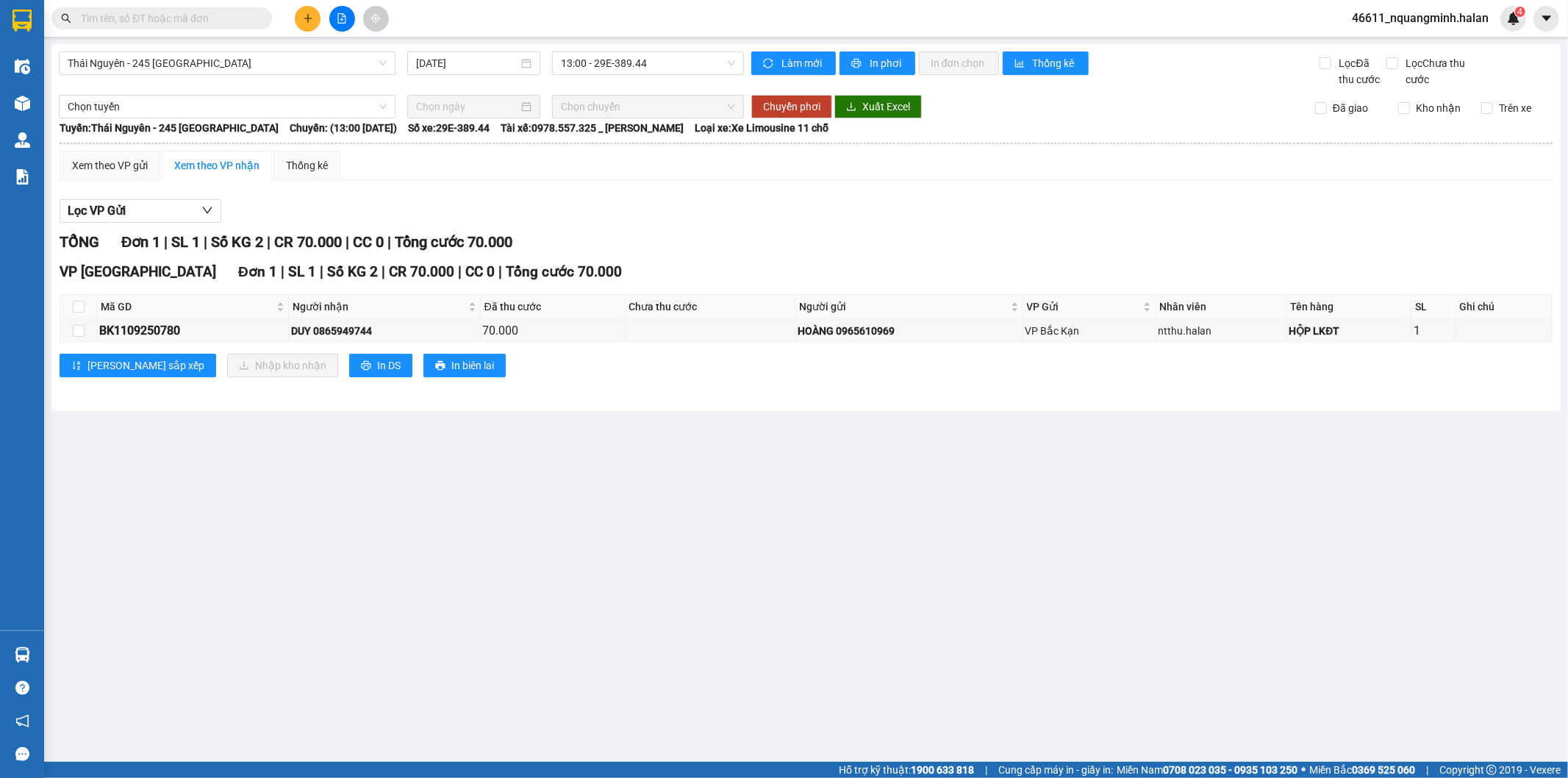
click at [811, 621] on main "[GEOGRAPHIC_DATA] - 245 [GEOGRAPHIC_DATA] [DATE] 13:00 - 29E-389.44 Làm mới In …" at bounding box center [784, 381] width 1568 height 762
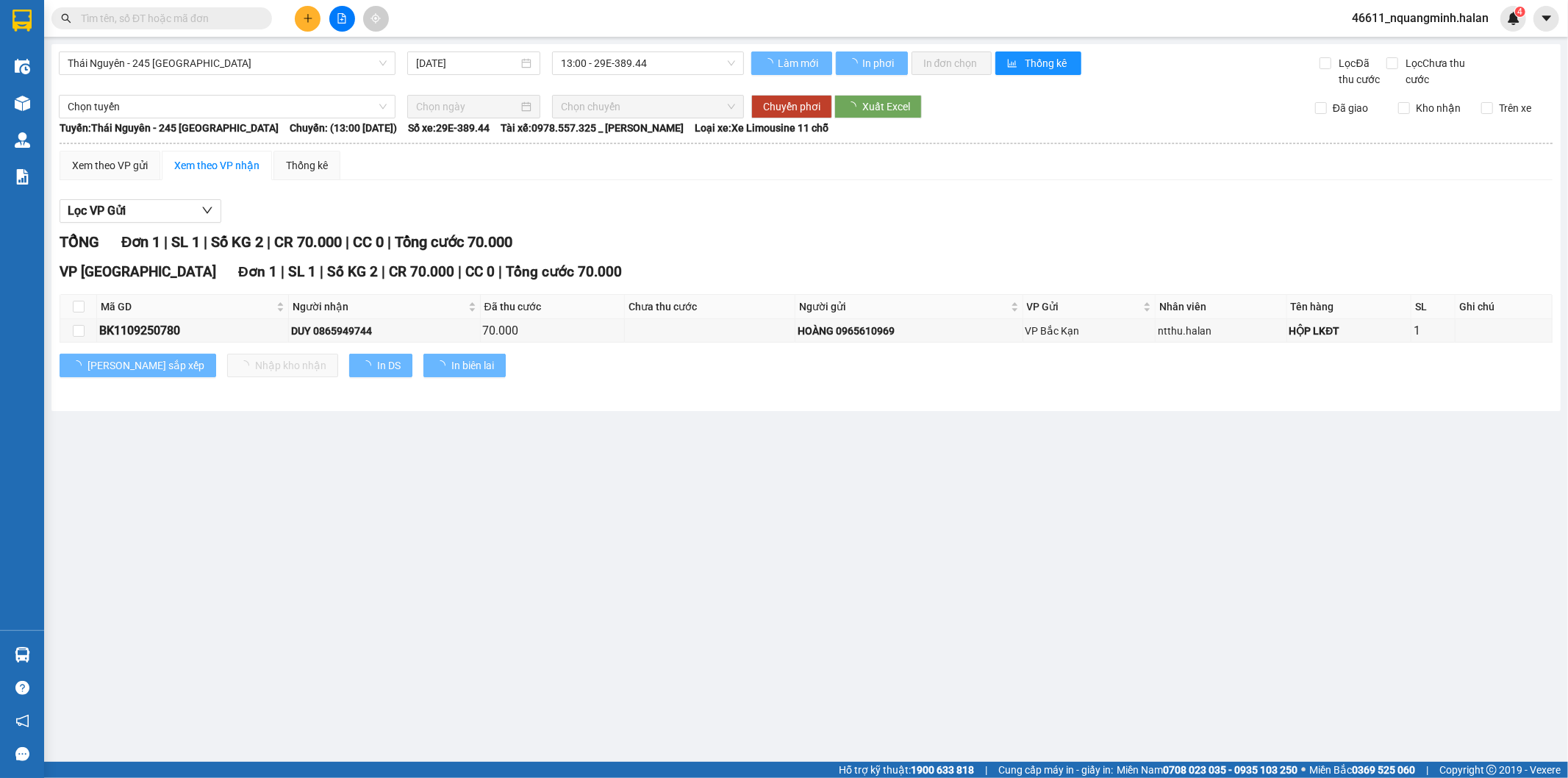
drag, startPoint x: 474, startPoint y: 621, endPoint x: 483, endPoint y: 750, distance: 129.3
click at [474, 623] on main "[GEOGRAPHIC_DATA] - 245 [GEOGRAPHIC_DATA] [DATE] 13:00 - 29E-389.44 Làm mới In …" at bounding box center [784, 381] width 1568 height 762
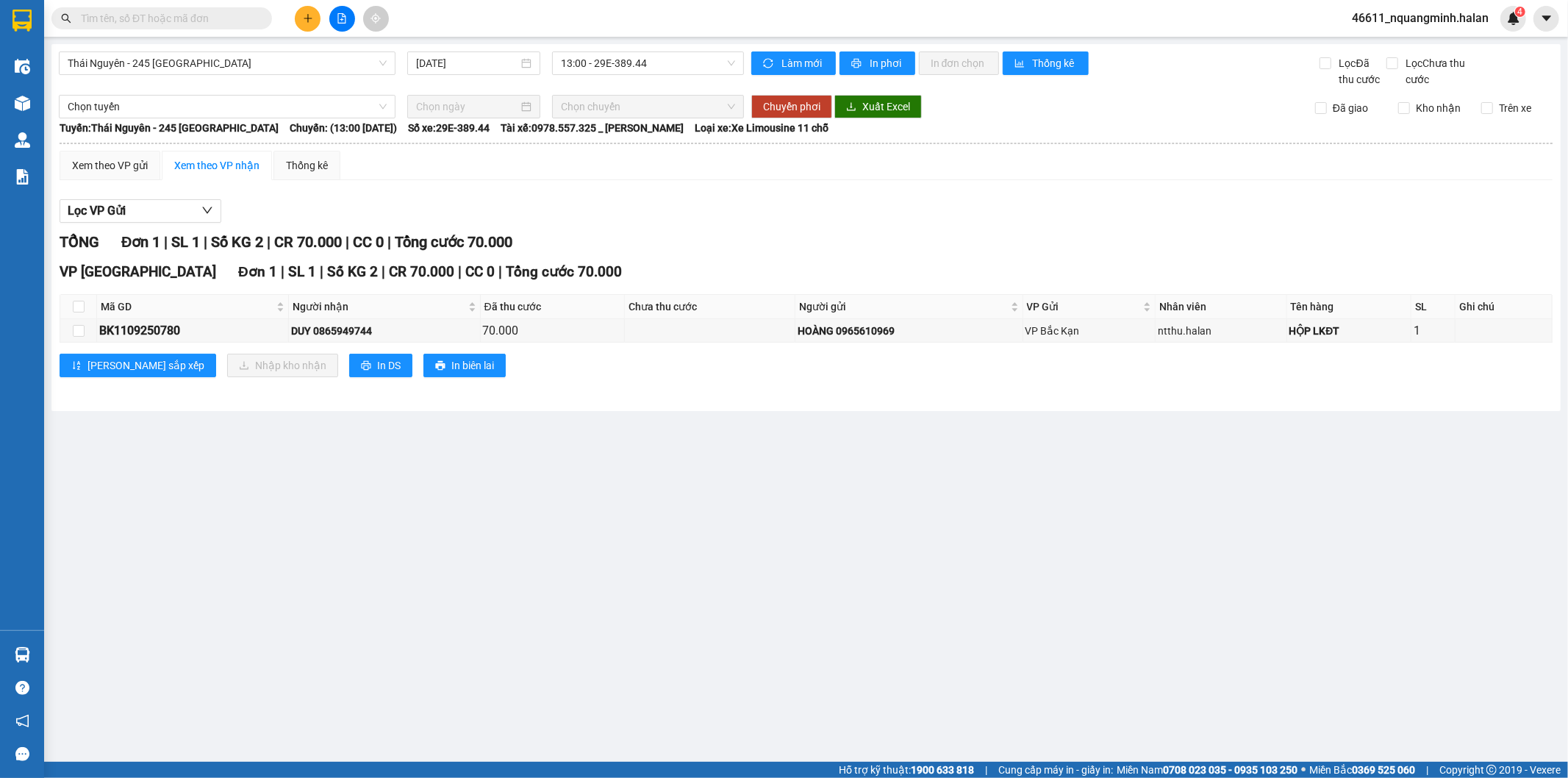
click at [311, 19] on icon "plus" at bounding box center [308, 18] width 10 height 10
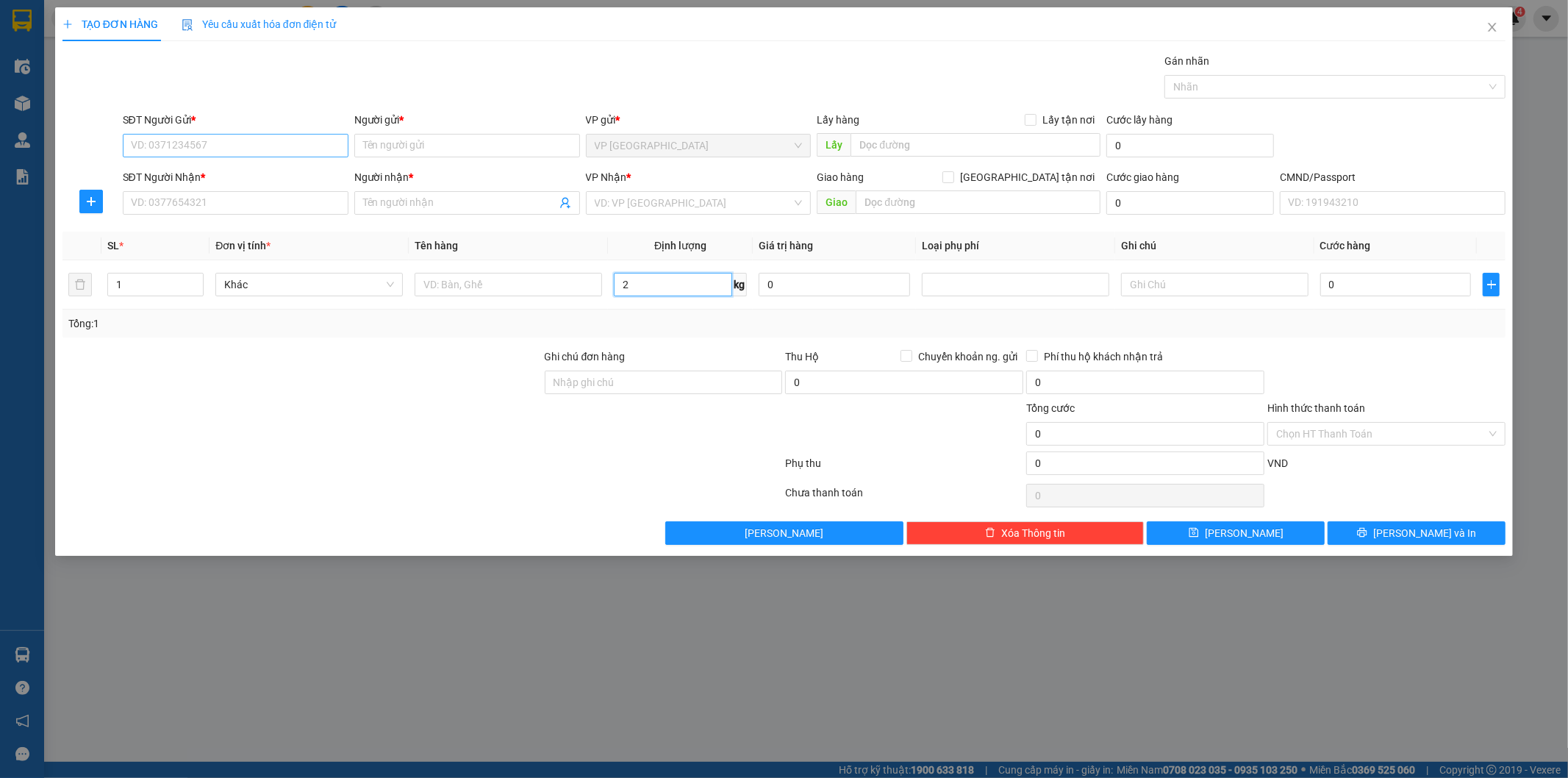
type input "2"
click at [331, 149] on input "SĐT Người Gửi *" at bounding box center [235, 145] width 226 height 23
type input "0948383234"
click at [329, 149] on input "0948383234" at bounding box center [235, 145] width 226 height 23
click at [222, 178] on div "0948383234 - PHÁT" at bounding box center [236, 175] width 208 height 16
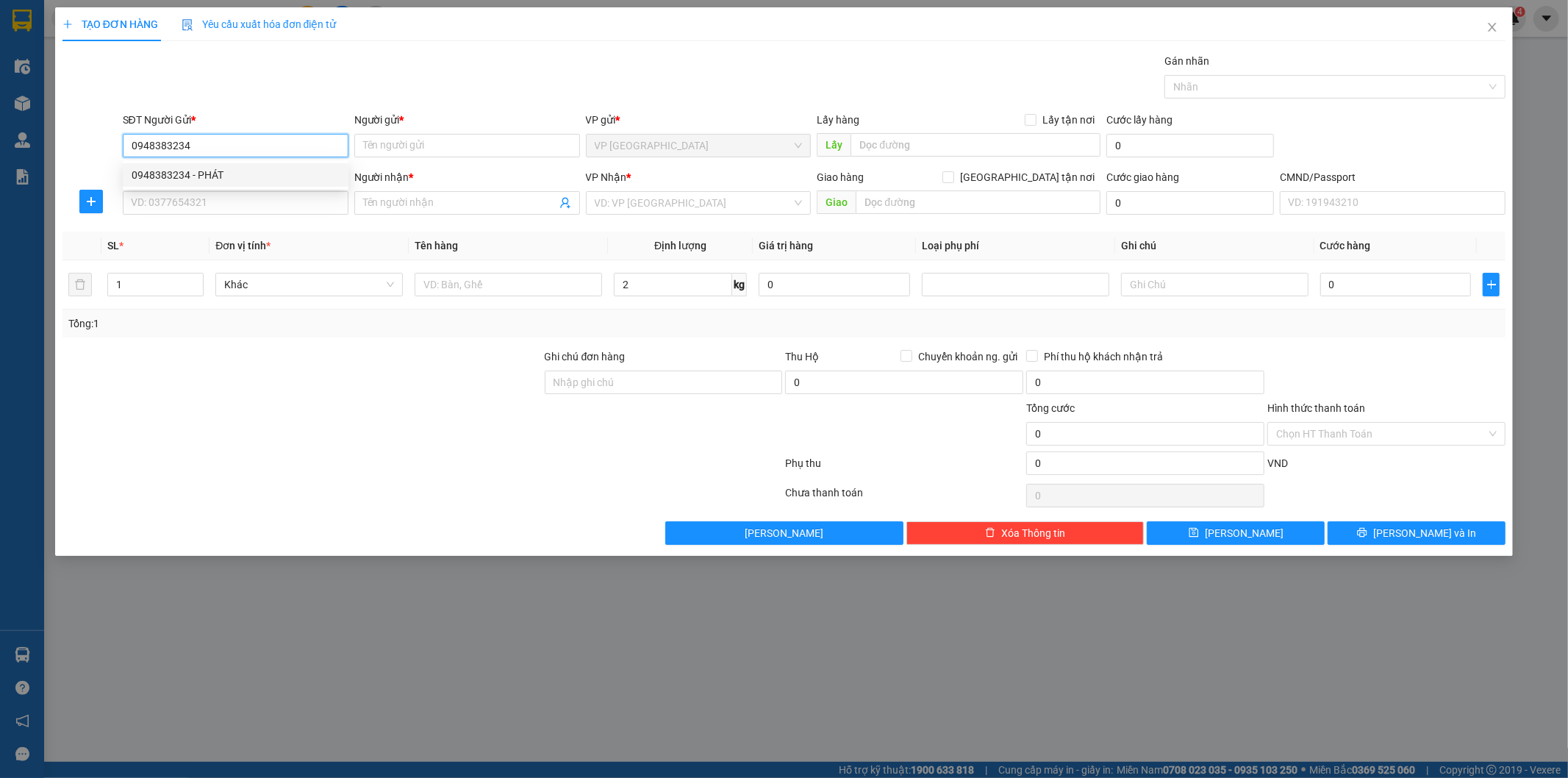
type input "PHÁT"
type input "0948383234"
click at [215, 196] on input "SĐT Người Nhận *" at bounding box center [235, 203] width 226 height 23
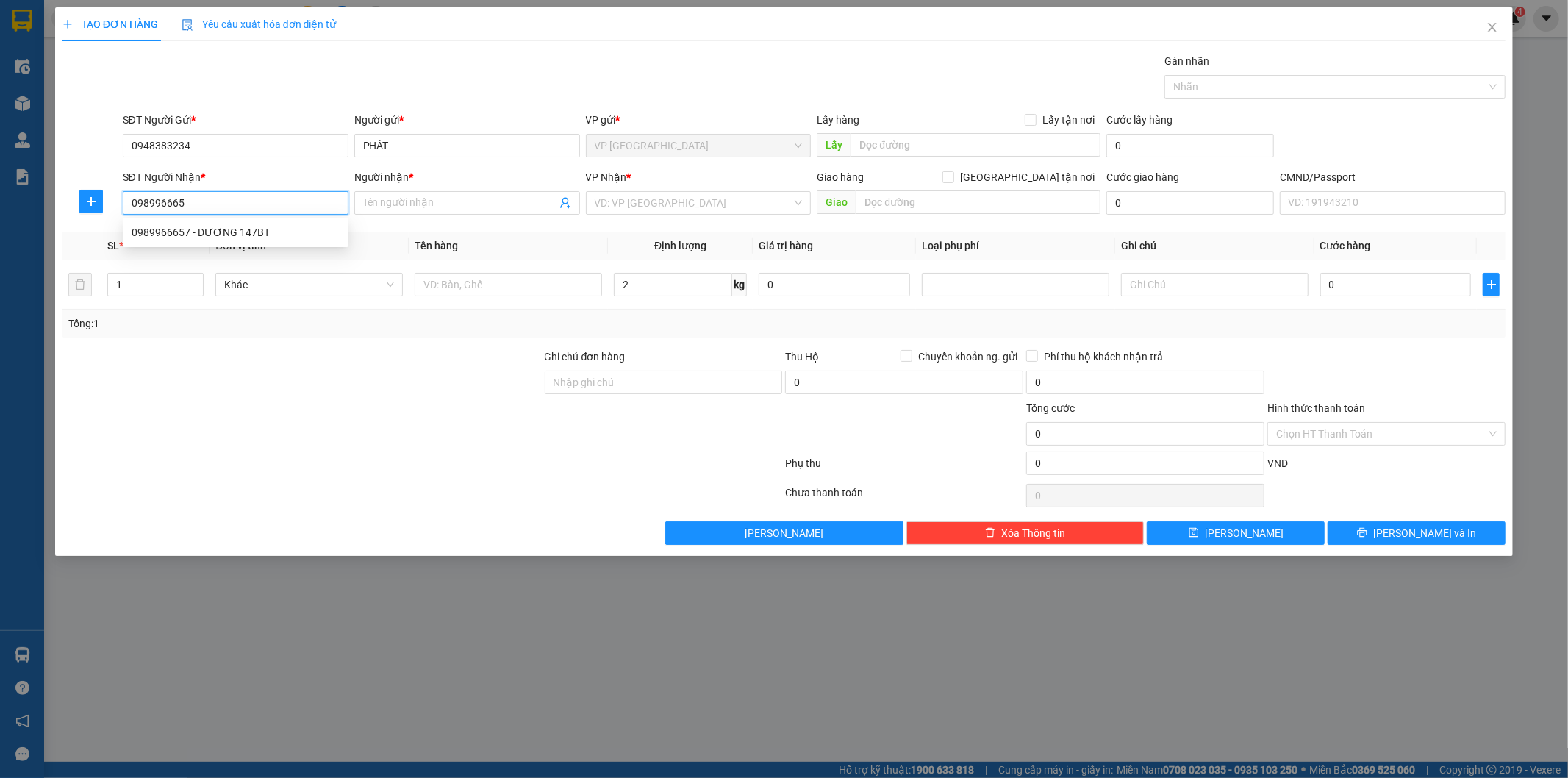
type input "0989966657"
click at [214, 237] on div "0989966657 - DƯƠNG 147BT" at bounding box center [236, 232] width 208 height 16
type input "DƯƠNG 147BT"
type input "0989966657"
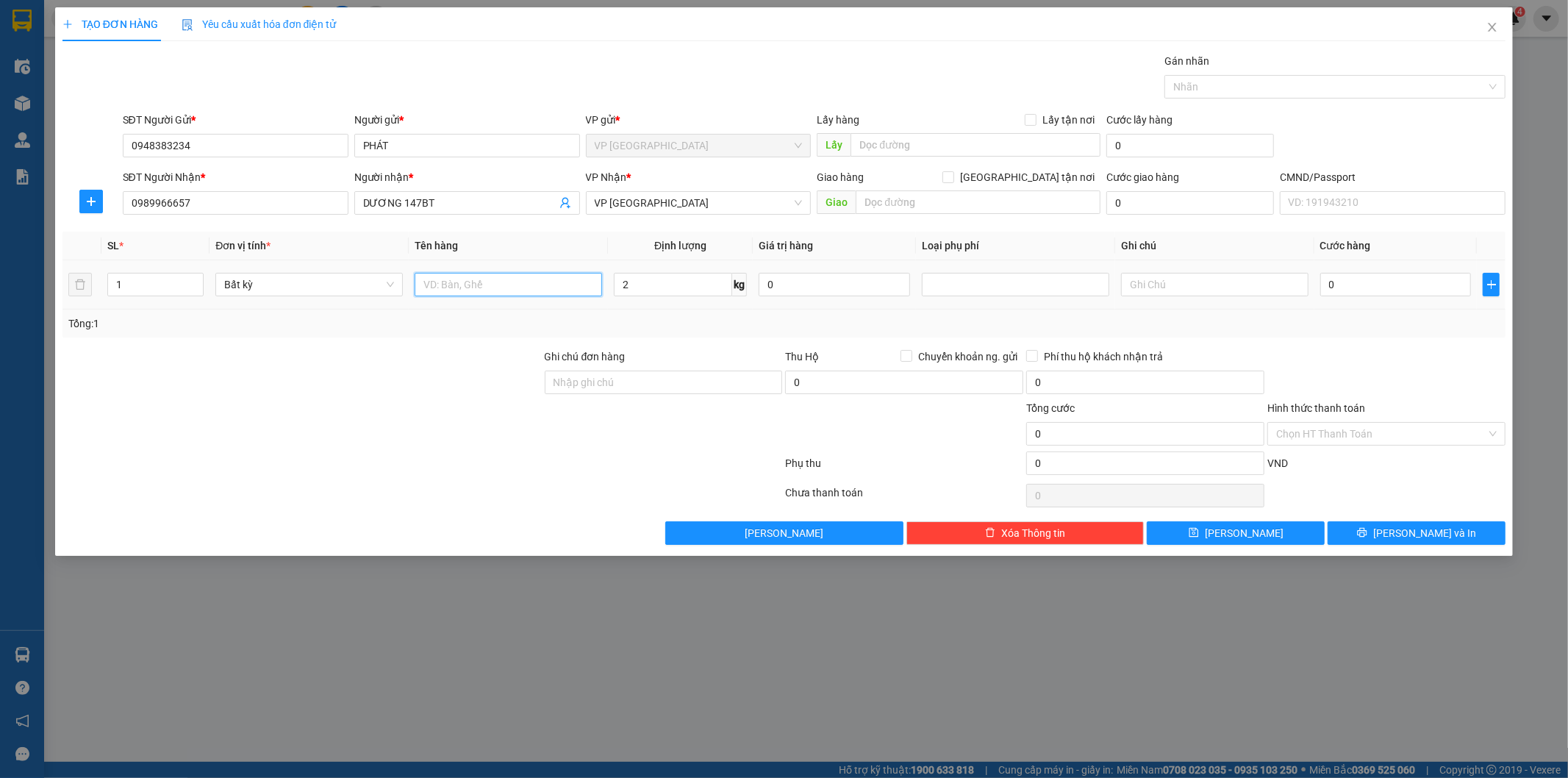
click at [493, 282] on input "text" at bounding box center [508, 285] width 187 height 23
type input "HỘP PK"
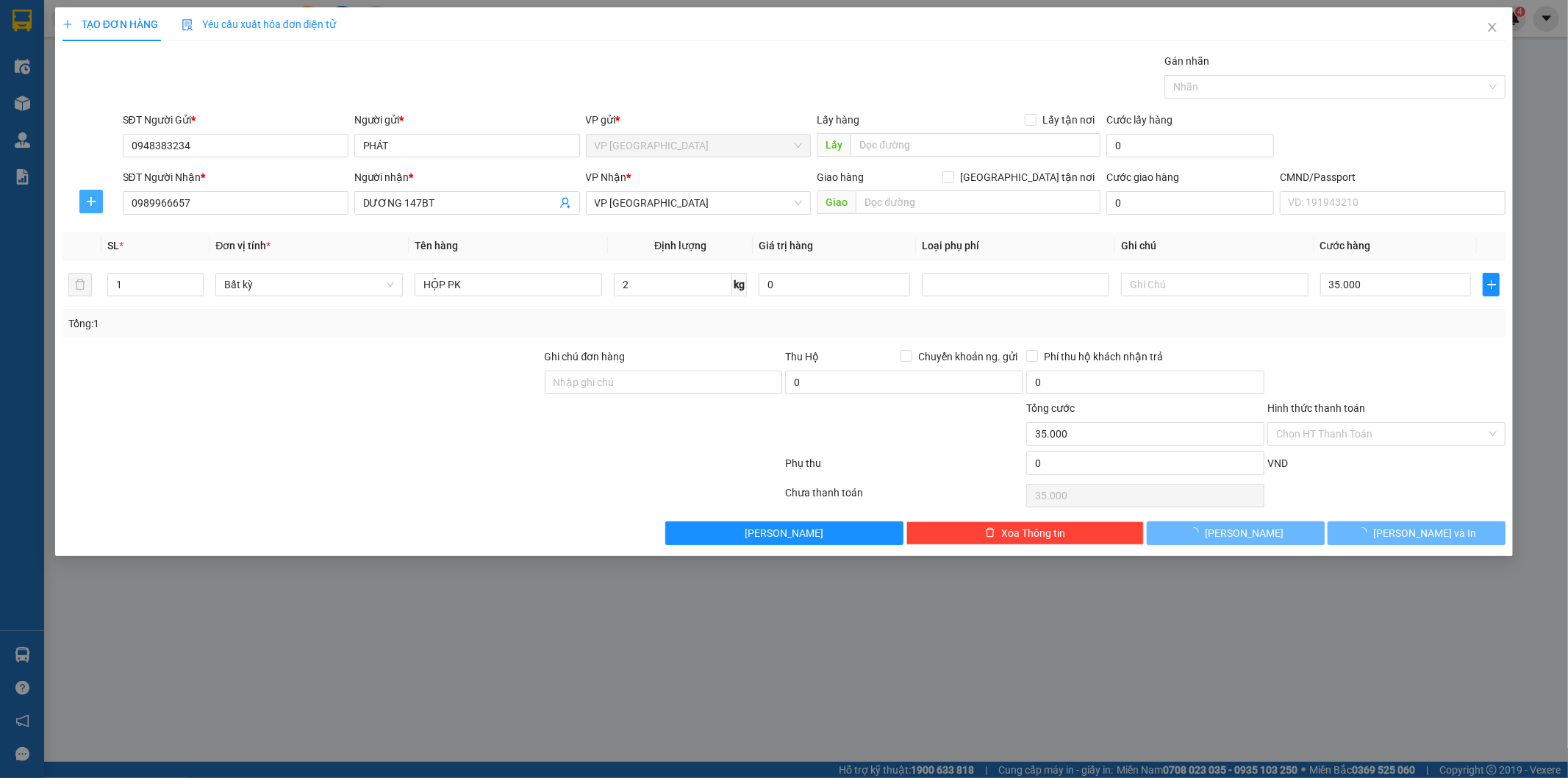
type input "35.000"
click at [96, 196] on icon "plus" at bounding box center [91, 201] width 12 height 12
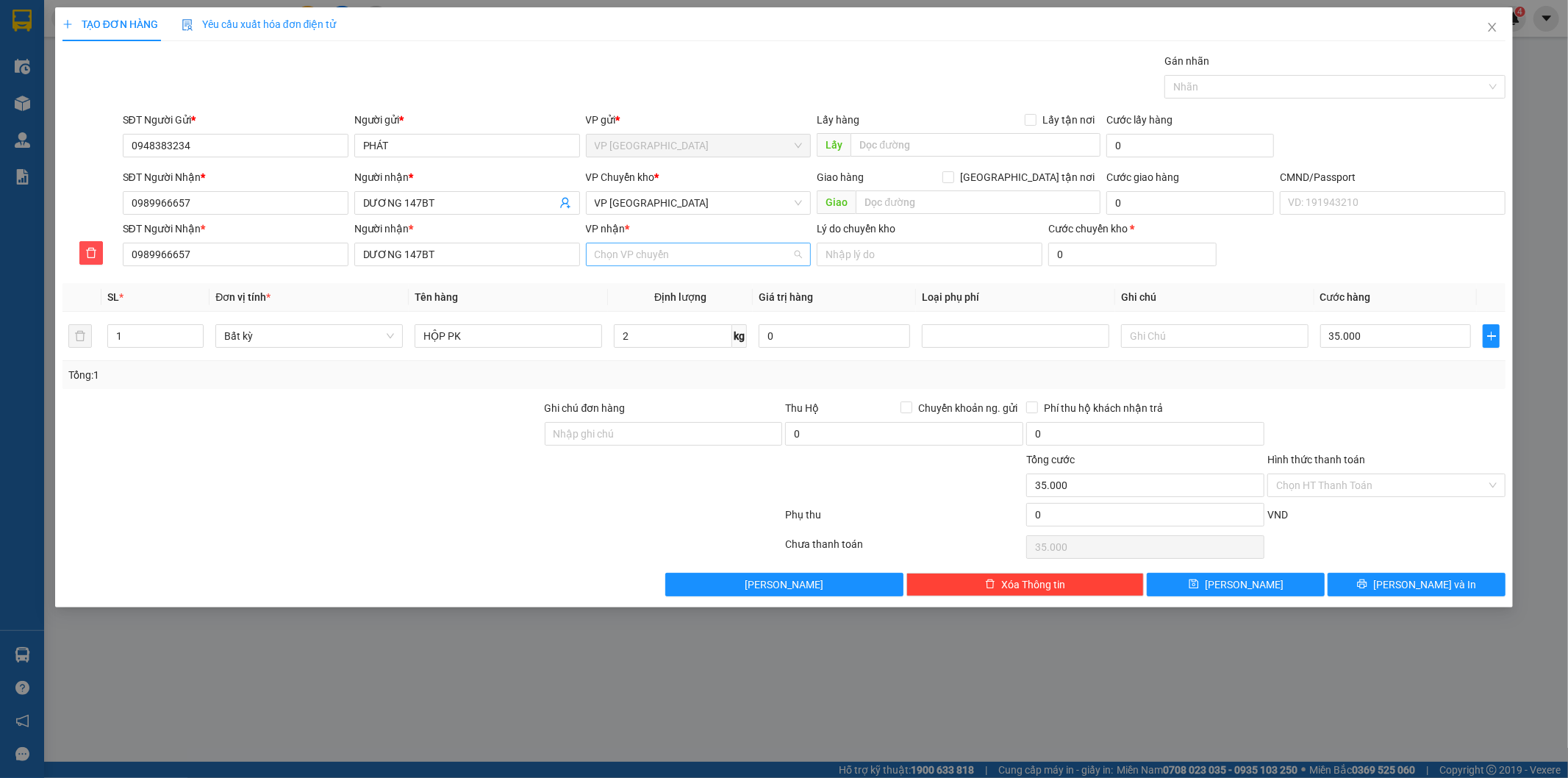
click at [637, 256] on input "VP nhận *" at bounding box center [694, 254] width 198 height 22
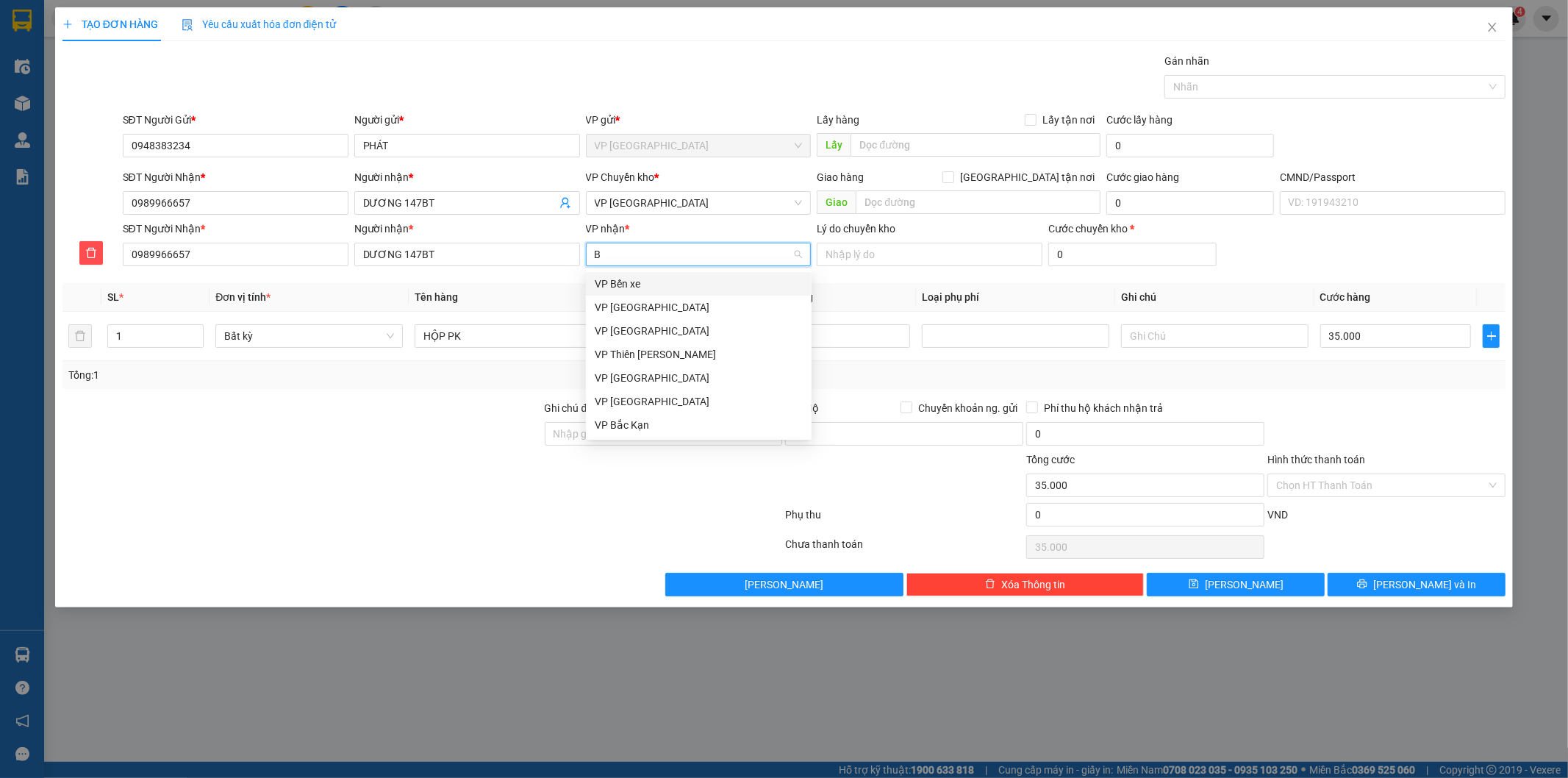
type input "BT"
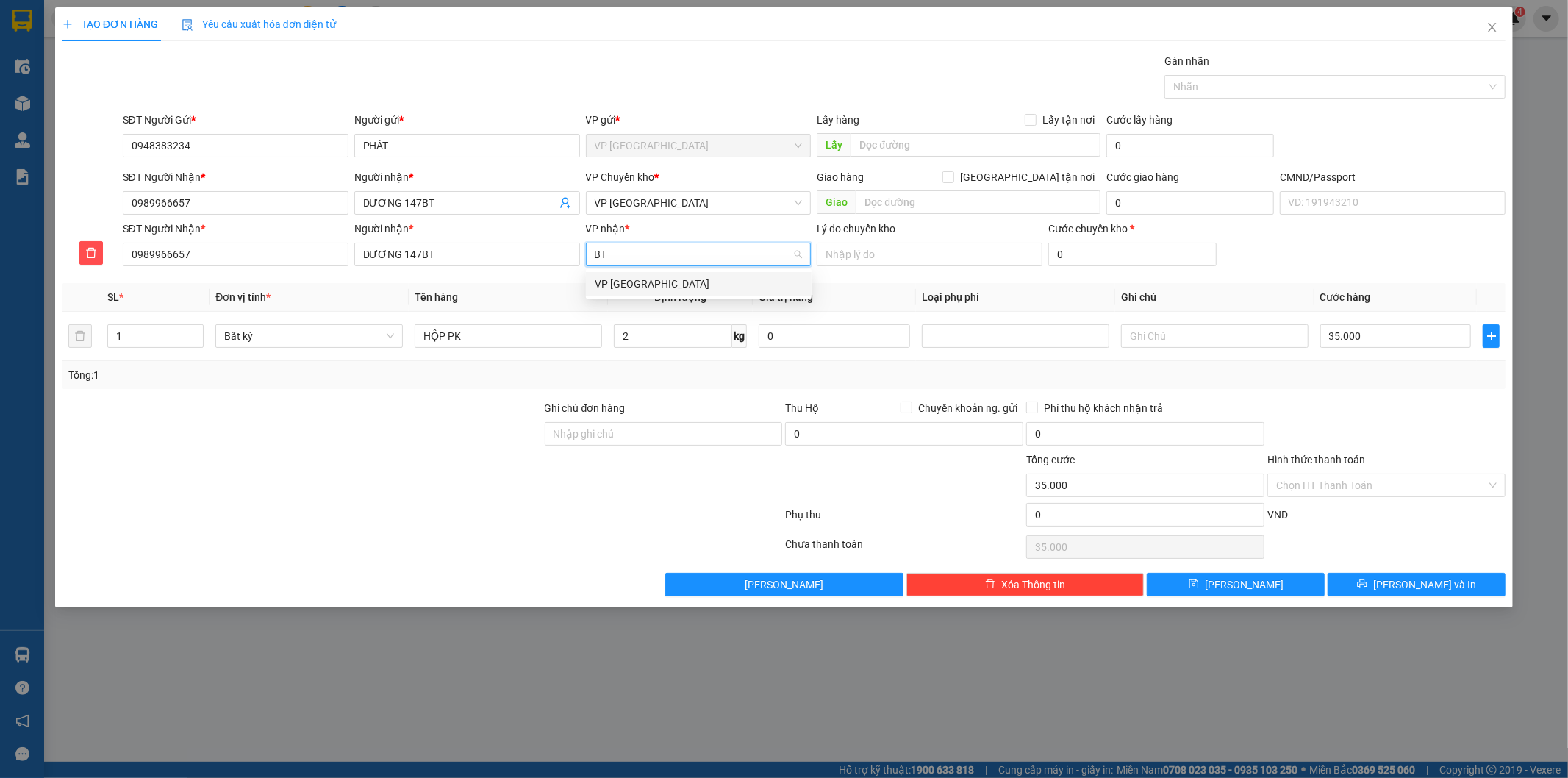
click at [642, 290] on div "VP [GEOGRAPHIC_DATA]" at bounding box center [699, 284] width 208 height 16
click at [640, 214] on input "search" at bounding box center [694, 203] width 198 height 22
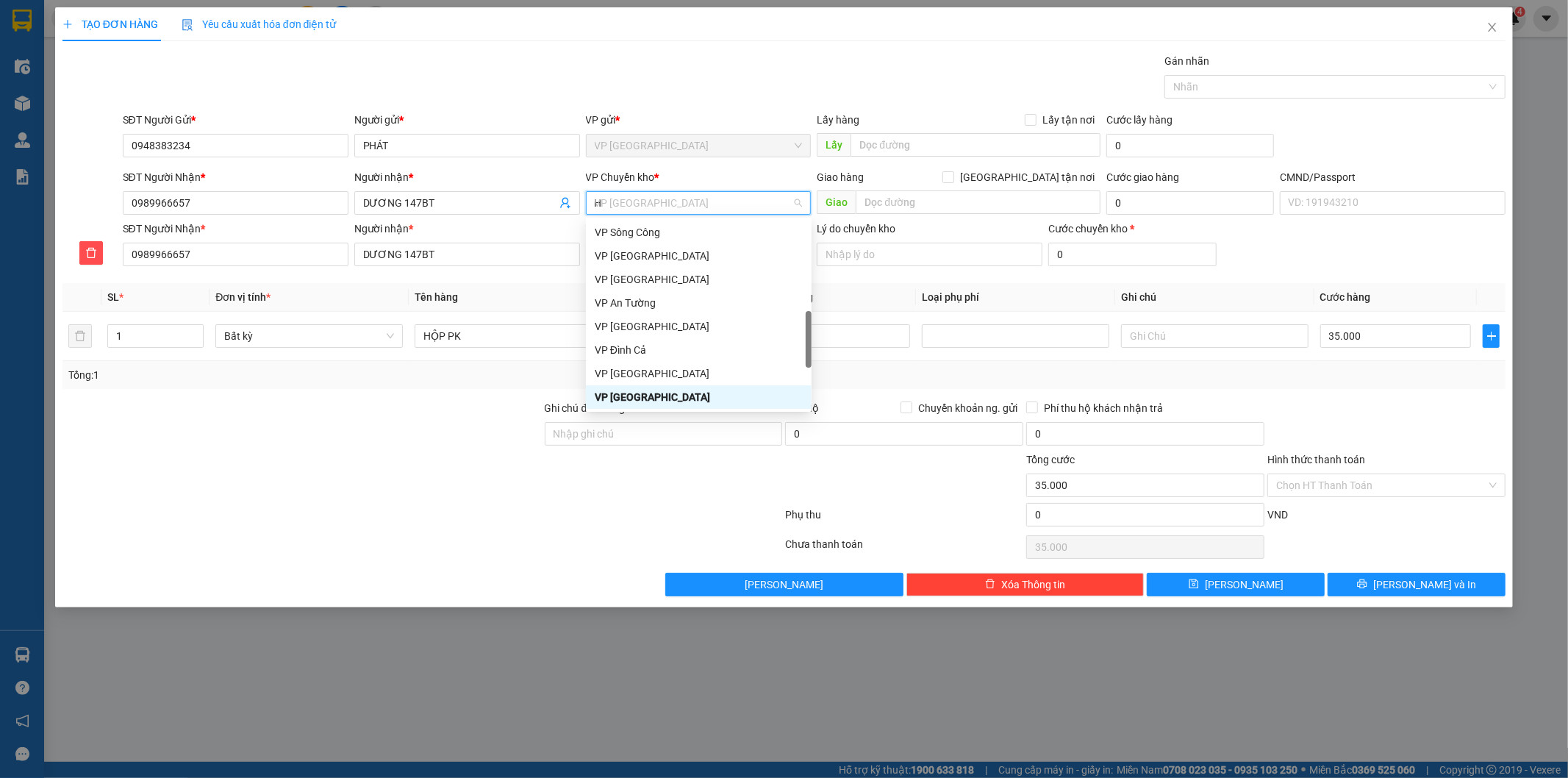
scroll to position [235, 0]
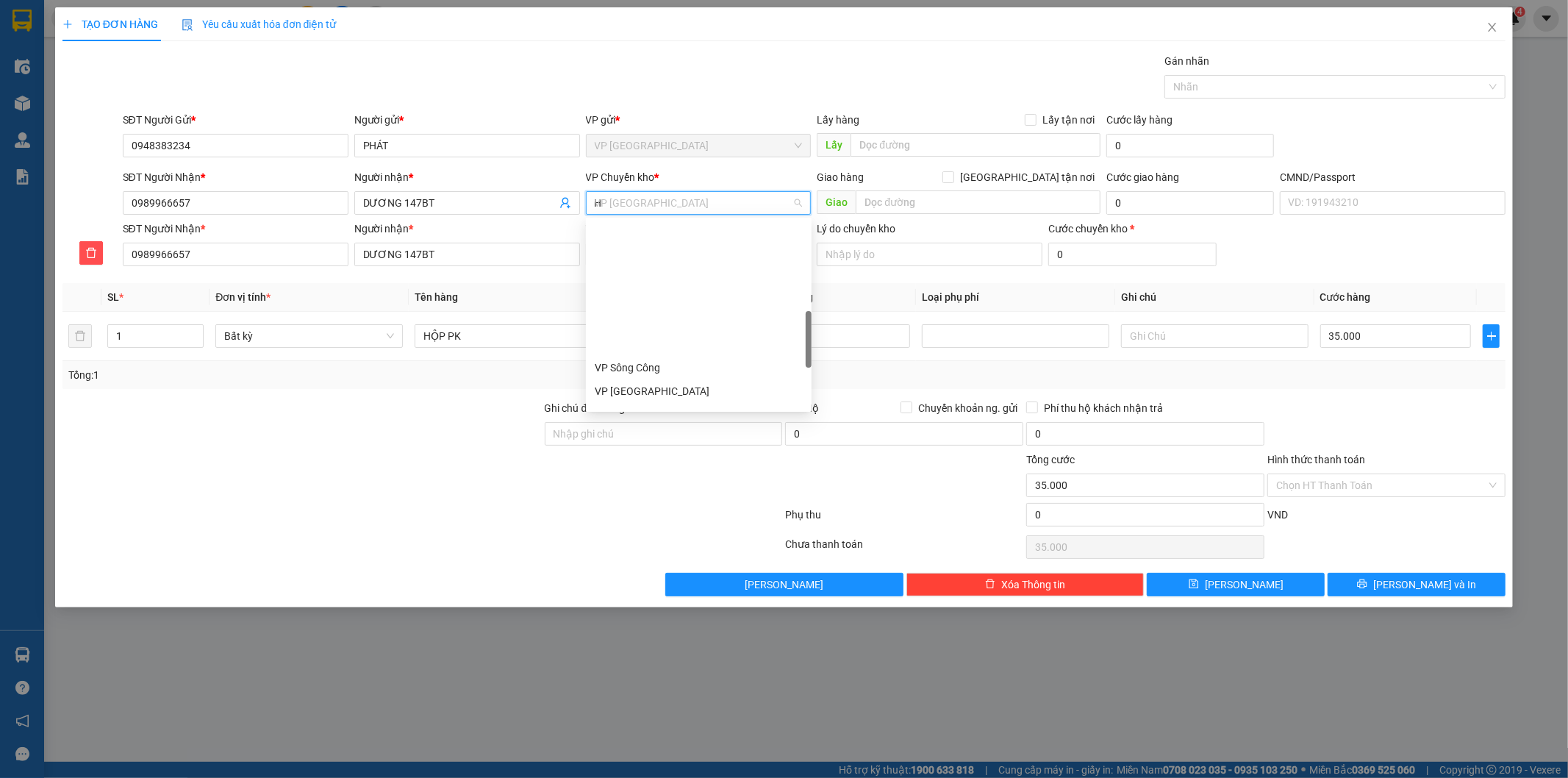
type input "HG"
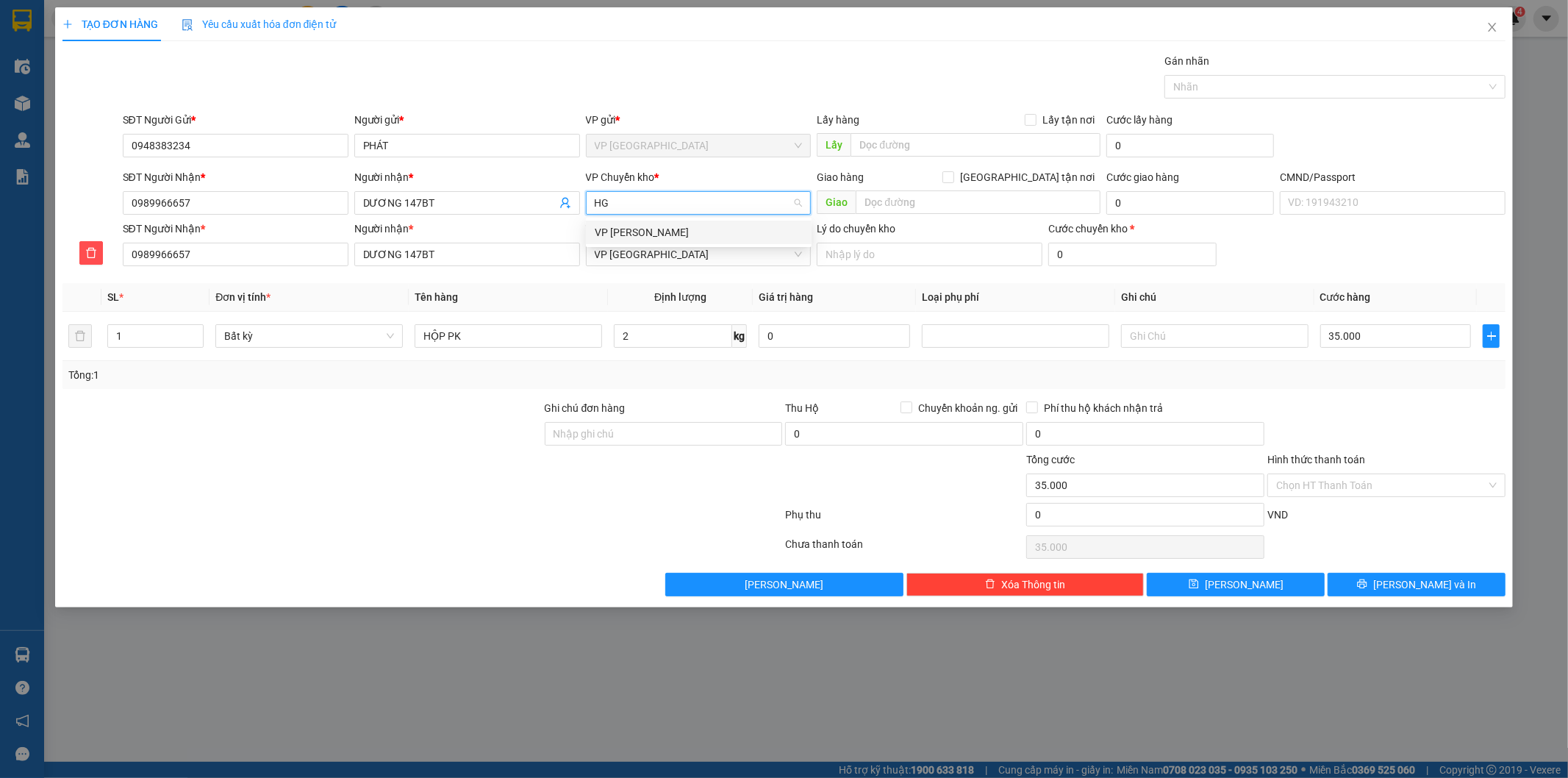
scroll to position [0, 0]
click at [602, 235] on div "VP [PERSON_NAME]" at bounding box center [699, 232] width 208 height 16
click at [560, 338] on input "HỘP PK" at bounding box center [508, 336] width 187 height 23
drag, startPoint x: 1398, startPoint y: 384, endPoint x: 1402, endPoint y: 372, distance: 12.6
click at [1398, 385] on div "Tổng: 1" at bounding box center [784, 374] width 1444 height 28
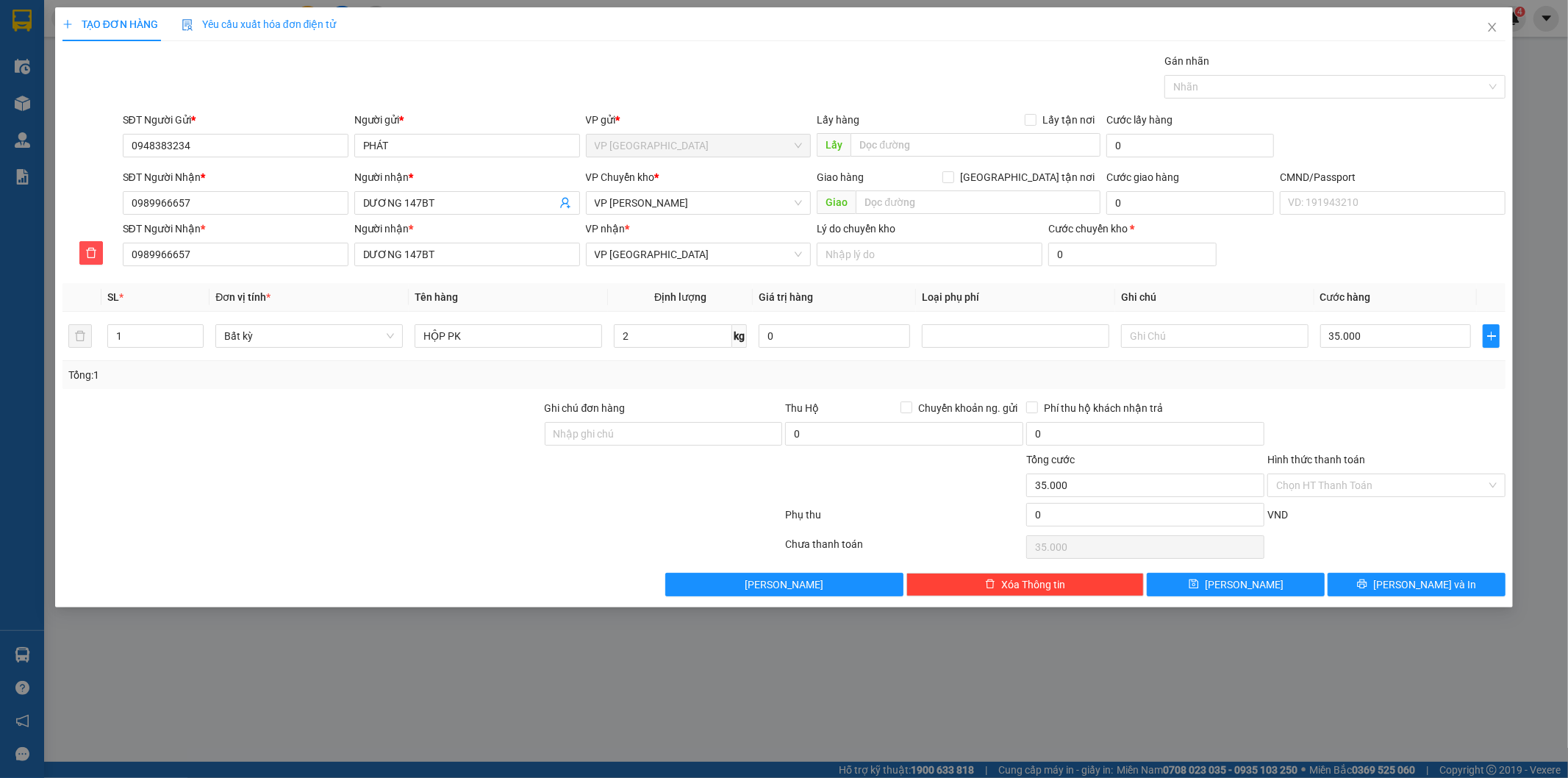
drag, startPoint x: 1408, startPoint y: 388, endPoint x: 1407, endPoint y: 436, distance: 48.0
click at [1407, 412] on div "Transit Pickup Surcharge Ids Transit Deliver Surcharge Ids Transit Deliver Surc…" at bounding box center [784, 325] width 1444 height 544
click at [1384, 584] on button "[PERSON_NAME] và In" at bounding box center [1417, 585] width 178 height 23
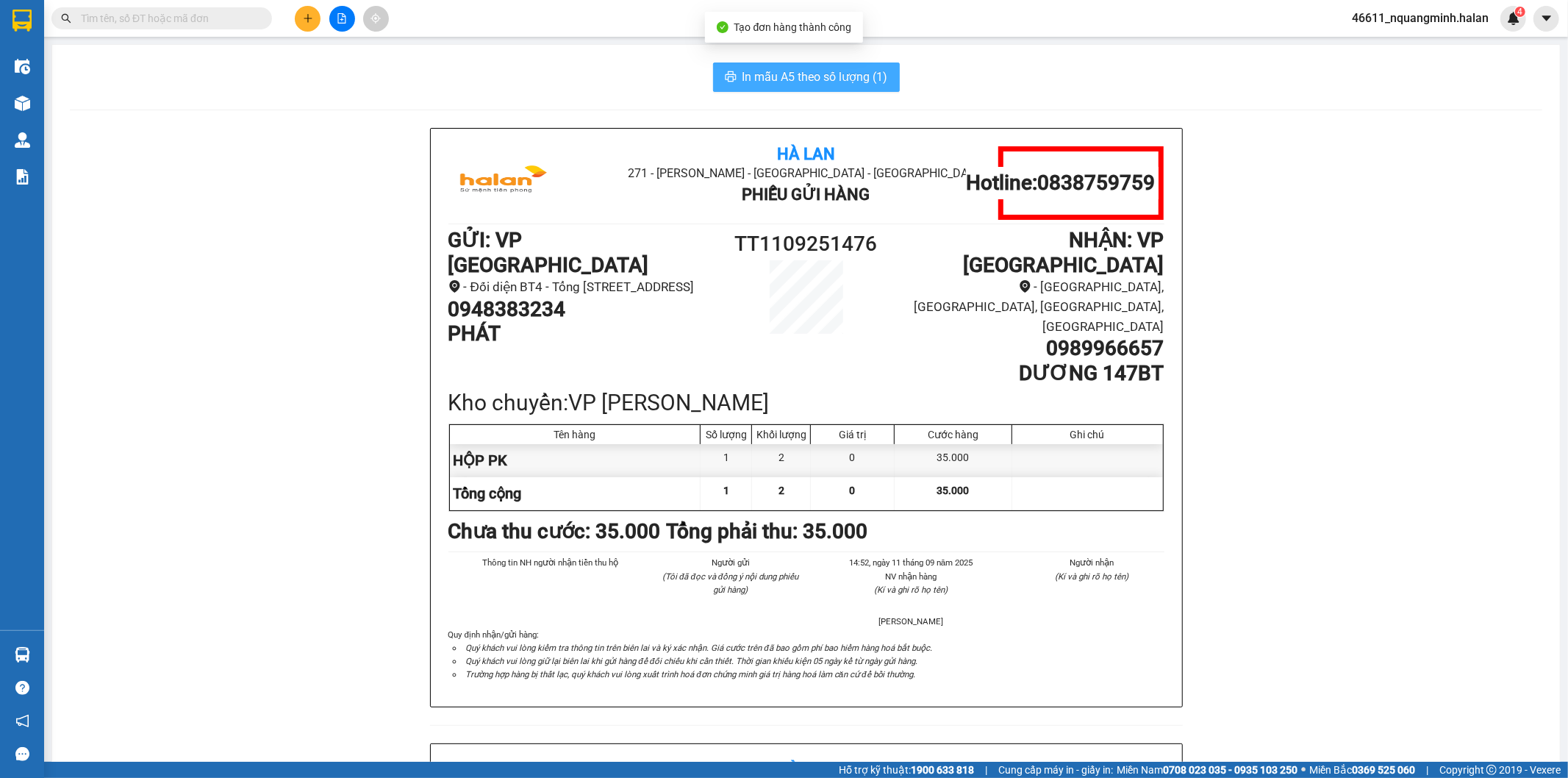
click at [729, 86] on button "In mẫu A5 theo số lượng (1)" at bounding box center [806, 76] width 187 height 29
click at [235, 12] on input "text" at bounding box center [167, 18] width 174 height 16
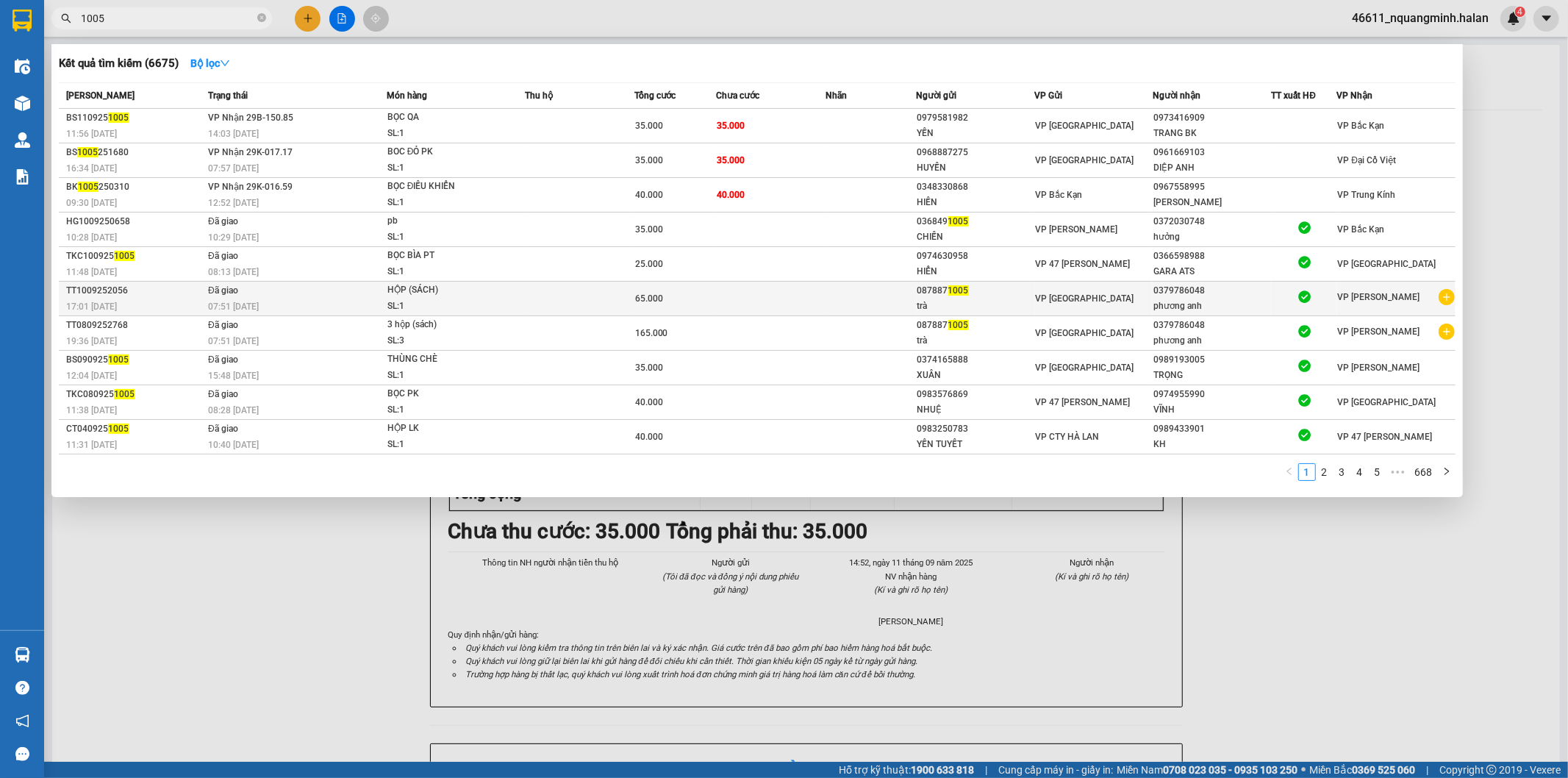
type input "1005"
copy div "087887 1005"
drag, startPoint x: 971, startPoint y: 292, endPoint x: 912, endPoint y: 290, distance: 59.0
click at [912, 290] on tr "TT1009252056 17:01 [DATE] Đã giao 07:51 [DATE] HỘP (SÁCH) SL: 1 65.000 087887 […" at bounding box center [757, 299] width 1397 height 34
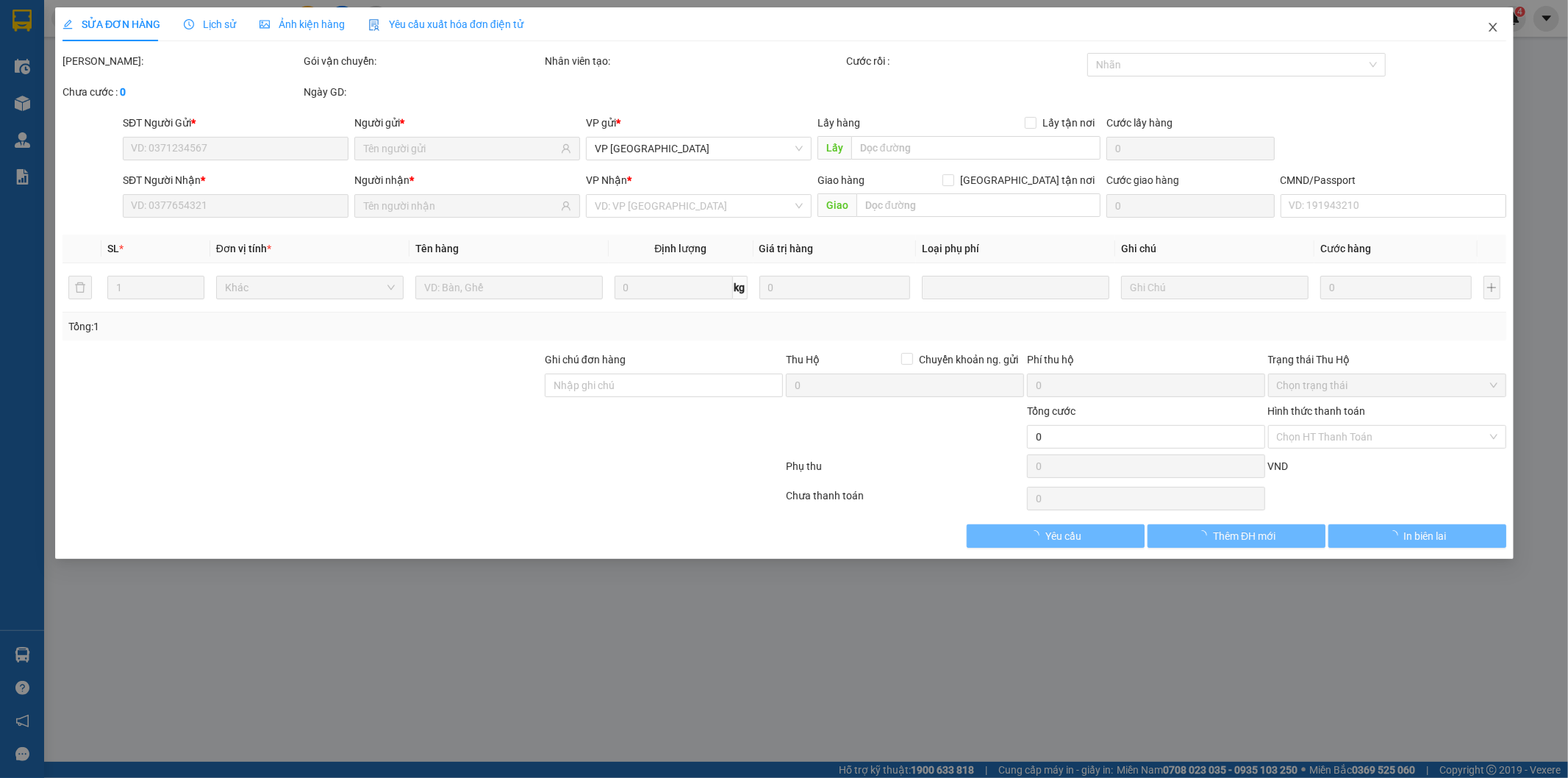
click at [1411, 30] on icon "close" at bounding box center [1492, 27] width 8 height 9
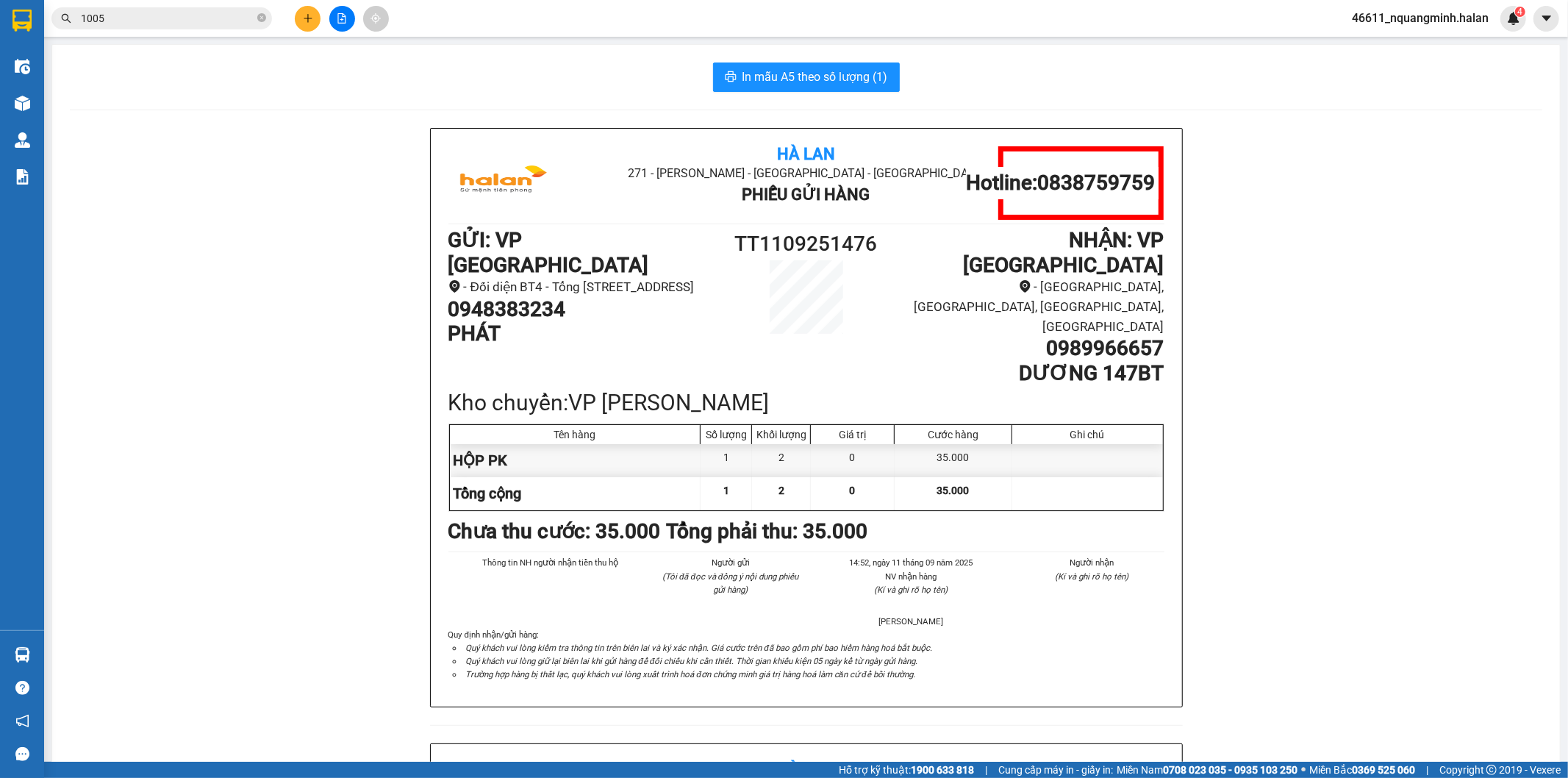
click at [311, 16] on icon "plus" at bounding box center [308, 18] width 10 height 10
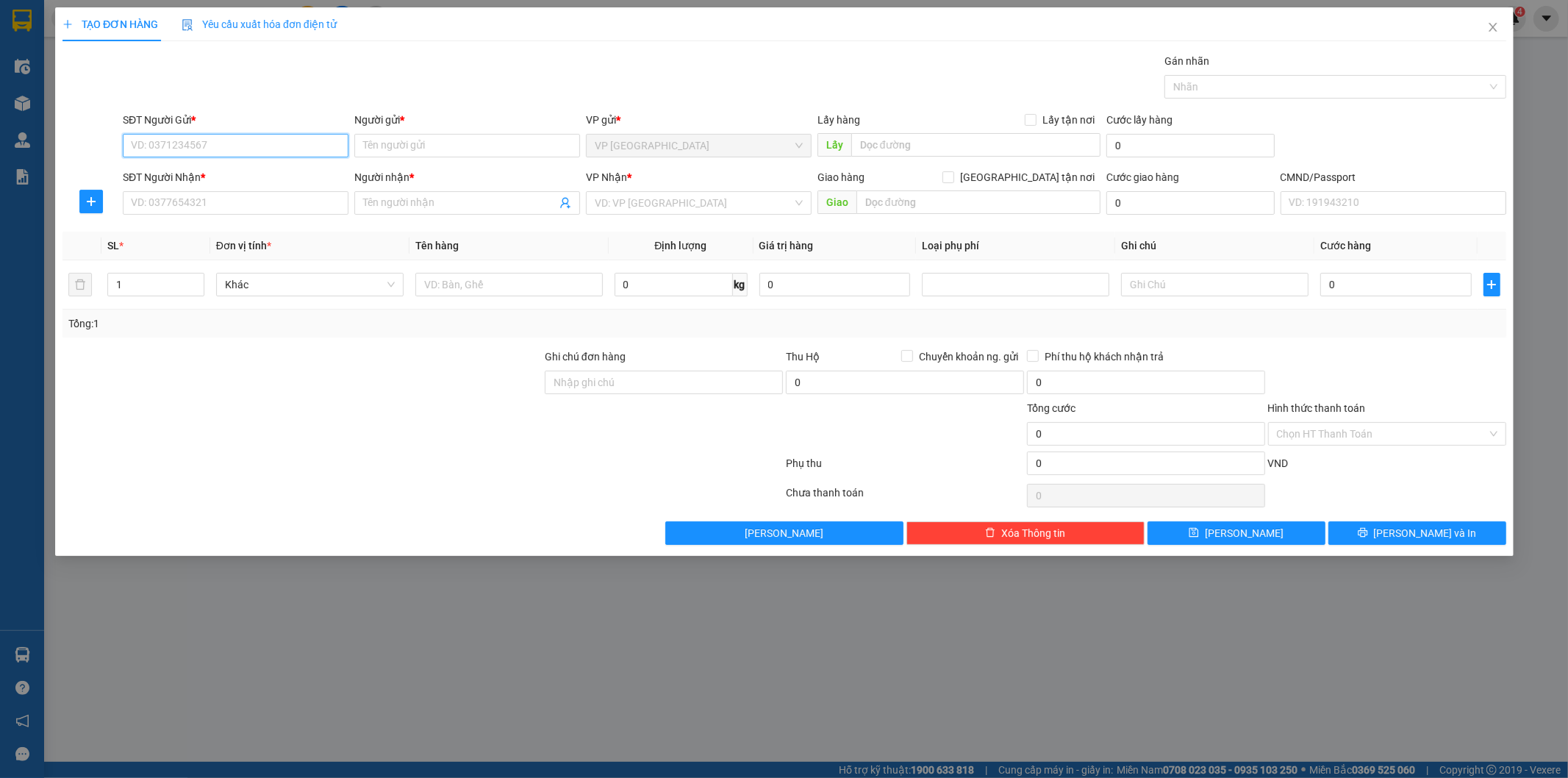
paste input "0878871005"
type input "0878871005"
drag, startPoint x: 211, startPoint y: 149, endPoint x: 242, endPoint y: 43, distance: 110.4
click at [211, 149] on input "0878871005" at bounding box center [235, 145] width 226 height 23
click at [208, 176] on div "0878871005 - trà" at bounding box center [236, 175] width 208 height 16
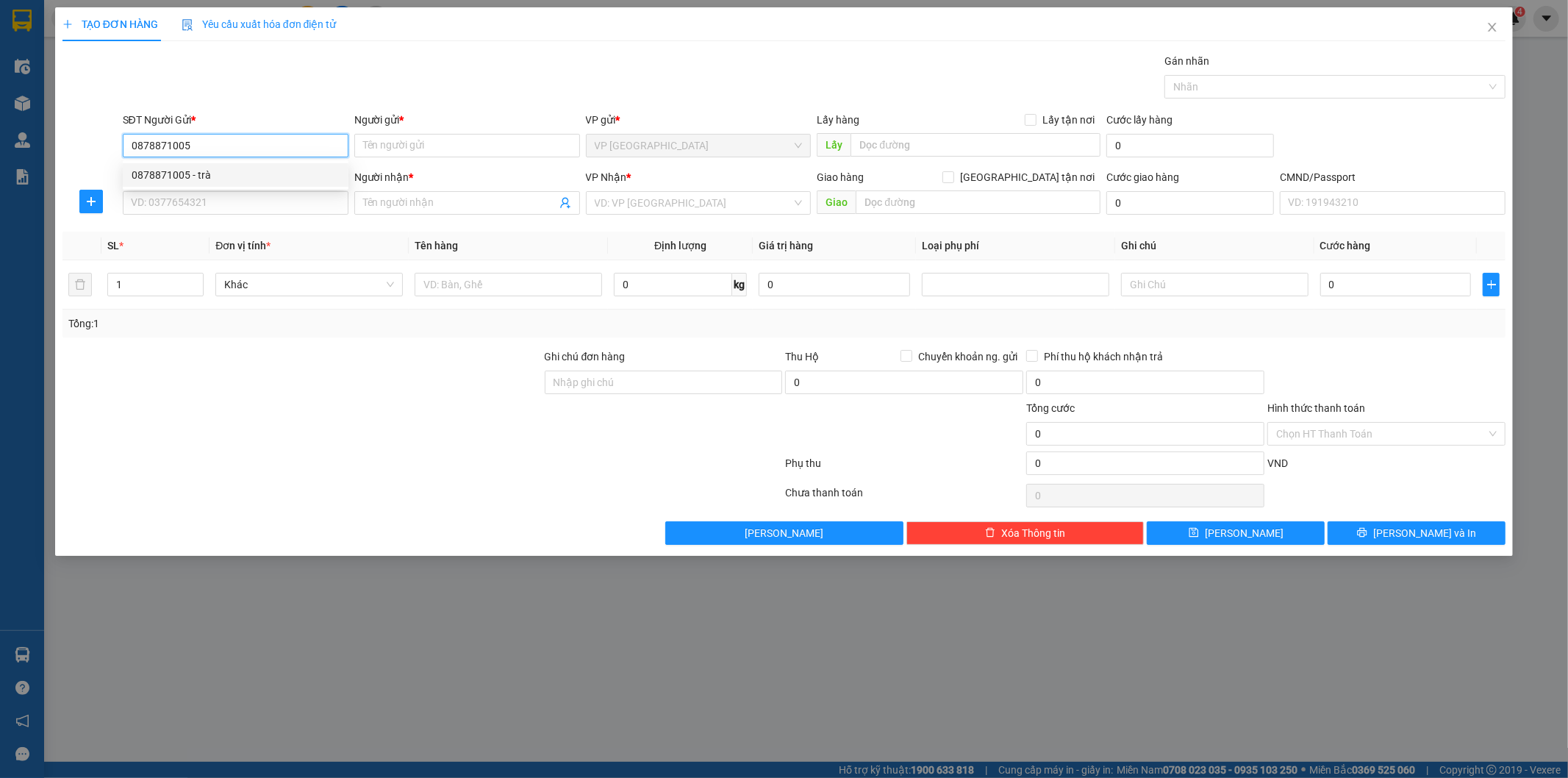
type input "trà"
type input "0878871005"
click at [217, 196] on input "SĐT Người Nhận *" at bounding box center [235, 203] width 226 height 23
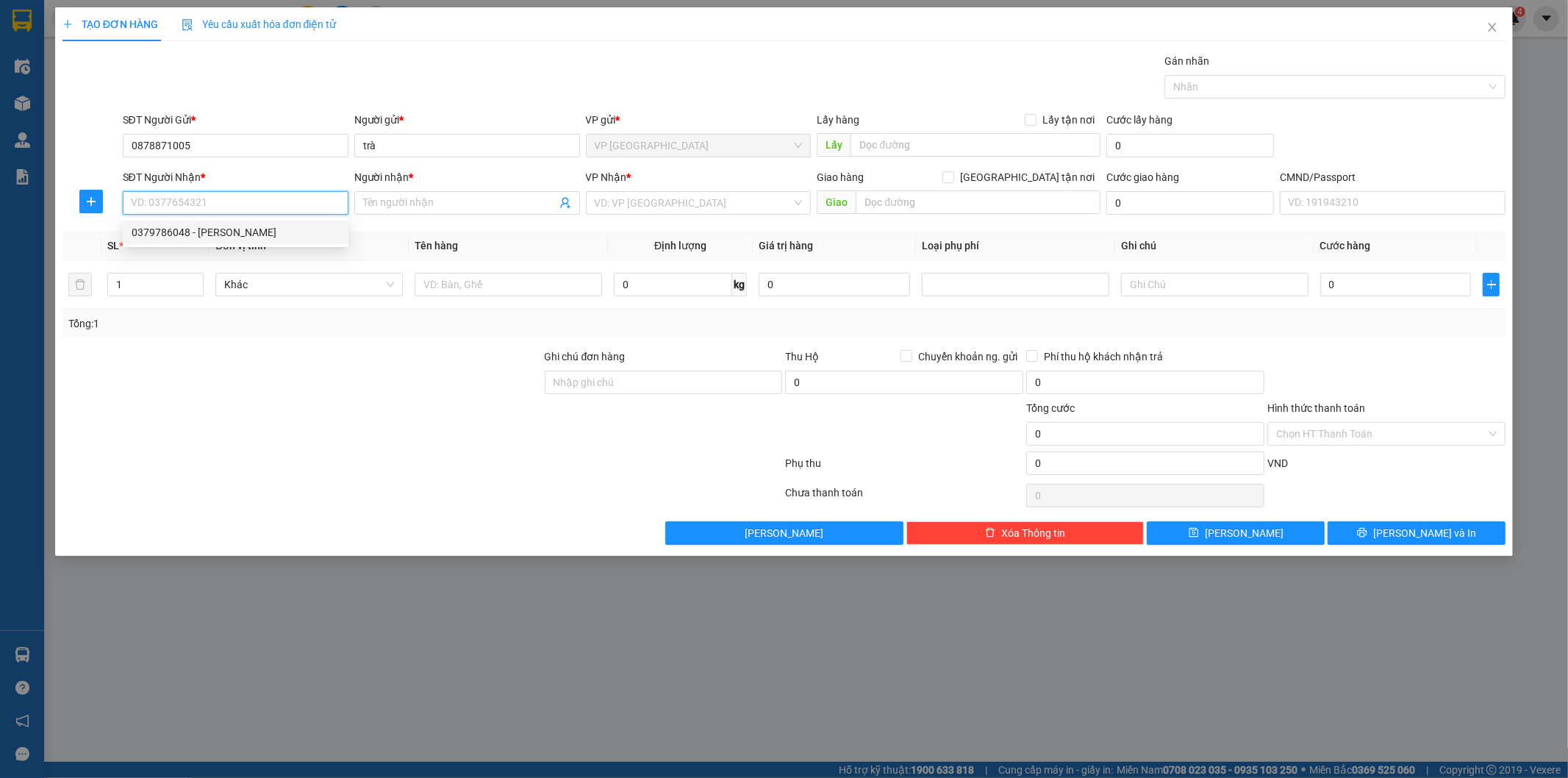
click at [207, 227] on div "0379786048 - [PERSON_NAME]" at bounding box center [236, 232] width 208 height 16
type input "0379786048"
type input "phương anh"
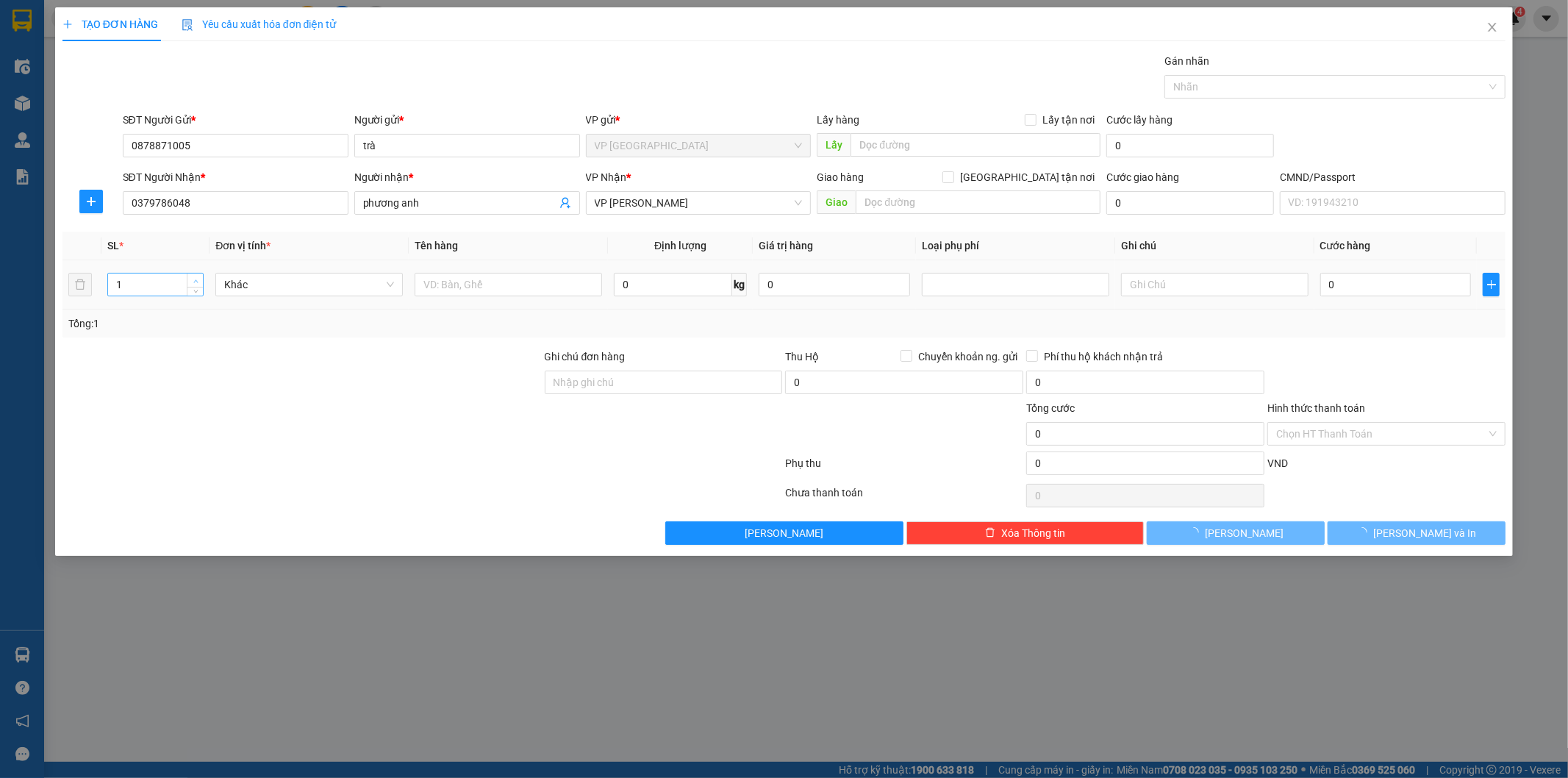
drag, startPoint x: 196, startPoint y: 275, endPoint x: 586, endPoint y: 268, distance: 390.1
click at [197, 276] on span "Increase Value" at bounding box center [195, 279] width 16 height 11
type input "2"
click at [1149, 295] on input "text" at bounding box center [1214, 285] width 187 height 23
type input "18 19"
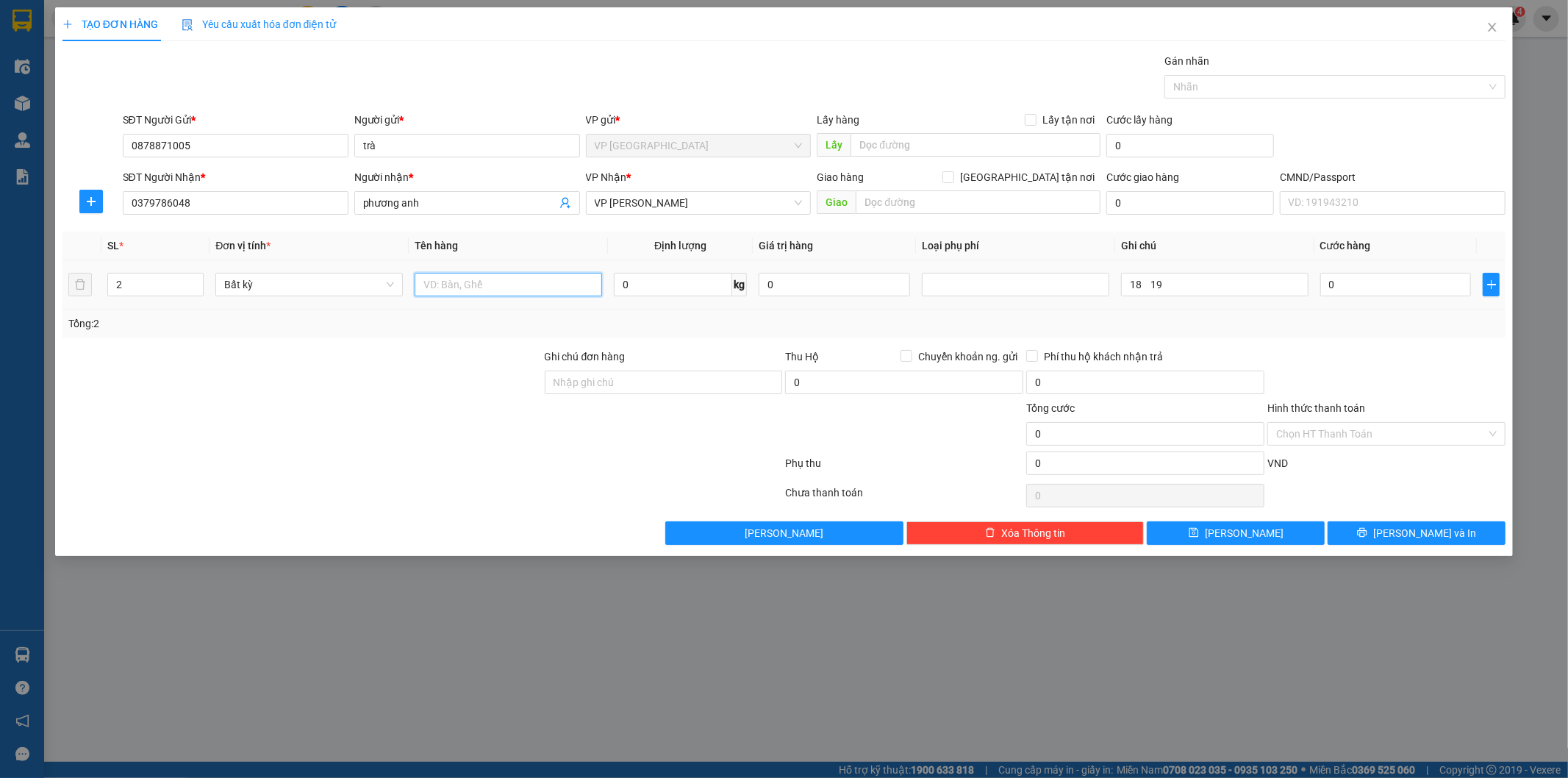
click at [450, 276] on input "text" at bounding box center [508, 285] width 187 height 23
type input "2 HỘP (SÁCH)"
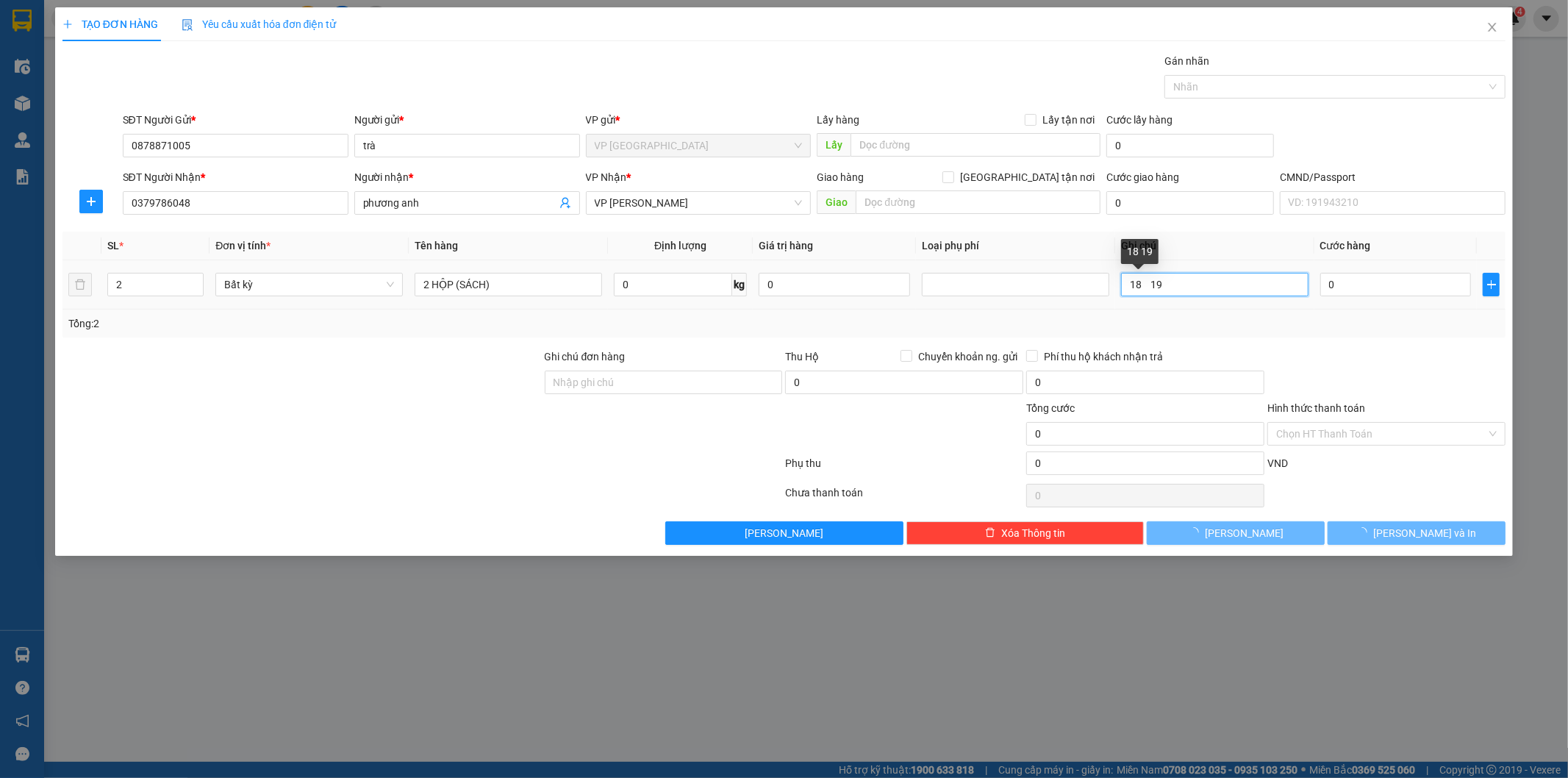
click at [1167, 285] on input "18 19" at bounding box center [1214, 285] width 187 height 23
click at [1144, 288] on input "18 29" at bounding box center [1214, 285] width 187 height 23
type input "18 29"
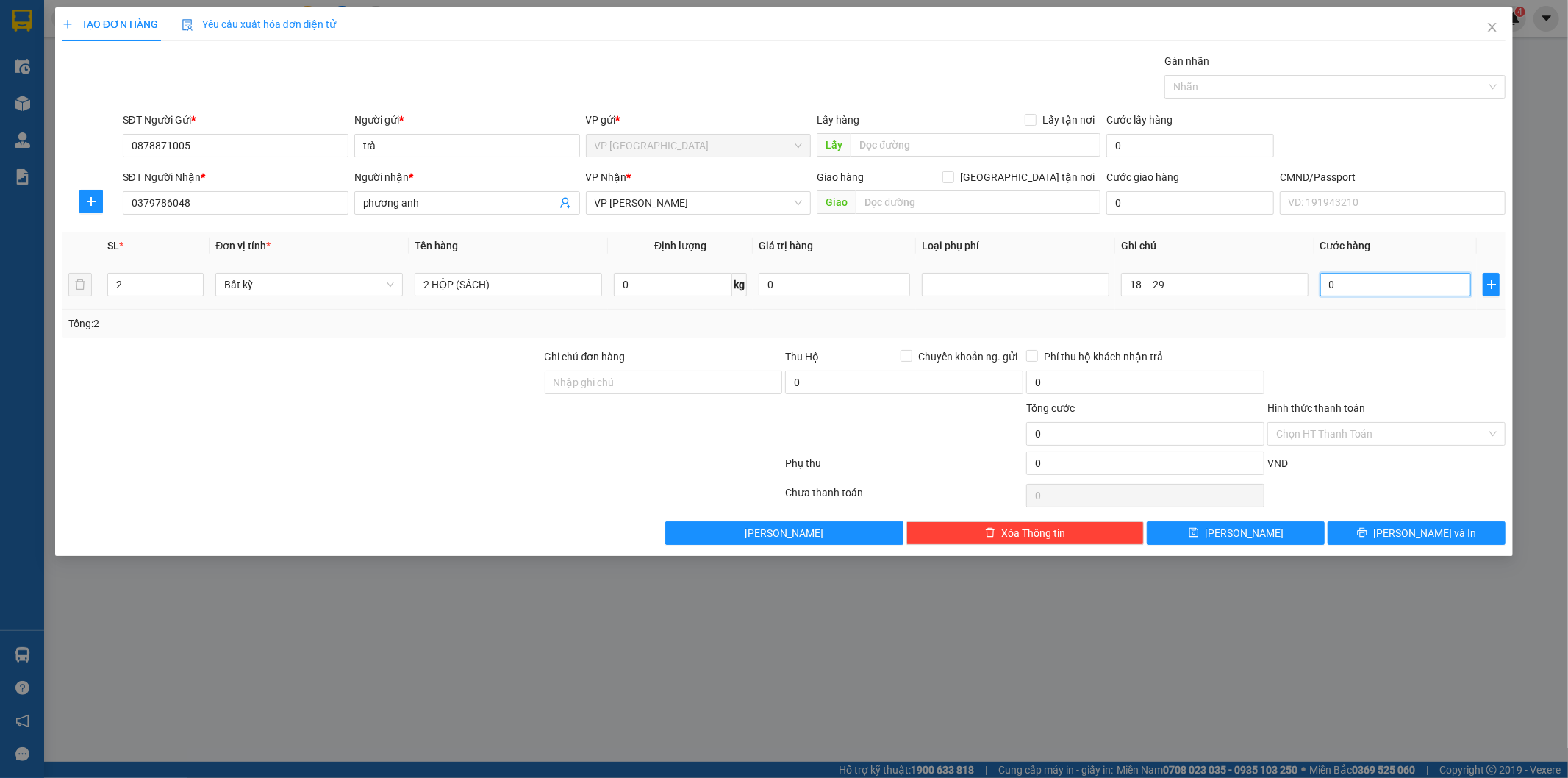
click at [1340, 276] on input "0" at bounding box center [1396, 285] width 152 height 23
type input "1"
type input "115"
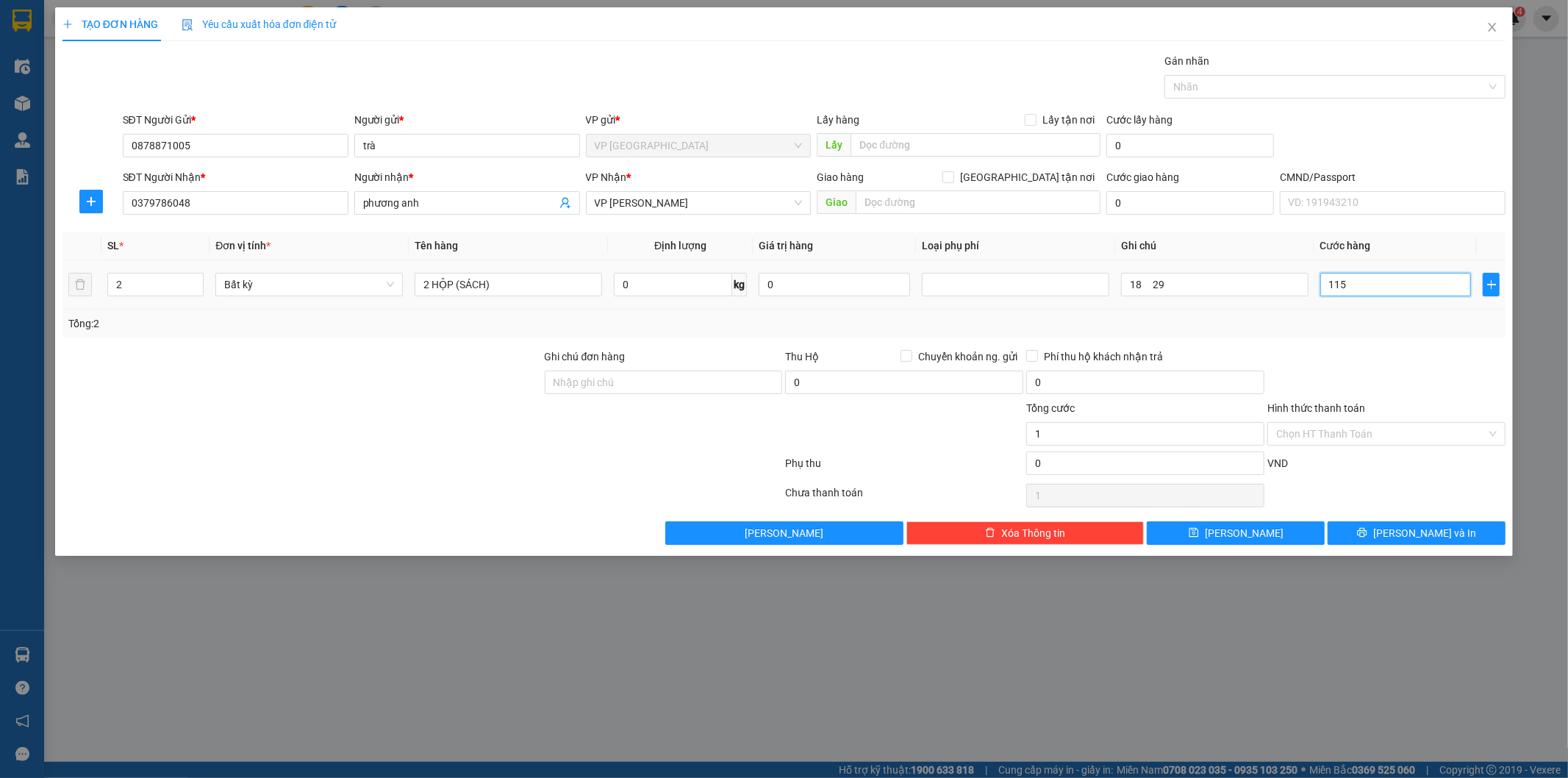
type input "115"
type input "115.000"
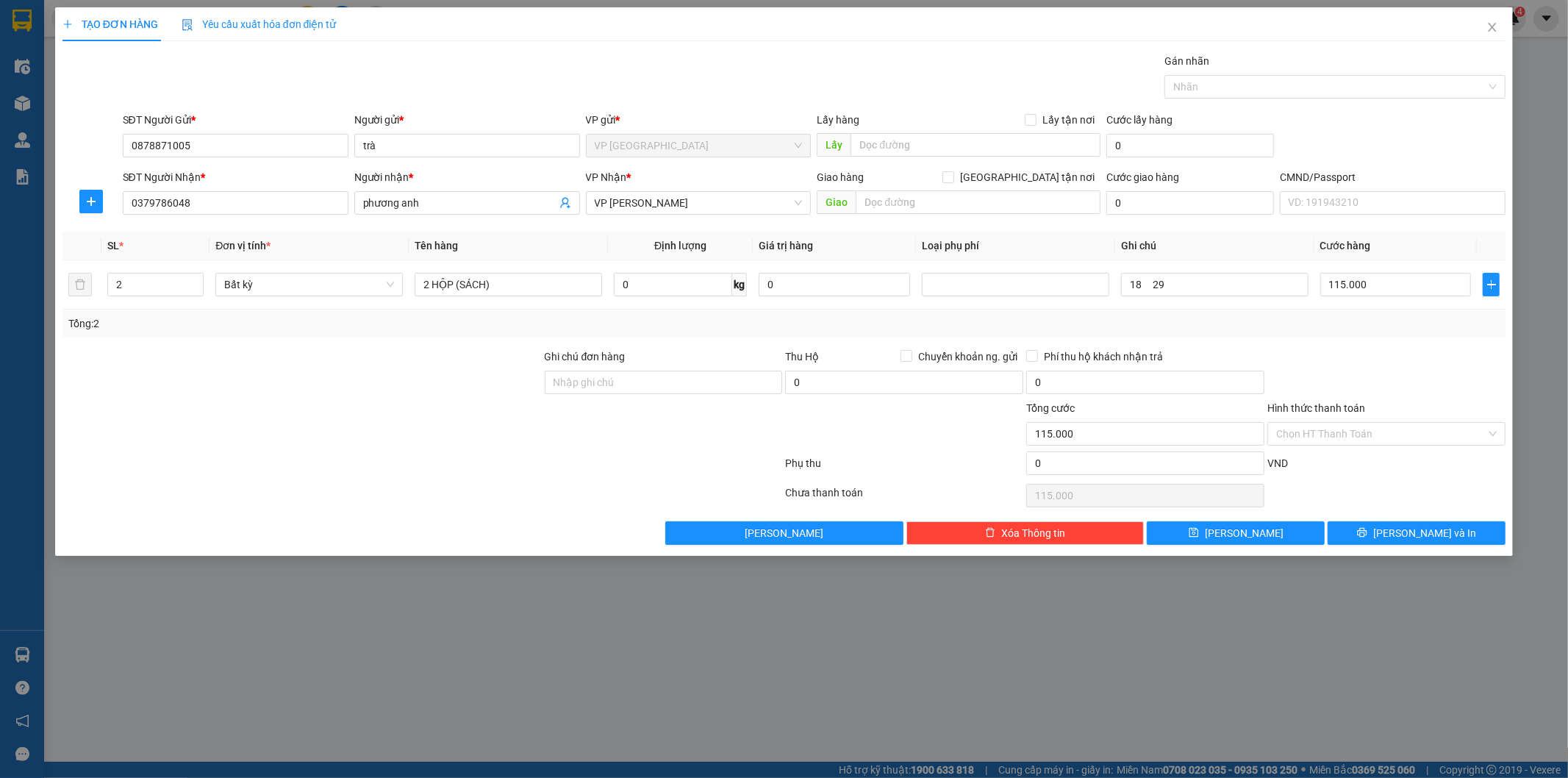
click at [1383, 334] on div "Tổng: 2" at bounding box center [784, 323] width 1444 height 28
drag, startPoint x: 1393, startPoint y: 460, endPoint x: 1405, endPoint y: 520, distance: 61.2
click at [1393, 461] on div "VND" at bounding box center [1386, 467] width 241 height 26
click at [1409, 531] on span "[PERSON_NAME] và In" at bounding box center [1425, 533] width 103 height 16
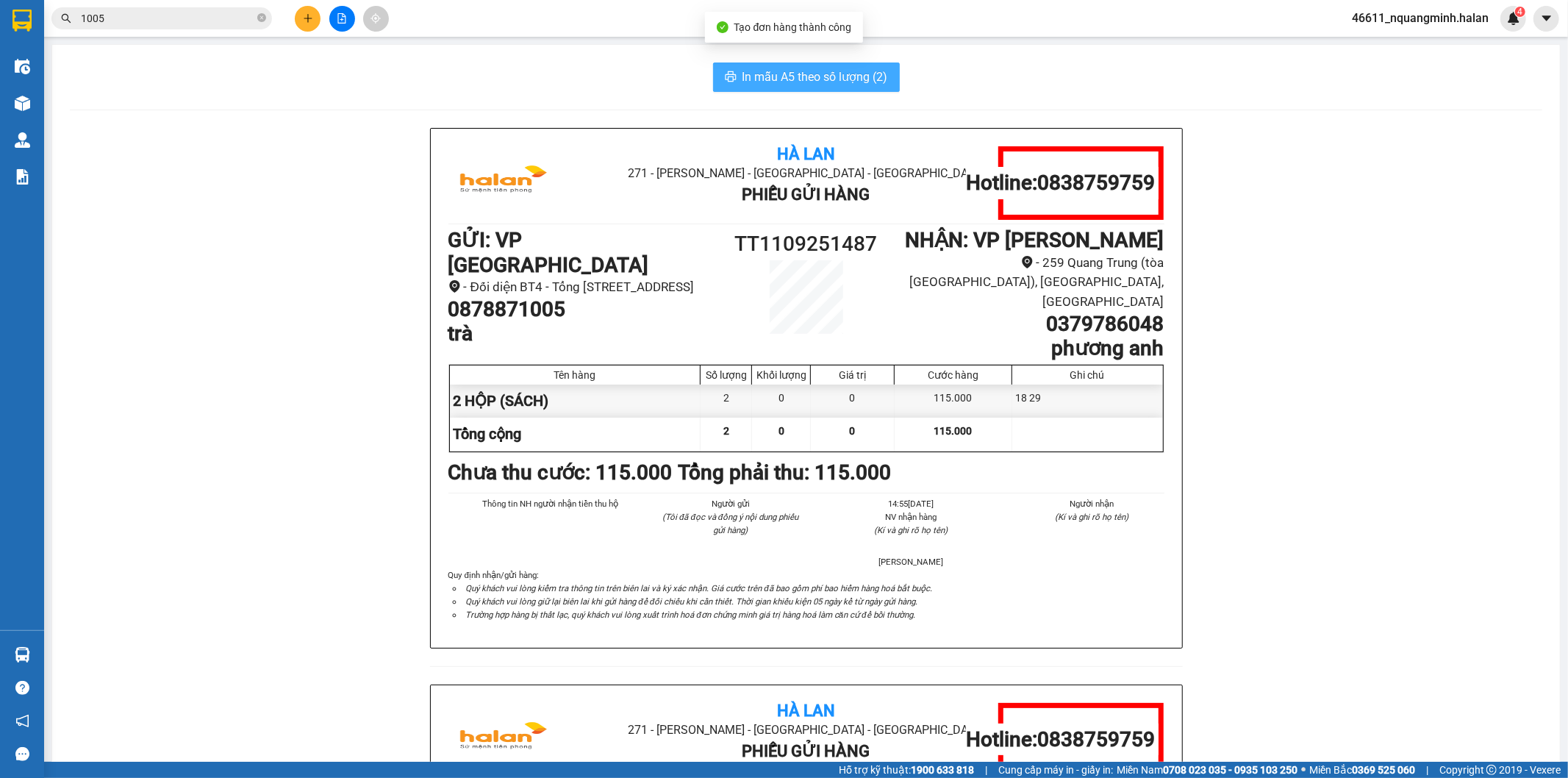
click at [782, 74] on span "In mẫu A5 theo số lượng (2)" at bounding box center [815, 77] width 145 height 18
drag, startPoint x: 328, startPoint y: 586, endPoint x: 538, endPoint y: 756, distance: 270.2
click at [338, 594] on div "Hà Lan 271 - [GEOGRAPHIC_DATA] - [GEOGRAPHIC_DATA] Long - [GEOGRAPHIC_DATA] Phi…" at bounding box center [805, 684] width 1472 height 1113
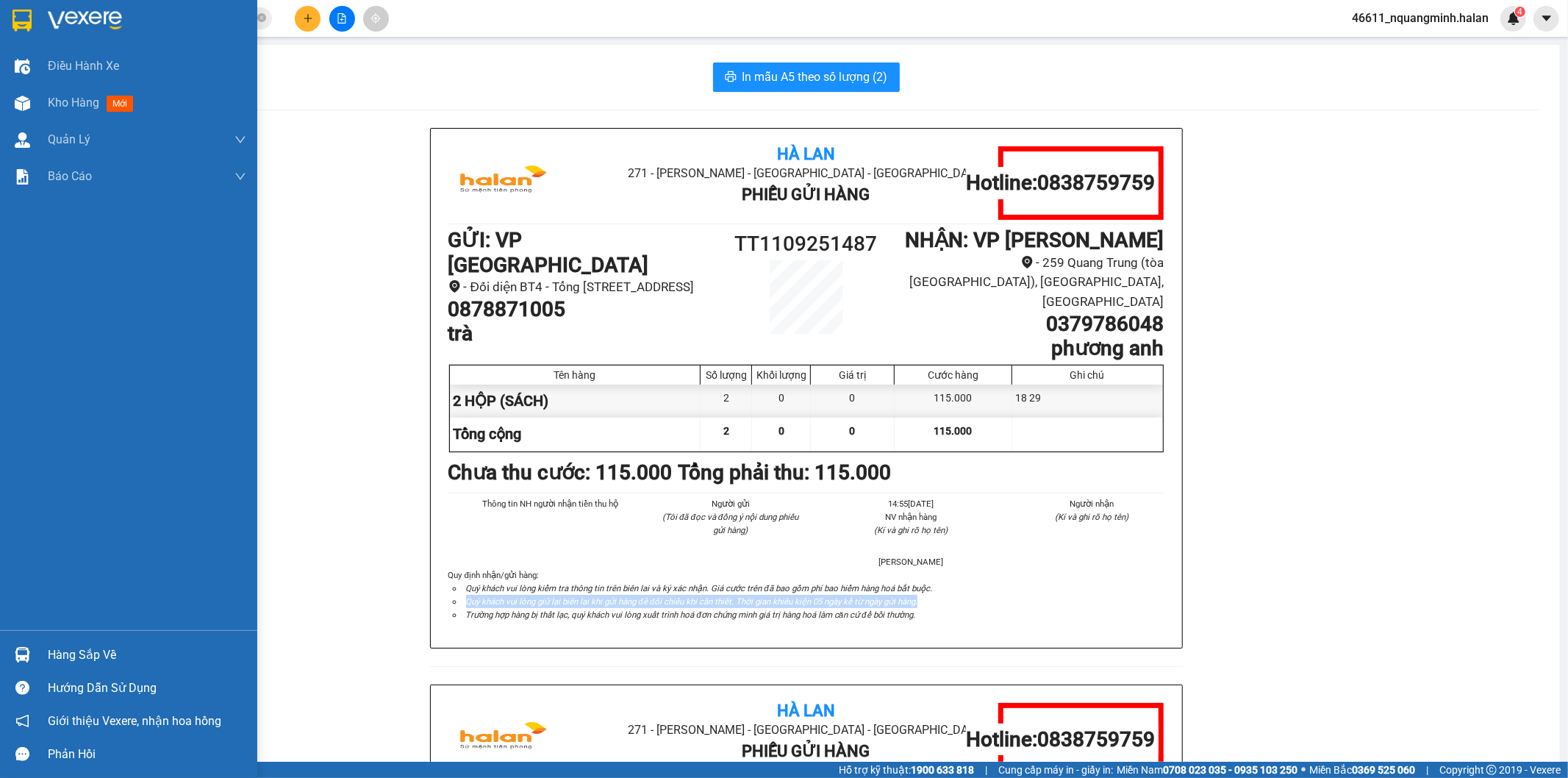
drag, startPoint x: 51, startPoint y: 658, endPoint x: 501, endPoint y: 593, distance: 454.7
click at [53, 656] on div "Hàng sắp về" at bounding box center [147, 655] width 199 height 22
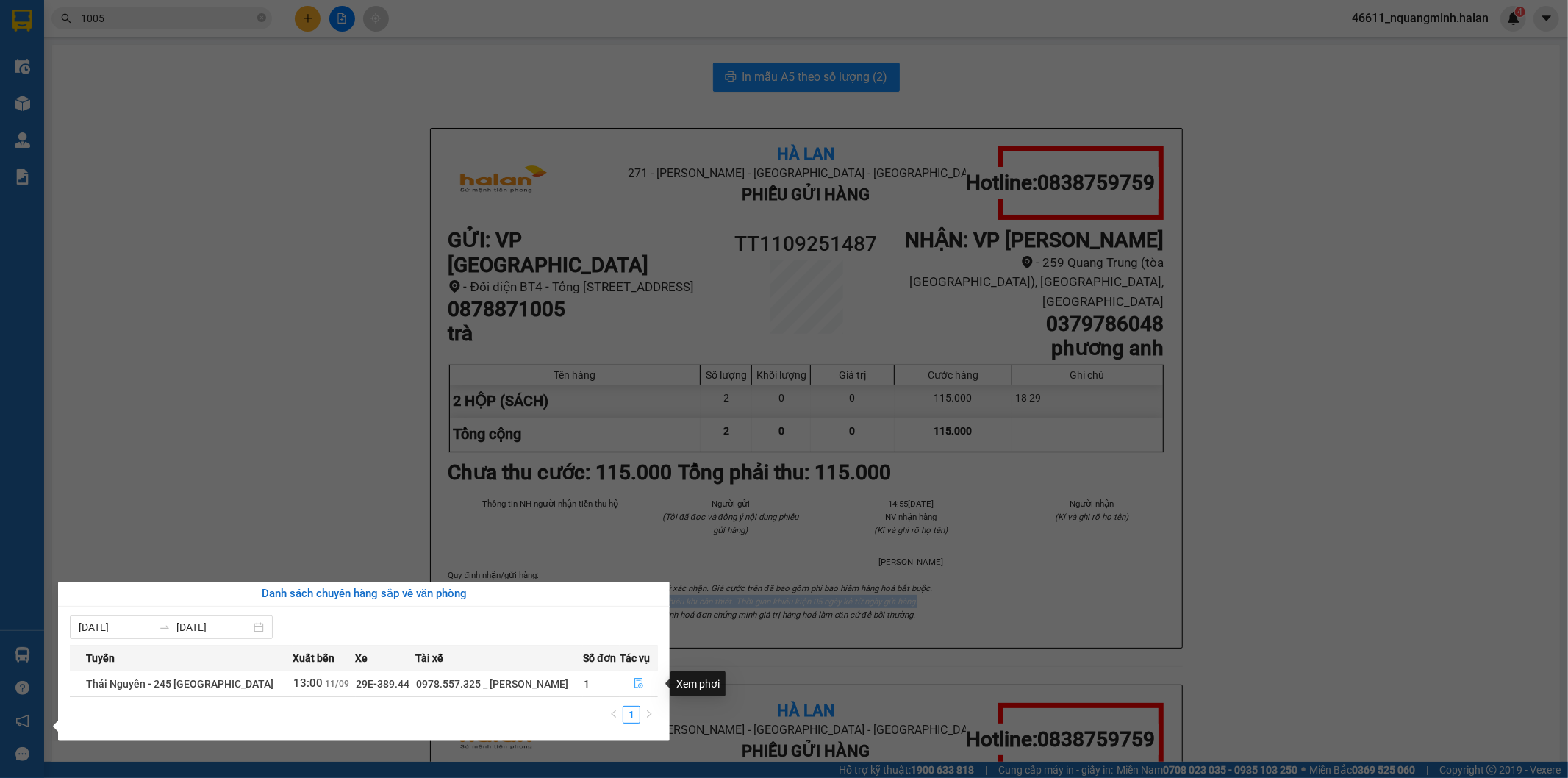
click at [640, 681] on icon "file-done" at bounding box center [638, 683] width 10 height 10
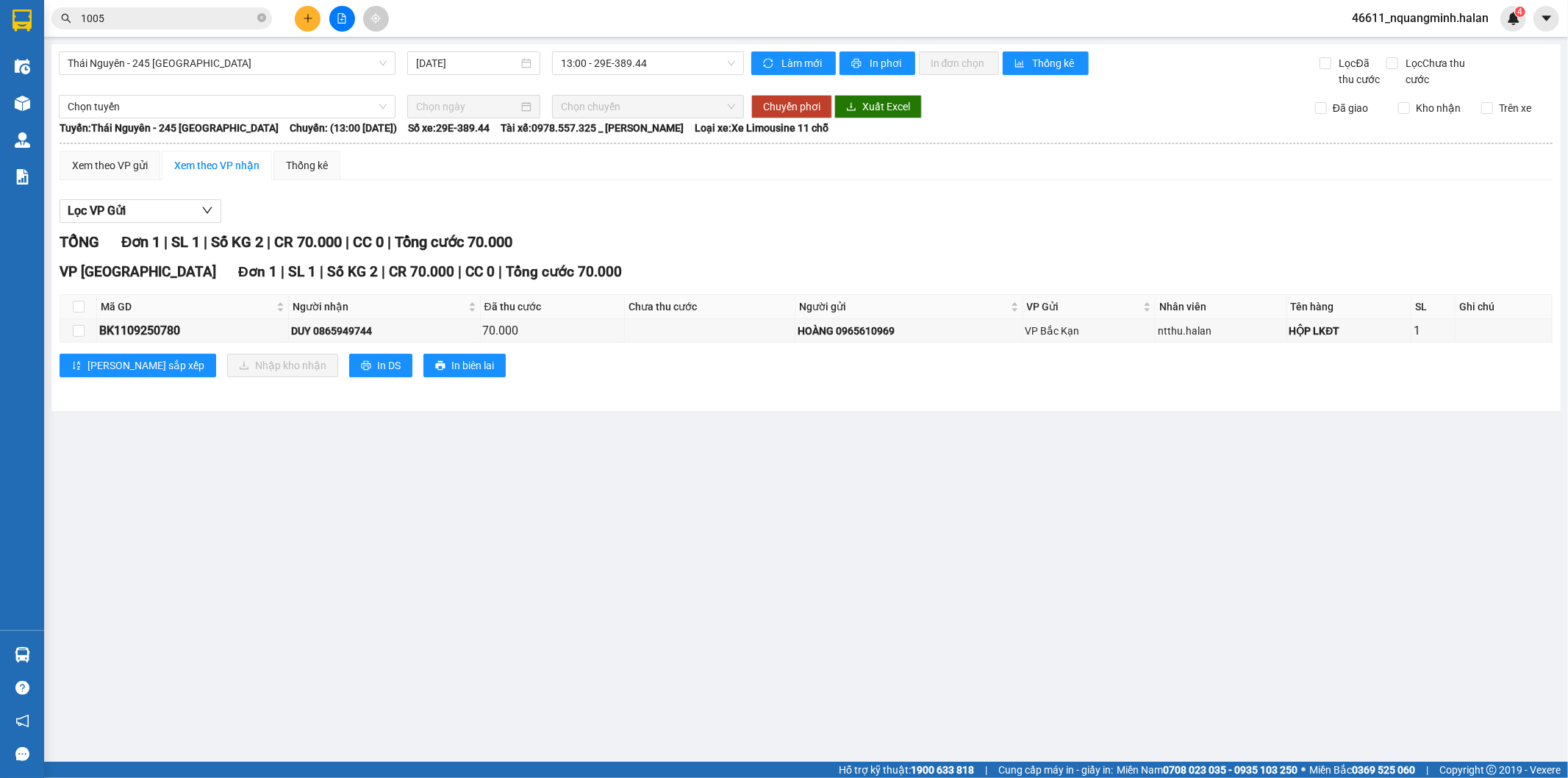
drag, startPoint x: 627, startPoint y: 567, endPoint x: 181, endPoint y: 316, distance: 511.8
click at [625, 563] on main "[GEOGRAPHIC_DATA] - 245 [GEOGRAPHIC_DATA] [DATE] 13:00 - 29E-389.44 Làm mới In …" at bounding box center [784, 381] width 1568 height 762
click at [81, 304] on input "checkbox" at bounding box center [79, 306] width 12 height 12
checkbox input "true"
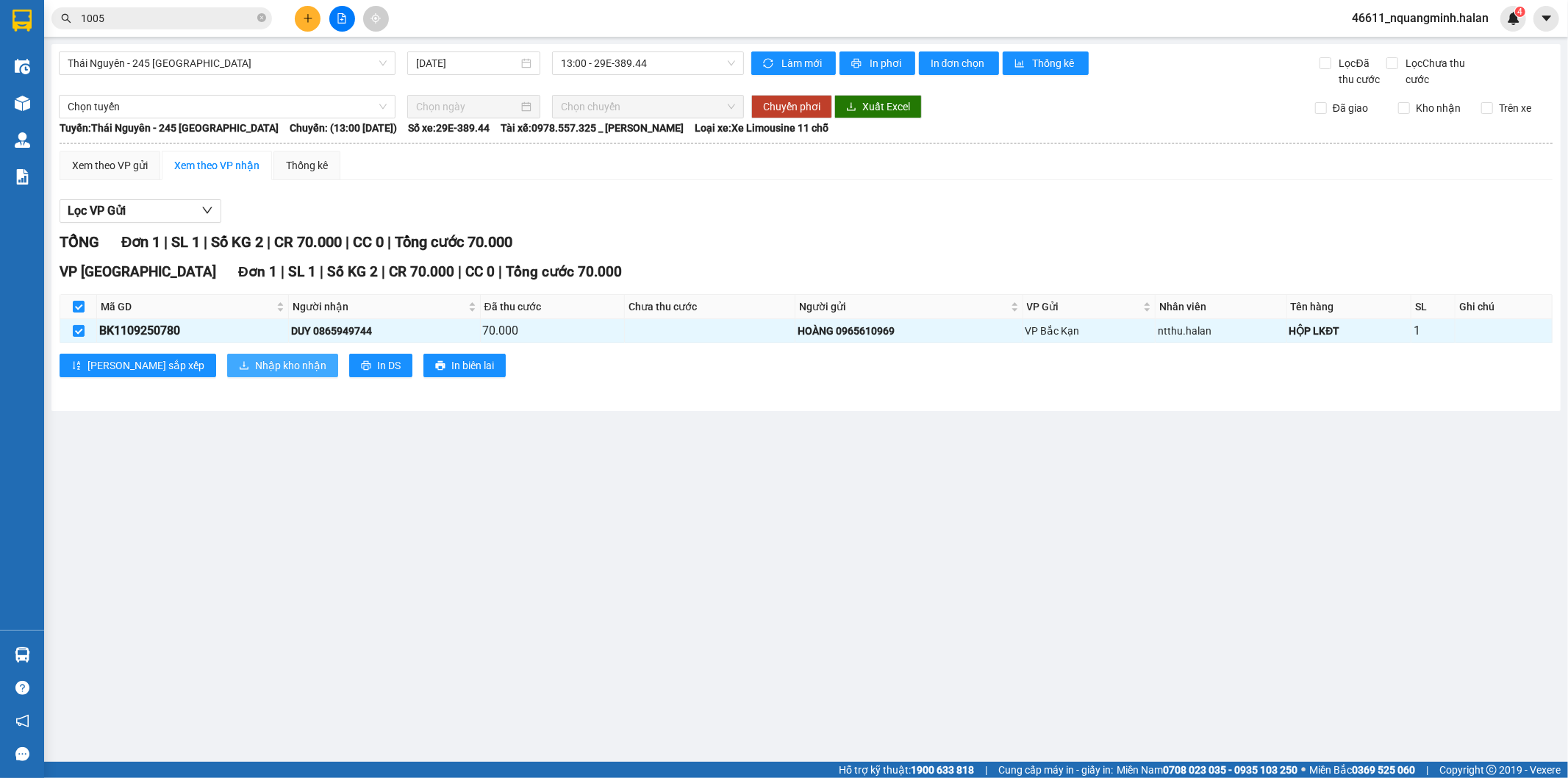
click at [255, 361] on span "Nhập kho nhận" at bounding box center [290, 365] width 71 height 16
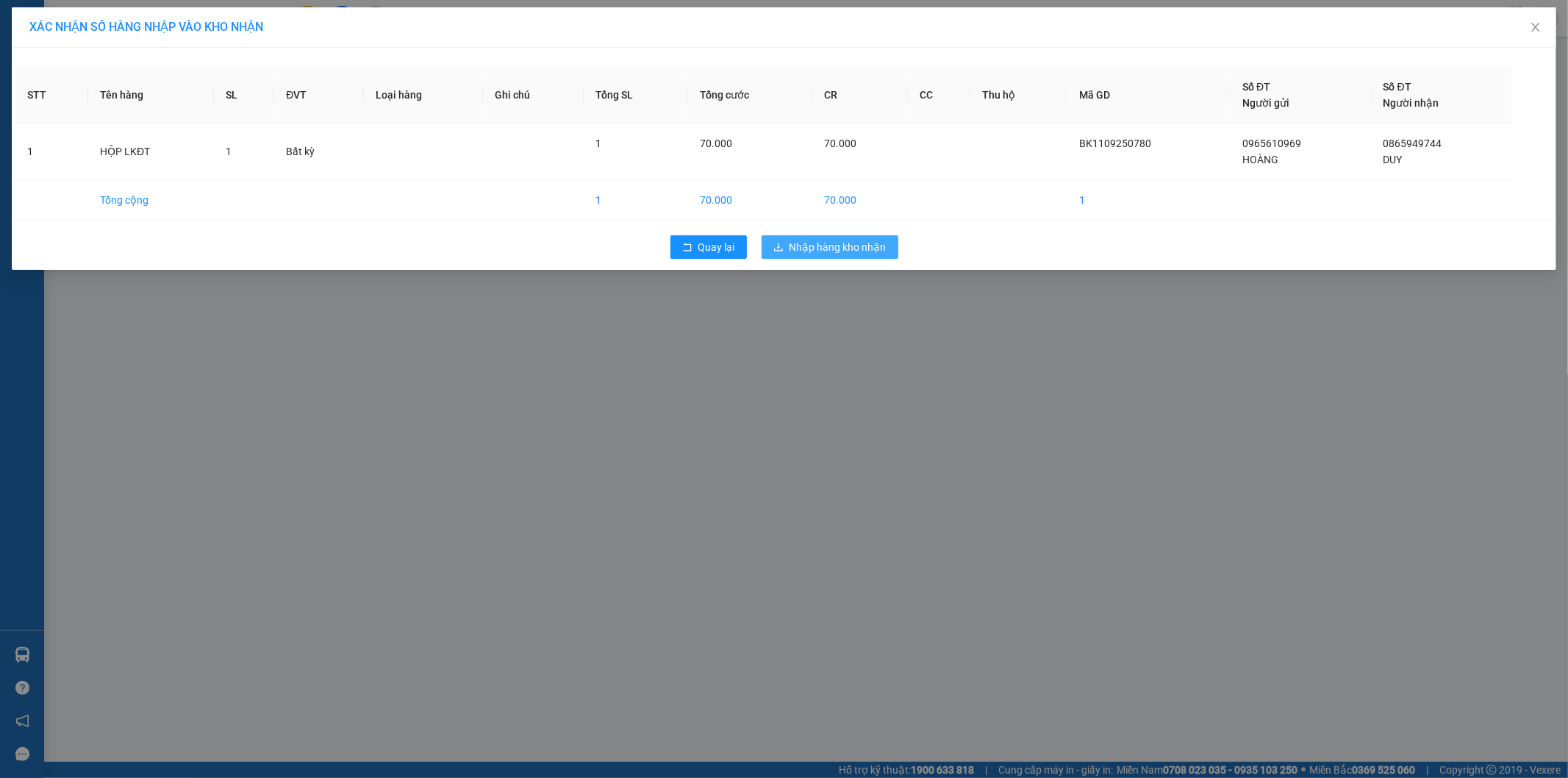
click at [820, 248] on span "Nhập hàng kho nhận" at bounding box center [838, 247] width 97 height 16
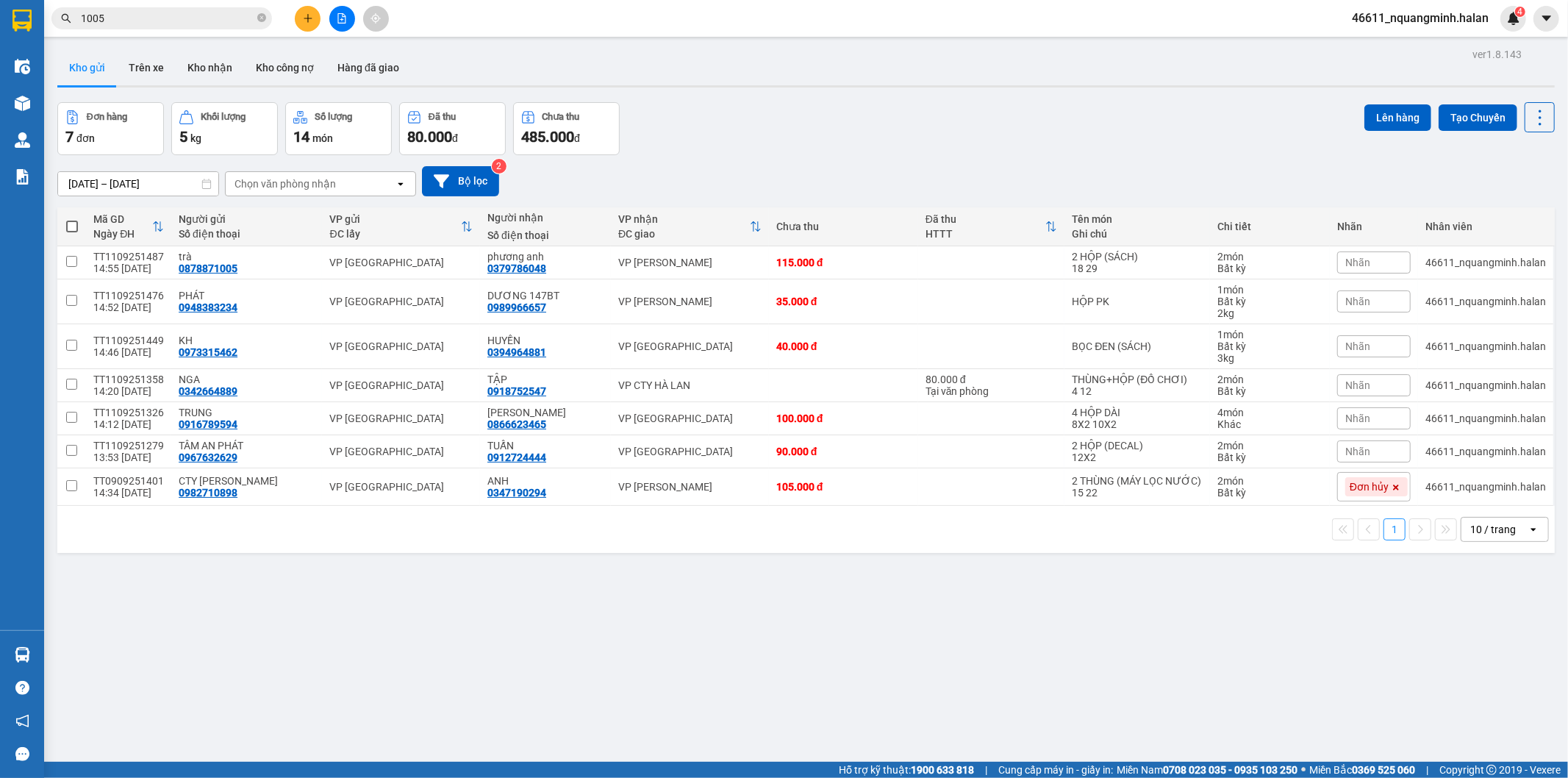
drag, startPoint x: 478, startPoint y: 519, endPoint x: 466, endPoint y: 524, distance: 13.0
click at [478, 520] on div "1 10 / trang open" at bounding box center [805, 530] width 1486 height 25
drag, startPoint x: 221, startPoint y: 638, endPoint x: 92, endPoint y: 653, distance: 129.9
click at [215, 640] on div "ver 1.8.143 Kho gửi Trên xe Kho nhận Kho công nợ Hàng đã giao Đơn hàng 7 đơn Kh…" at bounding box center [805, 433] width 1509 height 778
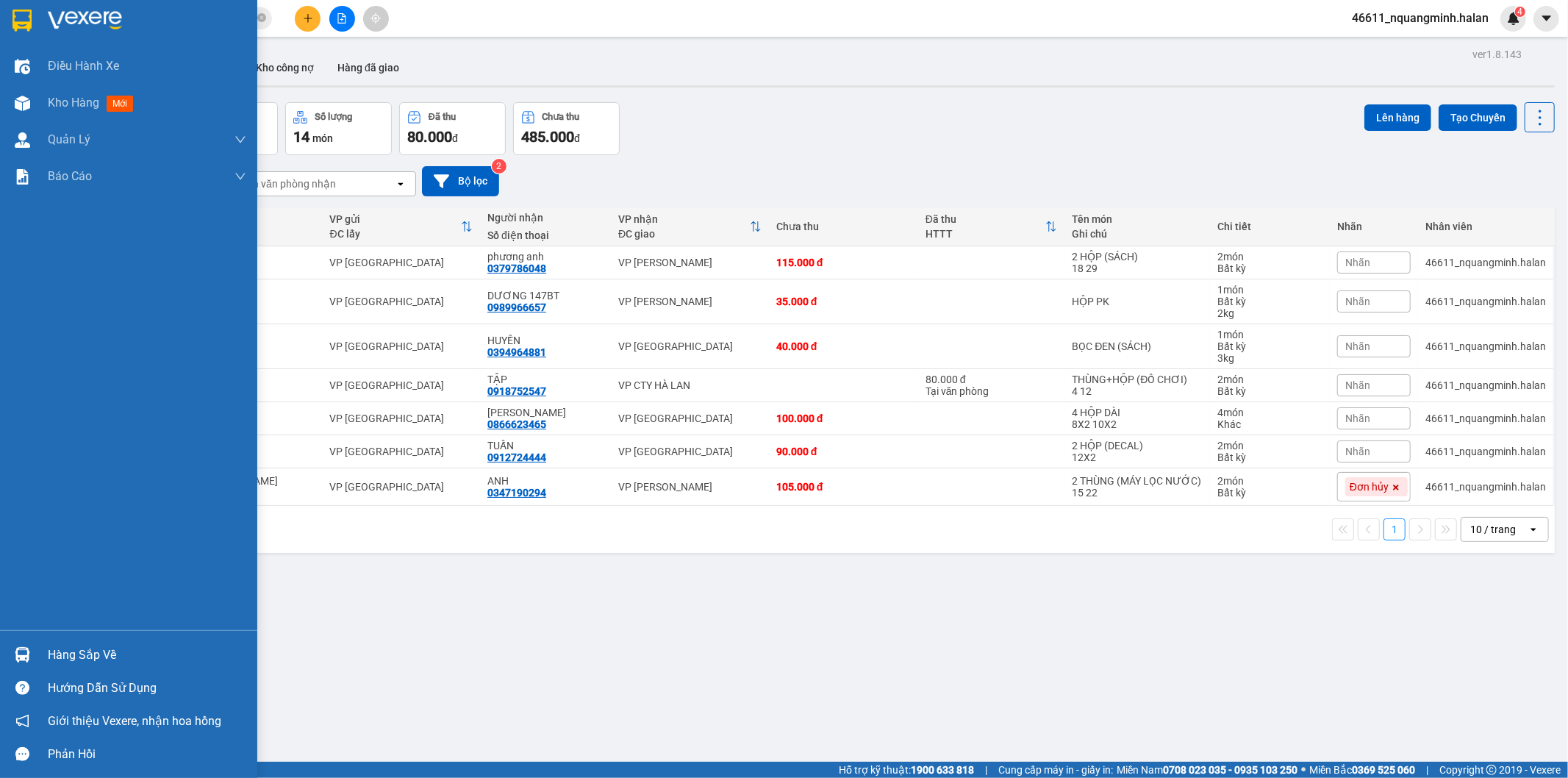
click at [20, 659] on img at bounding box center [23, 655] width 15 height 15
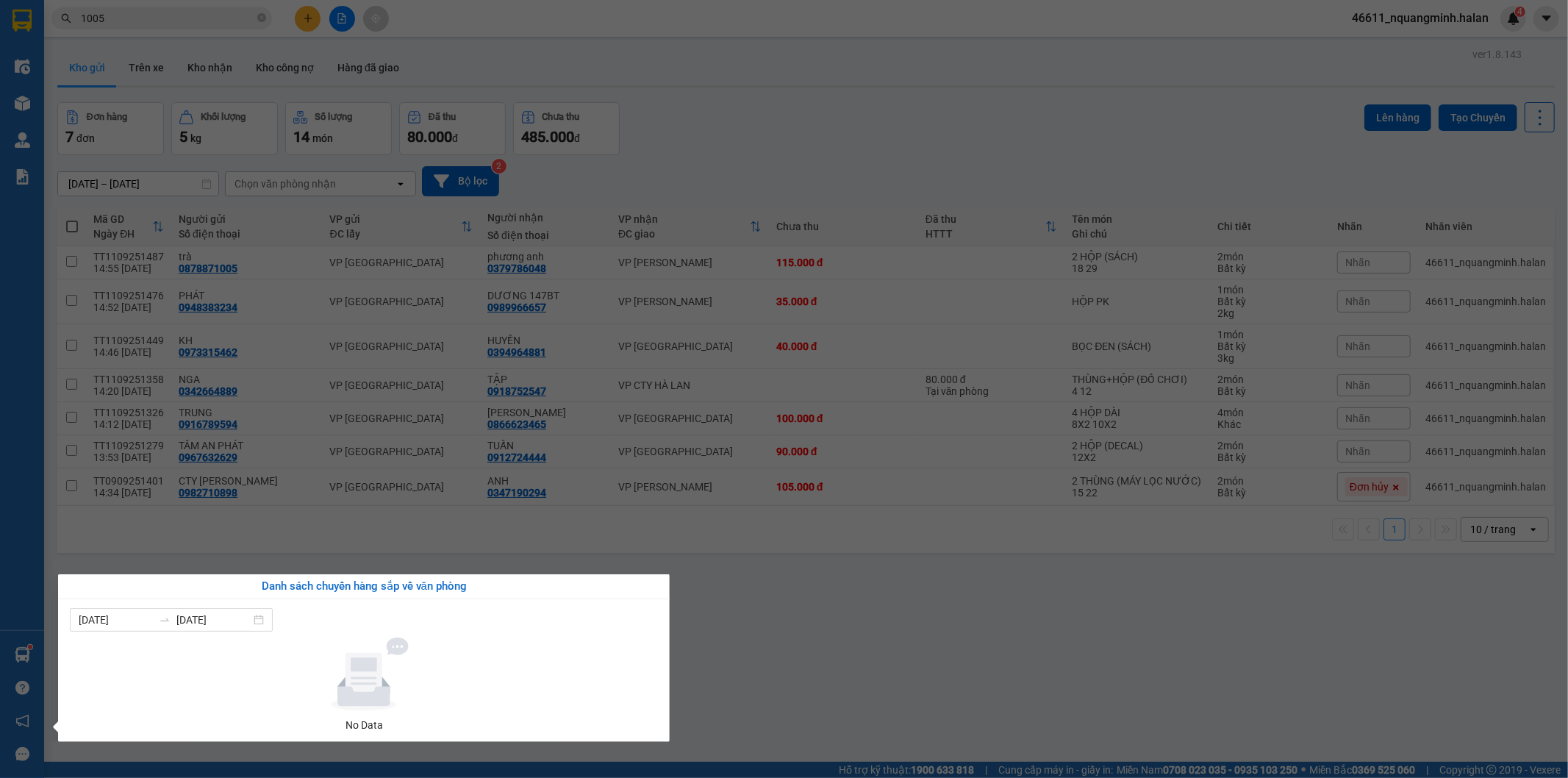
click at [768, 619] on section "Kết quả tìm kiếm ( 6675 ) Bộ lọc Mã ĐH Trạng thái Món hàng Thu hộ Tổng cước Chư…" at bounding box center [784, 389] width 1568 height 778
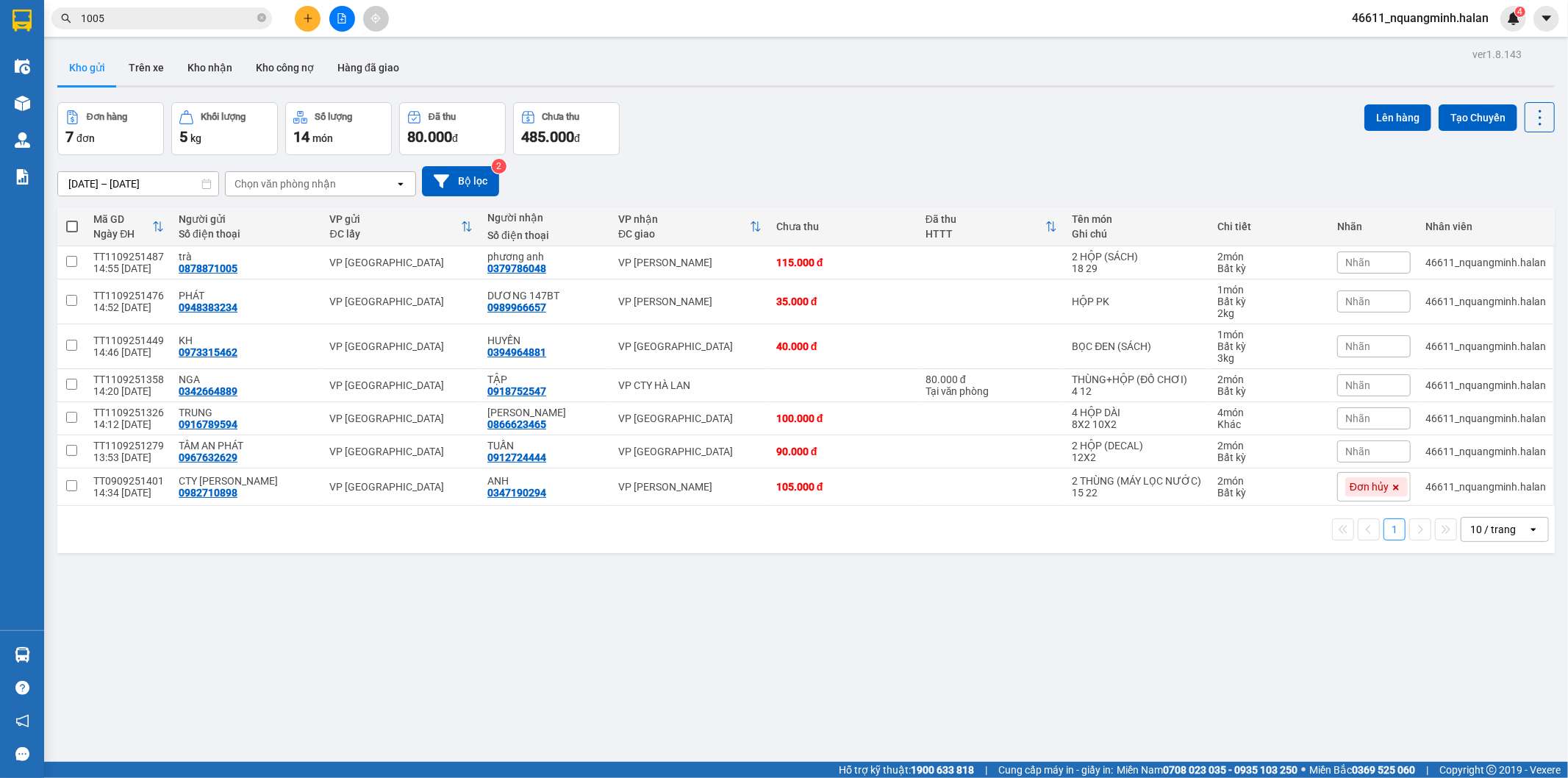
click at [763, 113] on div "Đơn hàng 7 đơn Khối lượng 5 kg Số lượng 14 món Đã thu 80.000 đ Chưa thu 485.000…" at bounding box center [805, 128] width 1498 height 53
click at [1411, 108] on icon at bounding box center [1539, 117] width 21 height 21
click at [1411, 213] on span "Làm mới" at bounding box center [1508, 211] width 40 height 15
click at [842, 140] on div "Đơn hàng 7 đơn Khối lượng 5 kg Số lượng 14 món Đã thu 80.000 đ Chưa thu 485.000…" at bounding box center [805, 128] width 1498 height 53
click at [315, 18] on button at bounding box center [307, 18] width 26 height 26
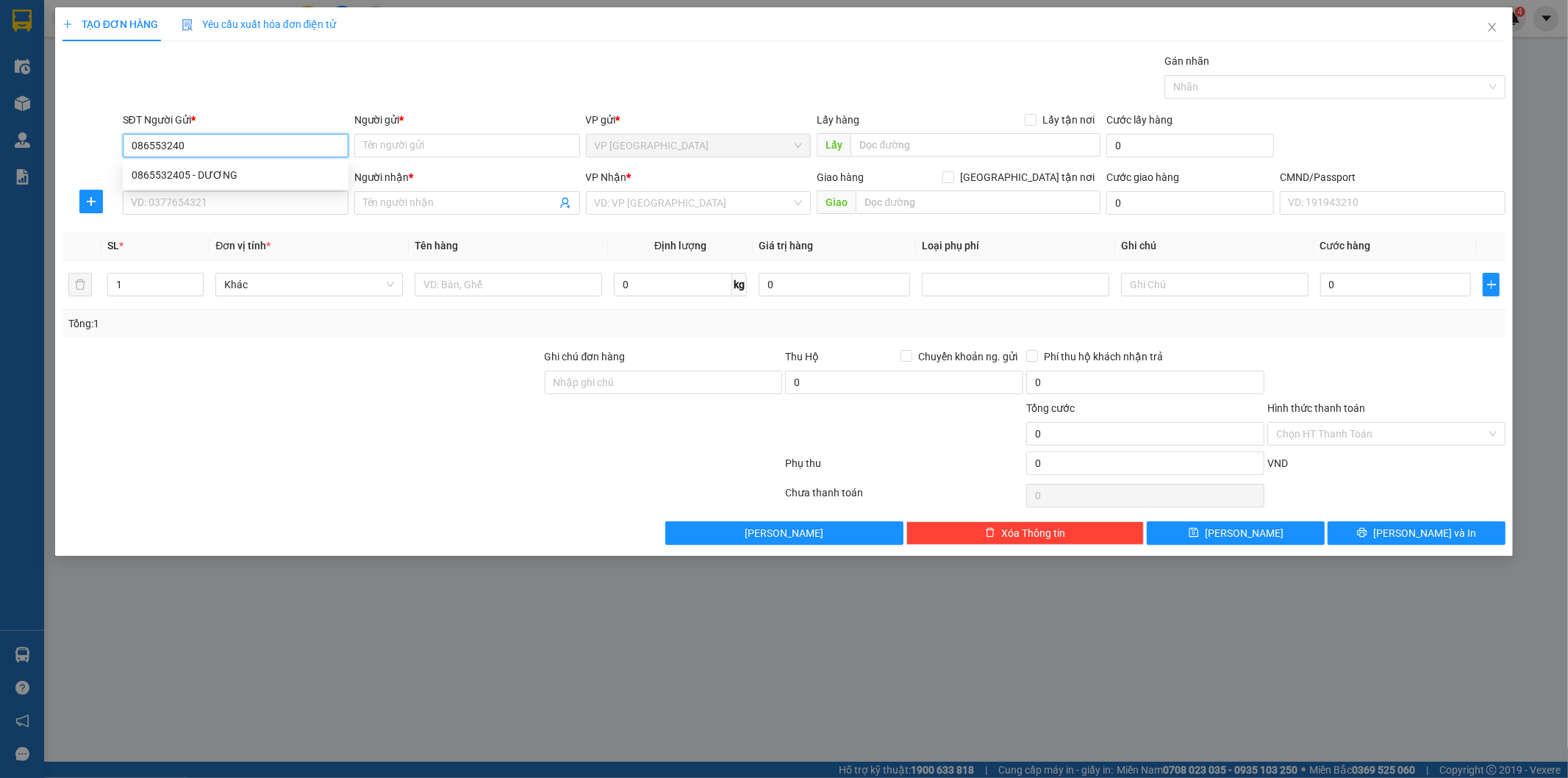
type input "0865532405"
click at [256, 168] on div "0865532405 - DƯƠNG" at bounding box center [236, 175] width 208 height 16
type input "DƯƠNG"
type input "0865532405"
click at [247, 201] on input "SĐT Người Nhận *" at bounding box center [235, 203] width 226 height 23
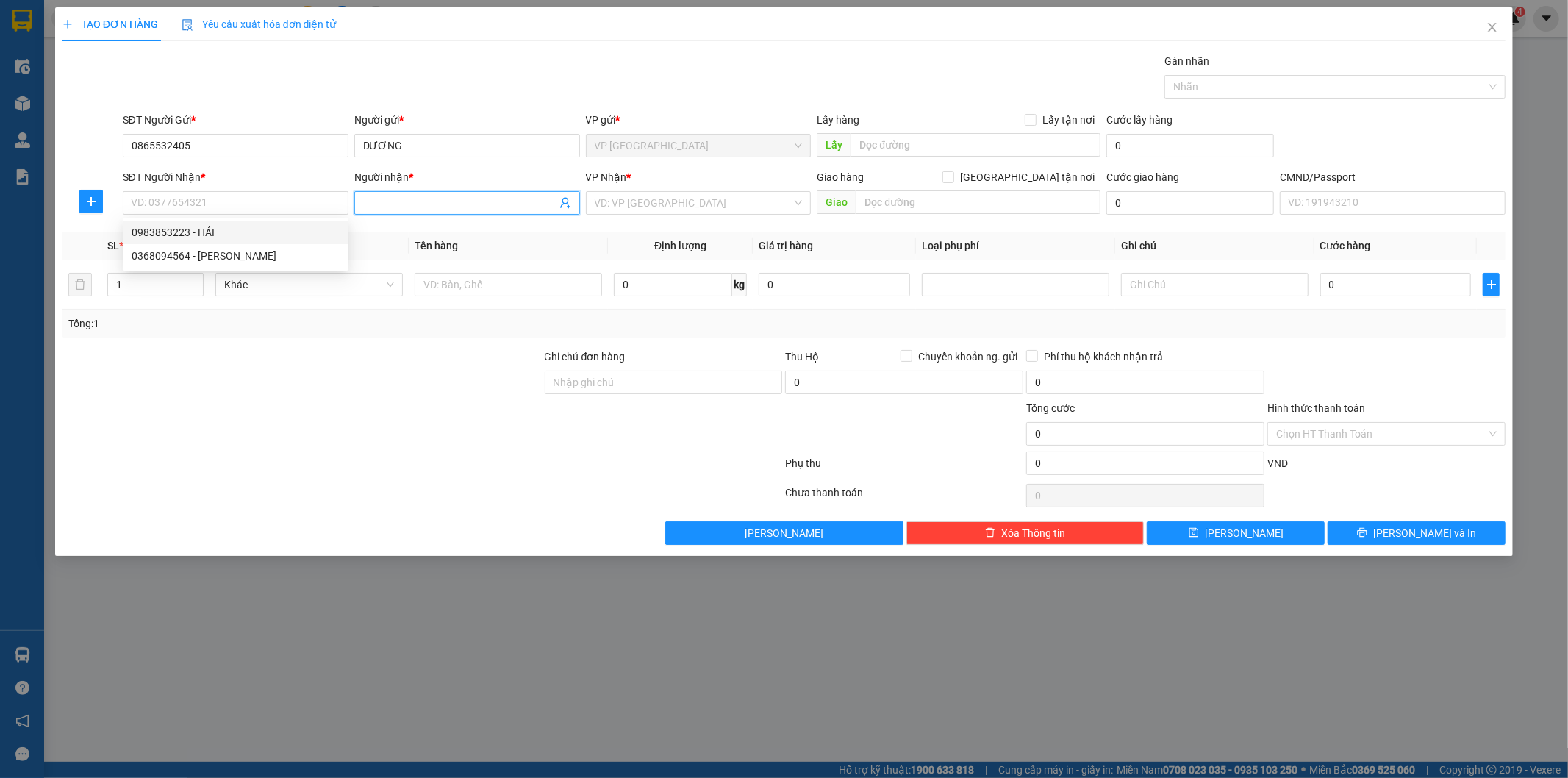
click at [560, 197] on icon "user-add" at bounding box center [565, 203] width 12 height 12
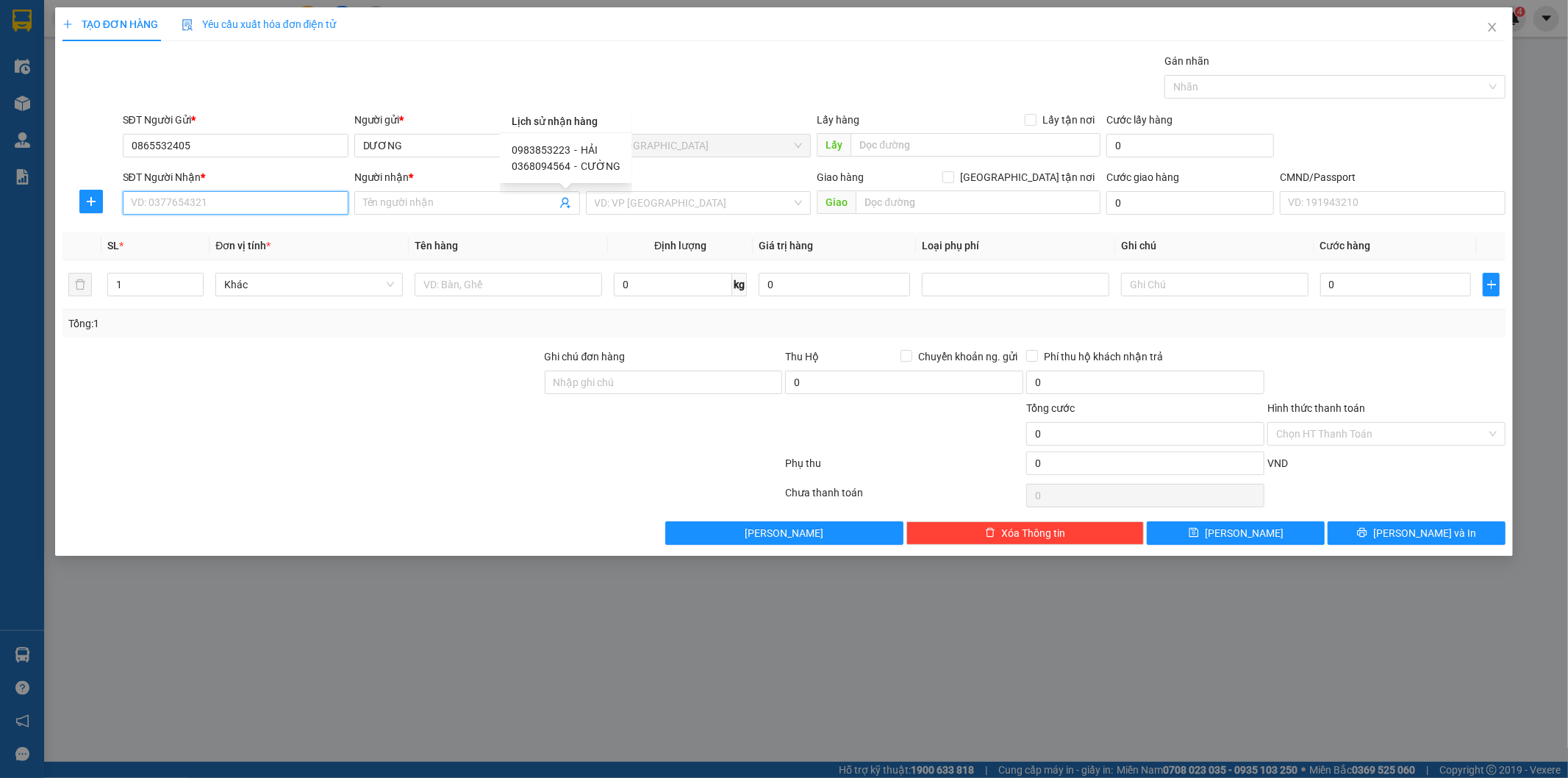
click at [300, 201] on input "SĐT Người Nhận *" at bounding box center [235, 203] width 226 height 23
click at [201, 232] on div "0983853223 - HẢI" at bounding box center [236, 232] width 208 height 16
type input "0983853223"
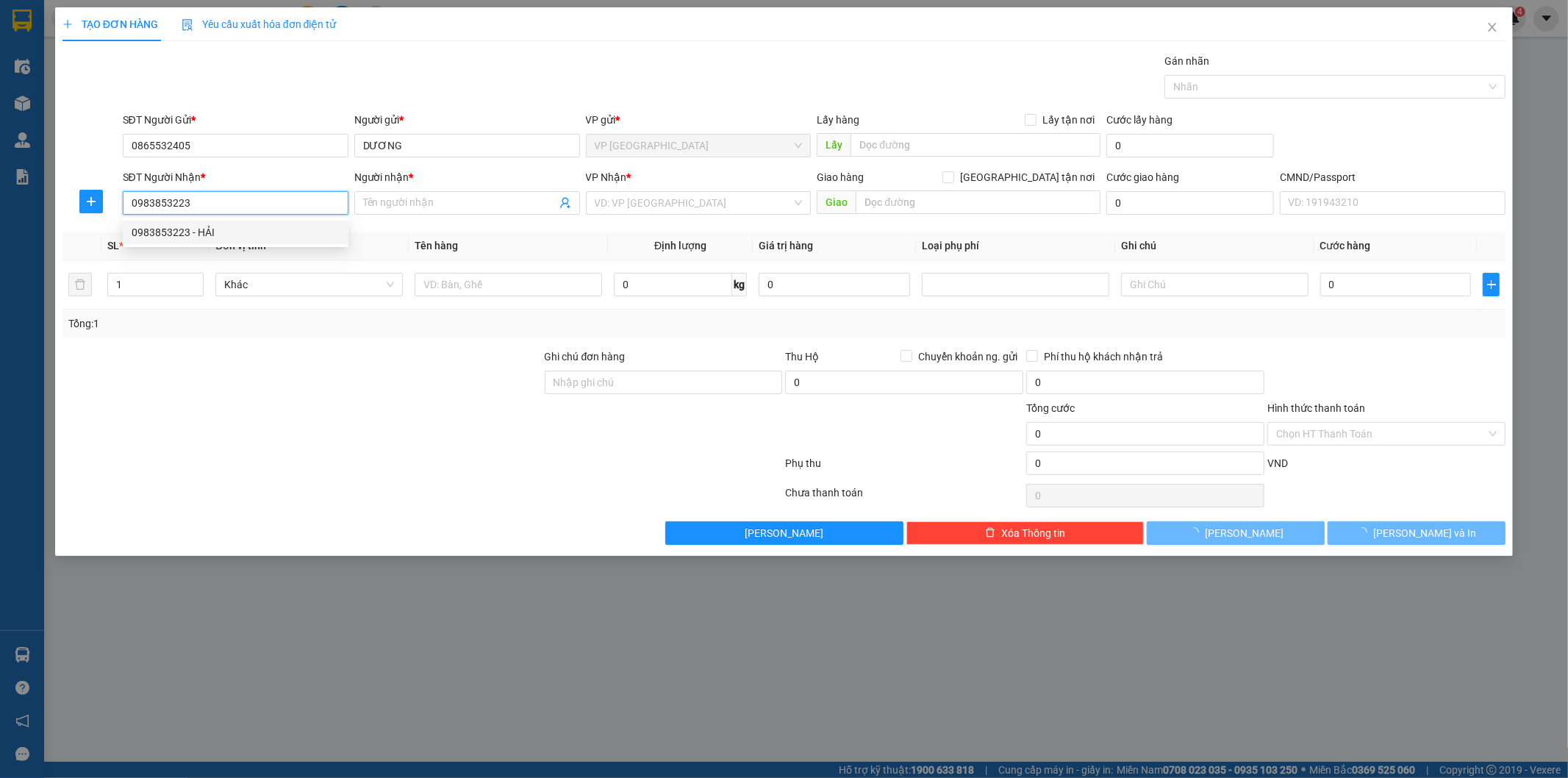
type input "HẢI"
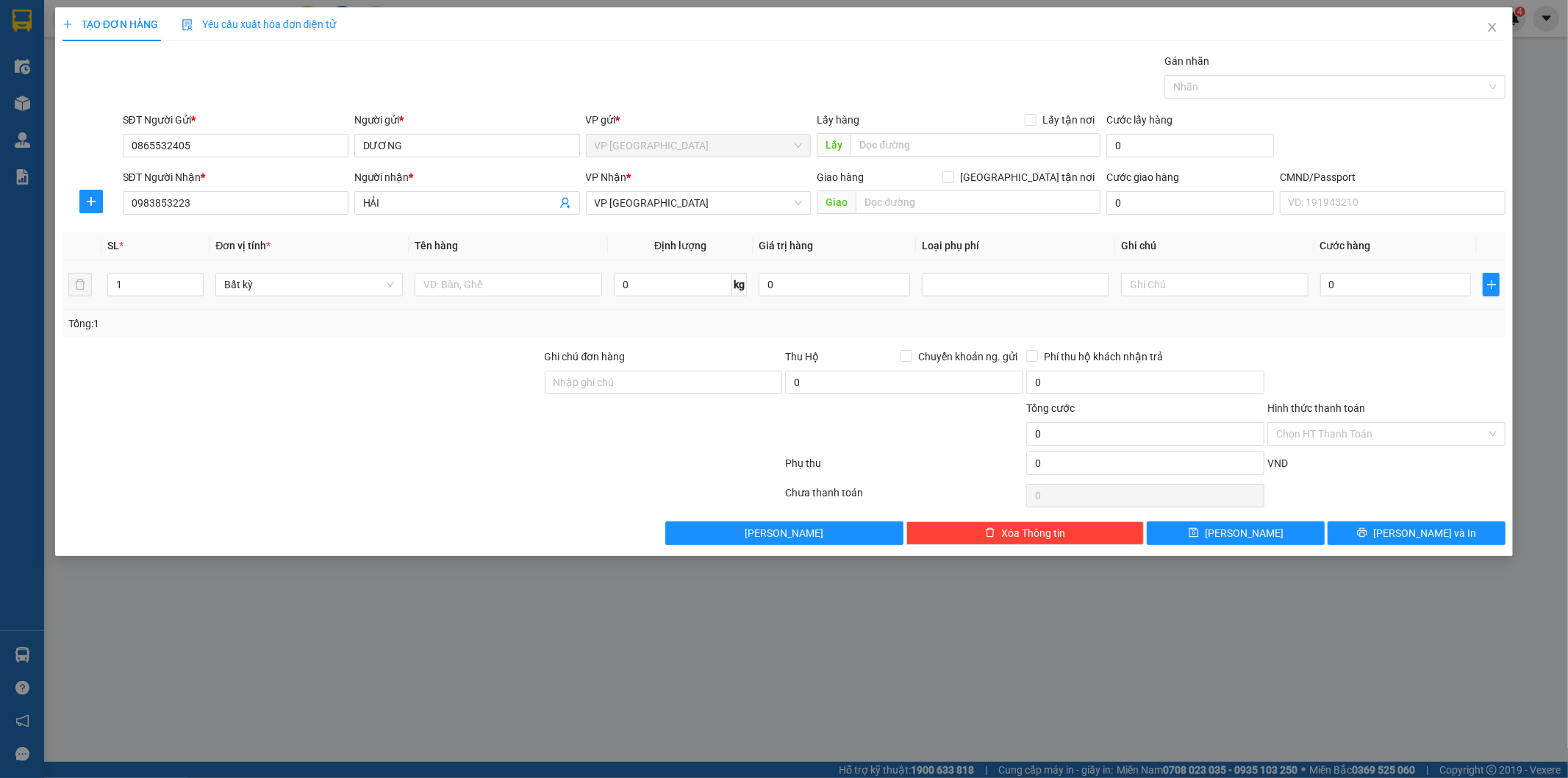
click at [526, 301] on td at bounding box center [508, 285] width 199 height 50
click at [524, 287] on input "text" at bounding box center [508, 285] width 187 height 23
type input "TÚI ĐEN"
type input "1"
type input "35.000"
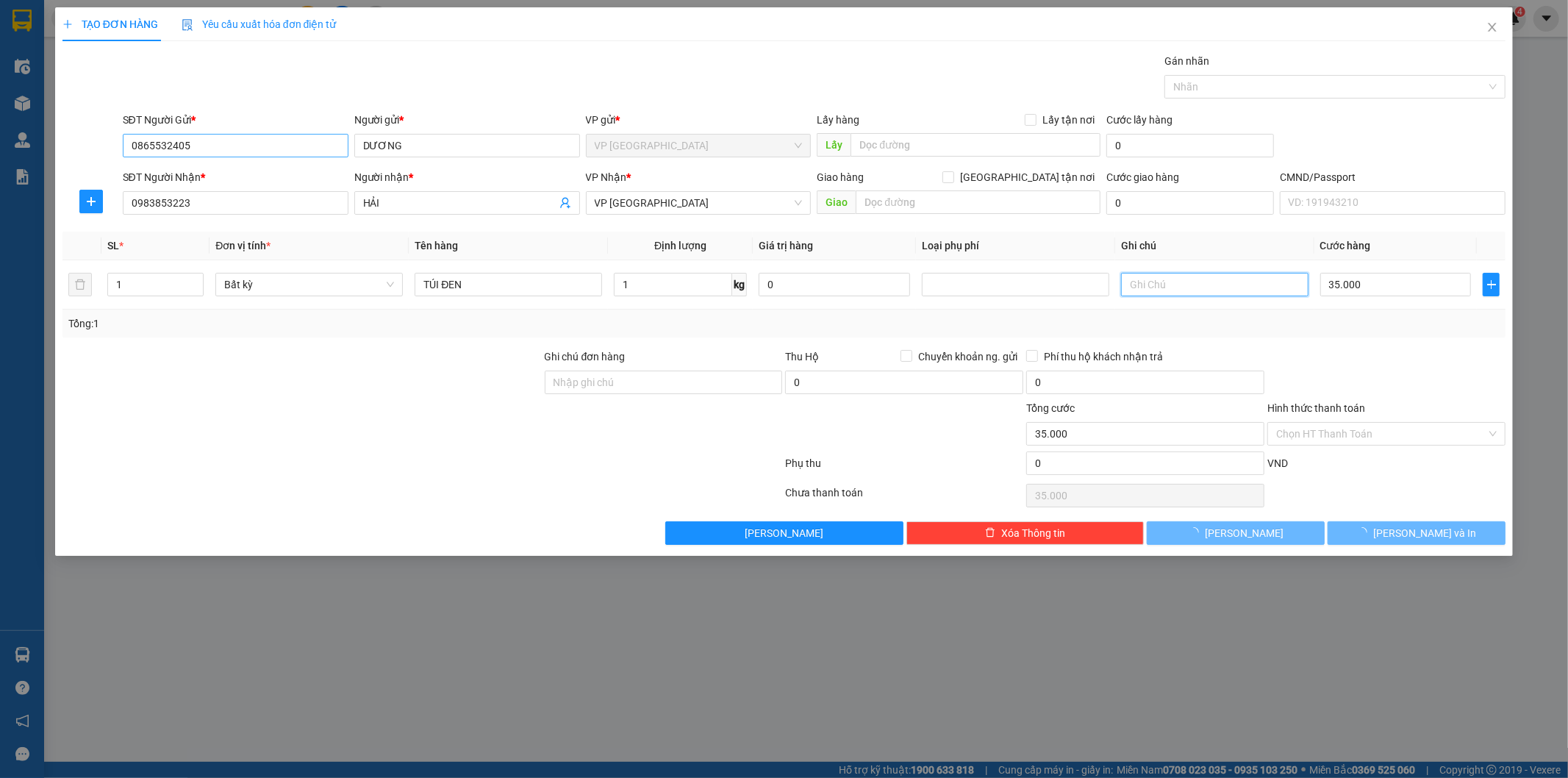
type input "35.000"
click at [0, 98] on div "TẠO ĐƠN HÀNG Yêu cầu xuất hóa đơn điện tử Transit Pickup Surcharge Ids Transit …" at bounding box center [784, 389] width 1568 height 778
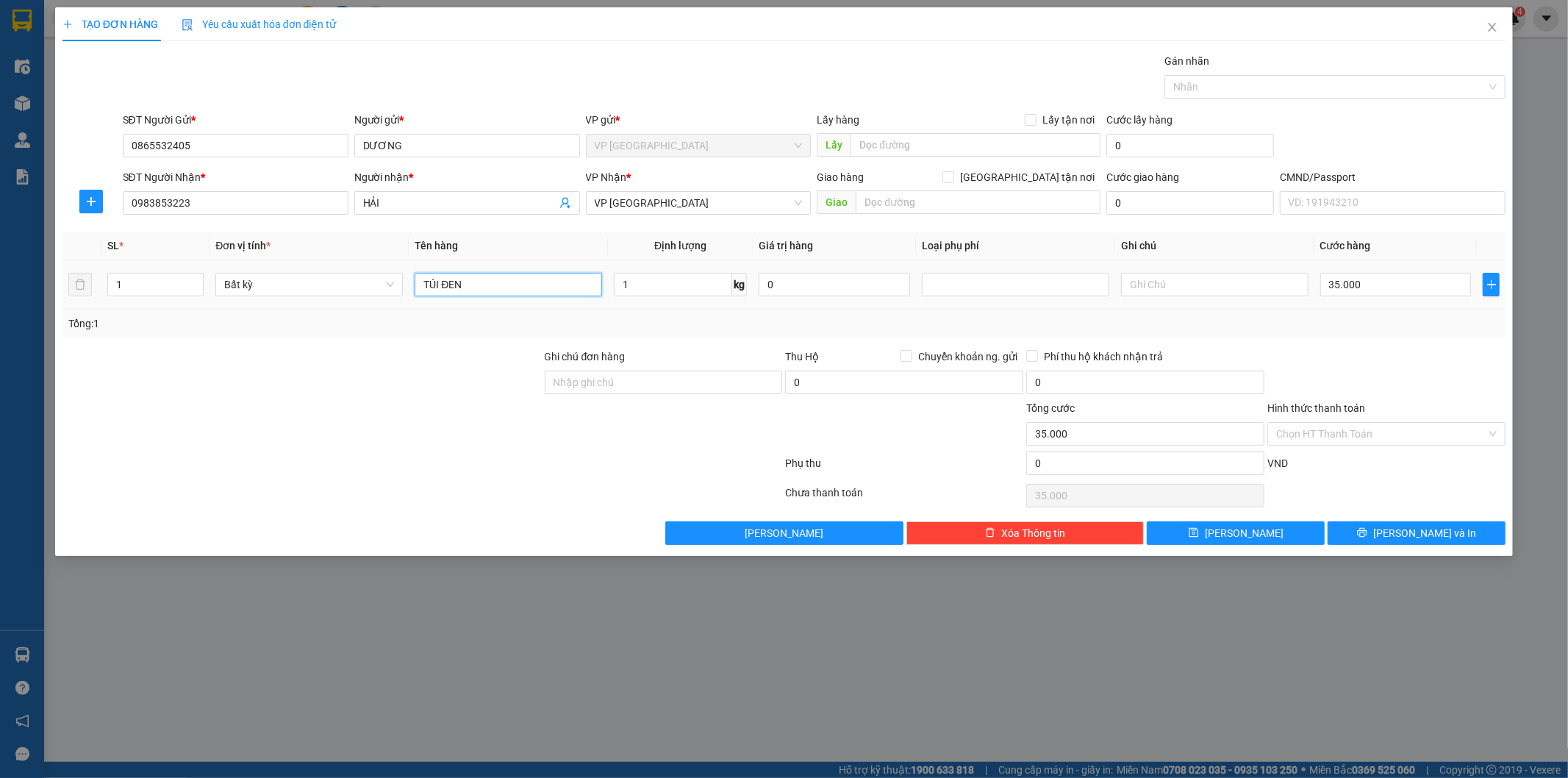
click at [492, 287] on input "TÚI ĐEN" at bounding box center [508, 285] width 187 height 23
type input "TÚI ĐEN CAMERA"
drag, startPoint x: 1420, startPoint y: 364, endPoint x: 1404, endPoint y: 526, distance: 162.8
click at [1411, 375] on div at bounding box center [1386, 373] width 241 height 51
click at [1405, 530] on span "[PERSON_NAME] và In" at bounding box center [1425, 533] width 103 height 16
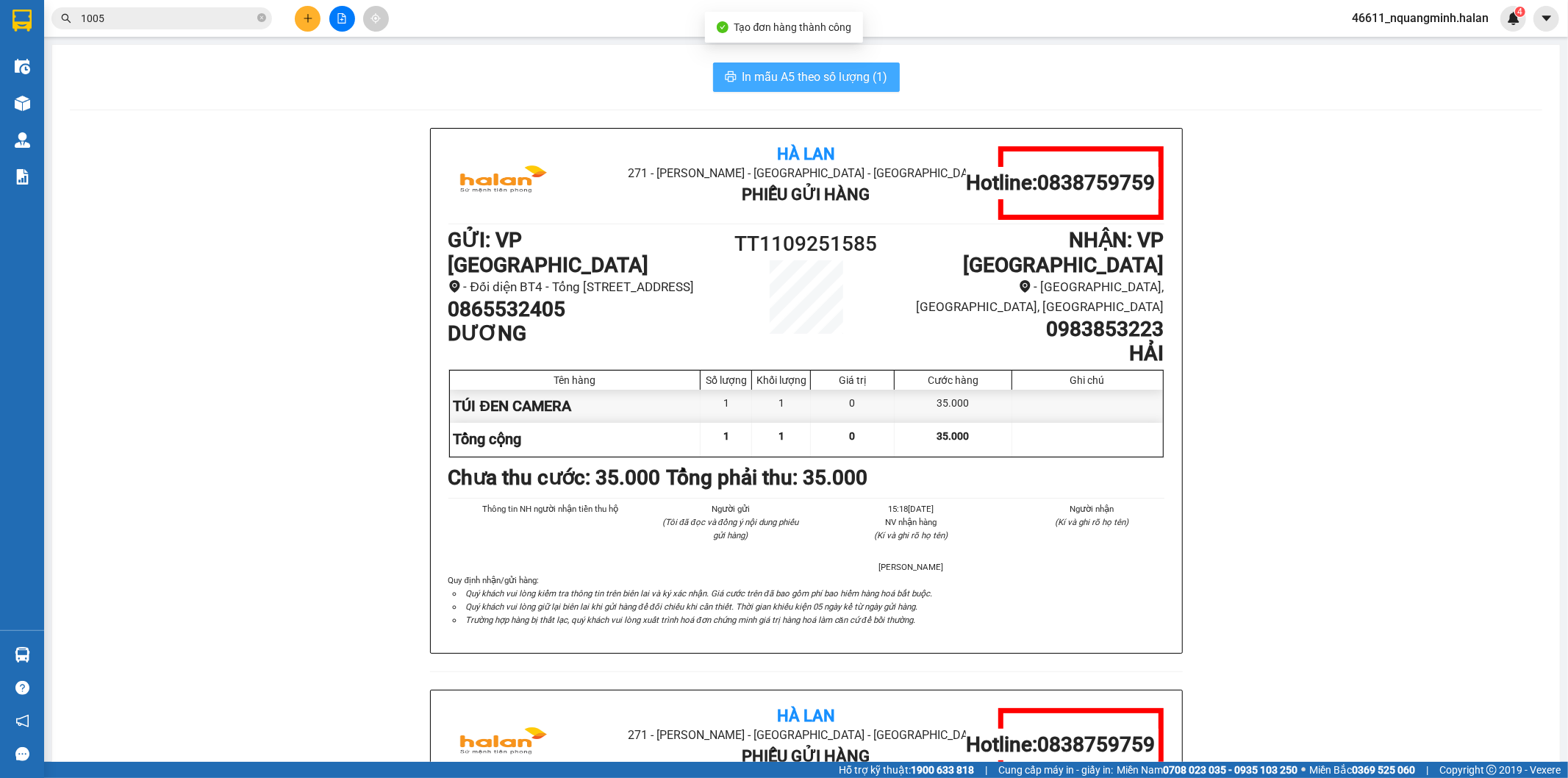
click at [762, 76] on span "In mẫu A5 theo số lượng (1)" at bounding box center [815, 77] width 145 height 18
click at [190, 490] on div "Hà Lan 271 - [PERSON_NAME] - [GEOGRAPHIC_DATA] Long - [GEOGRAPHIC_DATA] Phiếu G…" at bounding box center [805, 689] width 1472 height 1123
click at [250, 441] on div "Hà Lan 271 - [PERSON_NAME] - [GEOGRAPHIC_DATA] Long - [GEOGRAPHIC_DATA] Phiếu G…" at bounding box center [805, 689] width 1472 height 1123
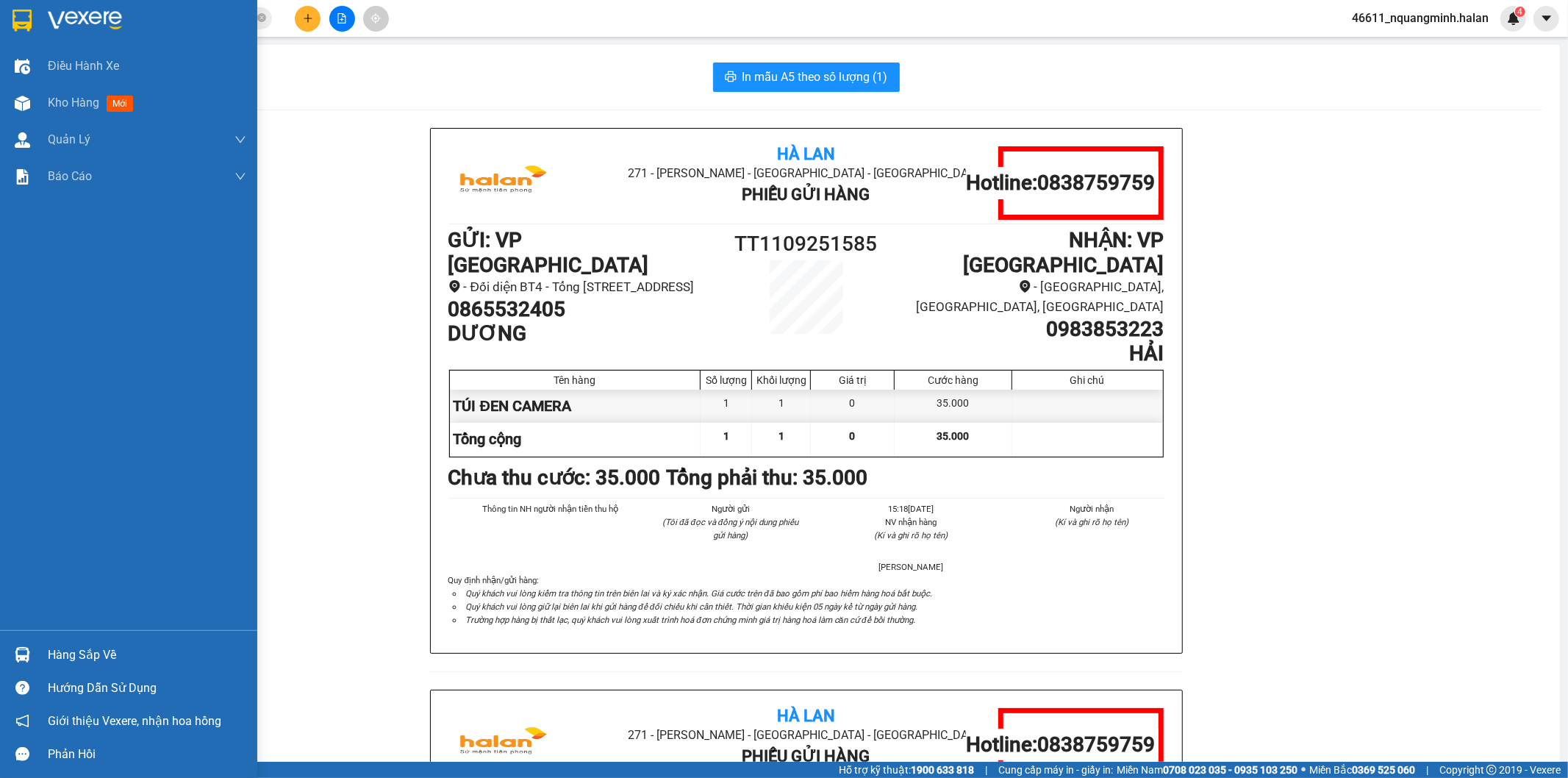
click at [39, 645] on div "Hàng sắp về" at bounding box center [128, 655] width 258 height 33
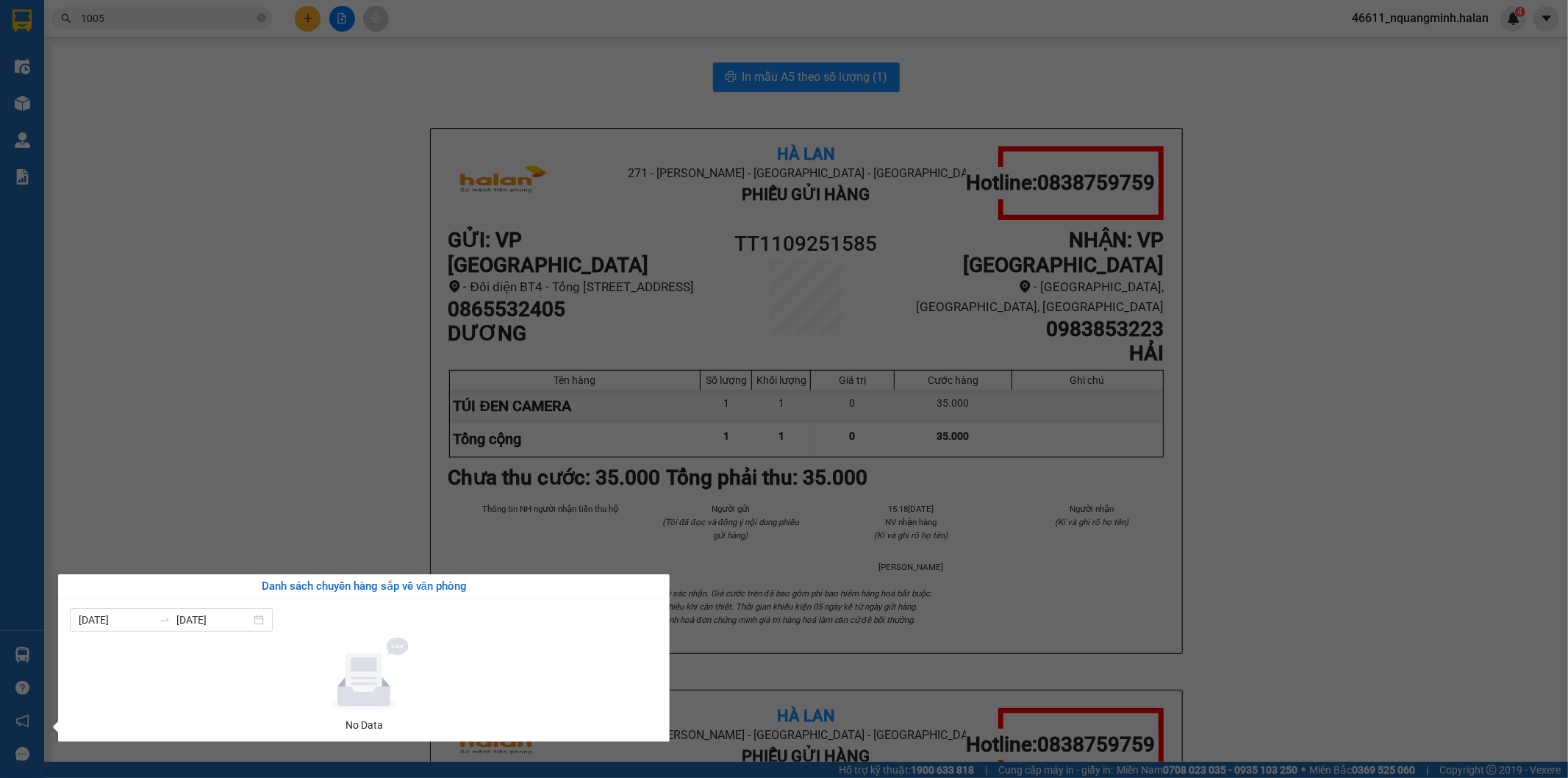
click at [278, 414] on section "Kết quả tìm kiếm ( 6675 ) Bộ lọc Mã ĐH Trạng thái Món hàng Thu hộ Tổng cước Chư…" at bounding box center [784, 389] width 1568 height 778
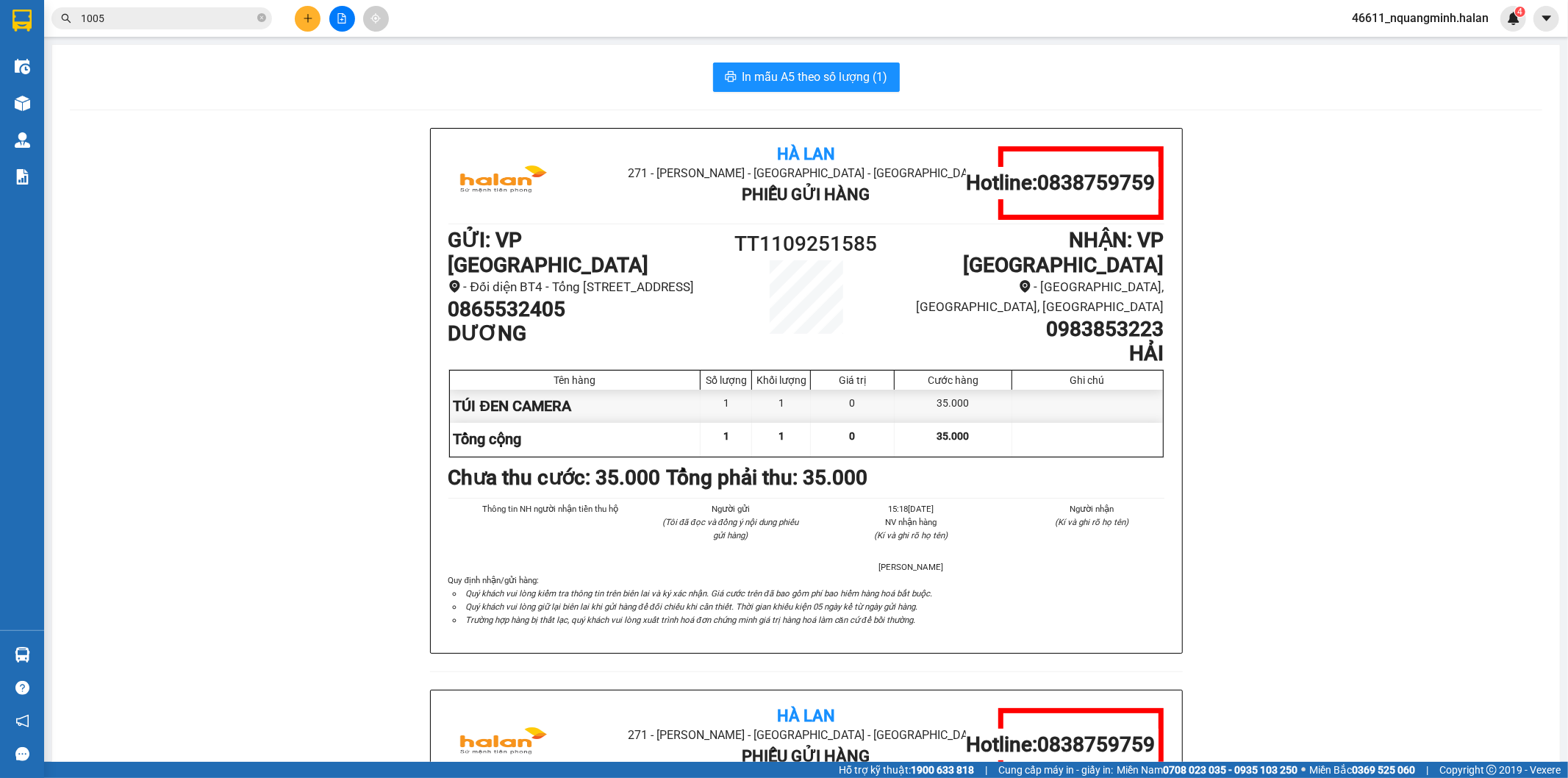
drag, startPoint x: 247, startPoint y: 322, endPoint x: 275, endPoint y: 164, distance: 160.5
click at [247, 322] on div "Hà Lan 271 - [PERSON_NAME] - [GEOGRAPHIC_DATA] Long - [GEOGRAPHIC_DATA] Phiếu G…" at bounding box center [805, 689] width 1472 height 1123
click at [223, 6] on div "Kết quả tìm kiếm ( 6675 ) Bộ lọc Mã ĐH Trạng thái Món hàng Thu hộ Tổng cước Chư…" at bounding box center [143, 18] width 287 height 26
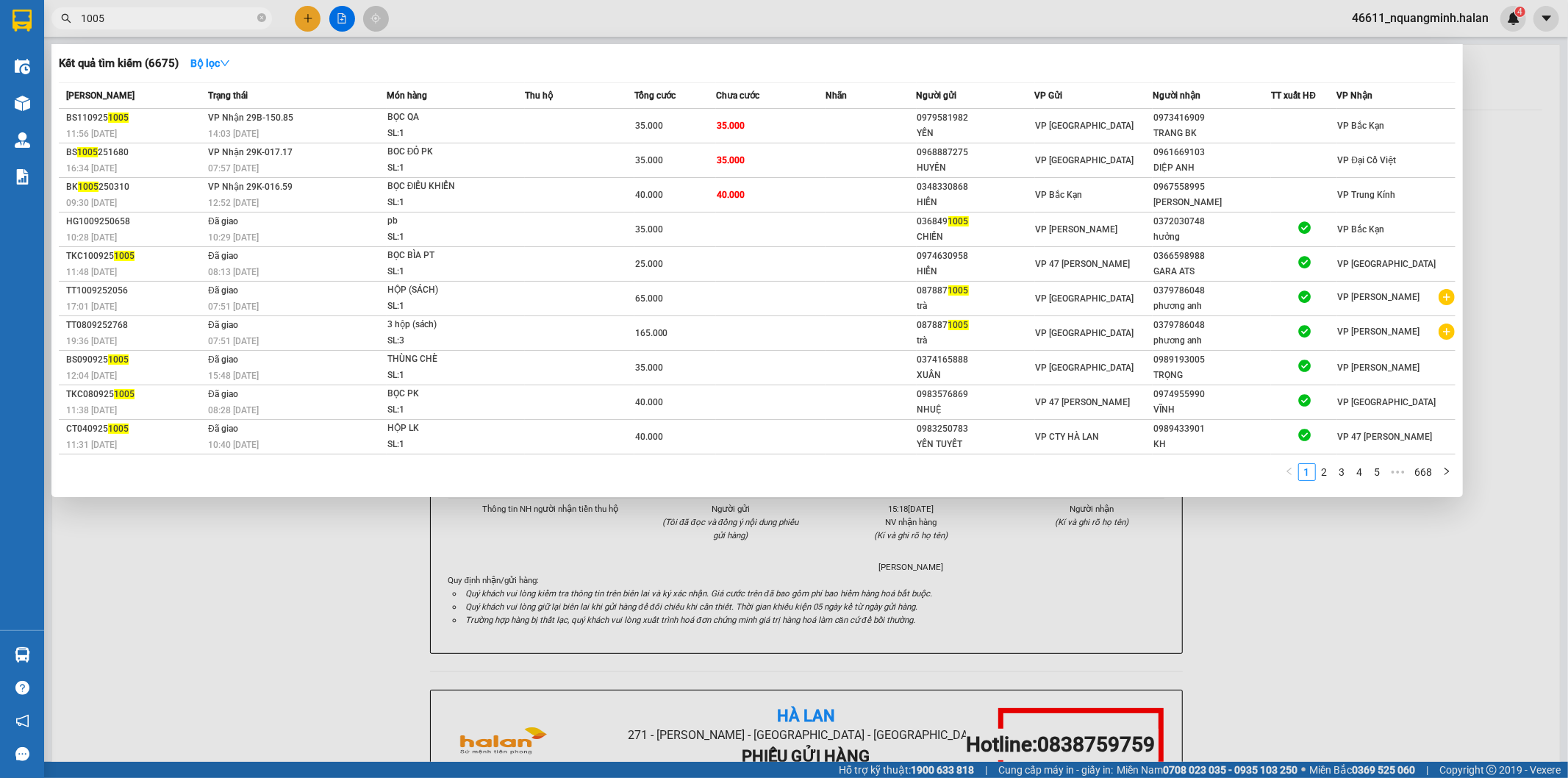
drag, startPoint x: 223, startPoint y: 13, endPoint x: 0, endPoint y: -33, distance: 227.7
click at [0, 0] on html "Kết quả tìm kiếm ( 6675 ) Bộ lọc Mã ĐH Trạng thái Món hàng Thu hộ Tổng cước Chư…" at bounding box center [784, 389] width 1568 height 778
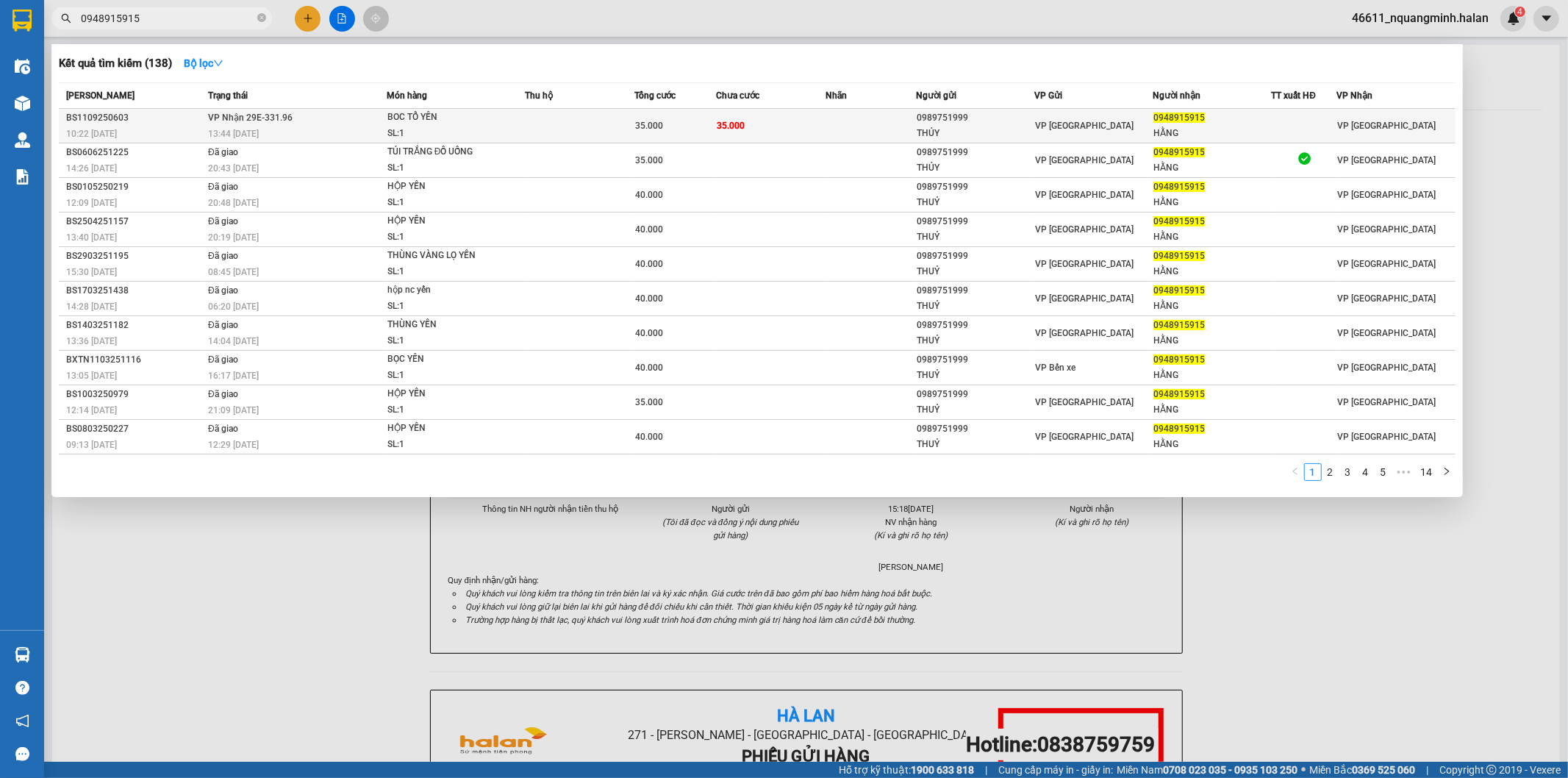
type input "0948915915"
click at [300, 119] on td "VP Nhận 29E-331.96 13:44 [DATE]" at bounding box center [295, 126] width 182 height 34
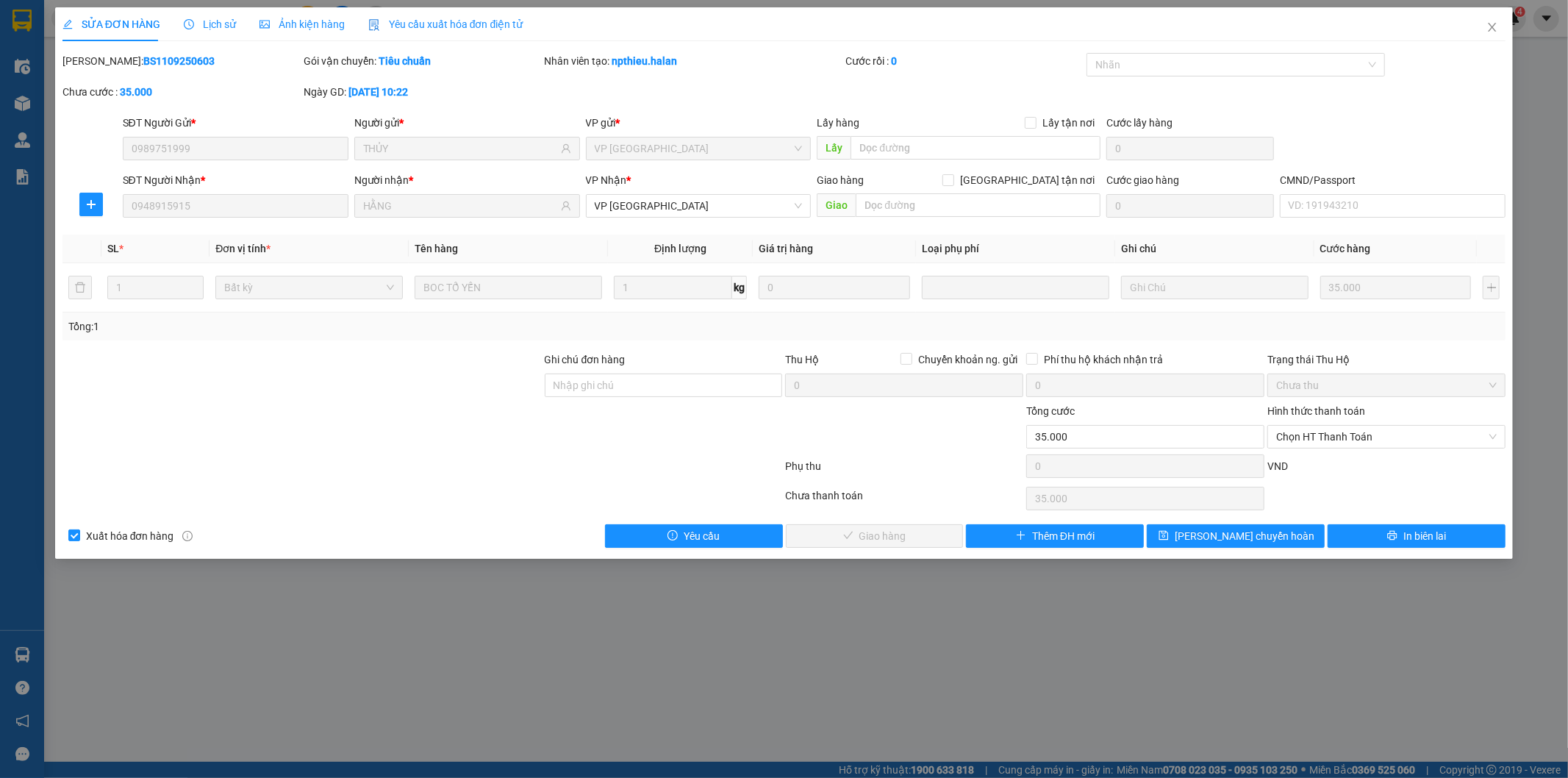
type input "0989751999"
type input "THỦY"
type input "0948915915"
type input "HẰNG"
type input "35.000"
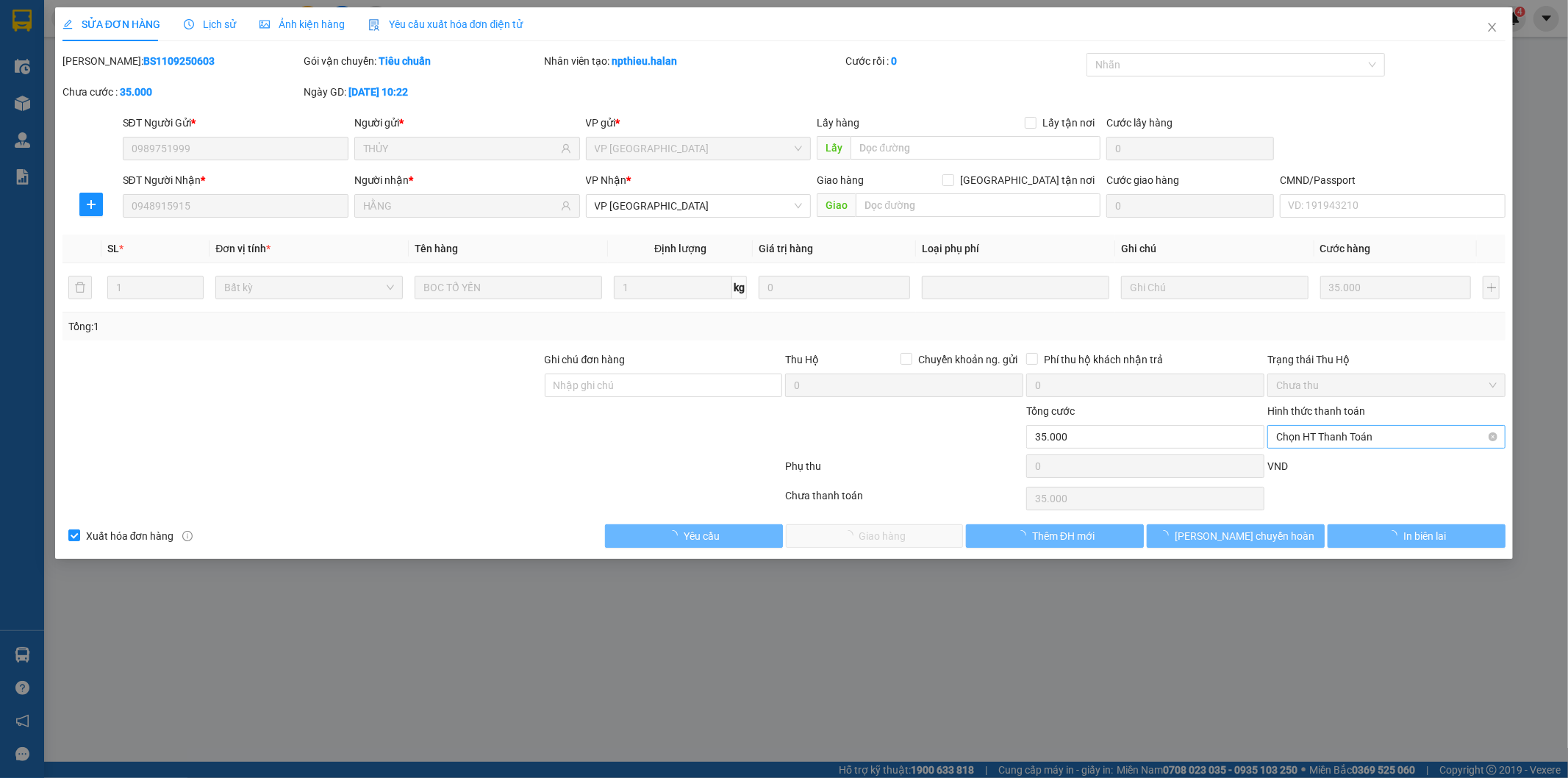
click at [1349, 436] on span "Chọn HT Thanh Toán" at bounding box center [1386, 436] width 221 height 22
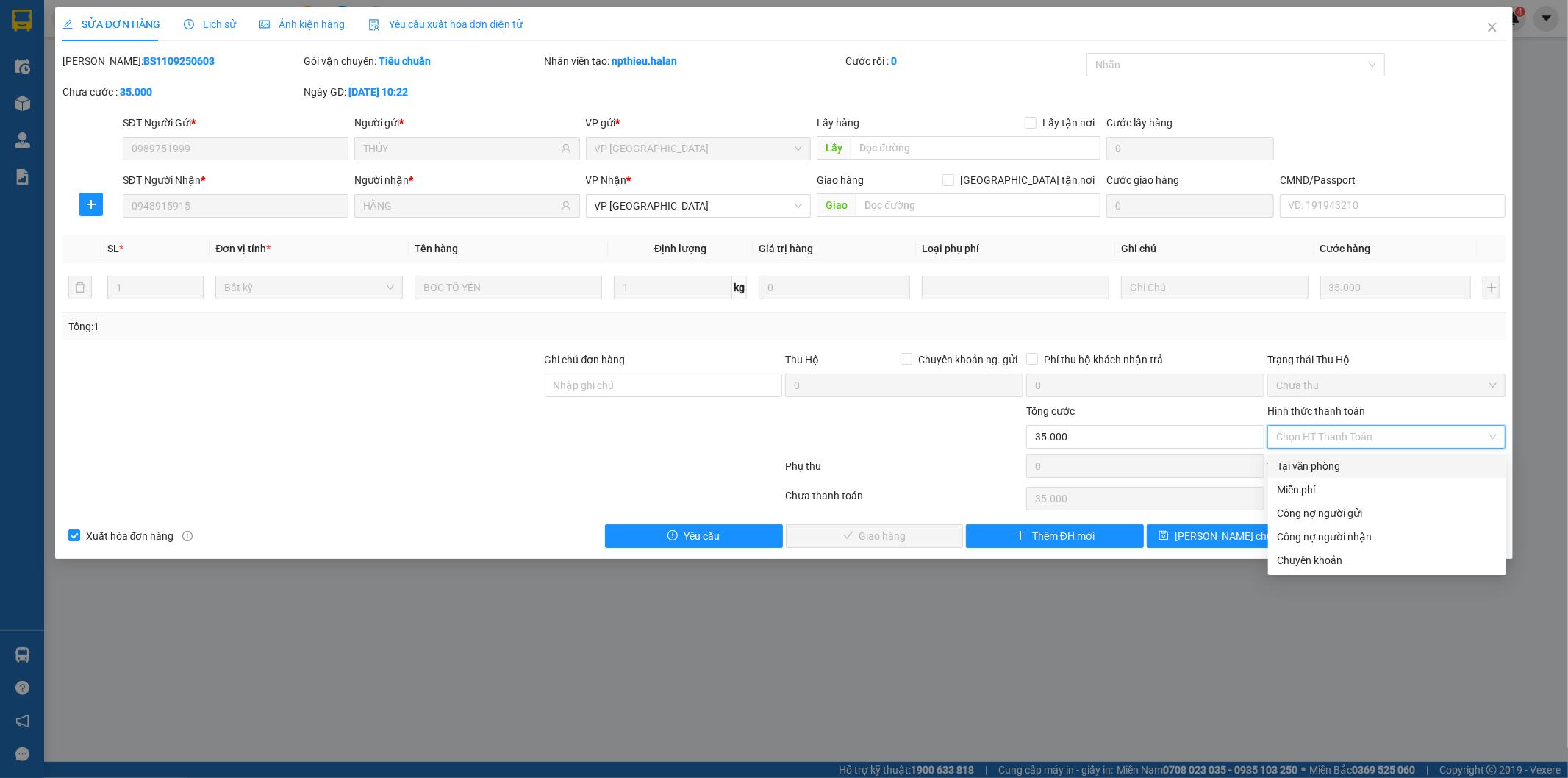
click at [1335, 460] on div "Tại văn phòng" at bounding box center [1387, 466] width 221 height 16
type input "0"
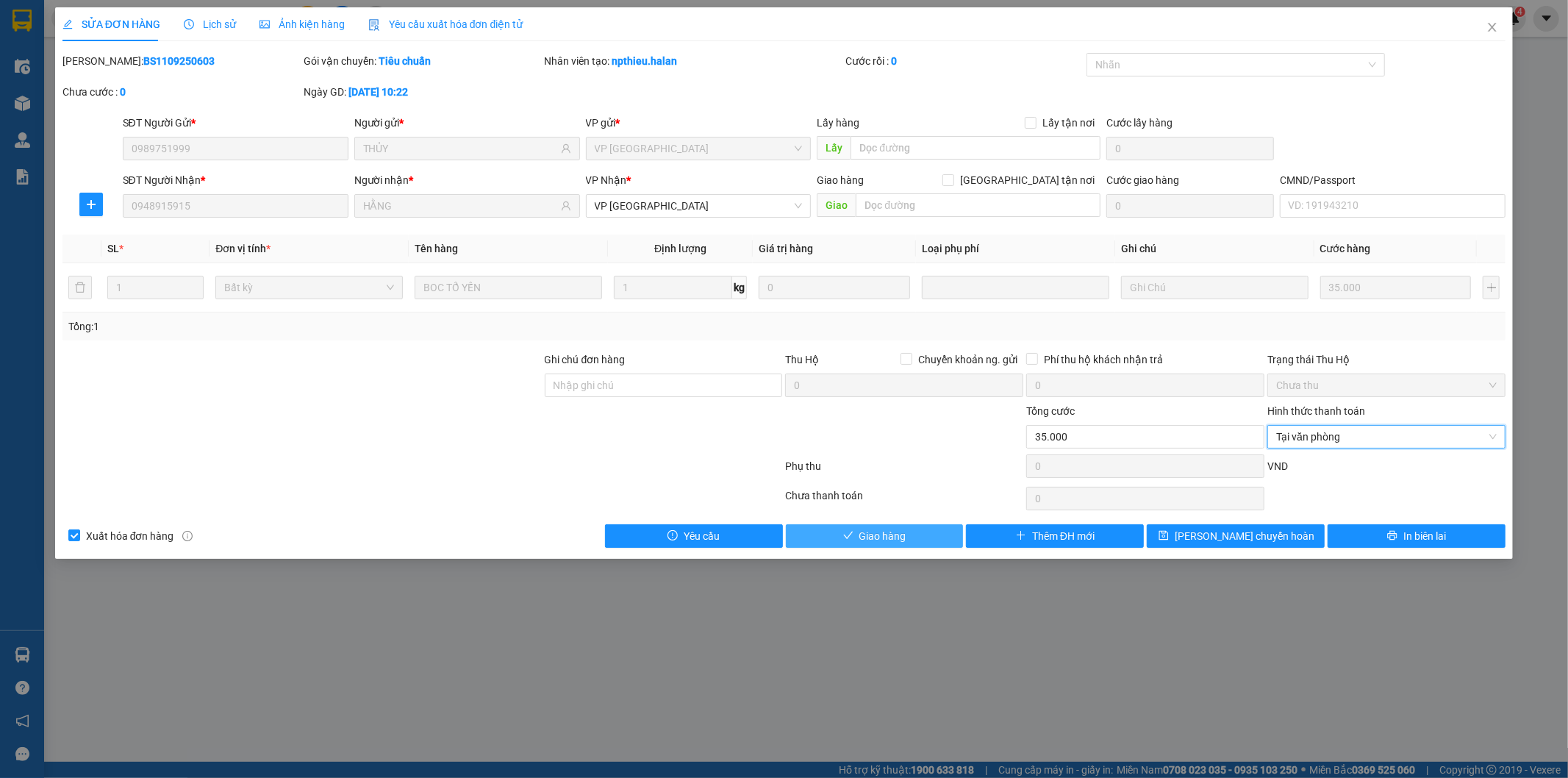
drag, startPoint x: 864, startPoint y: 530, endPoint x: 998, endPoint y: 460, distance: 151.2
click at [864, 531] on span "Giao hàng" at bounding box center [883, 535] width 47 height 16
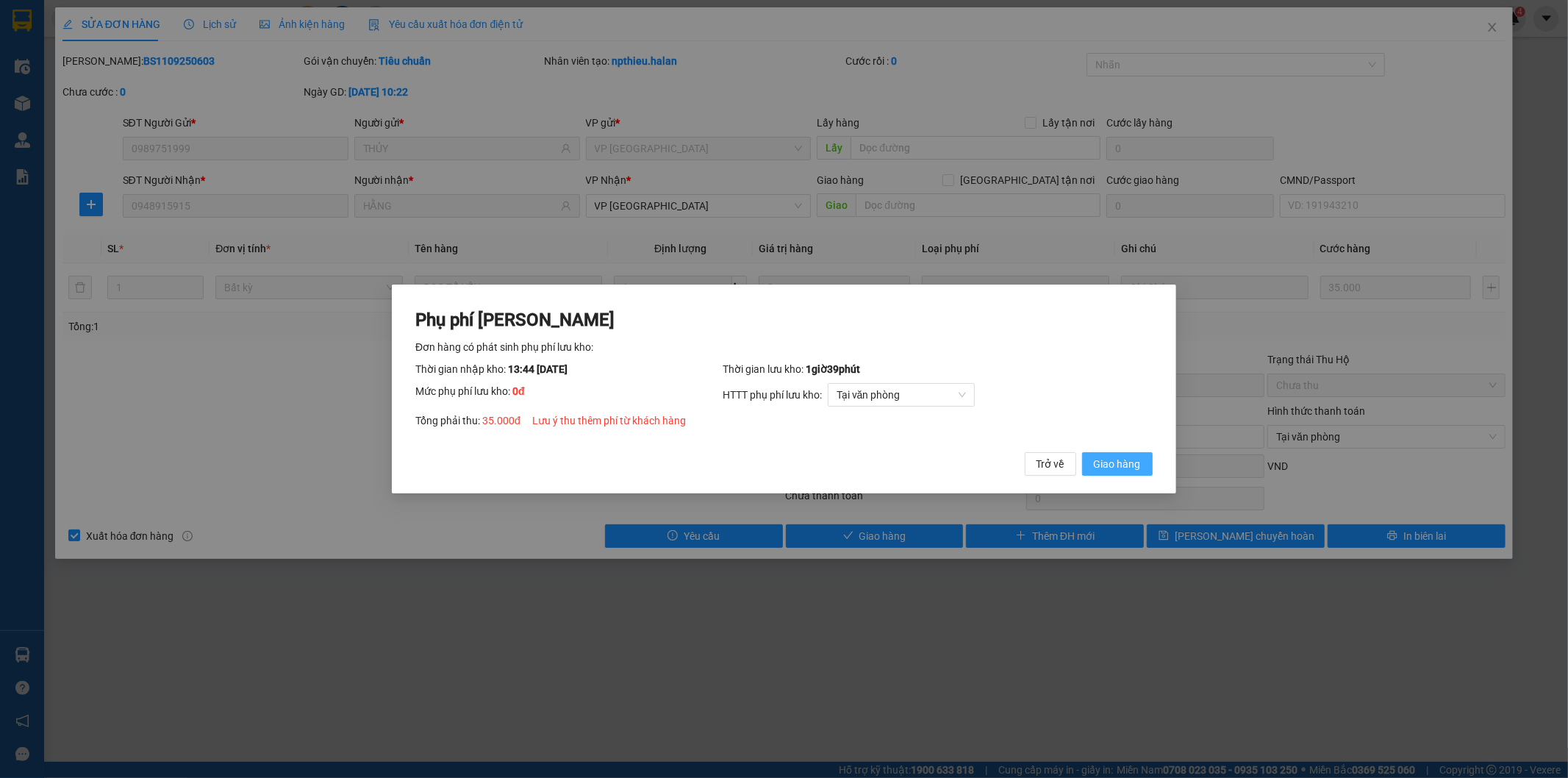
click at [1119, 466] on span "Giao hàng" at bounding box center [1117, 463] width 47 height 16
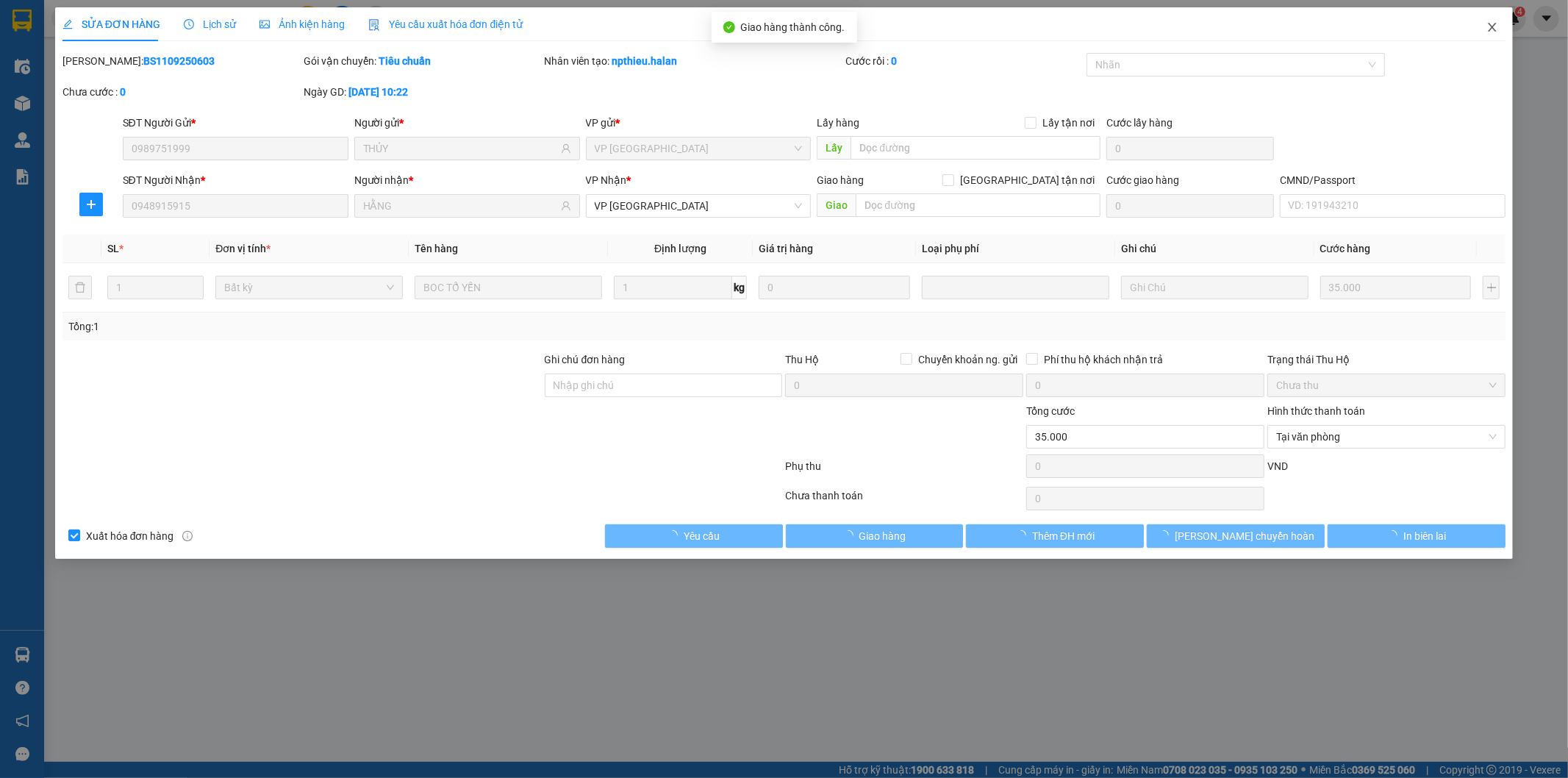
click at [1411, 30] on icon "close" at bounding box center [1492, 27] width 8 height 9
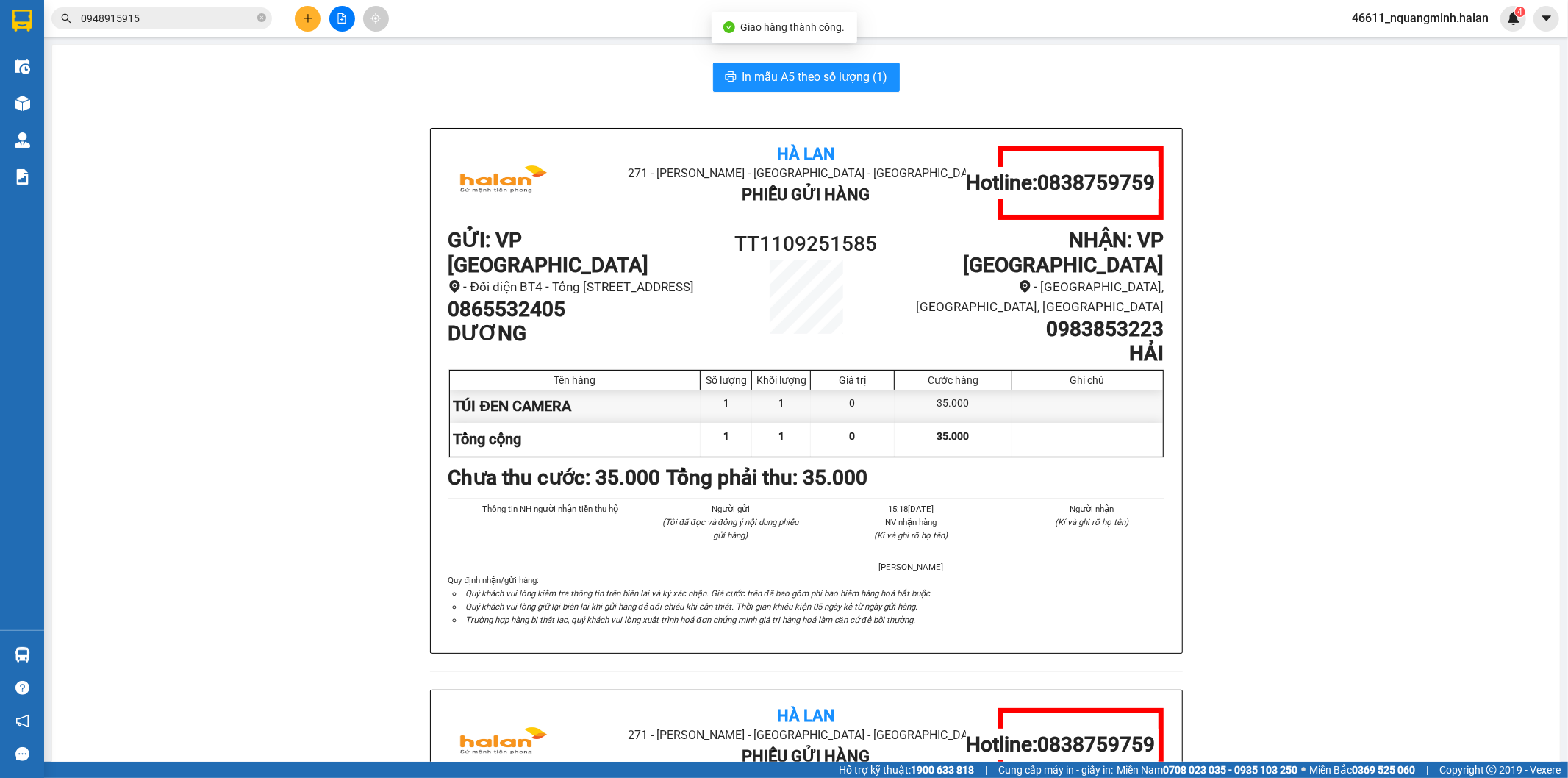
click at [158, 20] on input "0948915915" at bounding box center [167, 18] width 174 height 16
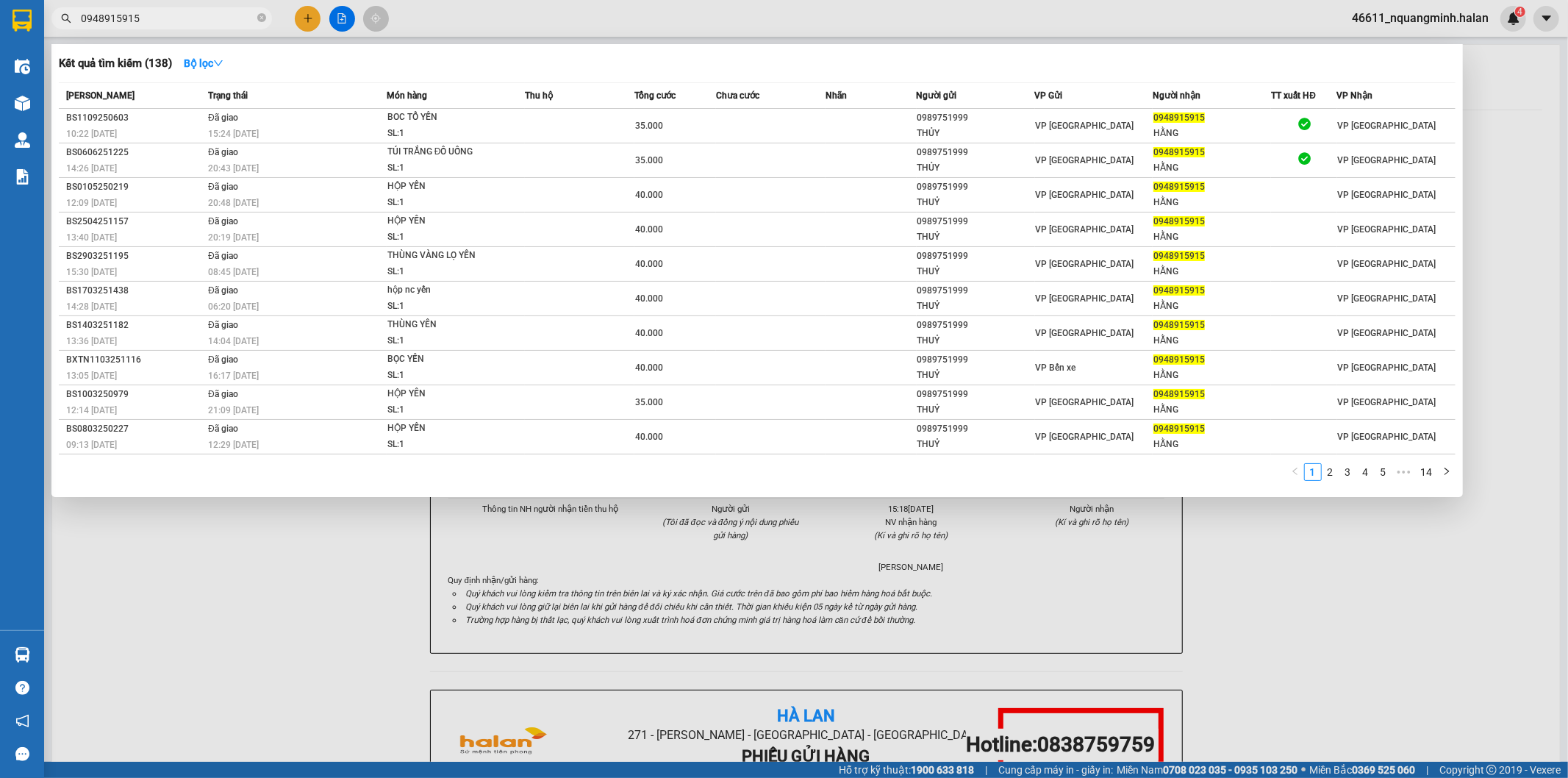
drag, startPoint x: 206, startPoint y: 17, endPoint x: 0, endPoint y: -21, distance: 209.5
click at [0, 0] on html "Kết quả tìm kiếm ( 138 ) Bộ lọc Mã ĐH Trạng thái Món hàng Thu hộ Tổng cước Chưa…" at bounding box center [784, 389] width 1568 height 778
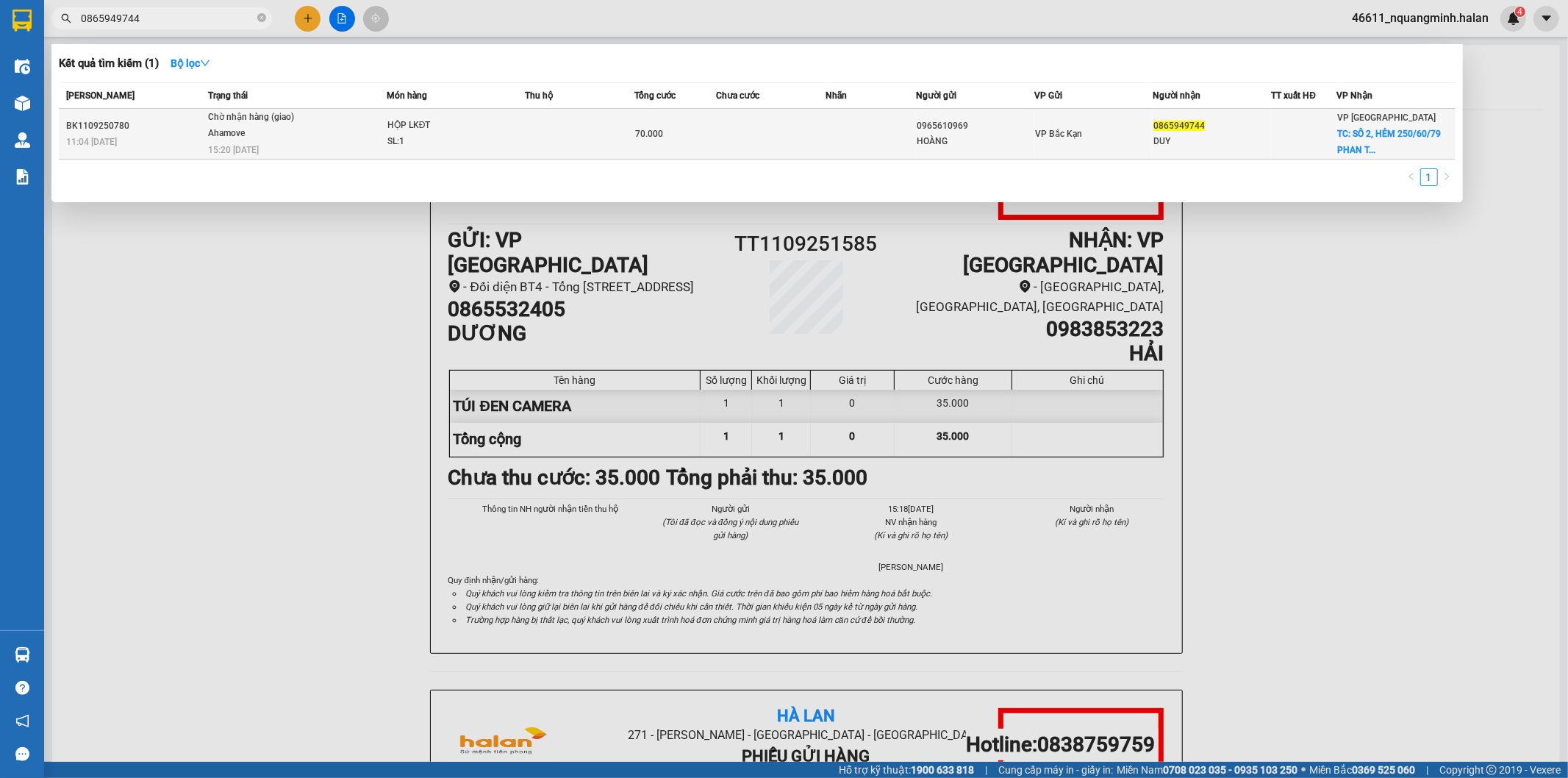
type input "0865949744"
click at [435, 116] on td "HỘP LKĐT SL: 1" at bounding box center [456, 134] width 138 height 50
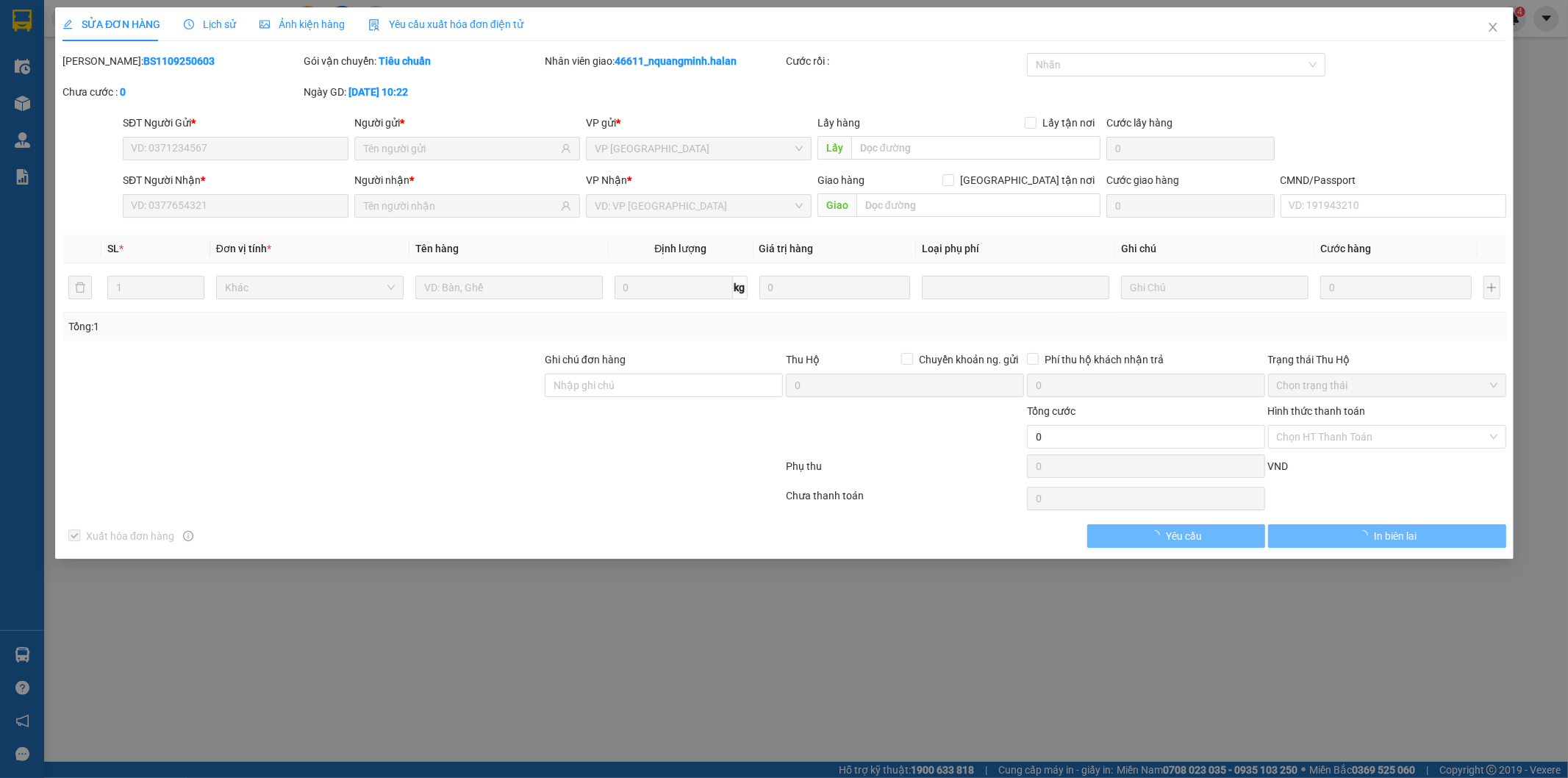
type input "0965610969"
type input "HOÀNG"
type input "0865949744"
type input "DUY"
checkbox input "true"
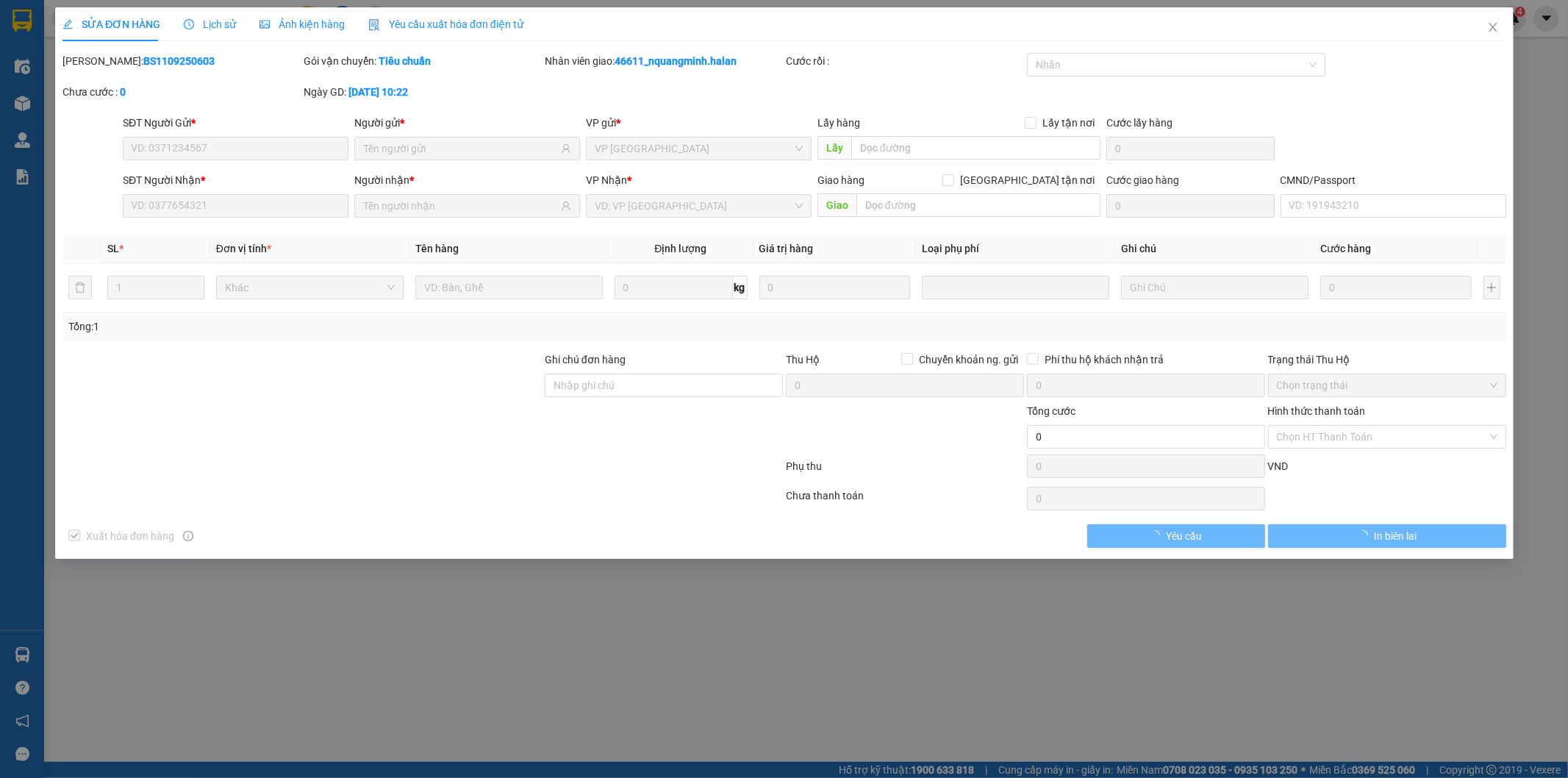
type input "[STREET_ADDRESS][PERSON_NAME][PERSON_NAME]"
type input "30.000"
type input "70.000"
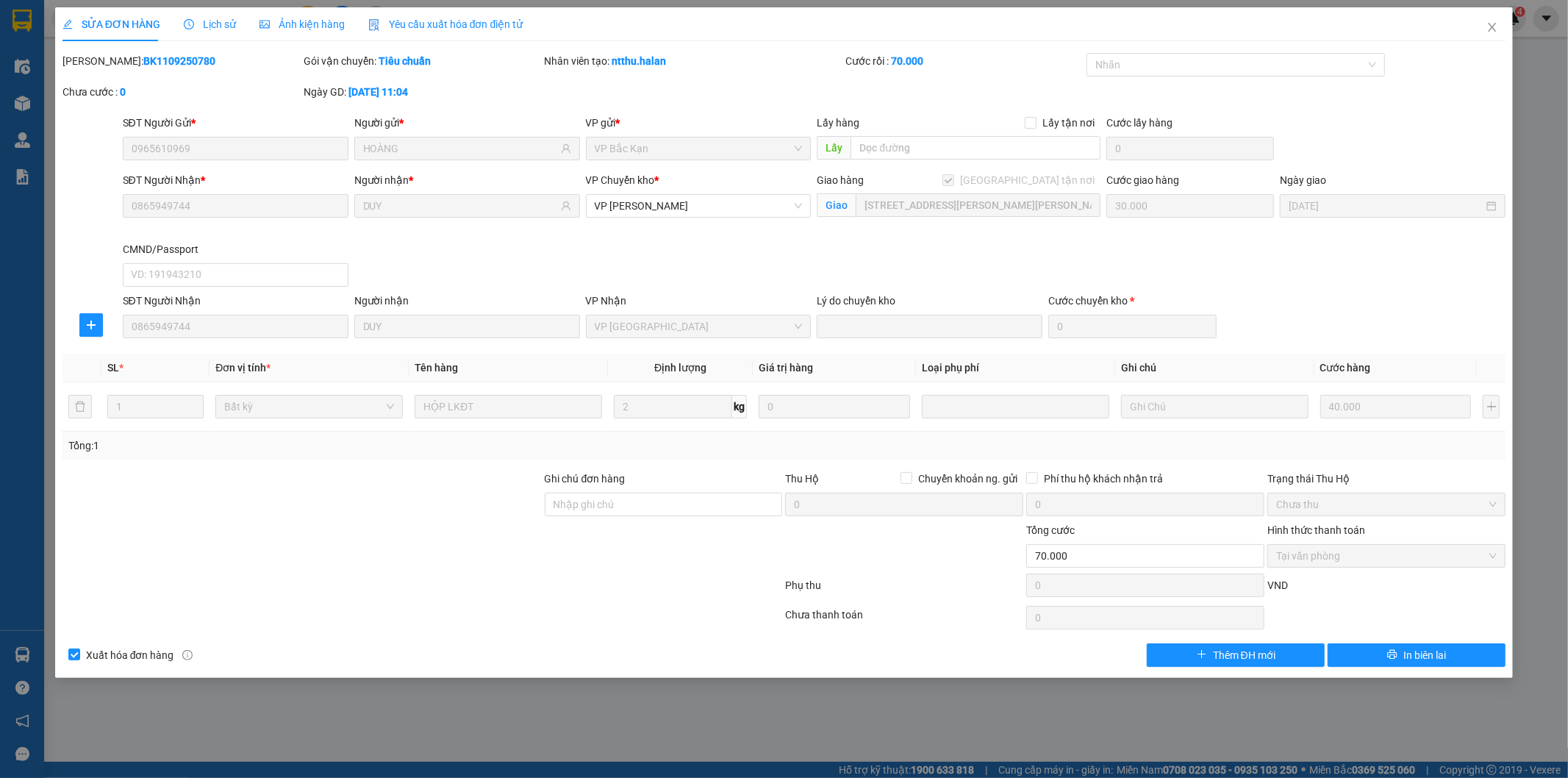
click at [205, 29] on span "Lịch sử" at bounding box center [210, 24] width 52 height 12
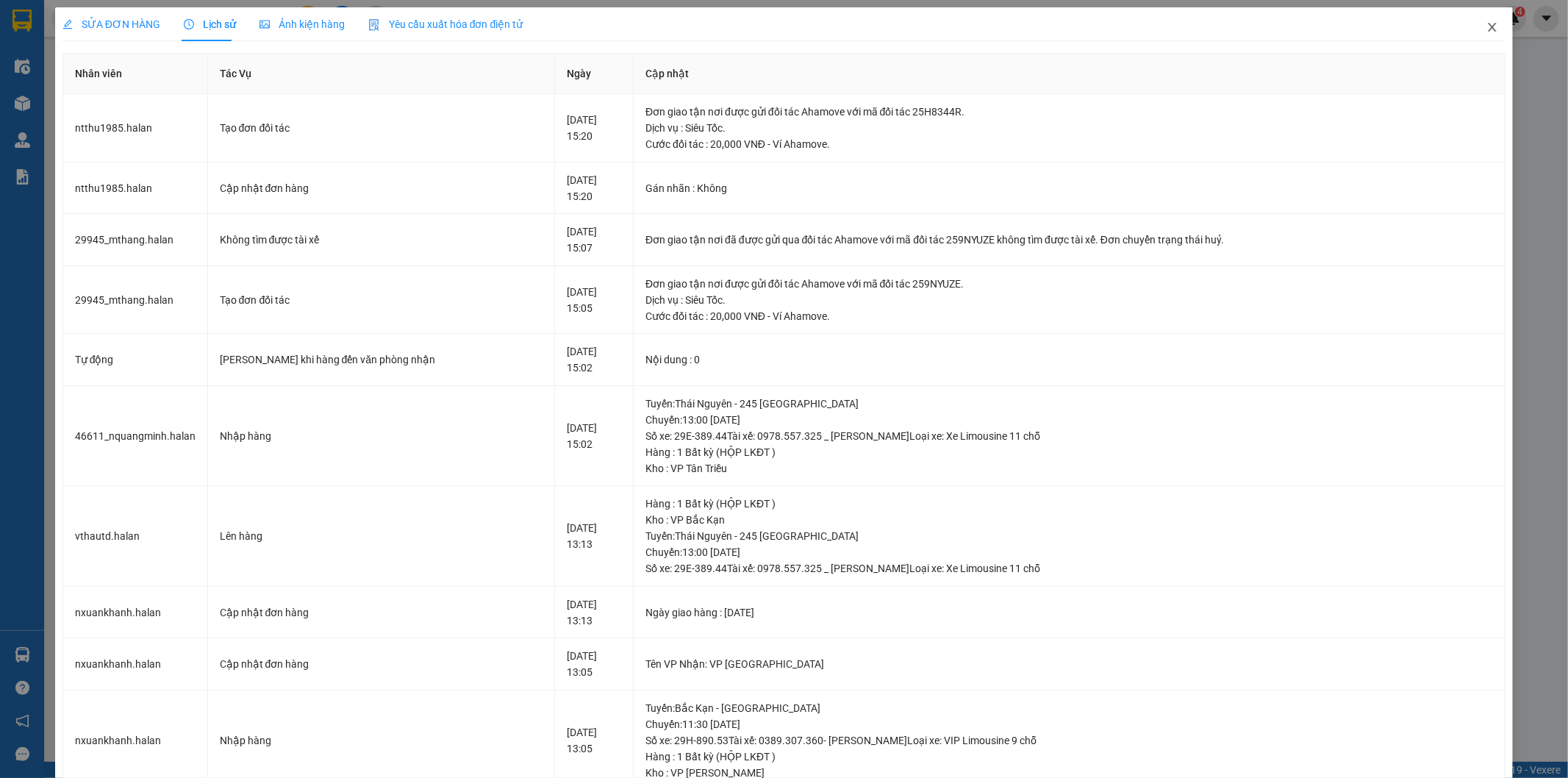
click at [1411, 27] on span "Close" at bounding box center [1492, 28] width 41 height 41
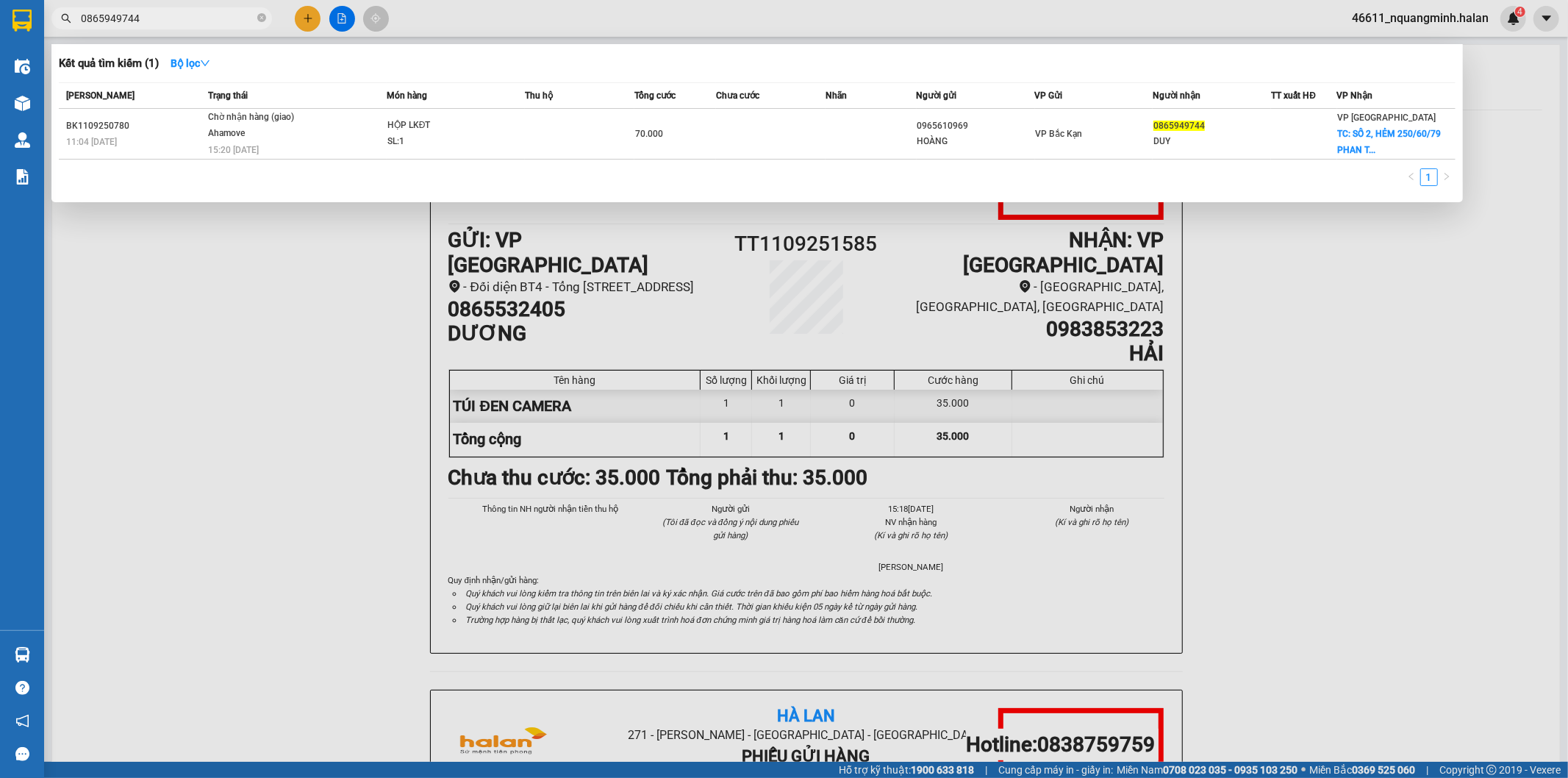
click at [165, 20] on input "0865949744" at bounding box center [167, 18] width 174 height 16
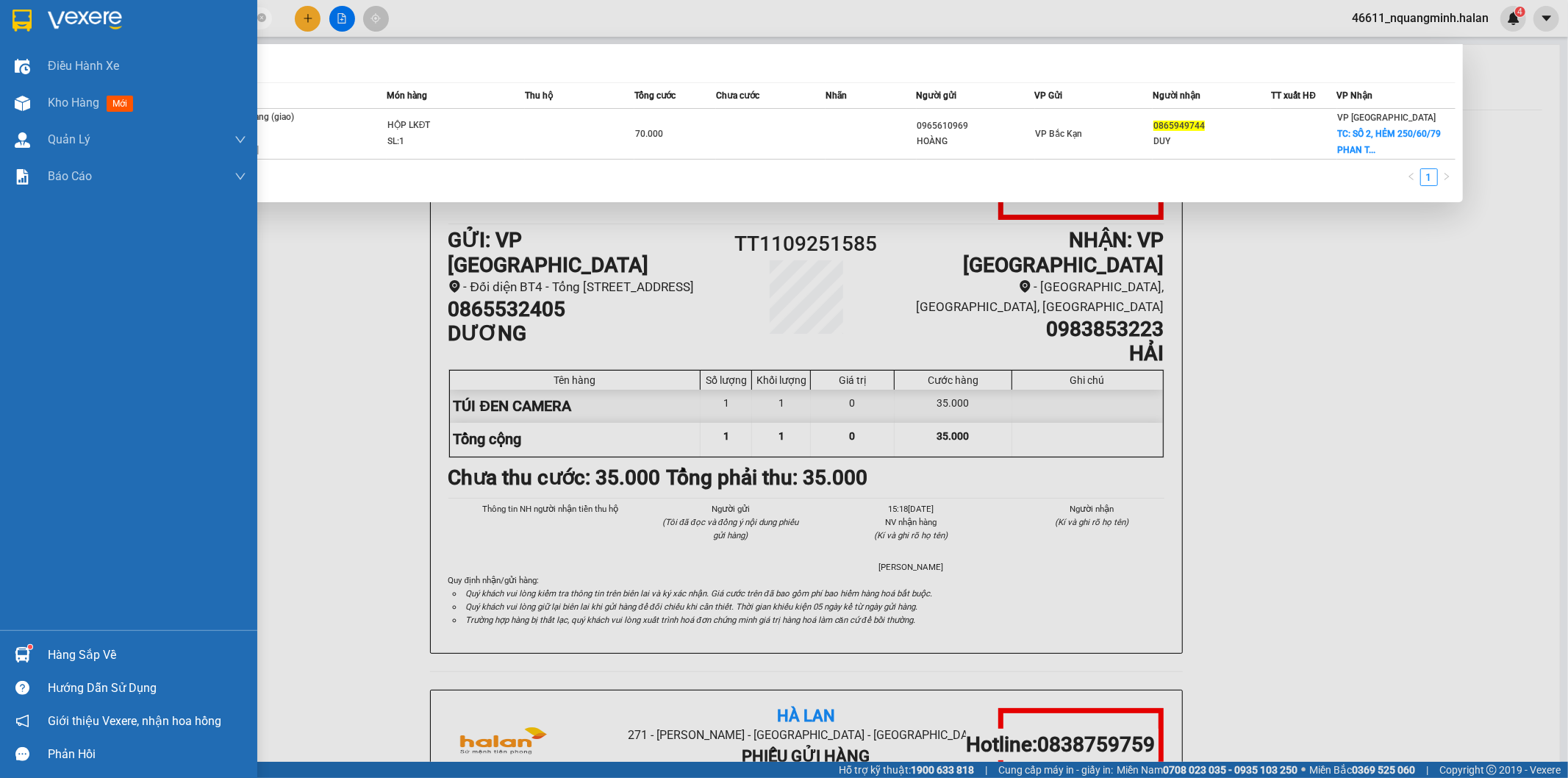
click at [170, 656] on div "Hàng sắp về" at bounding box center [147, 655] width 199 height 22
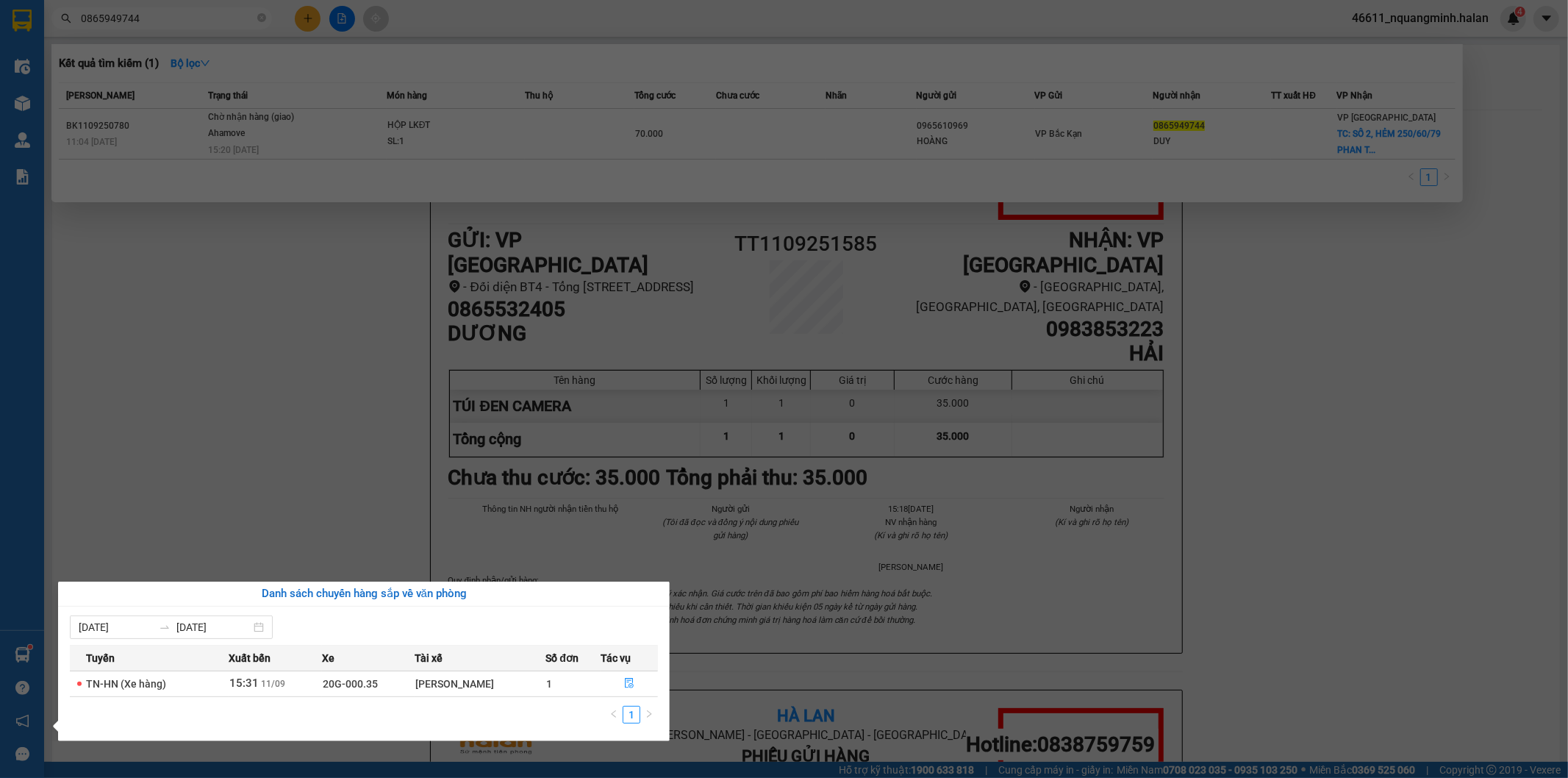
click at [453, 478] on section "Kết quả tìm kiếm ( 1 ) Bộ lọc Mã ĐH Trạng thái Món hàng Thu hộ Tổng cước Chưa c…" at bounding box center [784, 389] width 1568 height 778
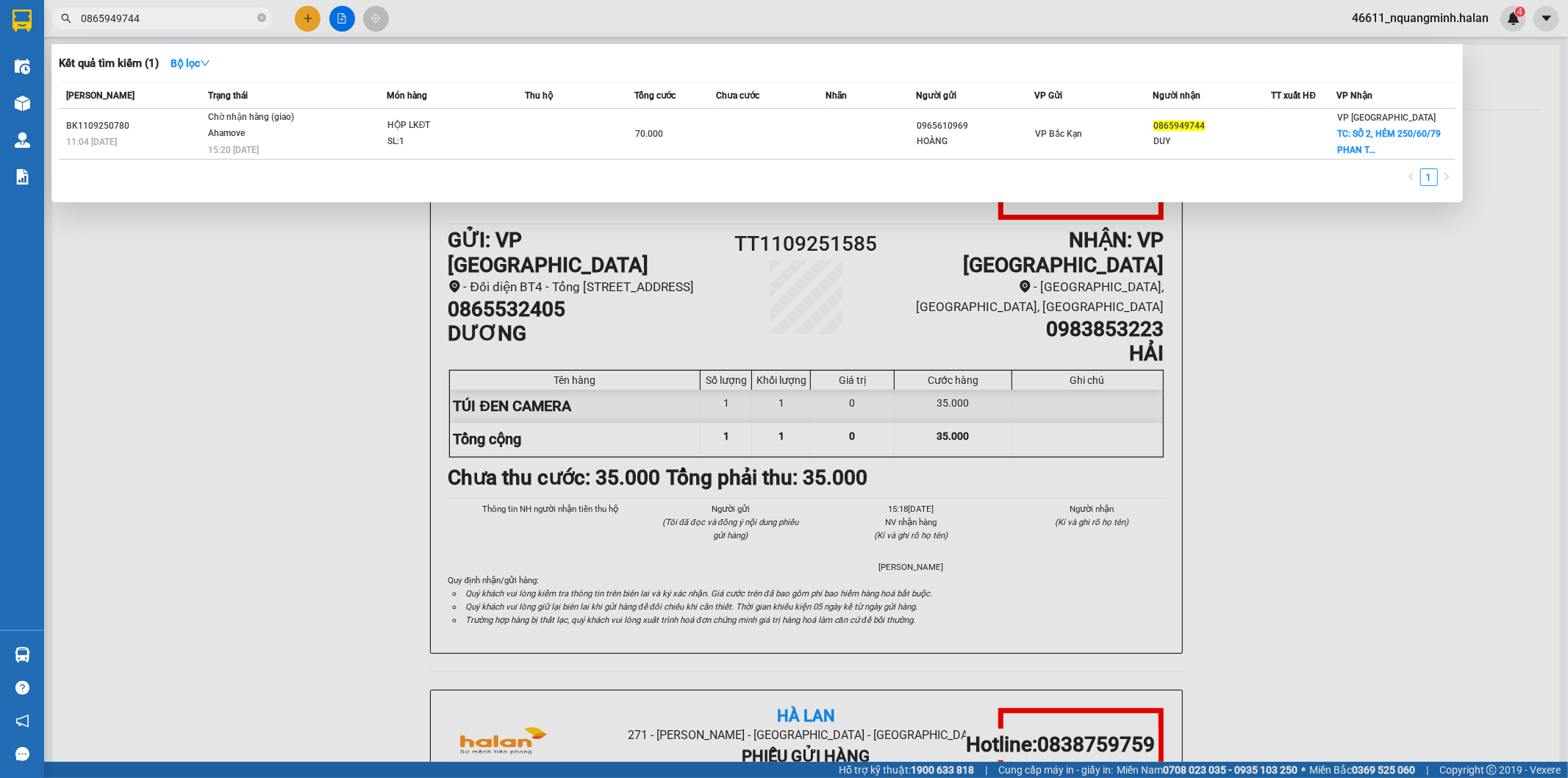
drag, startPoint x: 196, startPoint y: 13, endPoint x: 0, endPoint y: 3, distance: 196.3
click at [0, 6] on section "Kết quả tìm kiếm ( 1 ) Bộ lọc Mã ĐH Trạng thái Món hàng Thu hộ Tổng cước Chưa c…" at bounding box center [784, 389] width 1568 height 778
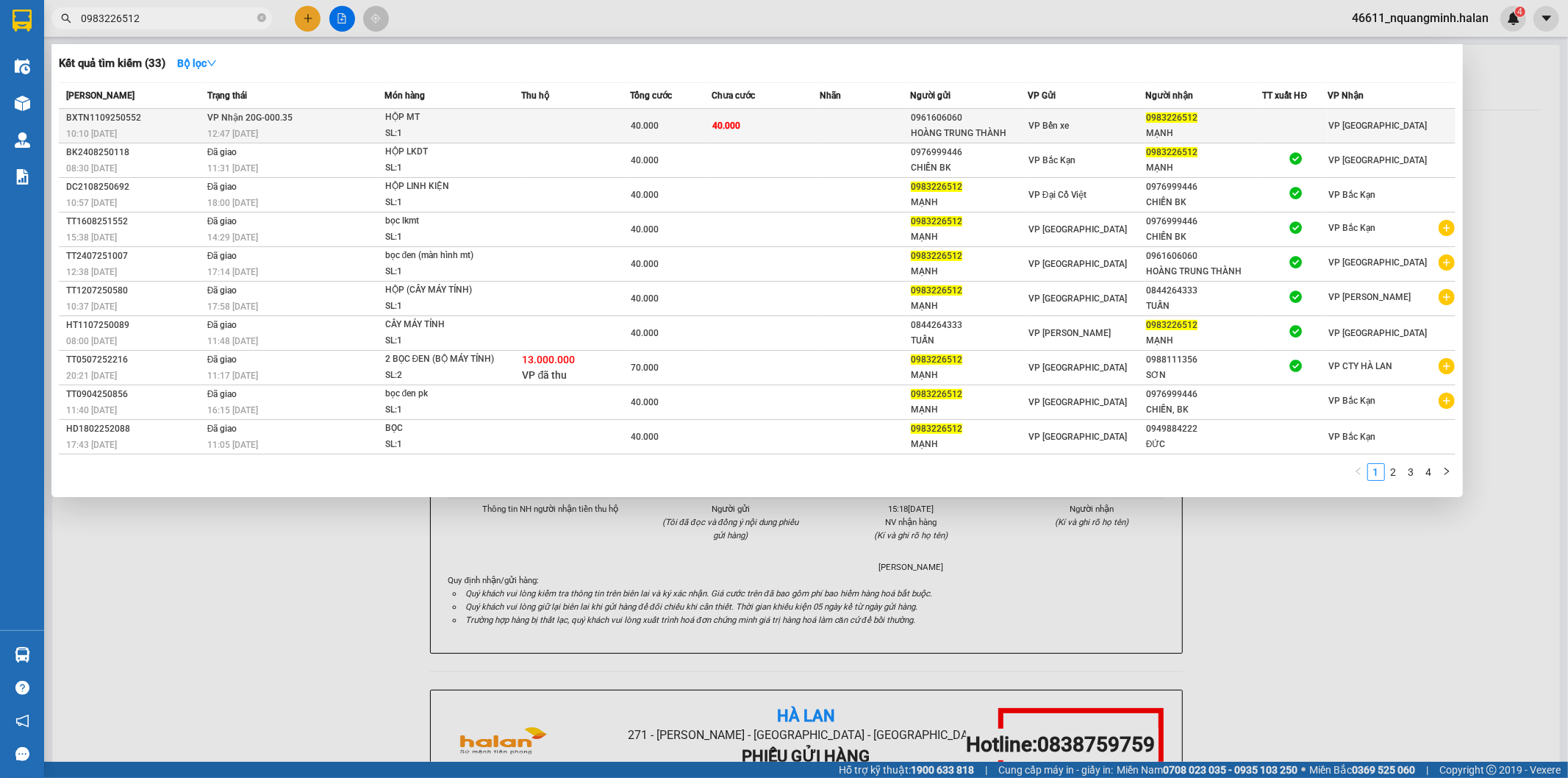
type input "0983226512"
click at [281, 128] on div "12:47 [DATE]" at bounding box center [295, 133] width 176 height 16
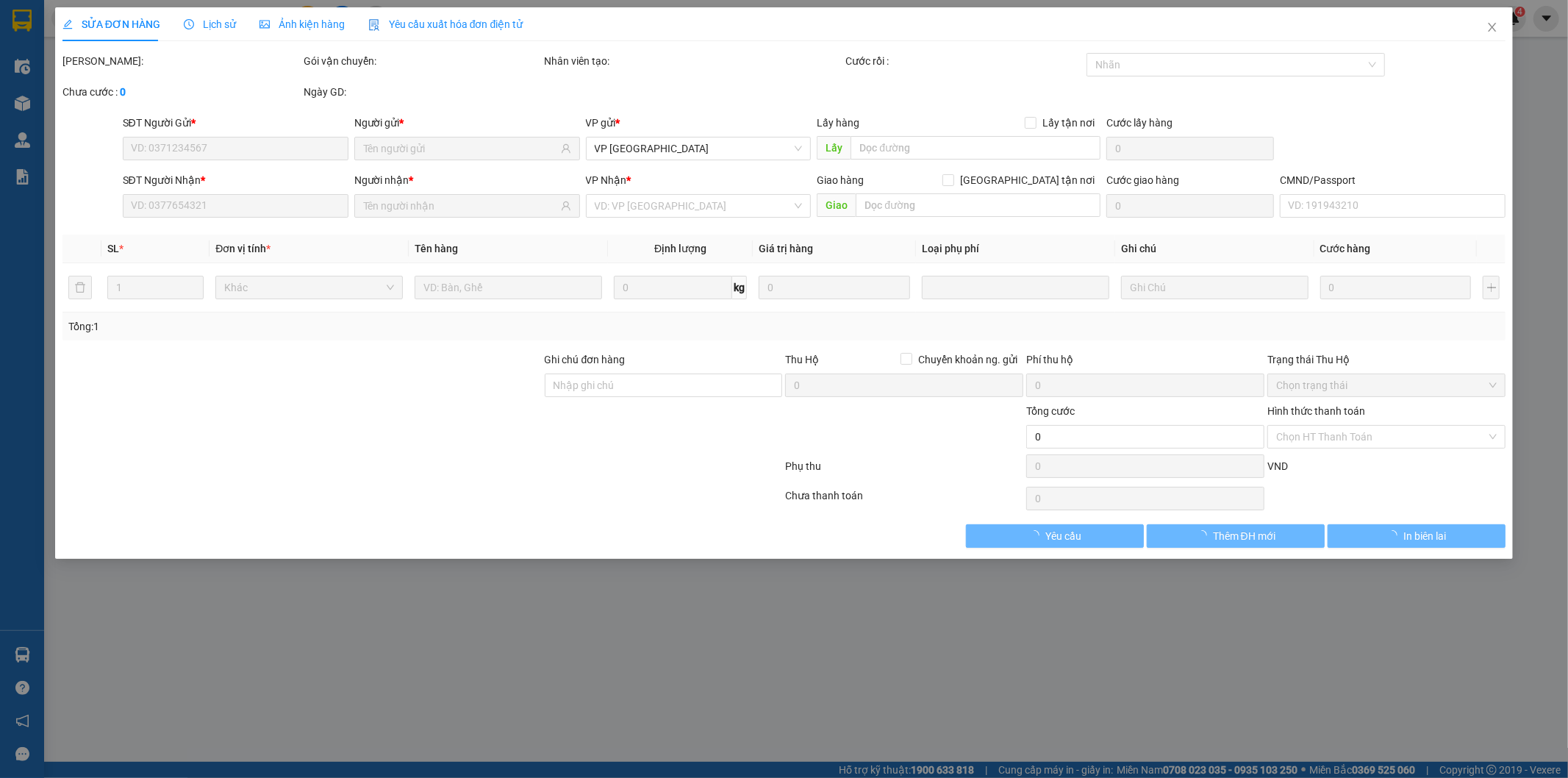
type input "0961606060"
type input "HOÀNG TRUNG THÀNH"
type input "0983226512"
type input "MẠNH"
type input "40.000"
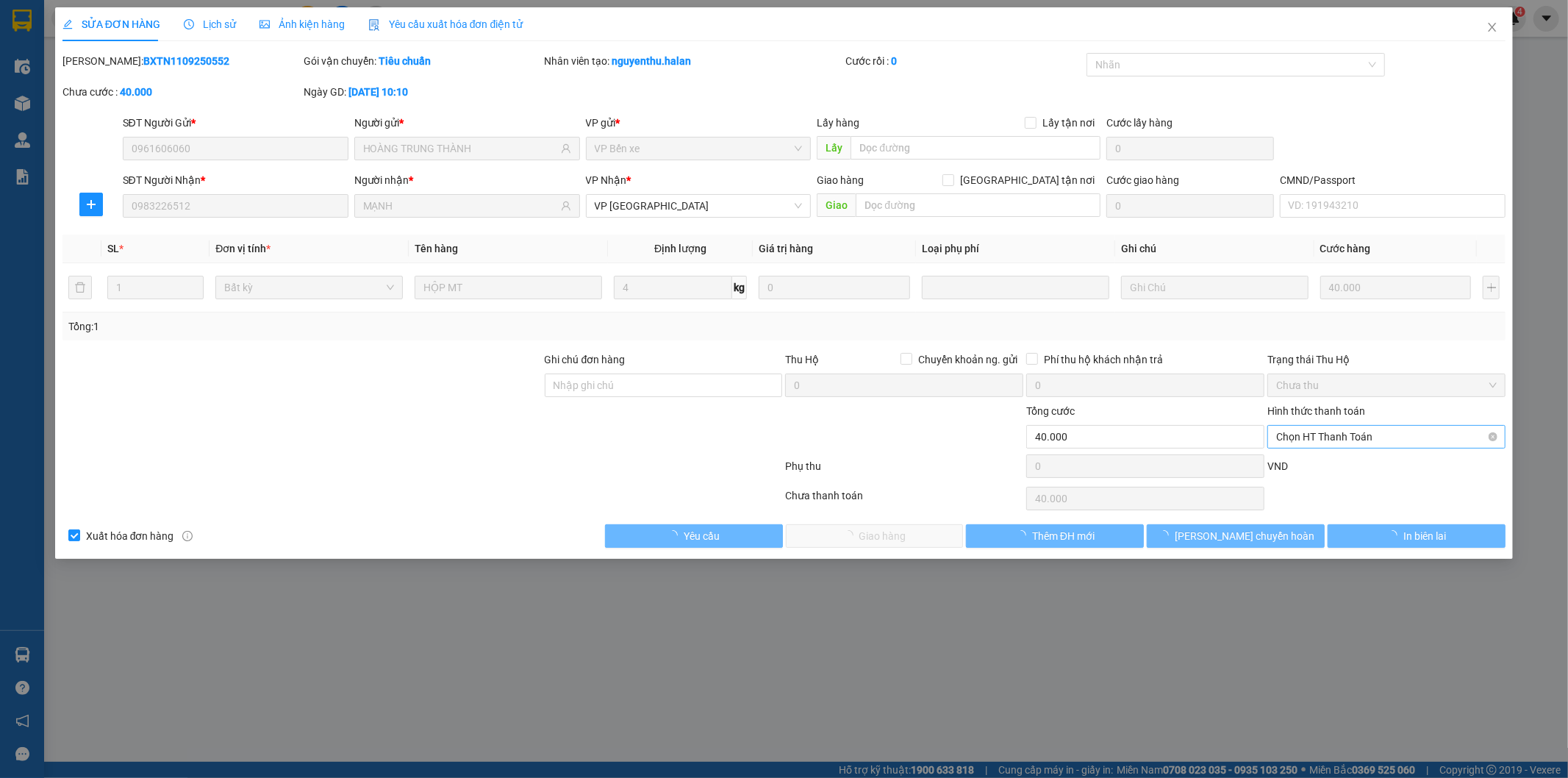
click at [1341, 436] on span "Chọn HT Thanh Toán" at bounding box center [1386, 436] width 221 height 22
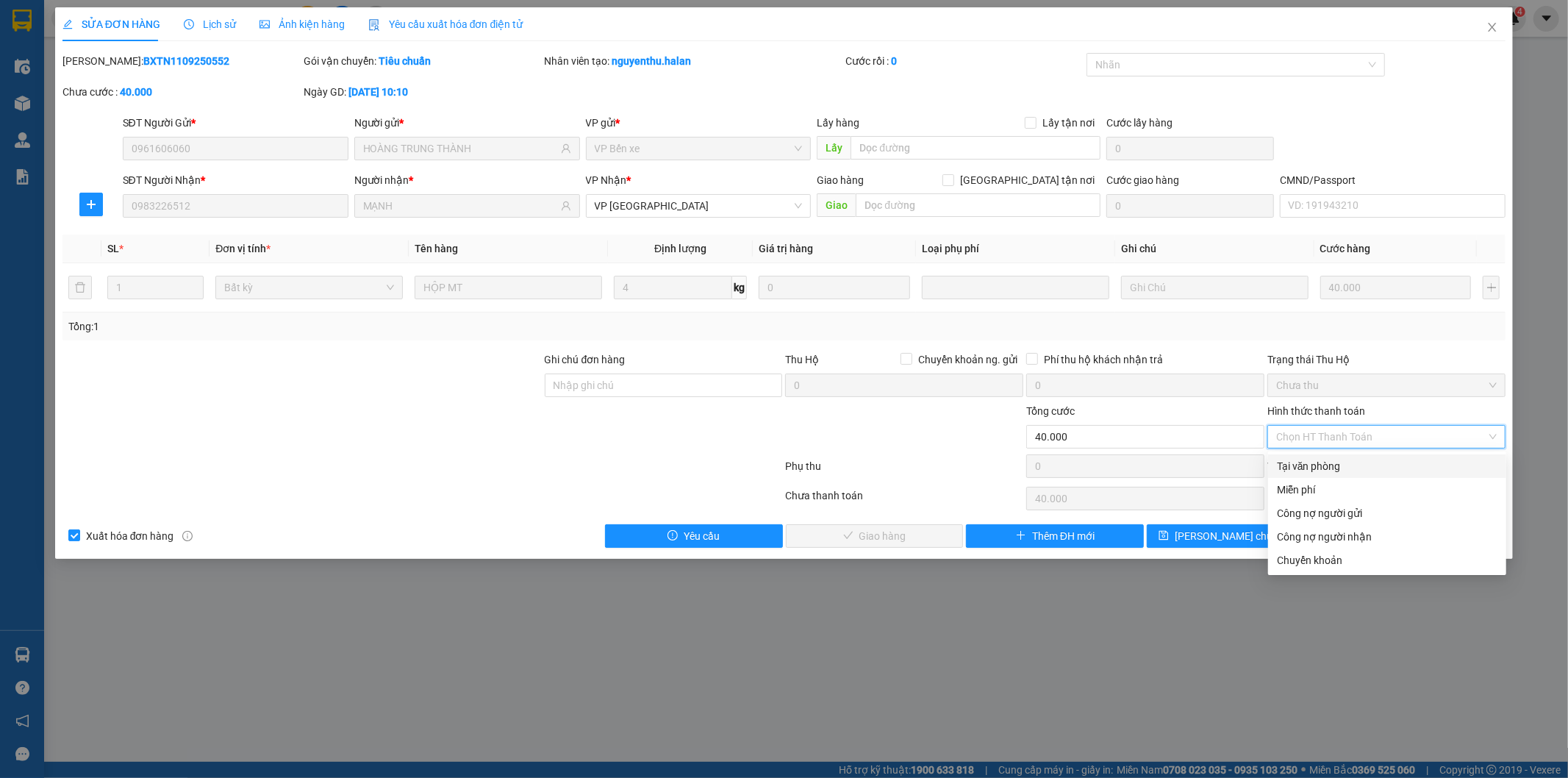
drag, startPoint x: 1328, startPoint y: 457, endPoint x: 1074, endPoint y: 473, distance: 254.5
click at [1328, 457] on div "Tại văn phòng" at bounding box center [1388, 467] width 238 height 23
type input "0"
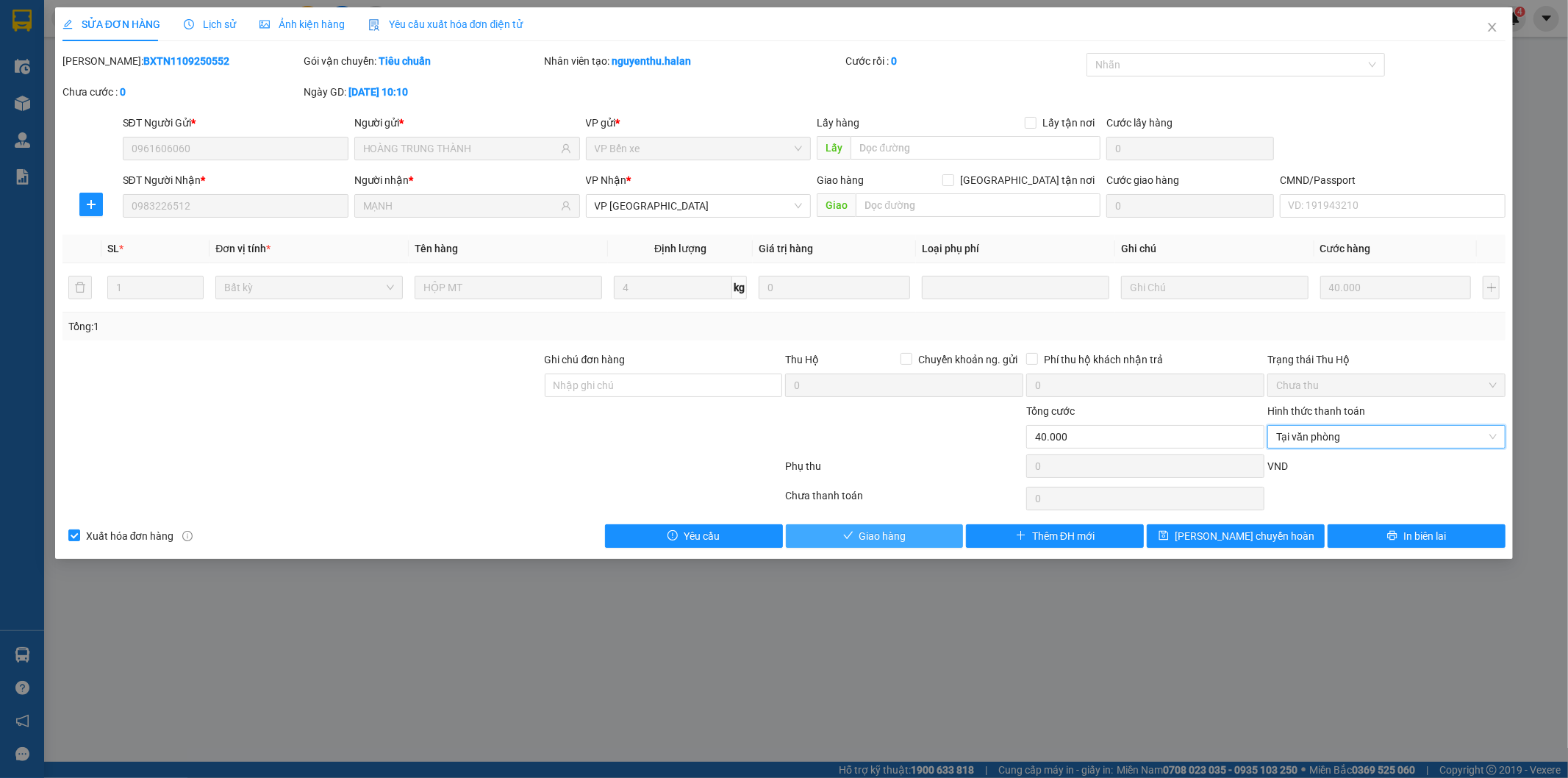
click at [904, 528] on span "Giao hàng" at bounding box center [883, 535] width 47 height 16
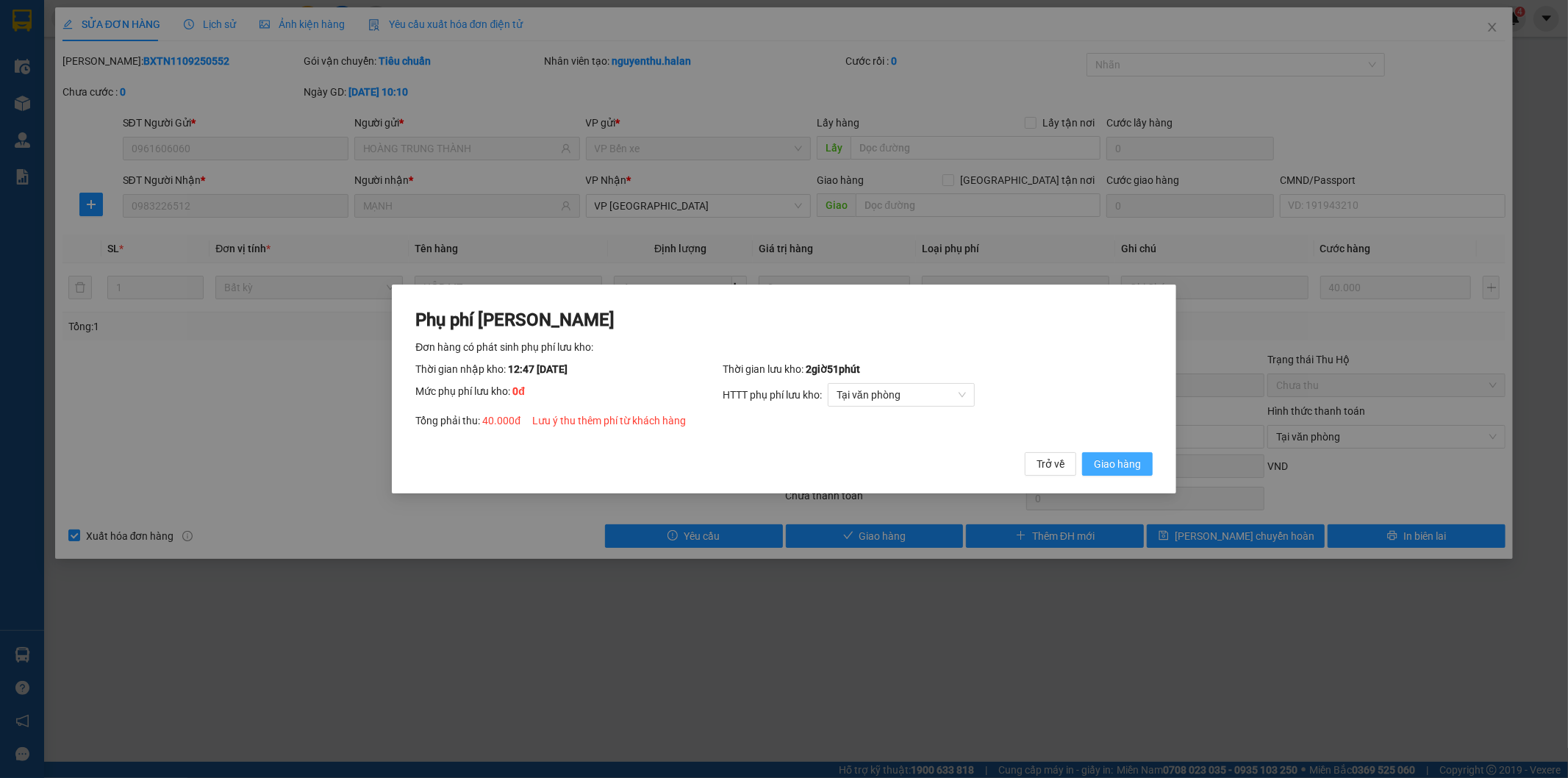
click at [1133, 467] on span "Giao hàng" at bounding box center [1117, 463] width 47 height 16
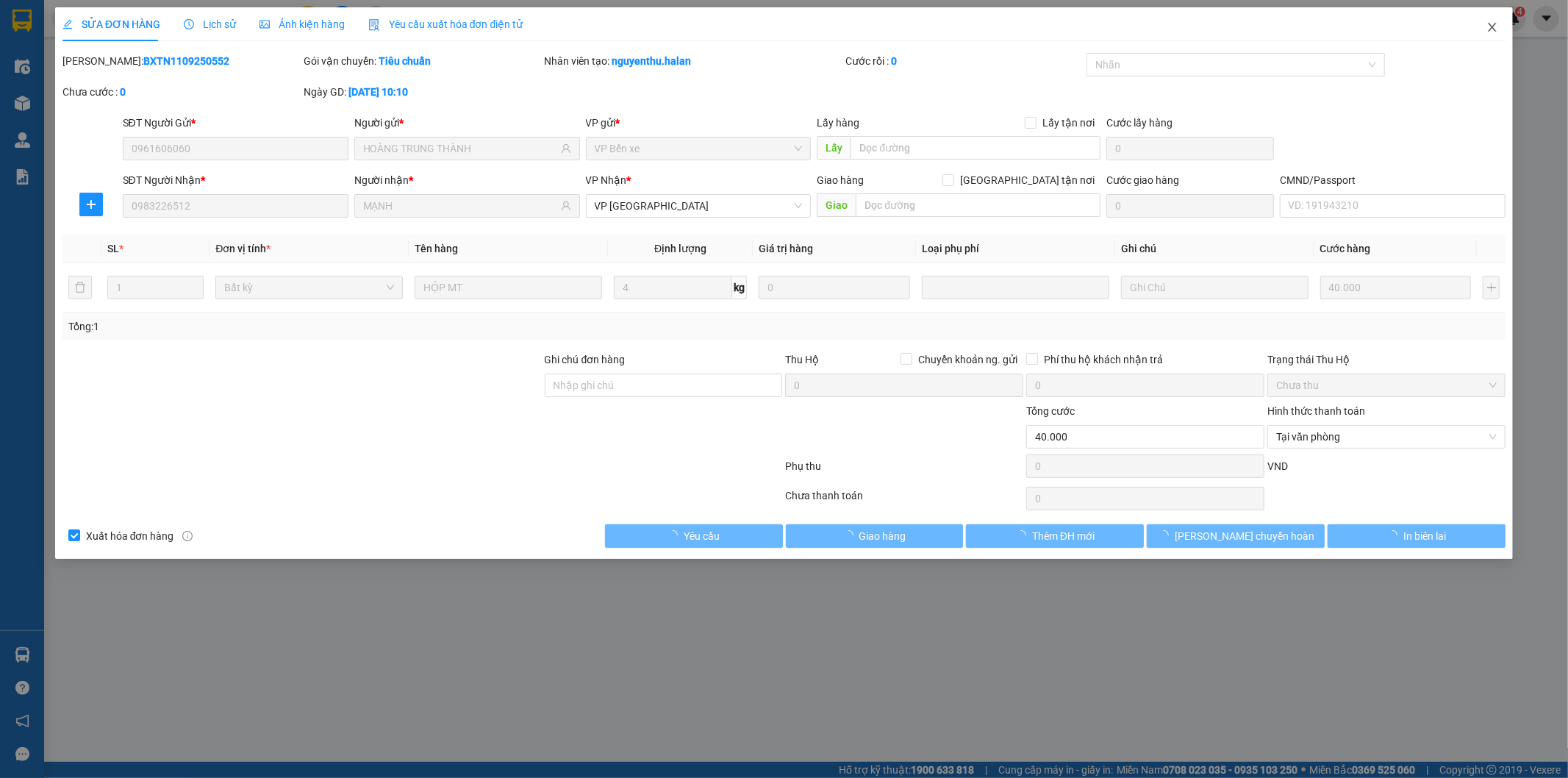
click at [1411, 18] on span "Close" at bounding box center [1492, 28] width 41 height 41
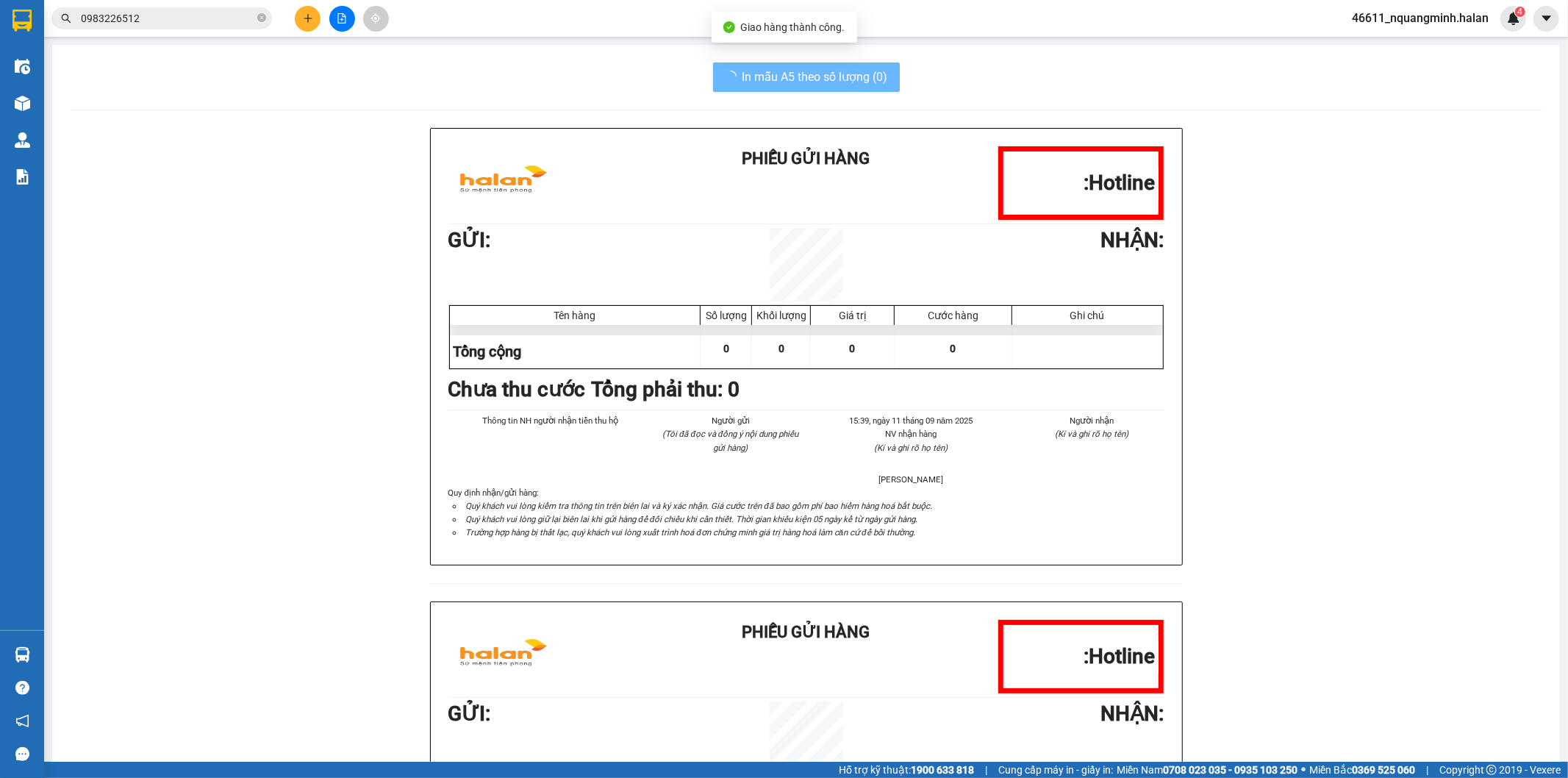
click at [1411, 31] on div "46611_nquangminh.halan 4" at bounding box center [1433, 18] width 186 height 26
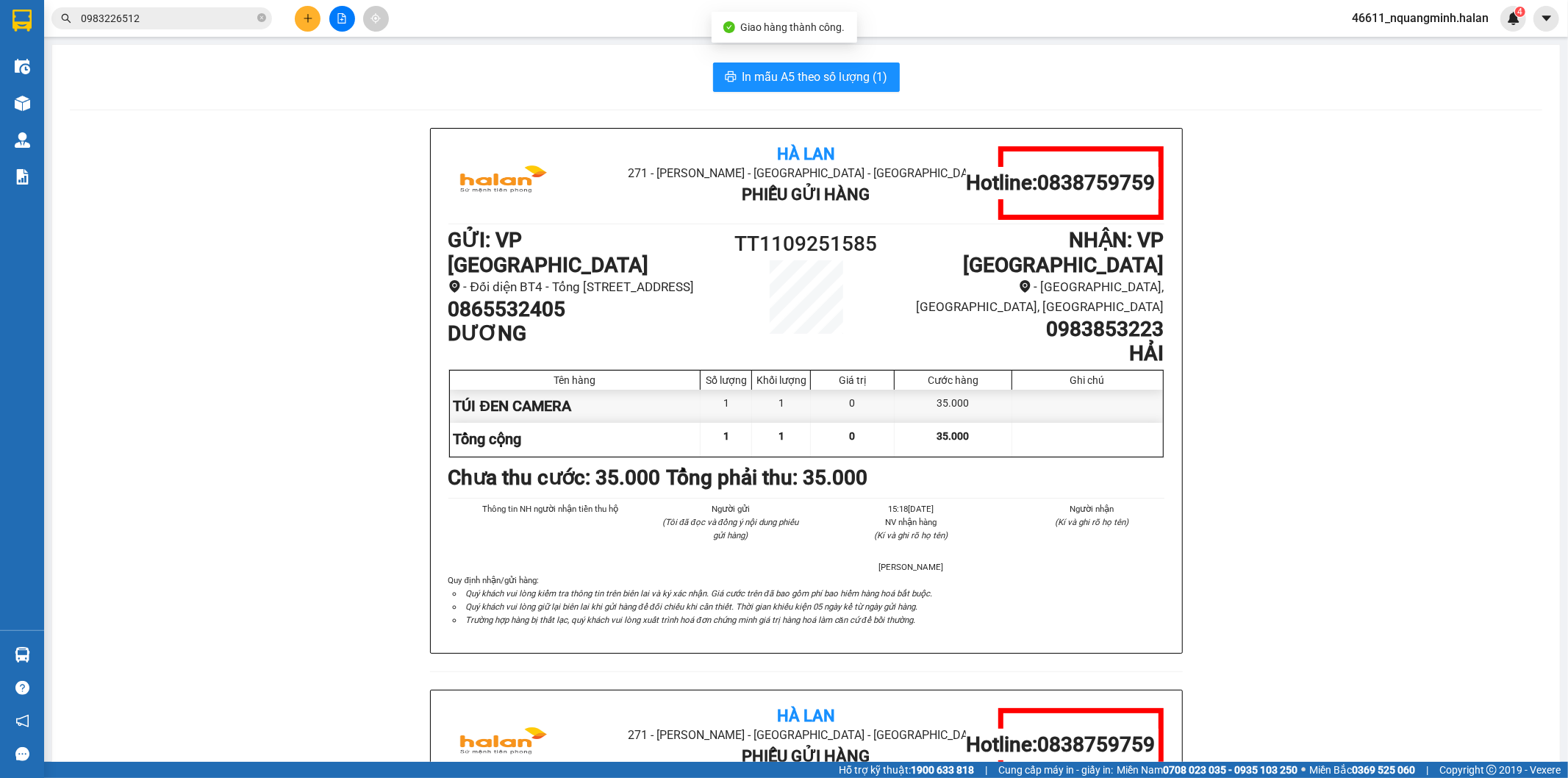
click at [155, 19] on input "0983226512" at bounding box center [167, 18] width 174 height 16
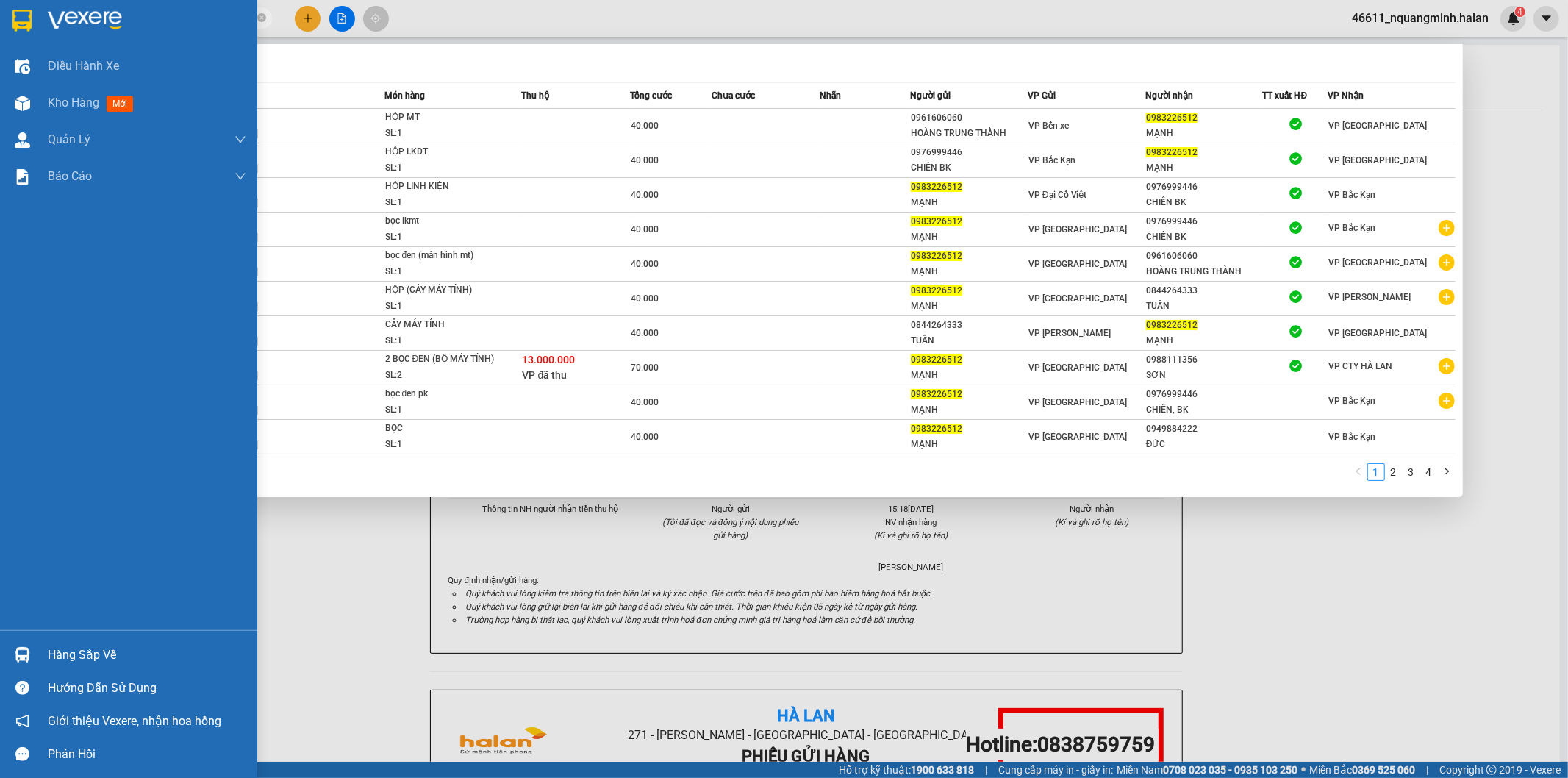
click at [29, 655] on img at bounding box center [23, 655] width 15 height 15
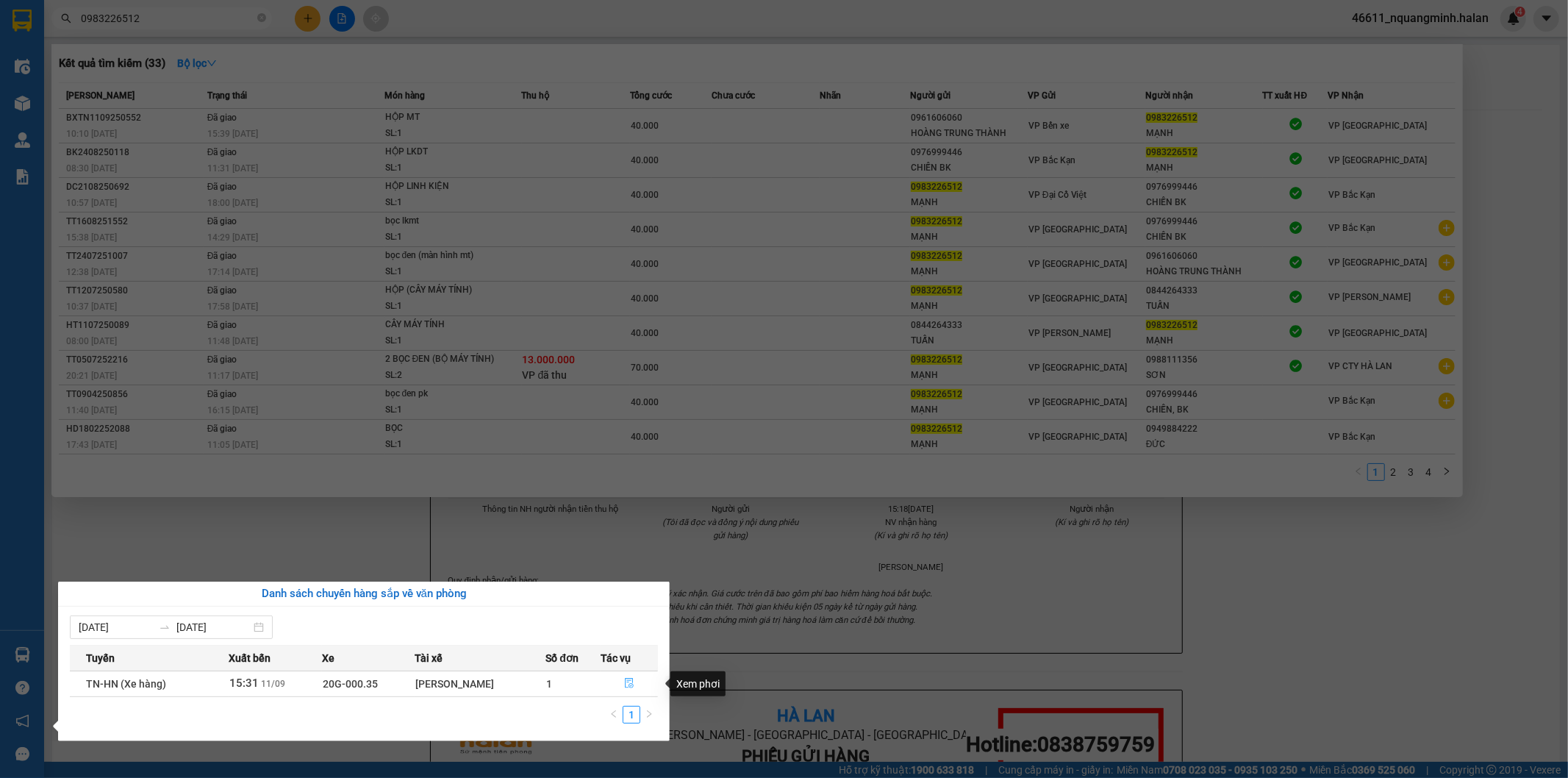
click at [633, 681] on icon "file-done" at bounding box center [629, 683] width 10 height 10
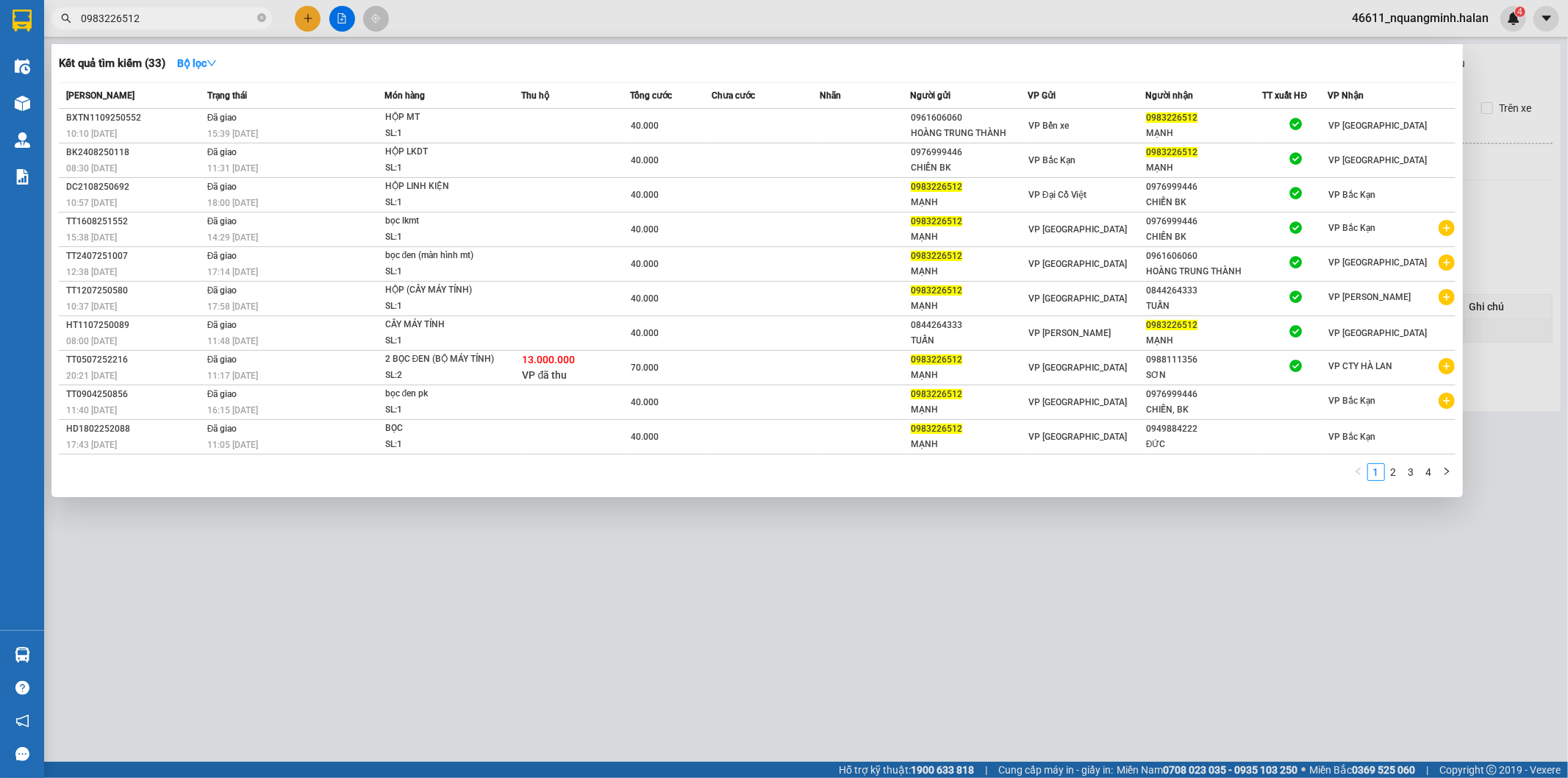
click at [663, 620] on div at bounding box center [784, 389] width 1568 height 778
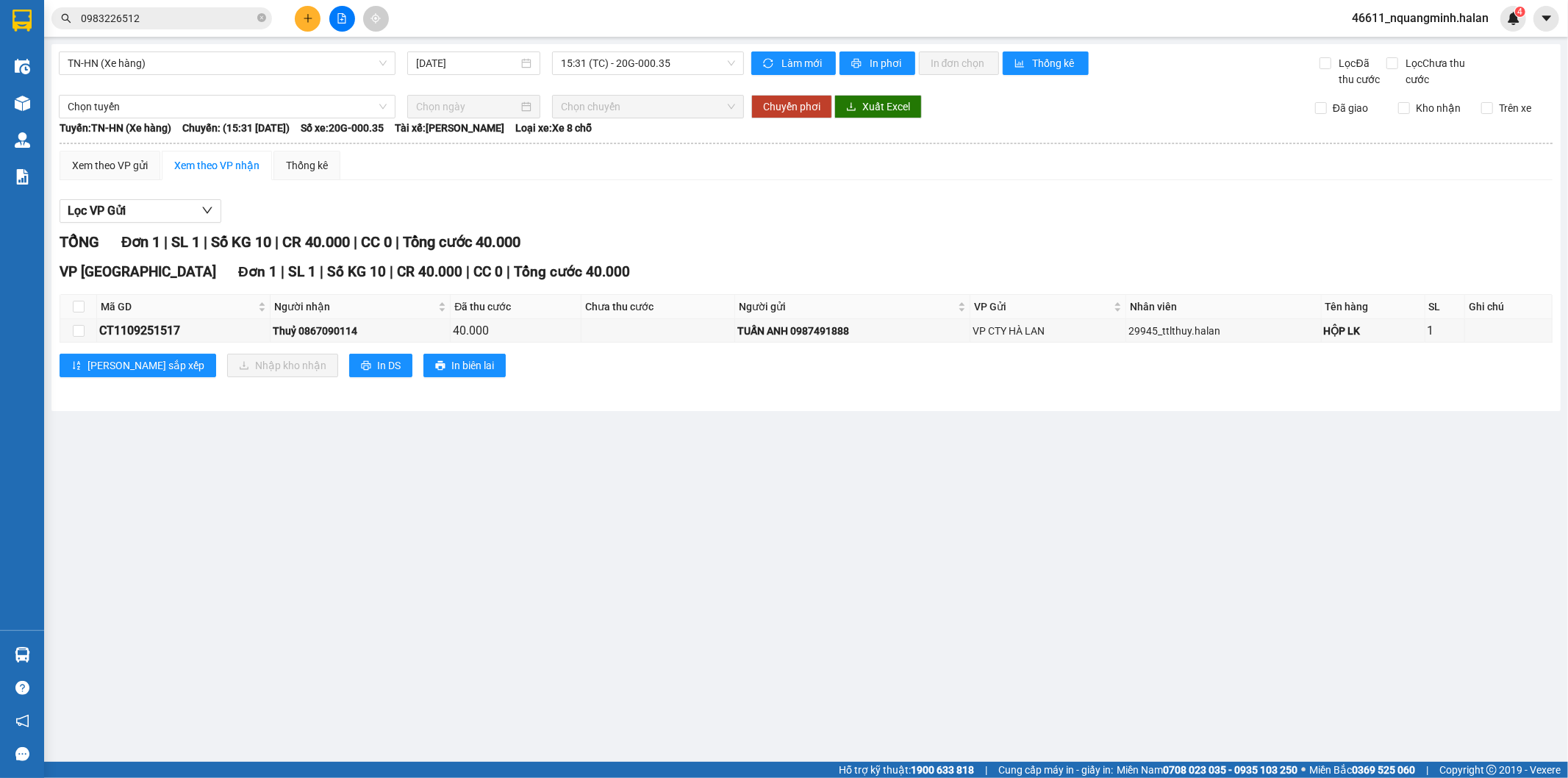
click at [321, 510] on main "TN-HN (Xe hàng) [DATE] 15:31 (TC) - 20G-000.35 Làm mới In phơi In đơn chọn Thốn…" at bounding box center [784, 381] width 1568 height 762
click at [185, 609] on main "TN-HN (Xe hàng) [DATE] 15:31 (TC) - 20G-000.35 Làm mới In phơi In đơn chọn Thốn…" at bounding box center [784, 381] width 1568 height 762
drag, startPoint x: 339, startPoint y: 670, endPoint x: 402, endPoint y: 770, distance: 118.2
click at [340, 673] on main "TN-HN (Xe hàng) [DATE] 15:31 (TC) - 20G-000.35 Làm mới In phơi In đơn chọn Thốn…" at bounding box center [784, 381] width 1568 height 762
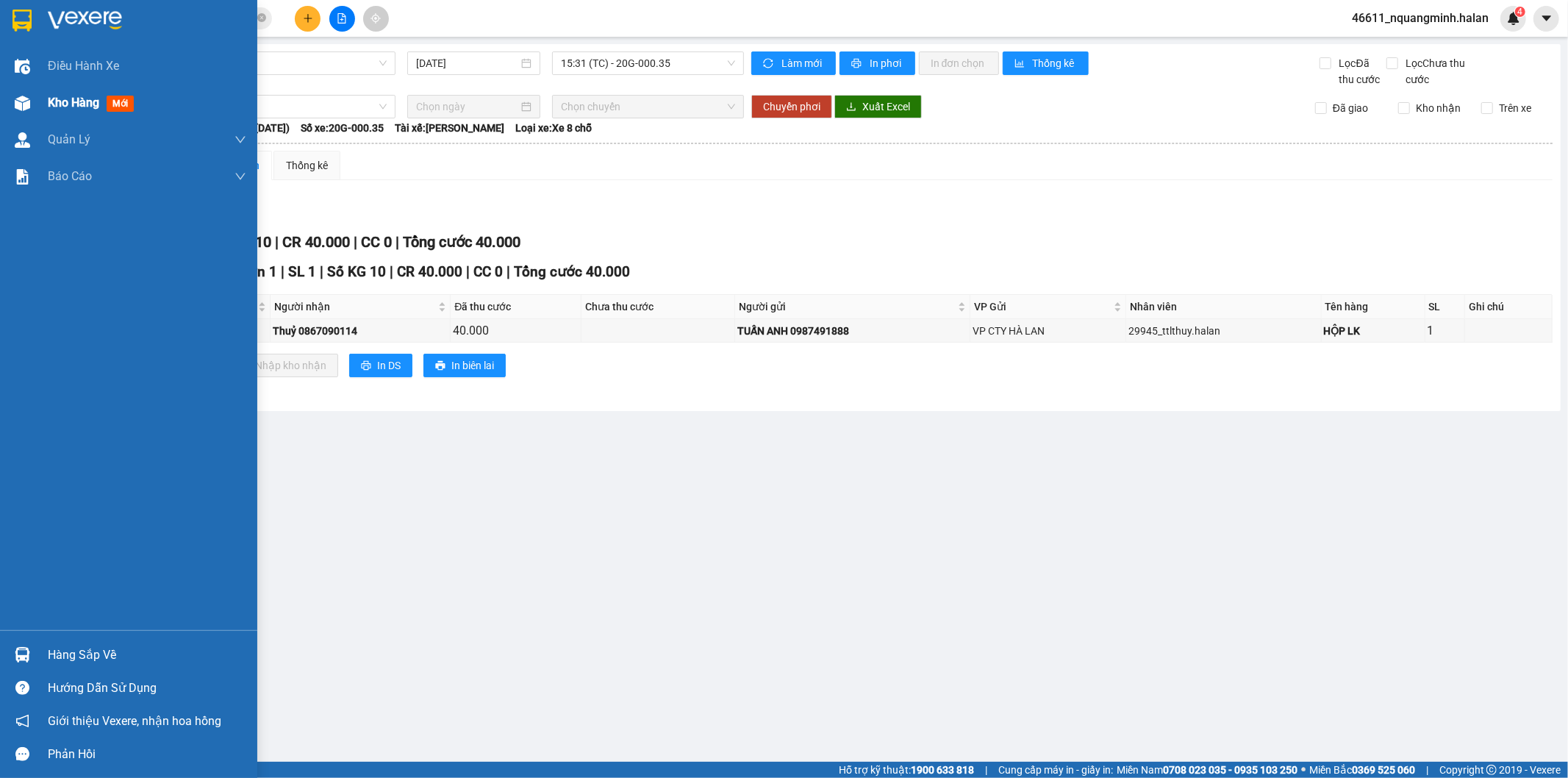
click at [4, 98] on div "Kho hàng mới" at bounding box center [128, 103] width 258 height 37
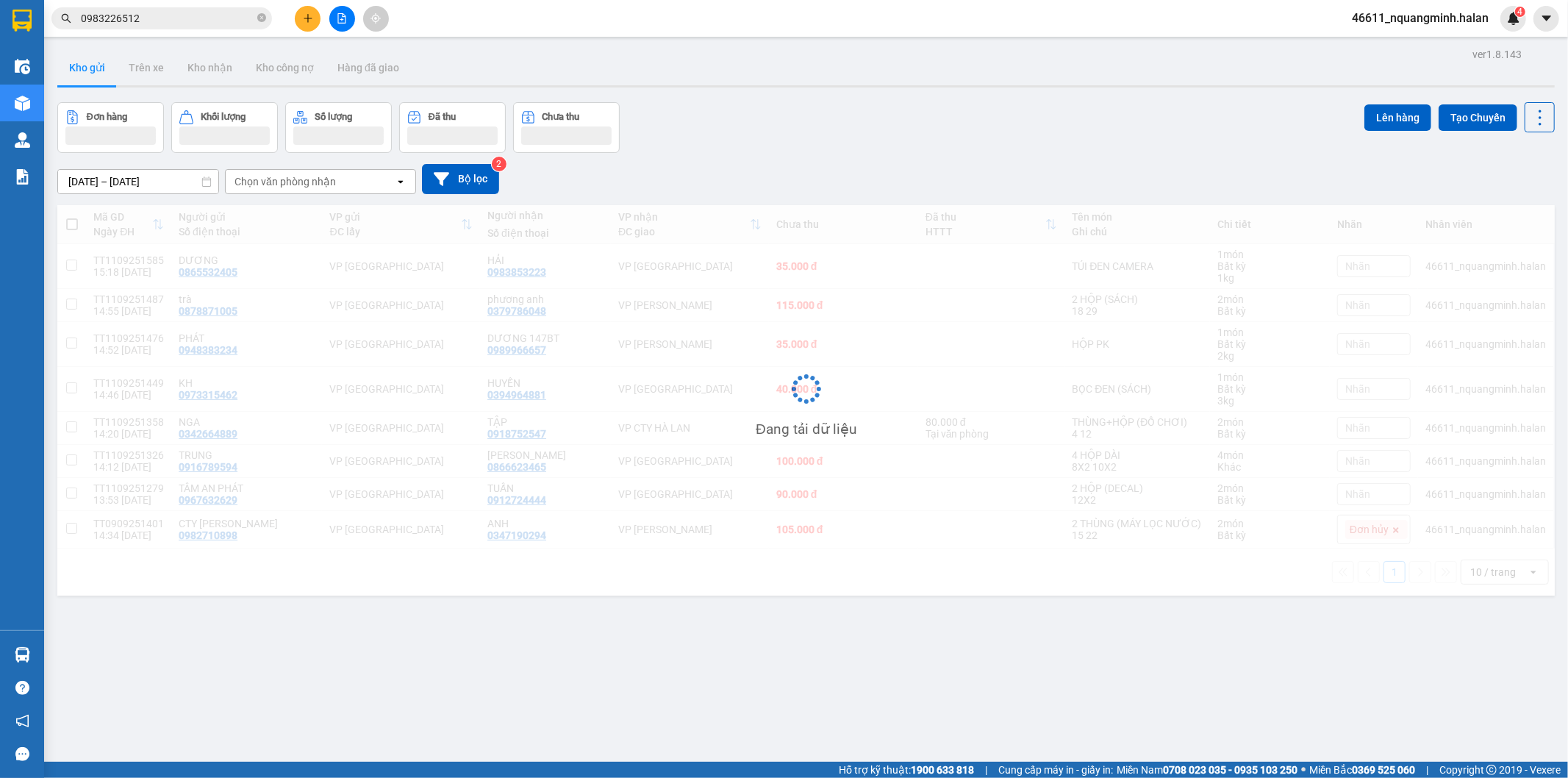
click at [666, 104] on div "Đơn hàng Khối lượng Số lượng Đã thu Chưa thu Lên hàng Tạo Chuyến" at bounding box center [805, 128] width 1498 height 50
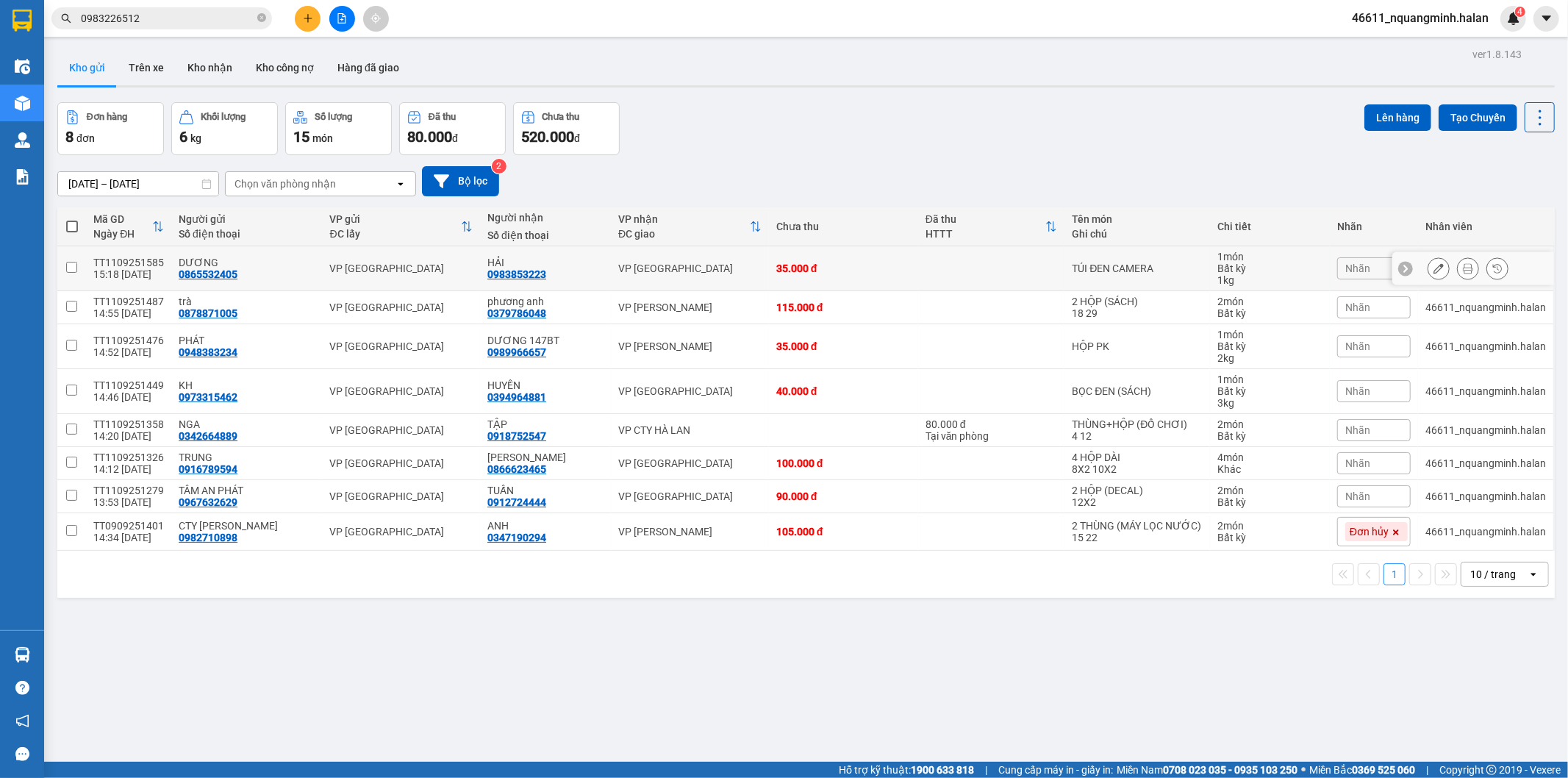
click at [662, 267] on div "VP [GEOGRAPHIC_DATA]" at bounding box center [690, 269] width 143 height 12
checkbox input "true"
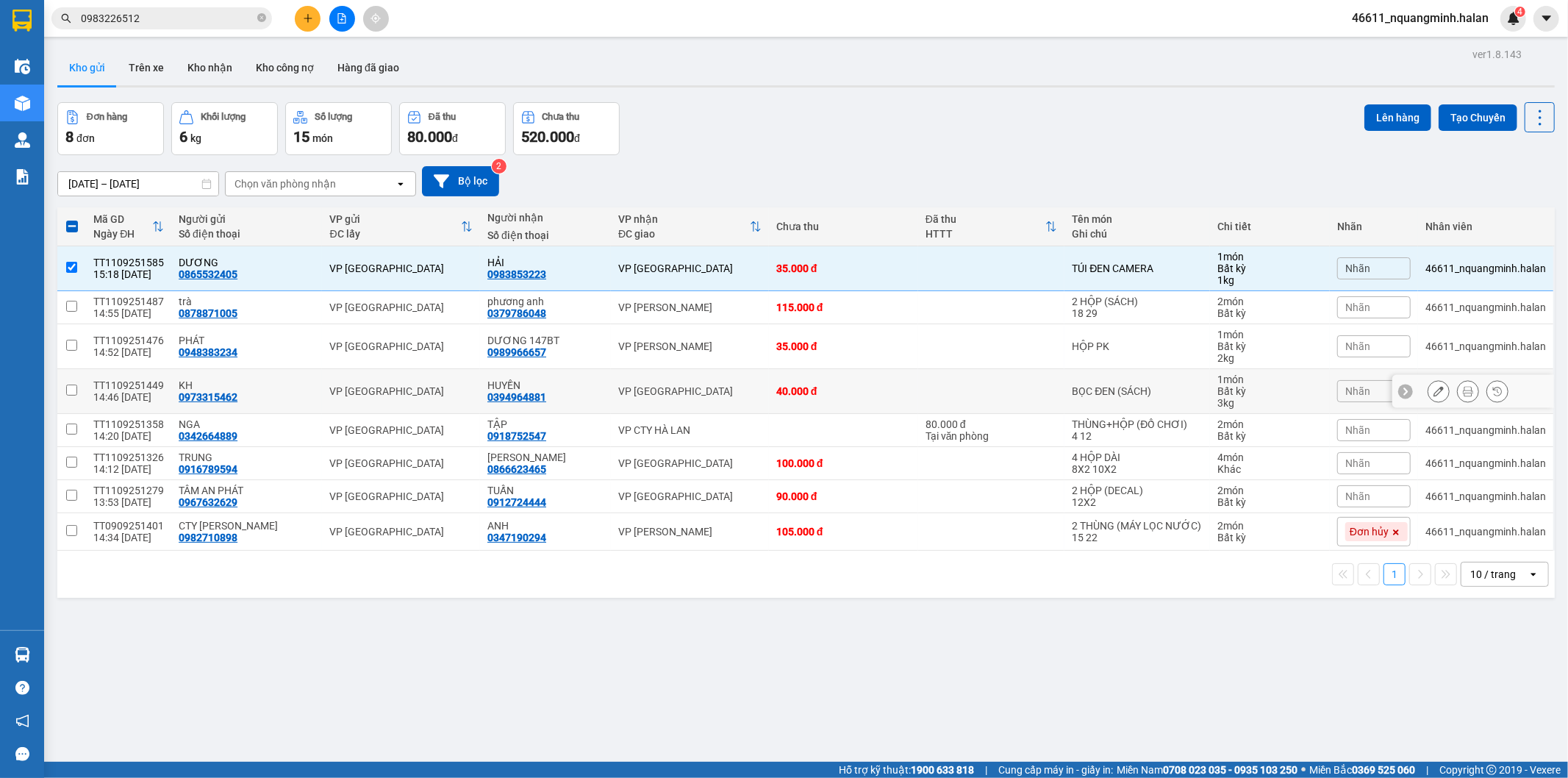
click at [711, 380] on td "VP [GEOGRAPHIC_DATA]" at bounding box center [690, 391] width 158 height 44
checkbox input "true"
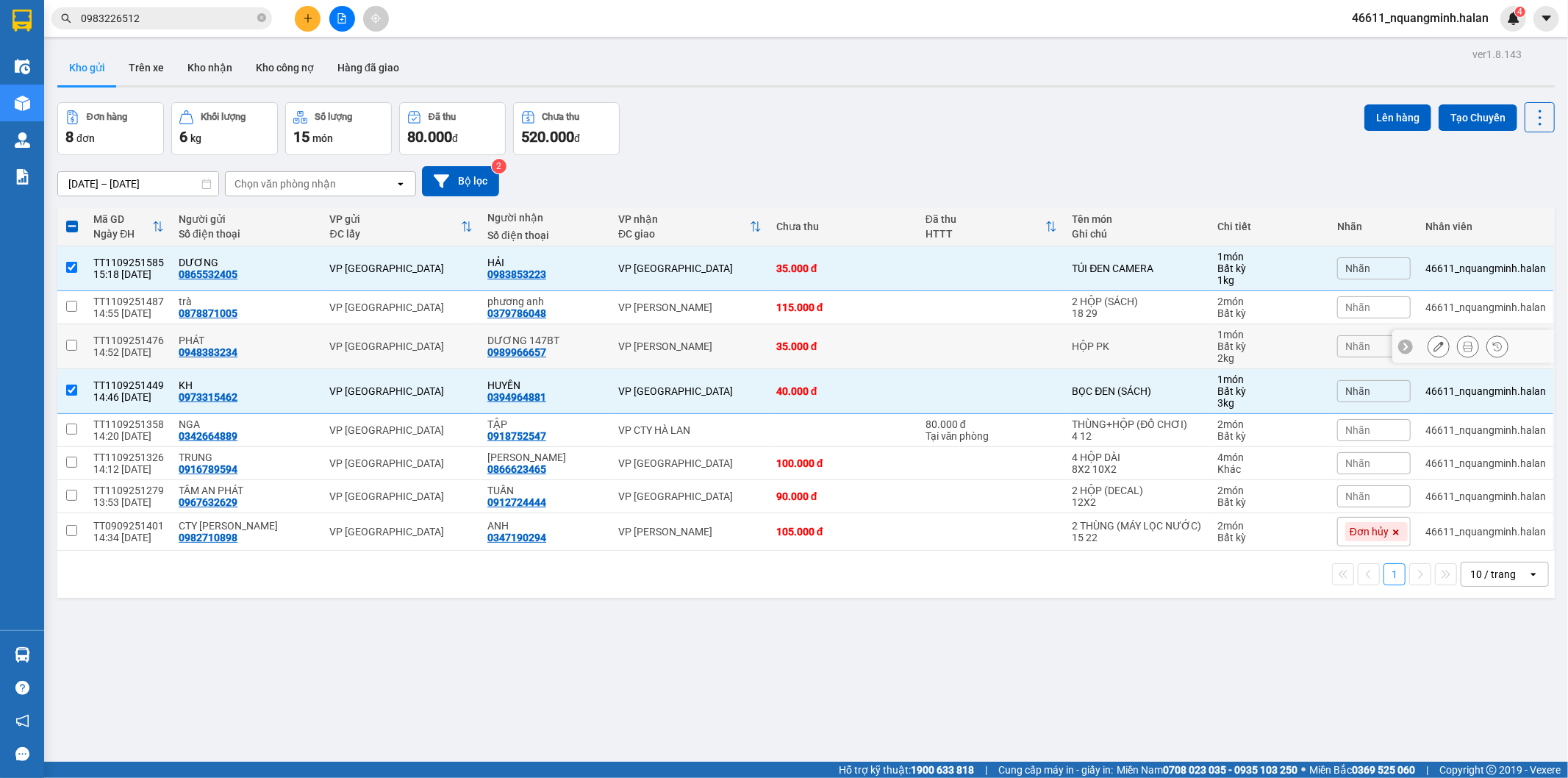
click at [680, 335] on td "VP [PERSON_NAME]" at bounding box center [690, 346] width 158 height 44
checkbox input "true"
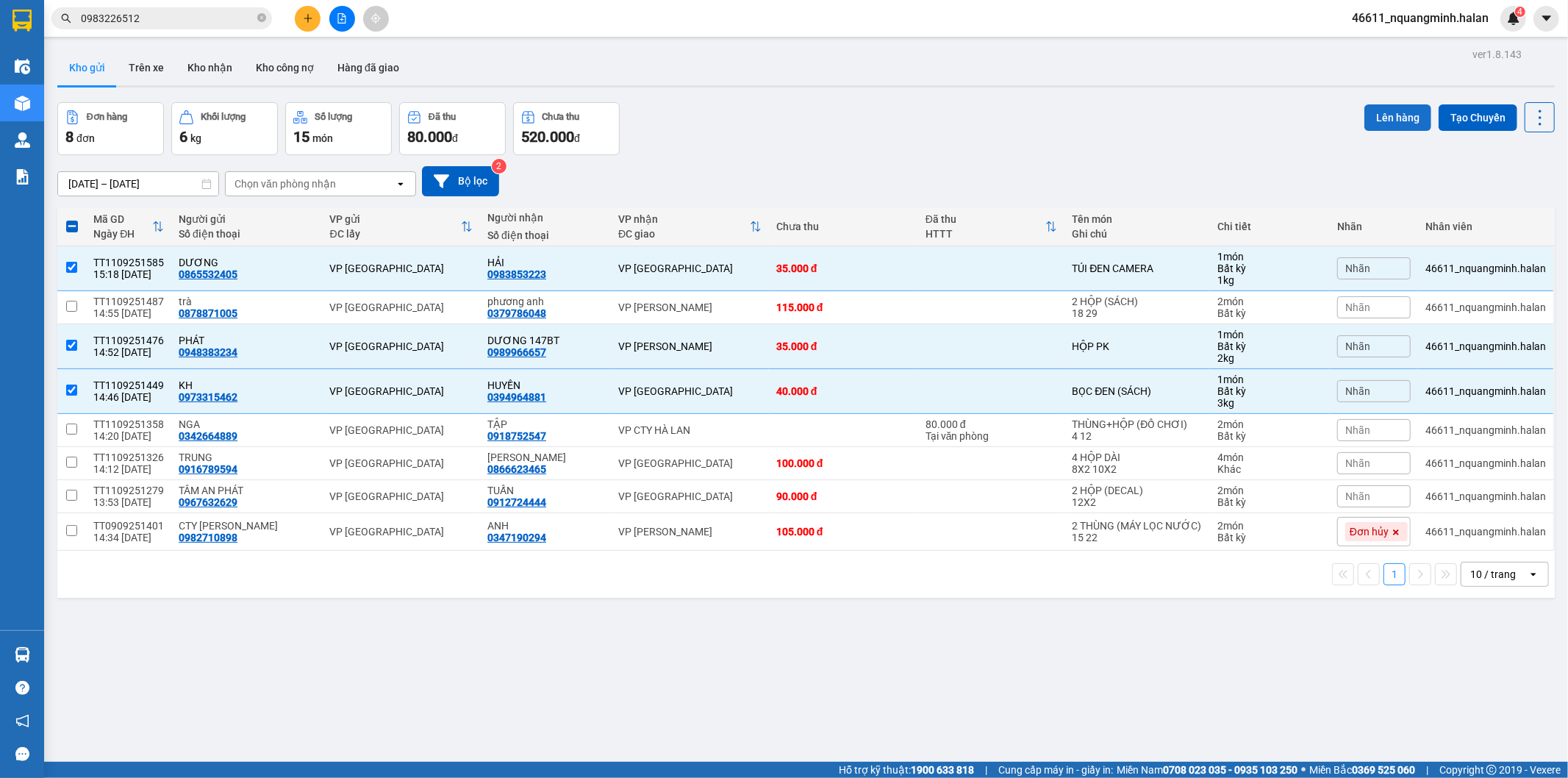
click at [1364, 116] on button "Lên hàng" at bounding box center [1398, 117] width 67 height 27
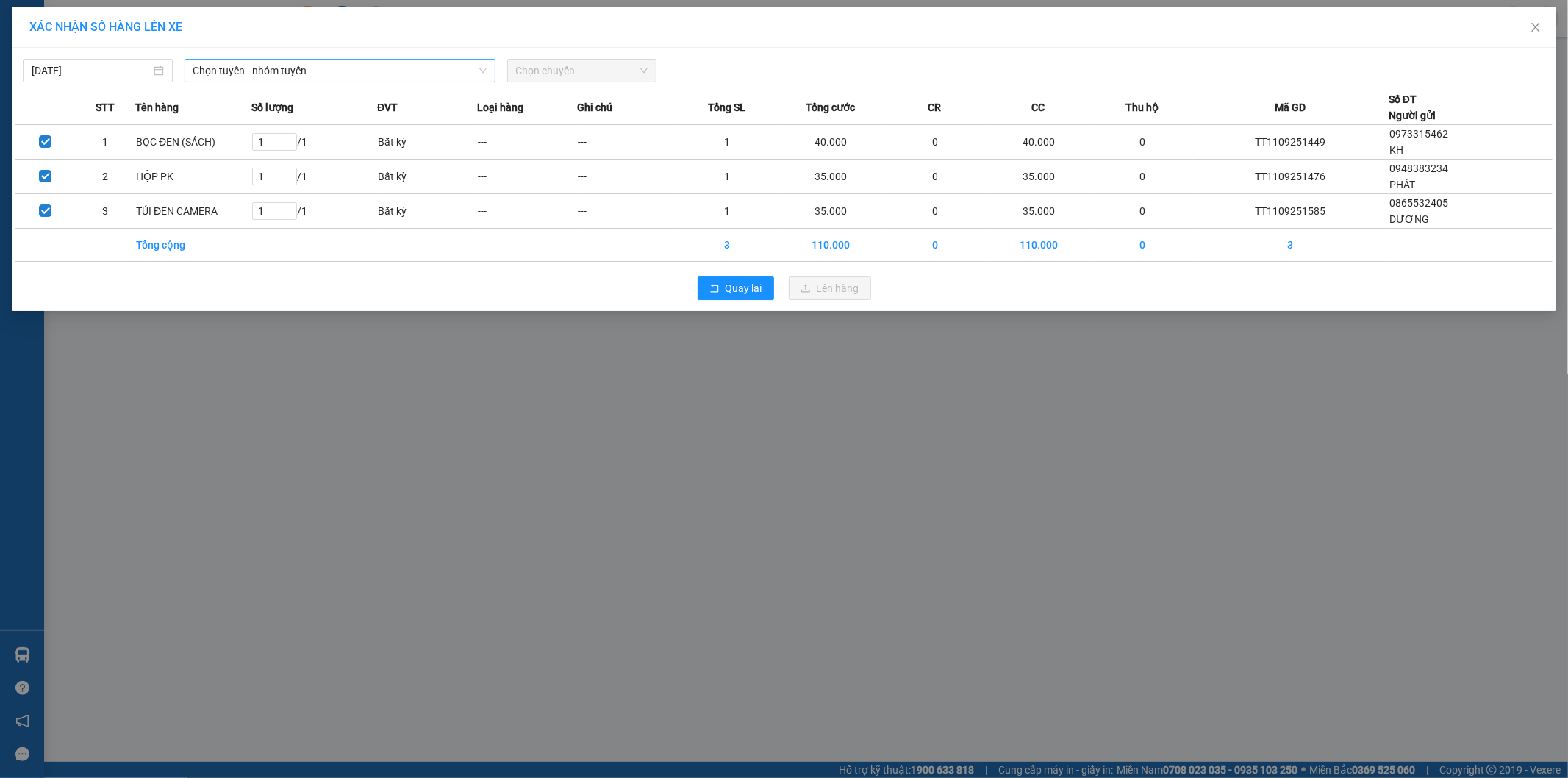
click at [378, 64] on span "Chọn tuyến - nhóm tuyến" at bounding box center [340, 70] width 294 height 22
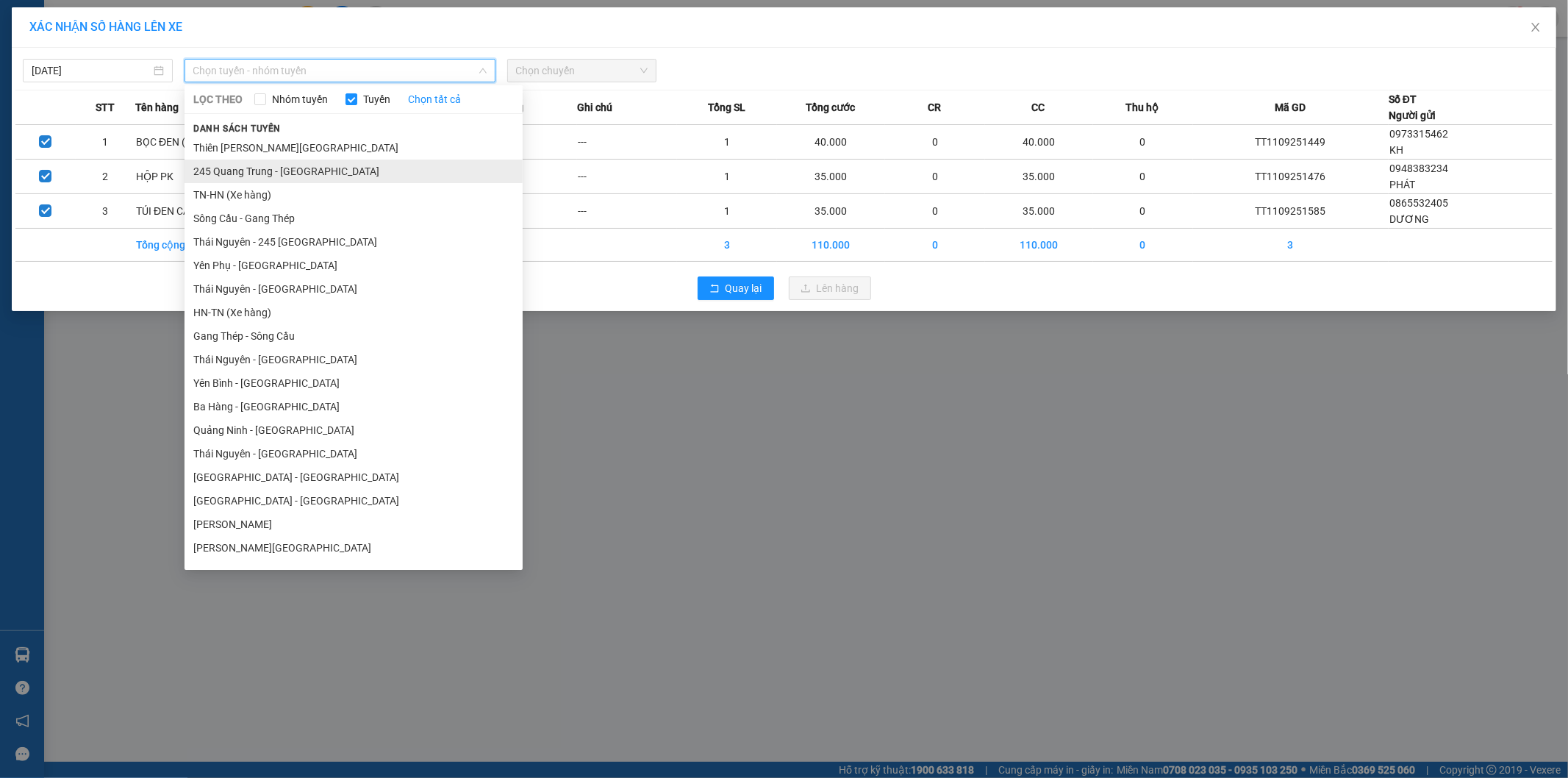
click at [258, 171] on li "245 Quang Trung - [GEOGRAPHIC_DATA]" at bounding box center [353, 171] width 338 height 23
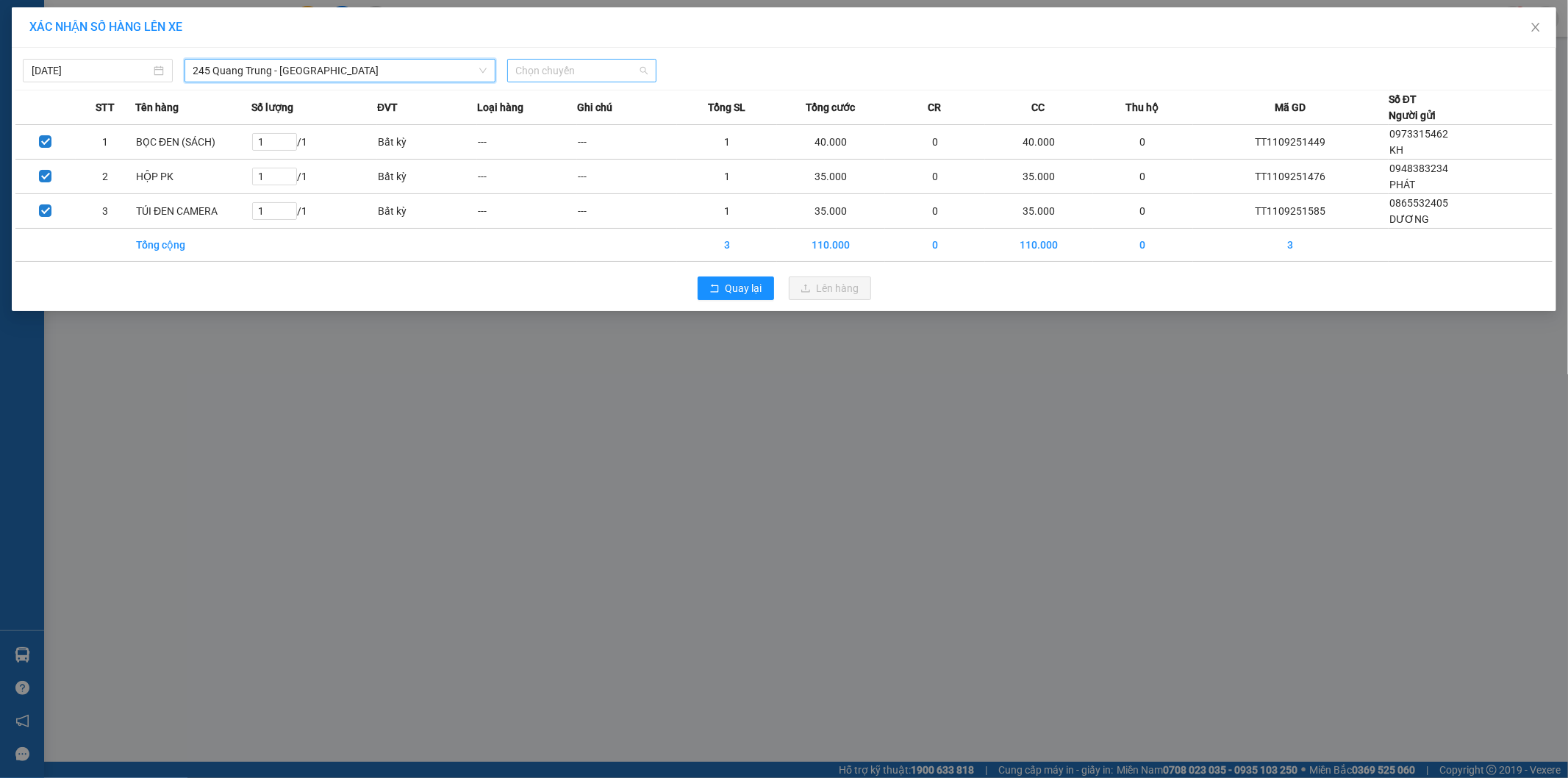
click at [550, 75] on span "Chọn chuyến" at bounding box center [582, 70] width 133 height 22
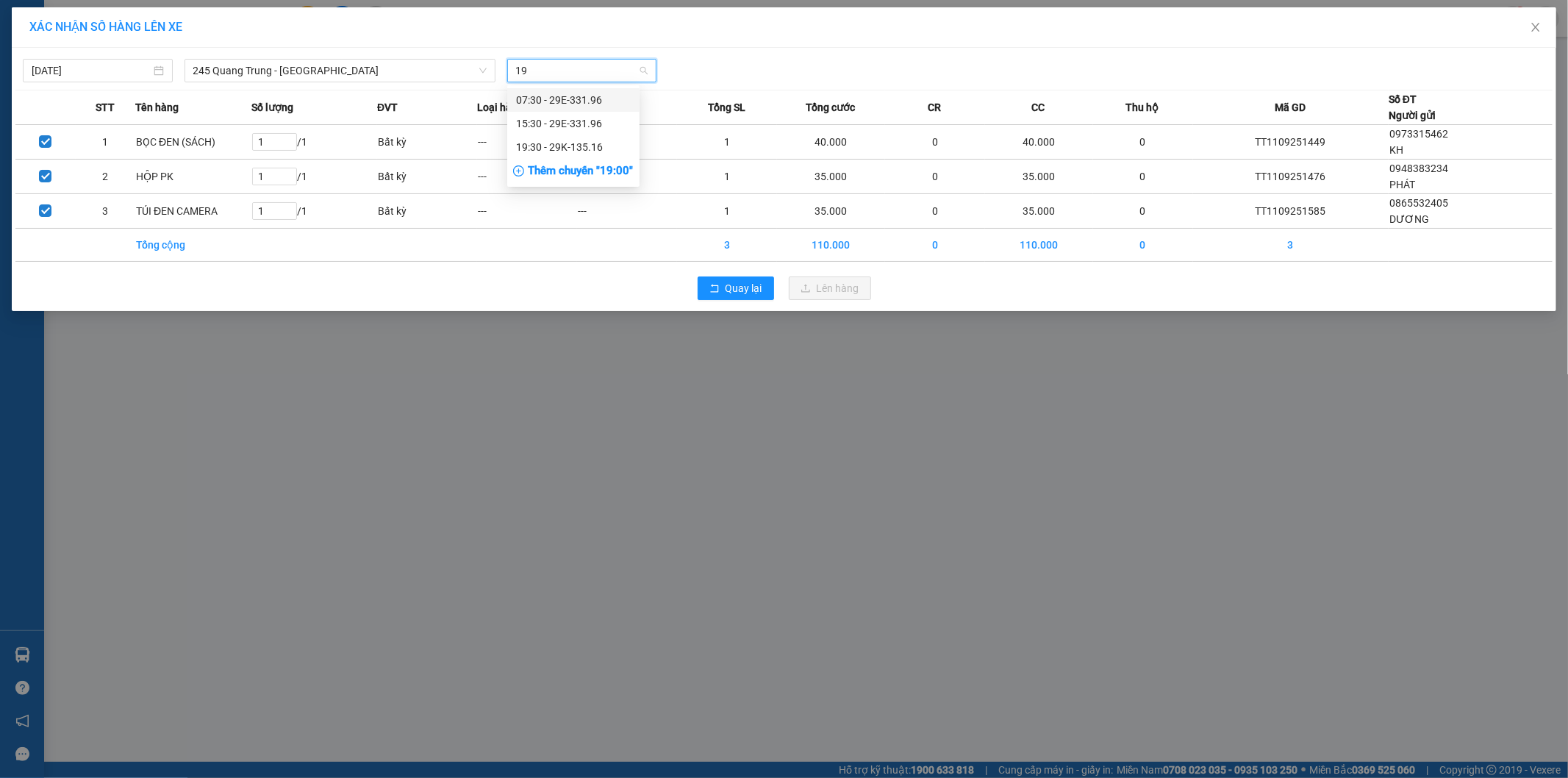
type input "196"
click at [548, 133] on div "15:30 - 29E-331.96" at bounding box center [574, 123] width 133 height 23
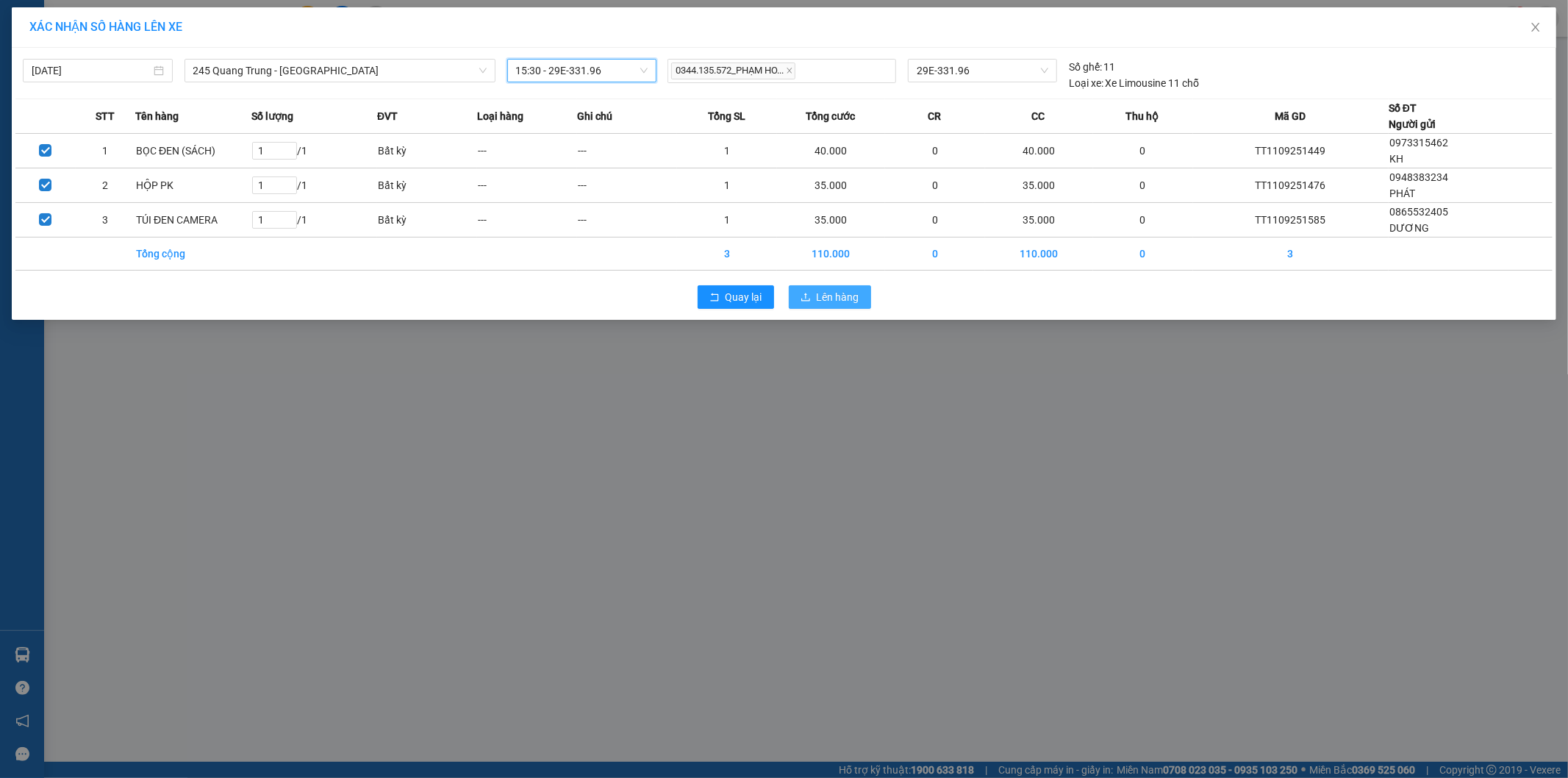
click at [829, 296] on span "Lên hàng" at bounding box center [838, 296] width 43 height 16
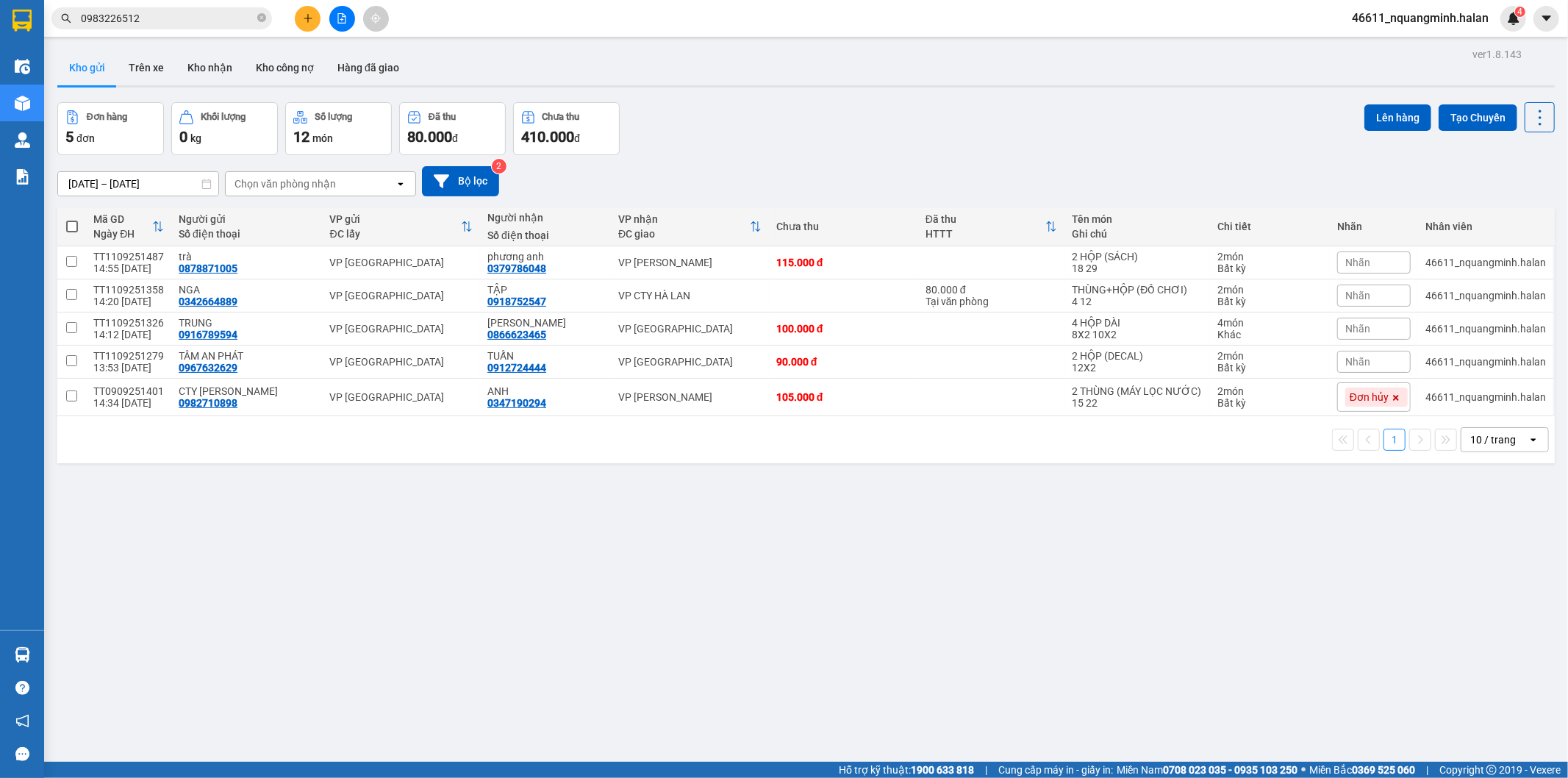
click at [405, 559] on div "ver 1.8.143 Kho gửi Trên xe Kho nhận Kho công nợ Hàng đã giao Đơn hàng 5 đơn Kh…" at bounding box center [805, 433] width 1509 height 778
click at [1073, 504] on div "ver 1.8.143 Kho gửi Trên xe Kho nhận Kho công nợ Hàng đã giao Đơn hàng 5 đơn Kh…" at bounding box center [805, 433] width 1509 height 778
click at [405, 636] on div "ver 1.8.143 Kho gửi Trên xe Kho nhận Kho công nợ Hàng đã giao Đơn hàng 5 đơn Kh…" at bounding box center [805, 433] width 1509 height 778
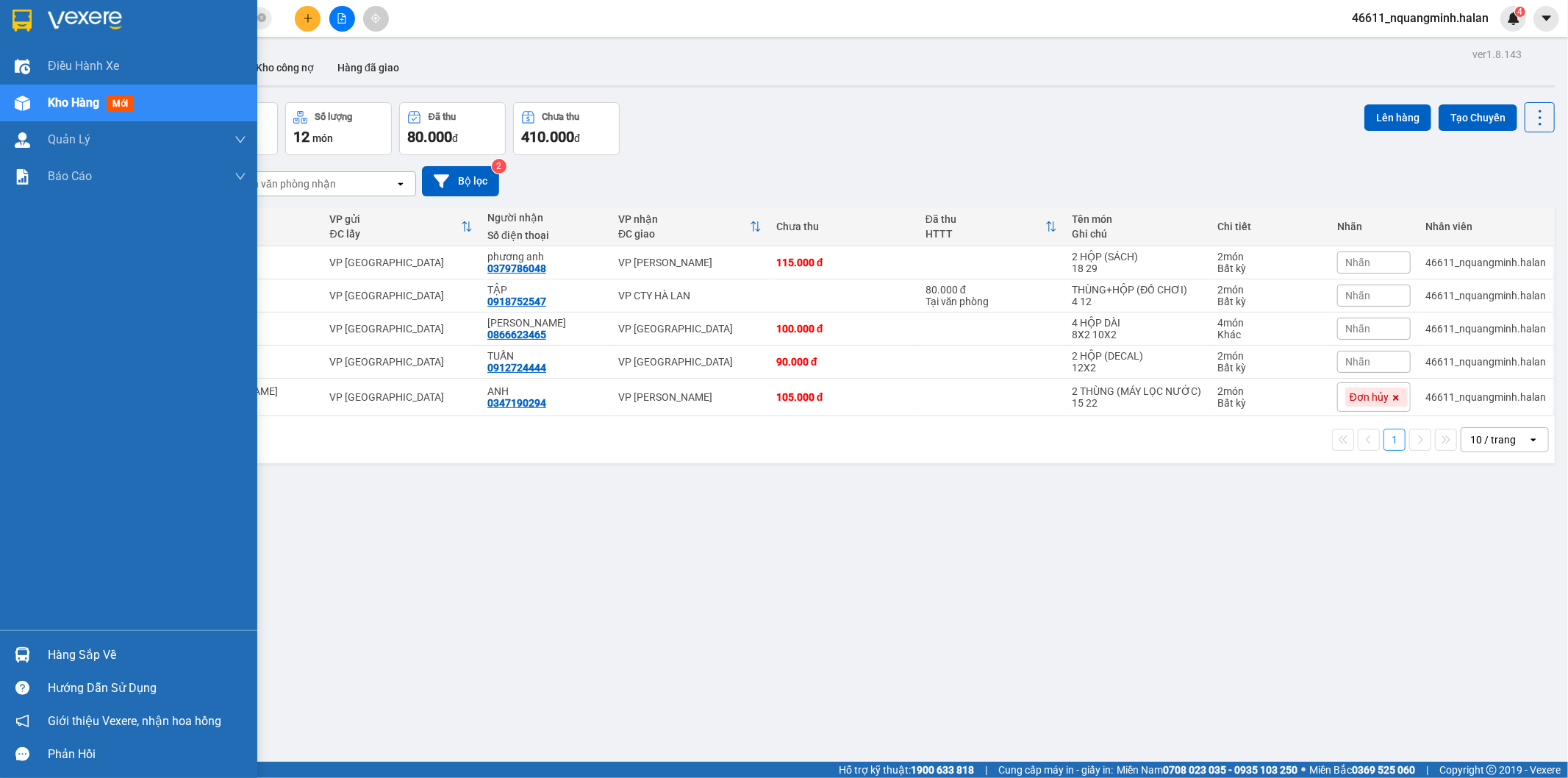
click at [39, 655] on div "Hàng sắp về" at bounding box center [128, 655] width 258 height 33
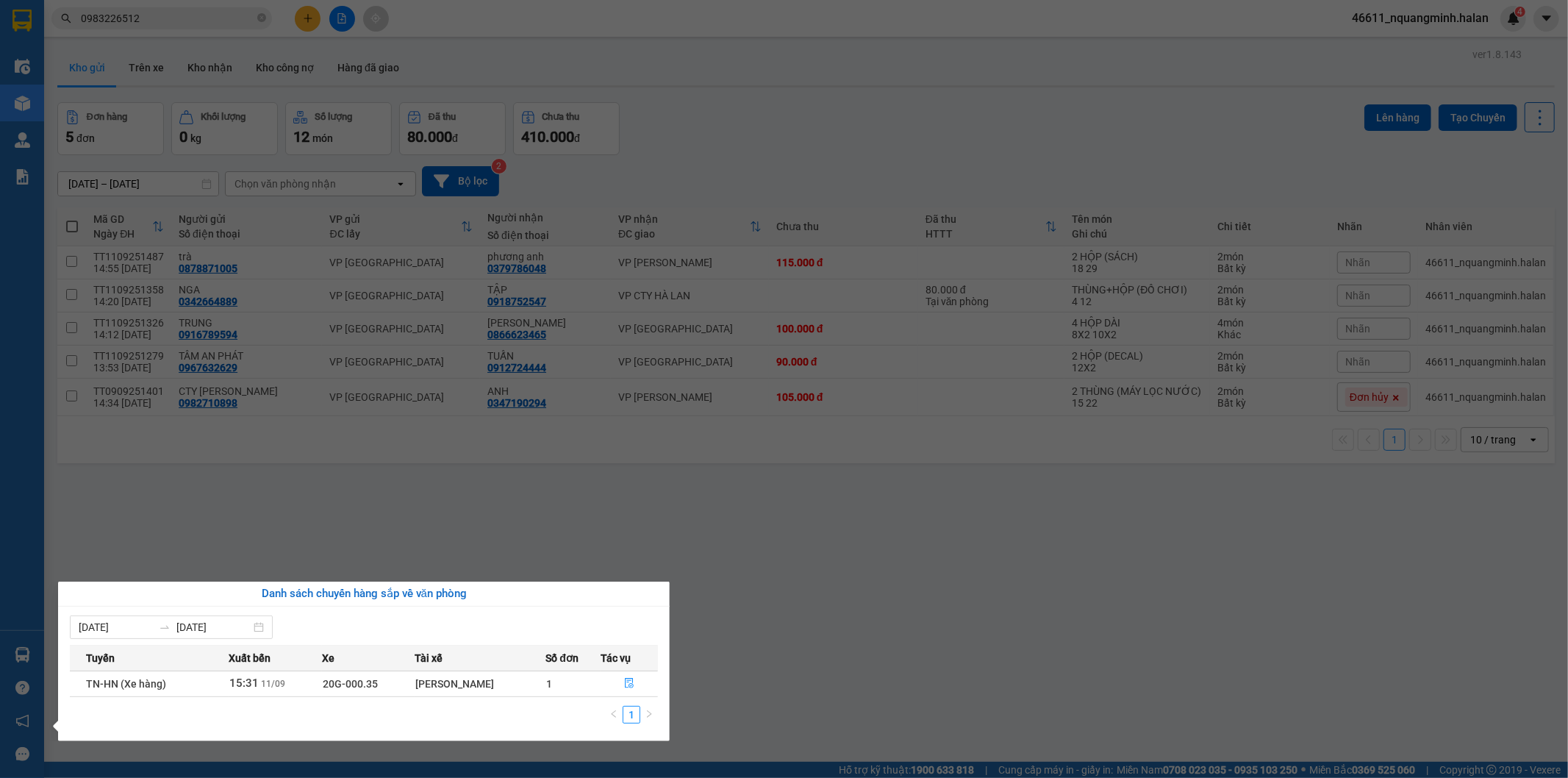
click at [538, 473] on section "Kết quả tìm kiếm ( 33 ) Bộ lọc Mã ĐH Trạng thái Món hàng Thu hộ Tổng cước Chưa …" at bounding box center [784, 389] width 1568 height 778
